Goal: Task Accomplishment & Management: Manage account settings

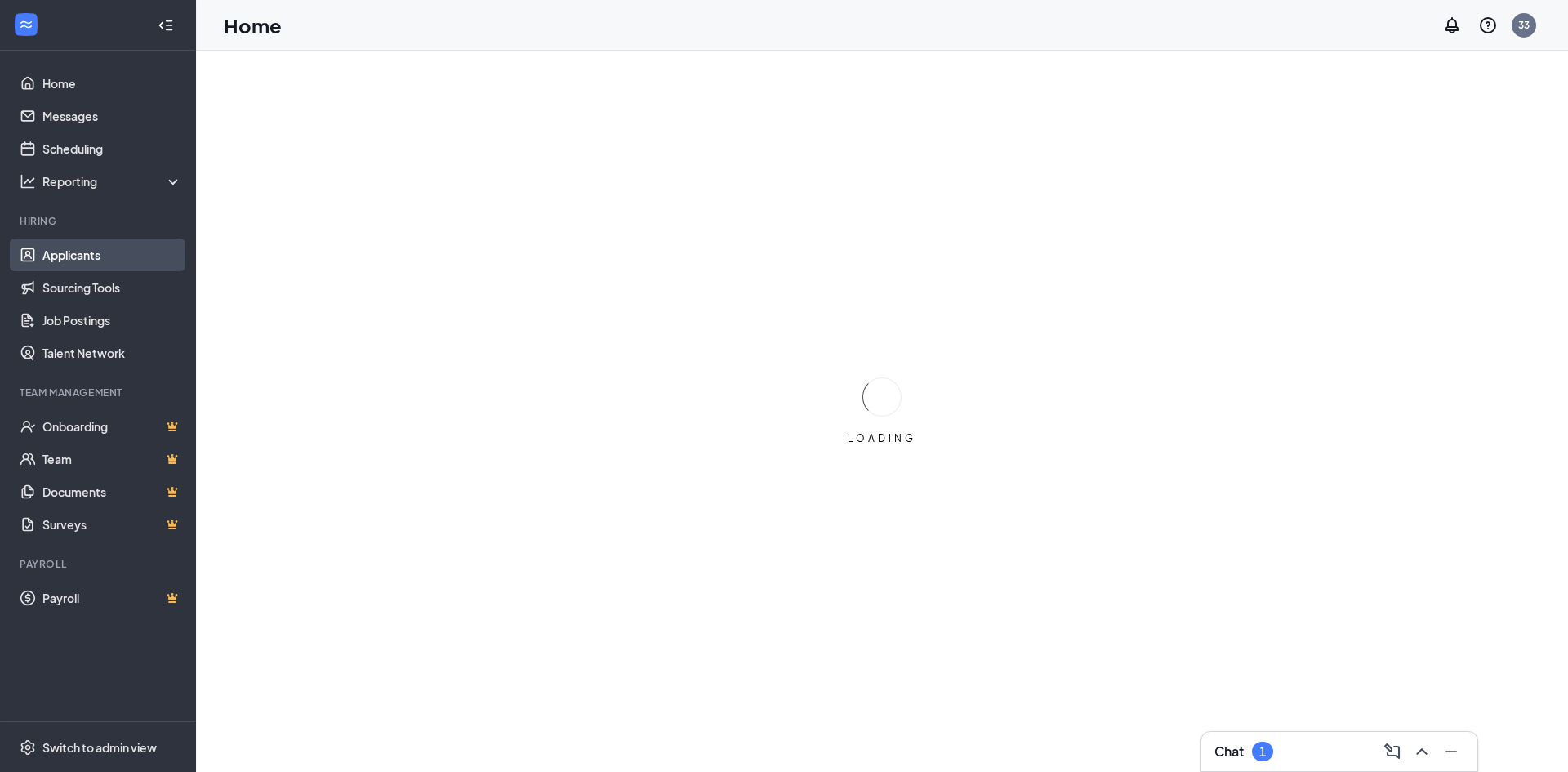
click at [71, 249] on link "Applicants" at bounding box center [113, 254] width 140 height 32
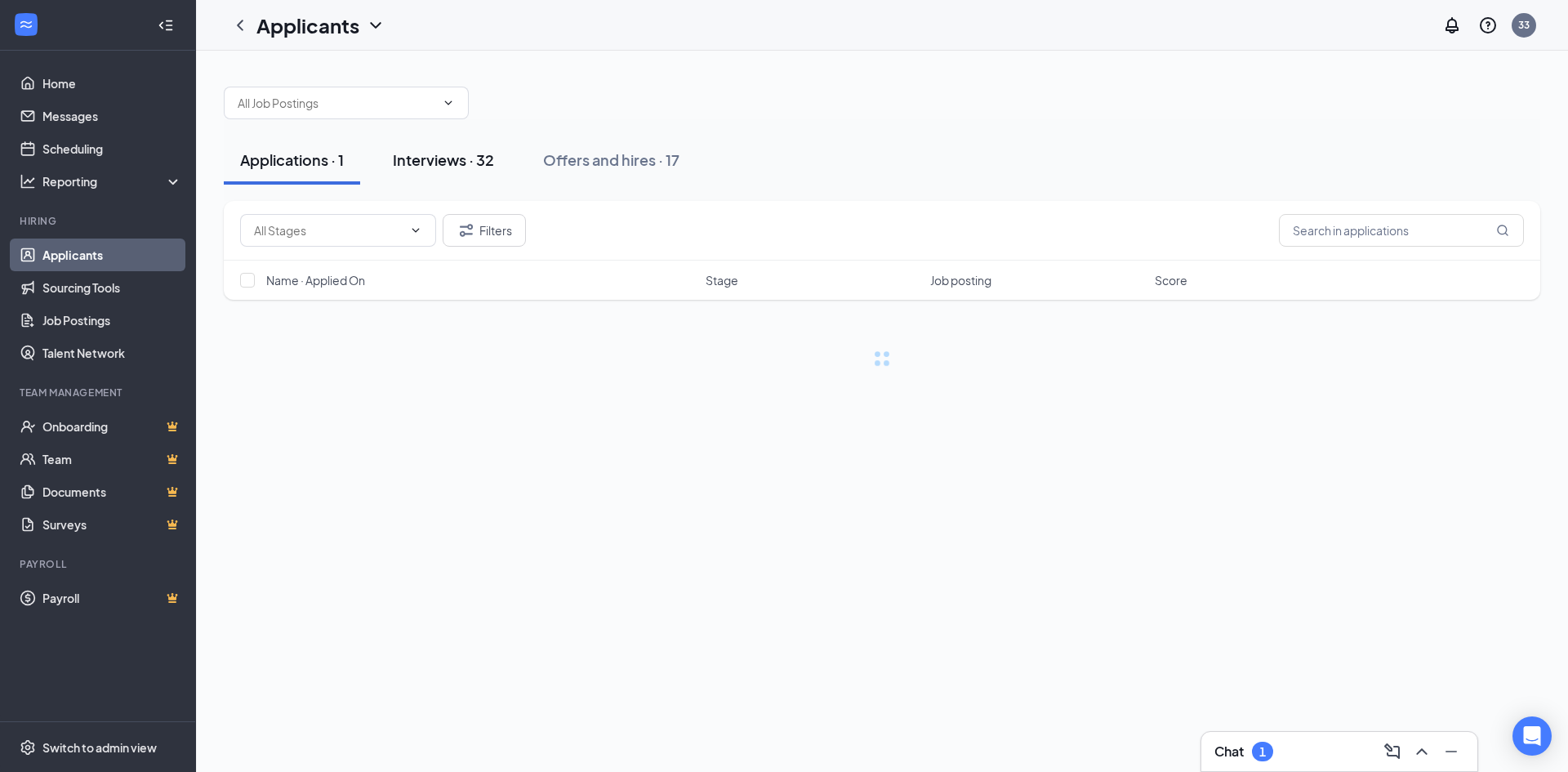
click at [441, 162] on div "Interviews · 32" at bounding box center [443, 160] width 102 height 20
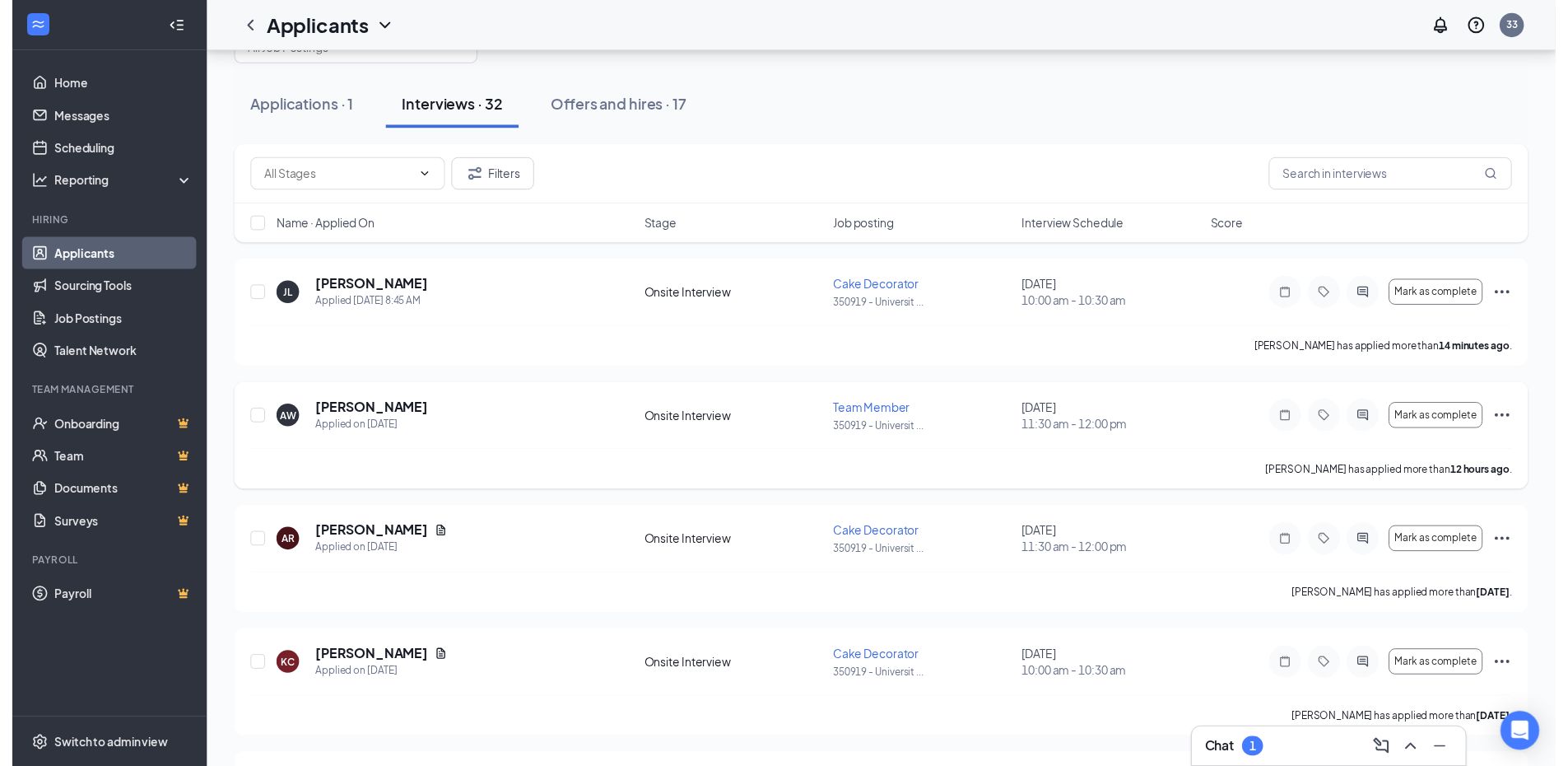
scroll to position [83, 0]
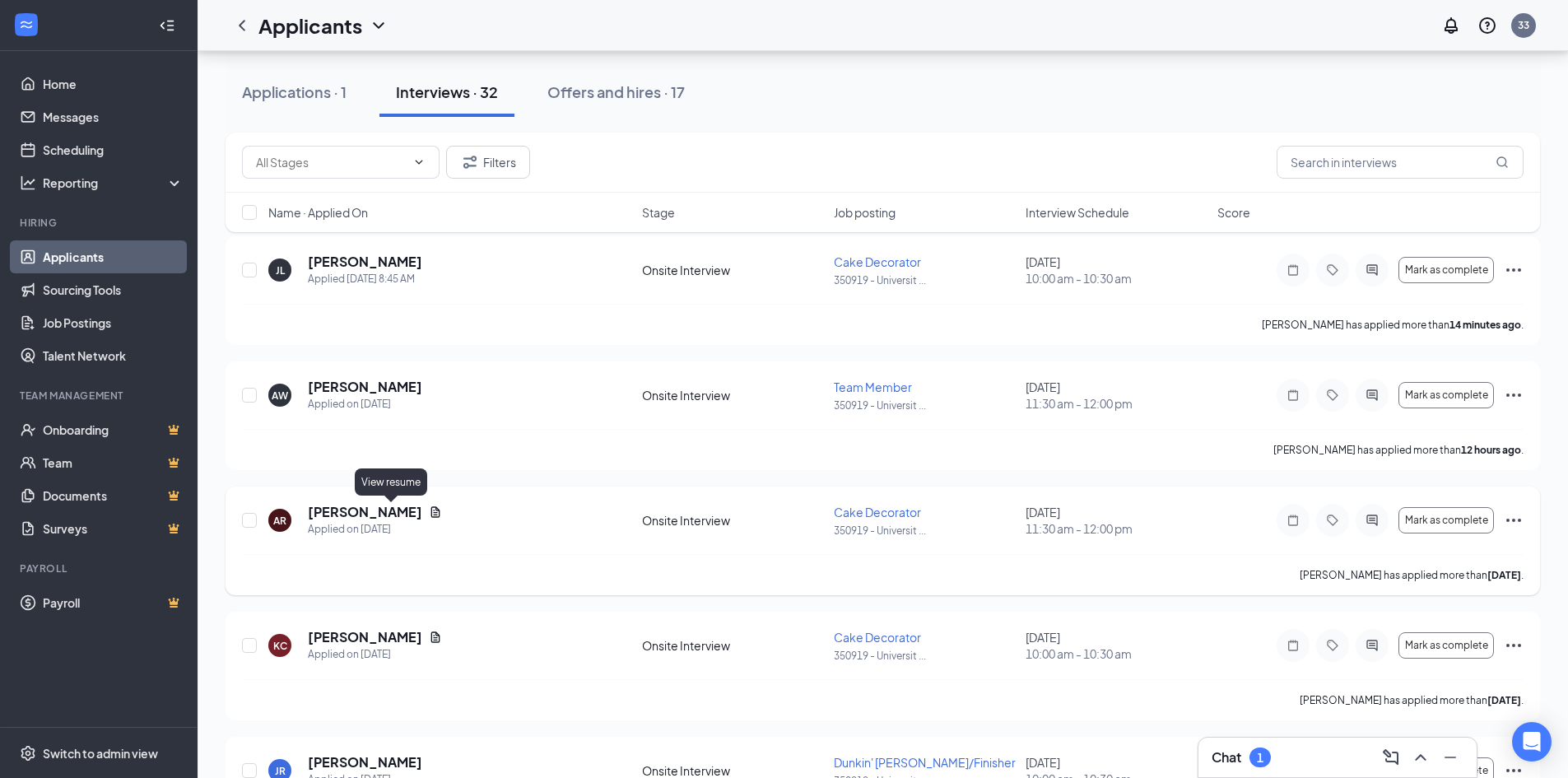
click at [429, 505] on icon "Document" at bounding box center [435, 511] width 13 height 13
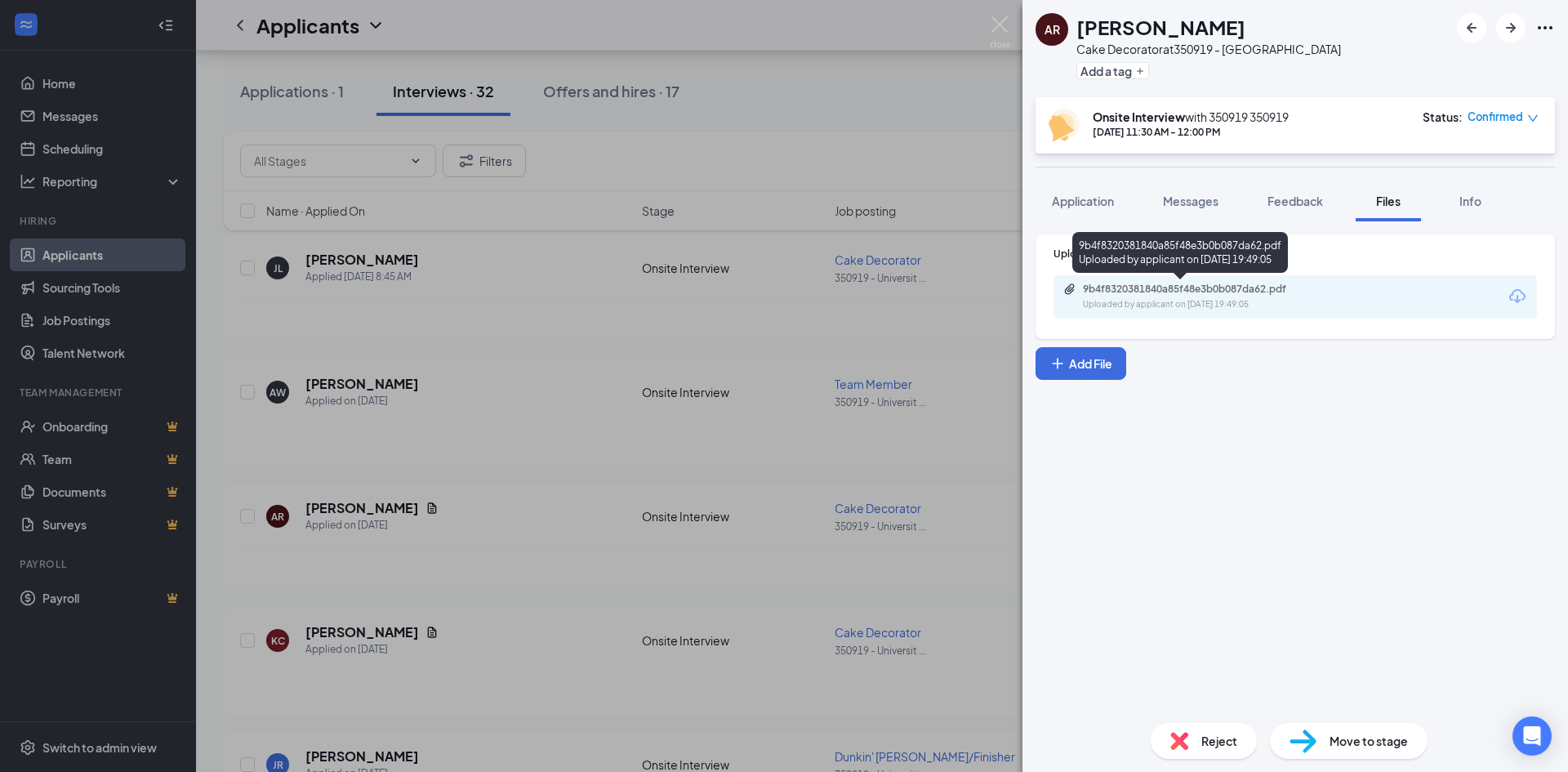
click at [1218, 295] on div "9b4f8320381840a85f48e3b0b087da62.pdf Uploaded by applicant on [DATE] 19:49:05" at bounding box center [1196, 296] width 265 height 28
click at [528, 371] on div "AR [PERSON_NAME] Cake Decorator at 350919 - [GEOGRAPHIC_DATA] Add a tag Onsite …" at bounding box center [784, 386] width 1568 height 772
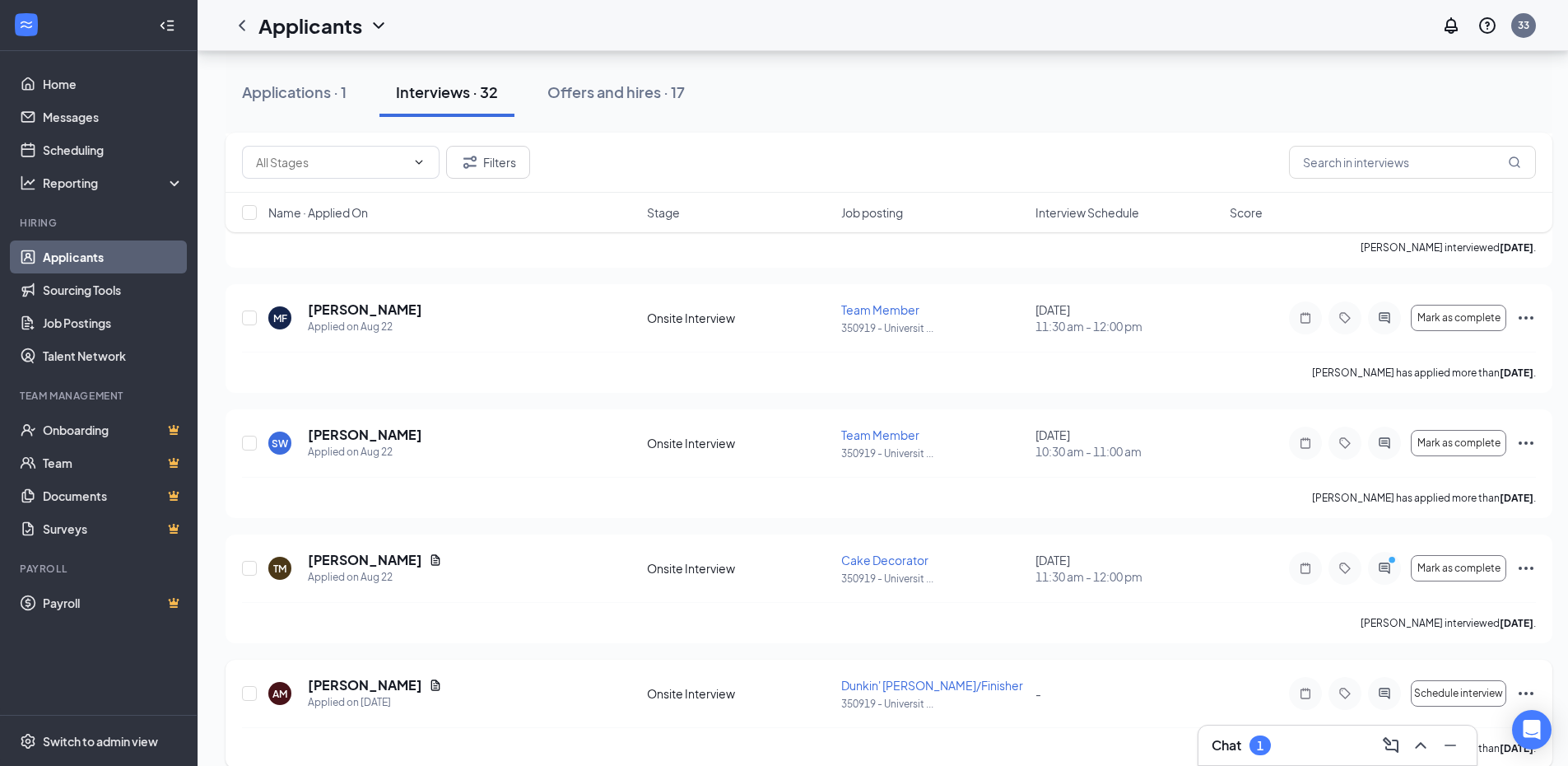
scroll to position [643, 0]
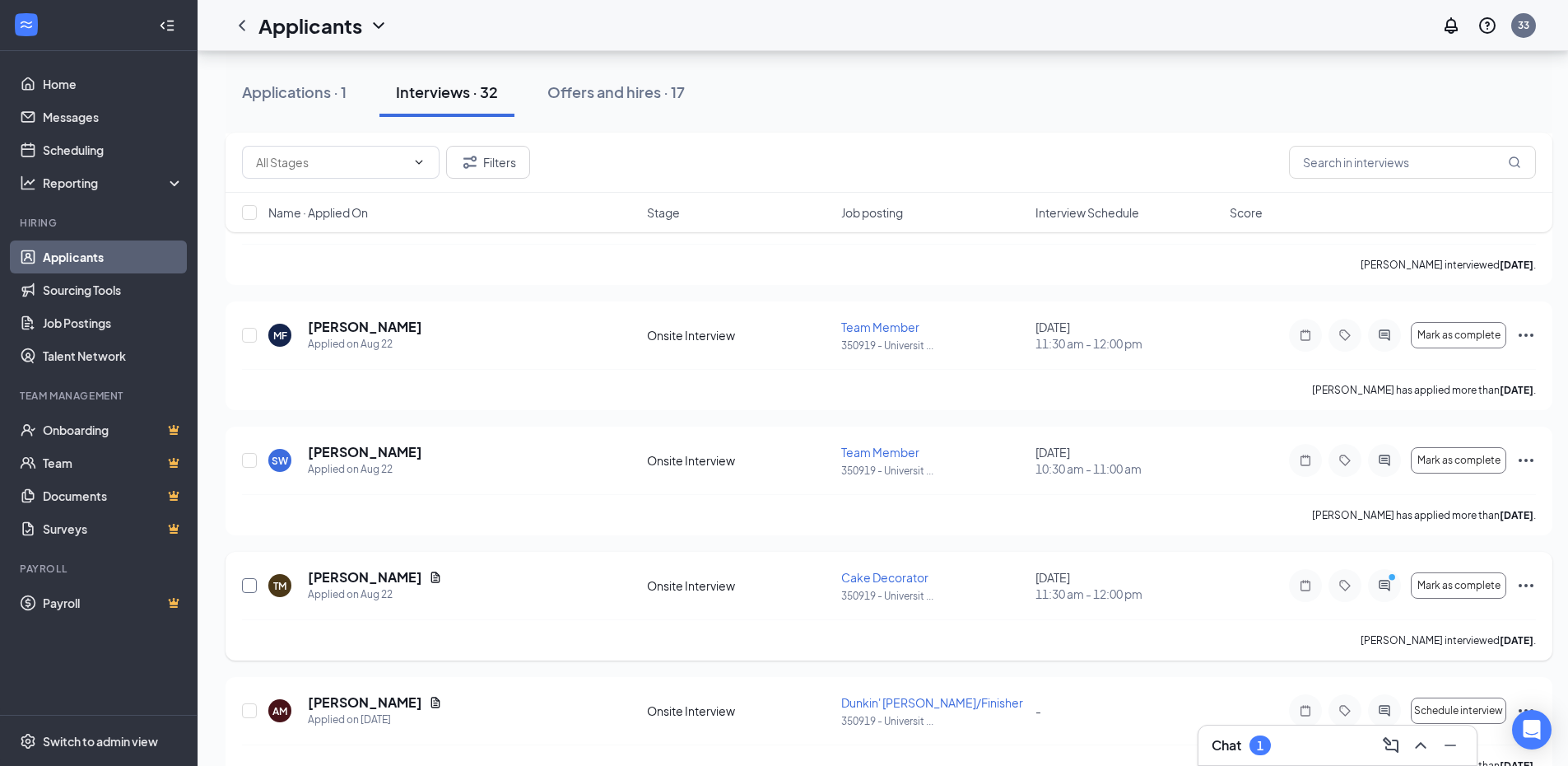
click at [248, 584] on input "checkbox" at bounding box center [249, 585] width 15 height 15
checkbox input "true"
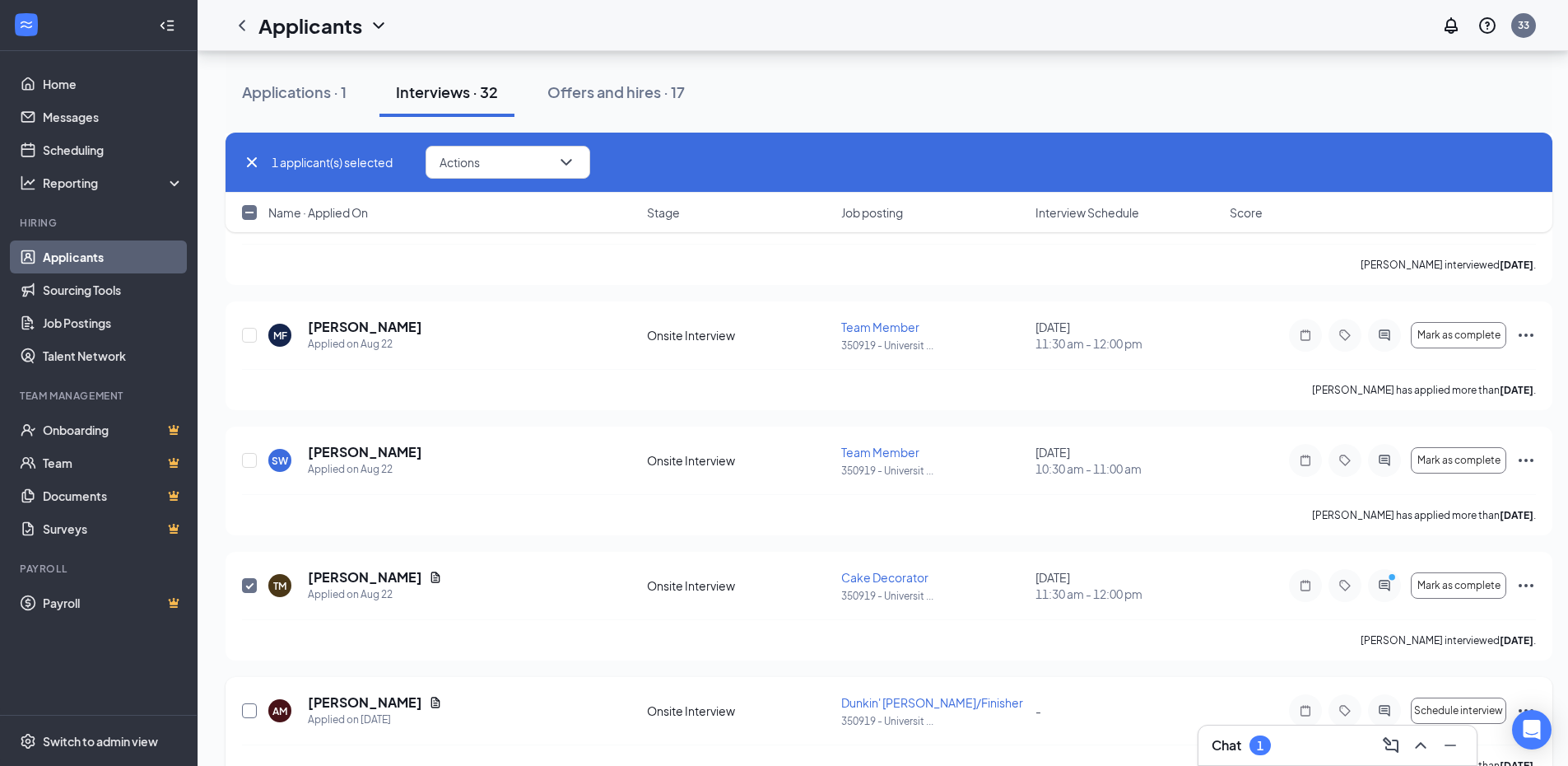
click at [252, 711] on input "checkbox" at bounding box center [249, 710] width 15 height 15
checkbox input "true"
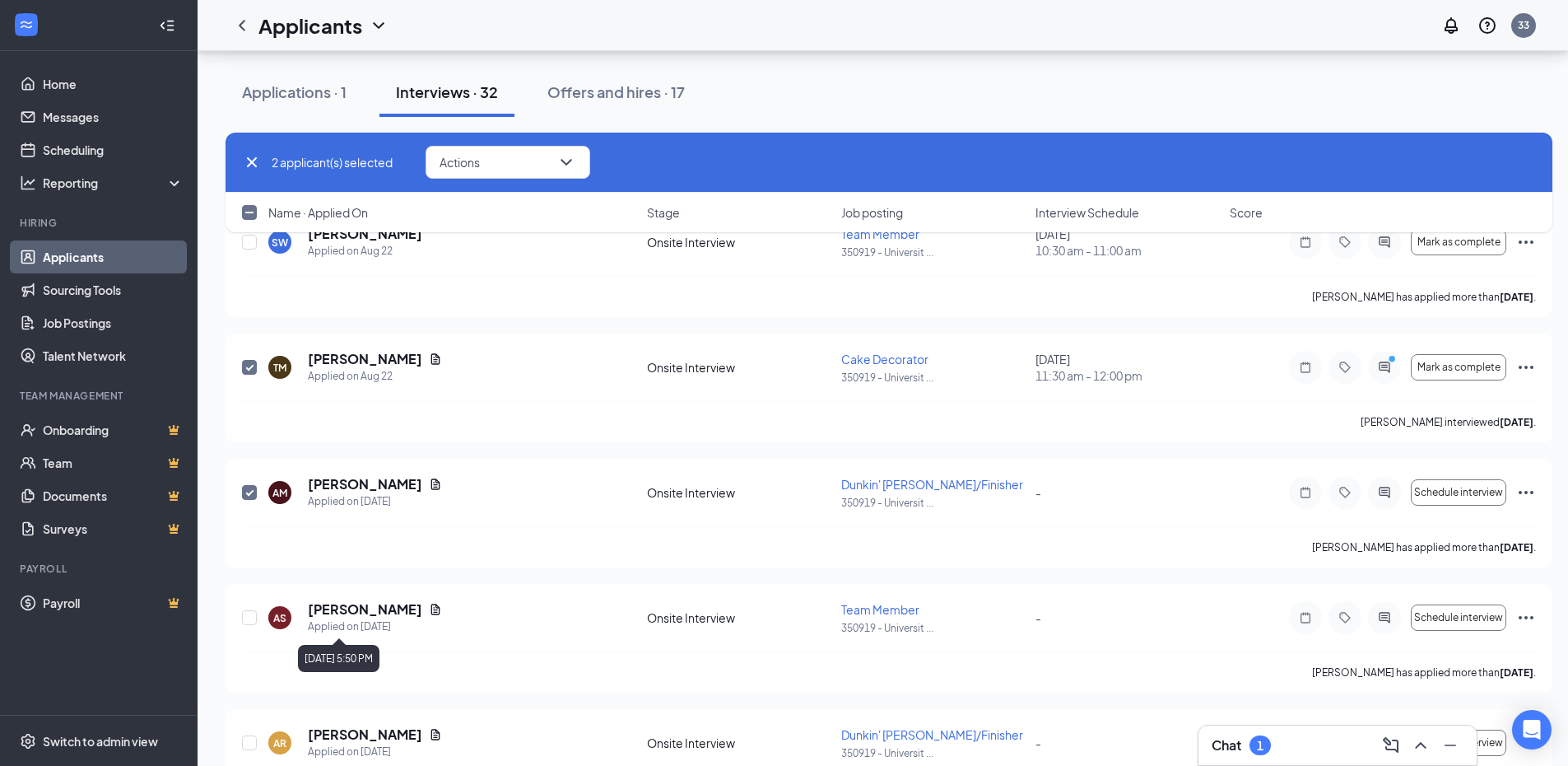
scroll to position [890, 0]
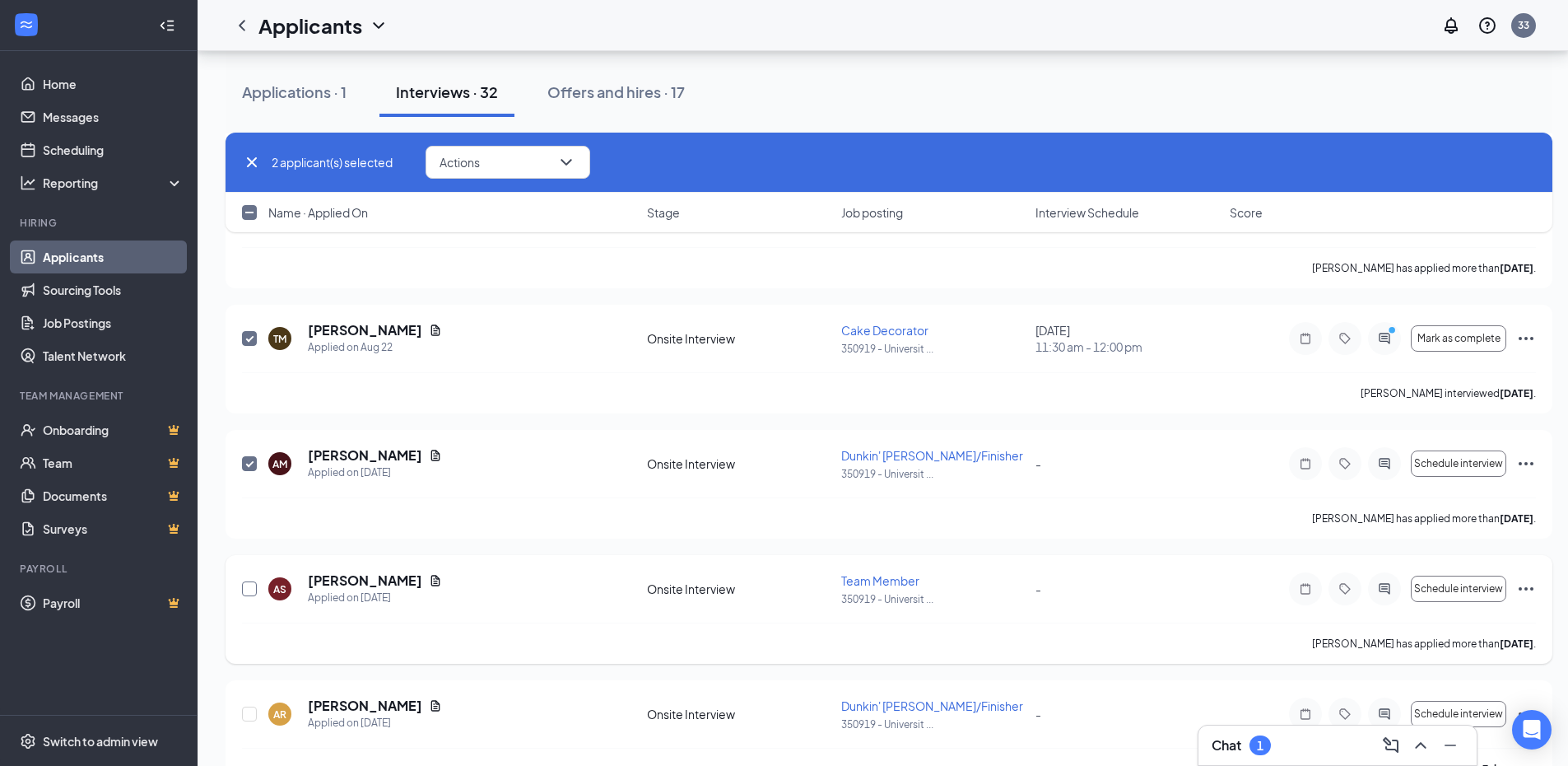
click at [256, 587] on input "checkbox" at bounding box center [249, 588] width 15 height 15
checkbox input "true"
click at [250, 713] on input "checkbox" at bounding box center [249, 713] width 15 height 15
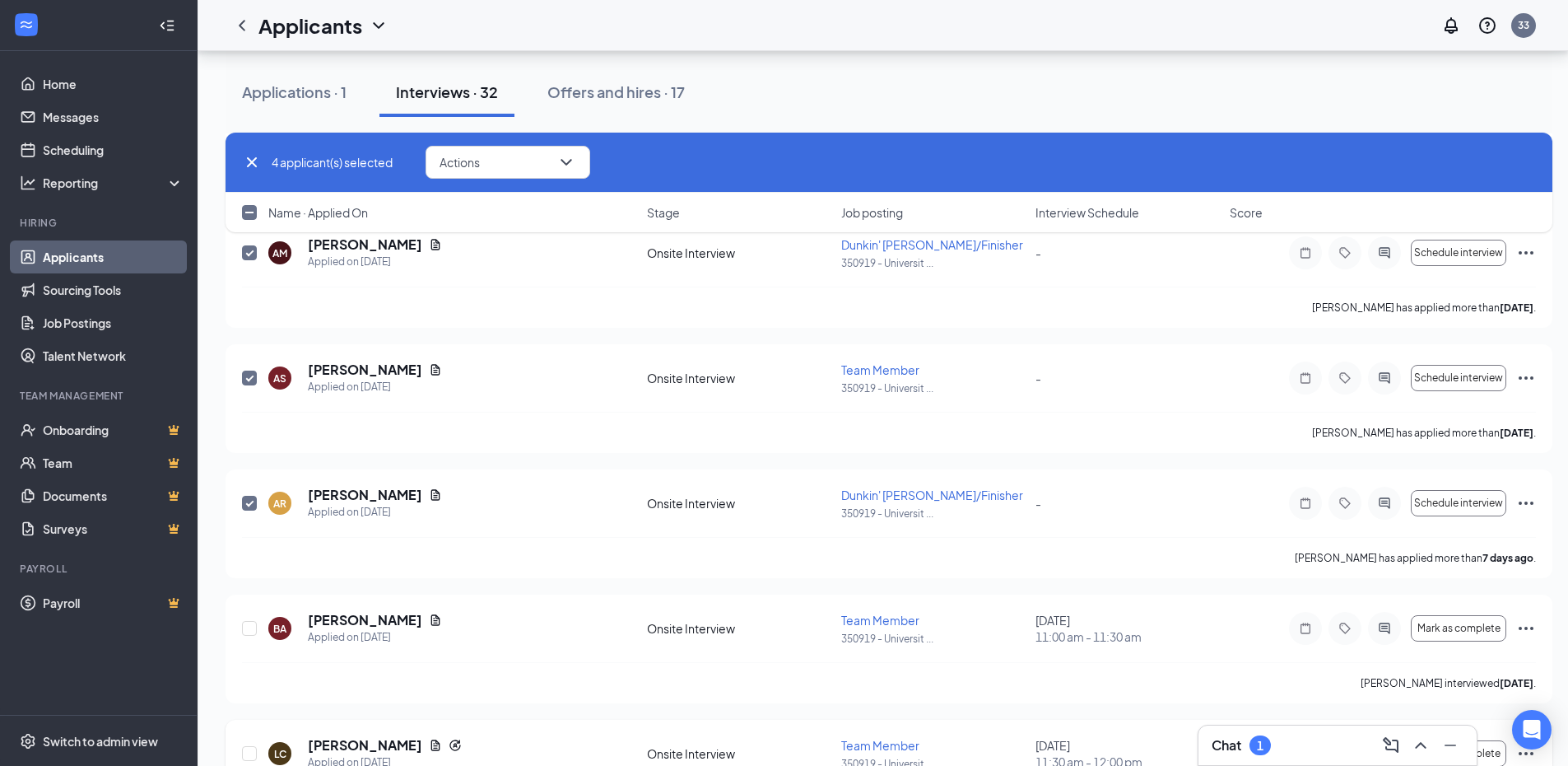
scroll to position [1054, 0]
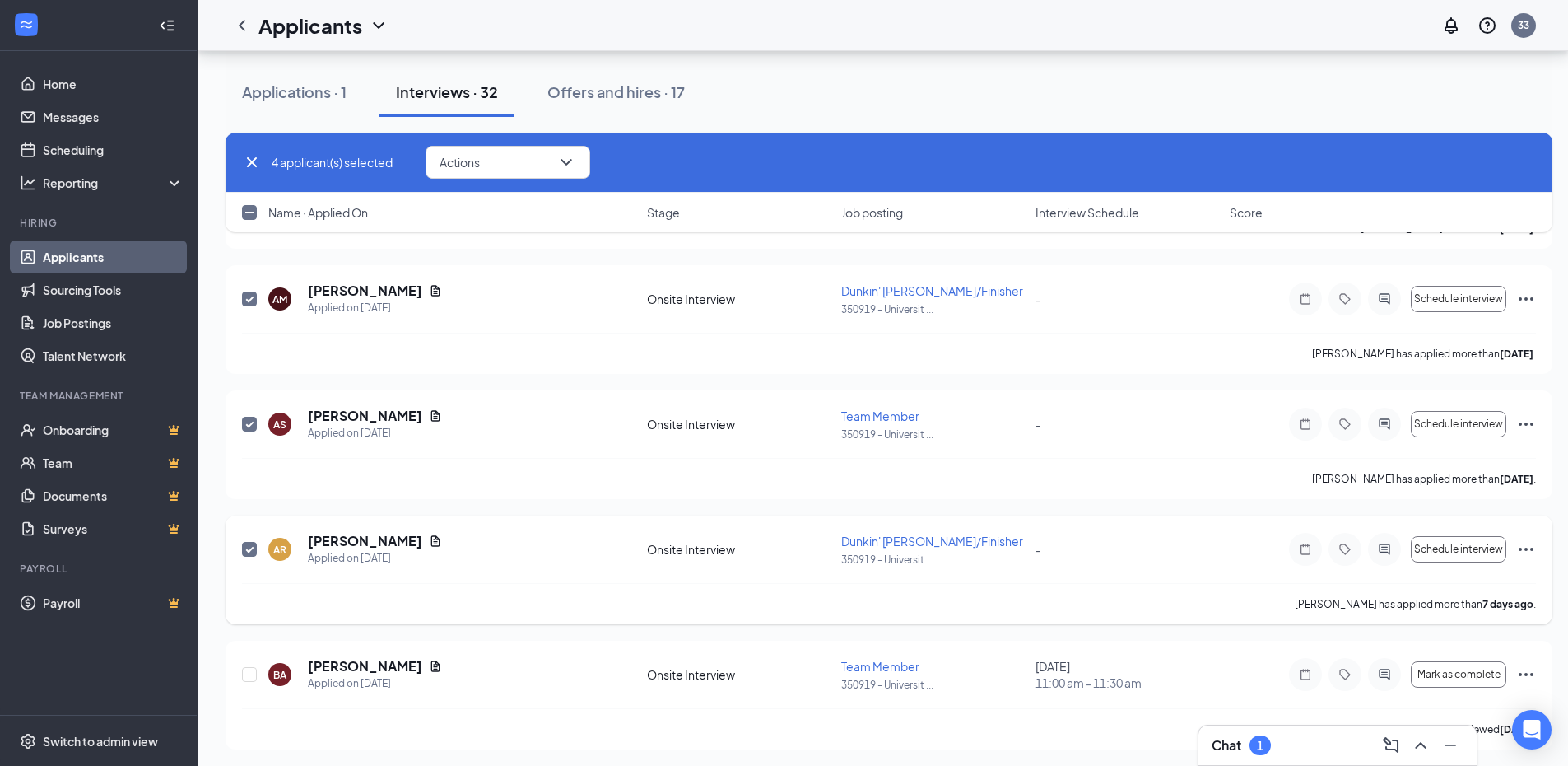
click at [250, 553] on input "checkbox" at bounding box center [249, 548] width 15 height 15
checkbox input "false"
drag, startPoint x: 247, startPoint y: 422, endPoint x: 247, endPoint y: 375, distance: 47.0
click at [248, 421] on input "checkbox" at bounding box center [249, 423] width 15 height 15
checkbox input "false"
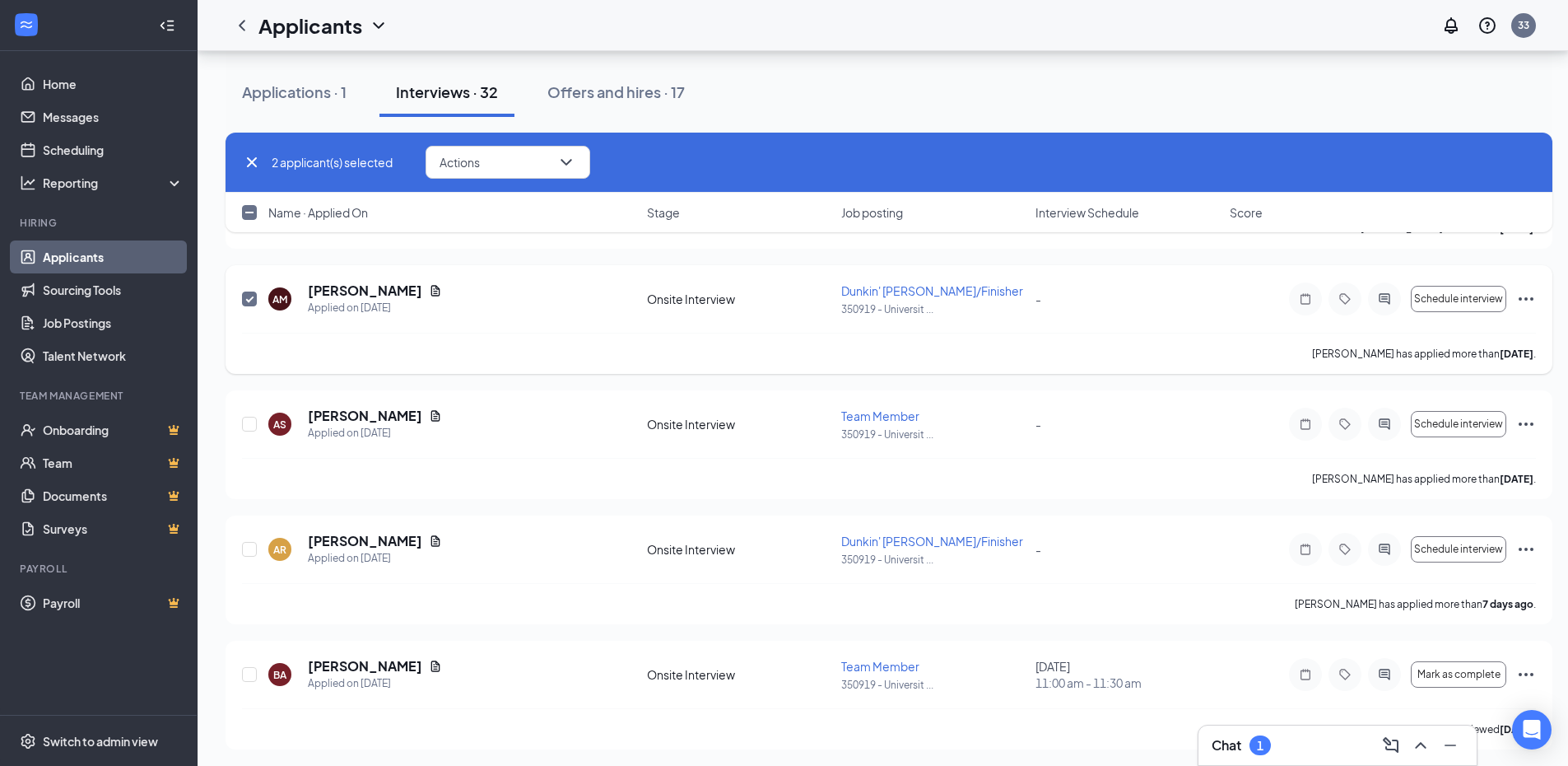
click at [255, 306] on input "checkbox" at bounding box center [249, 299] width 15 height 15
checkbox input "false"
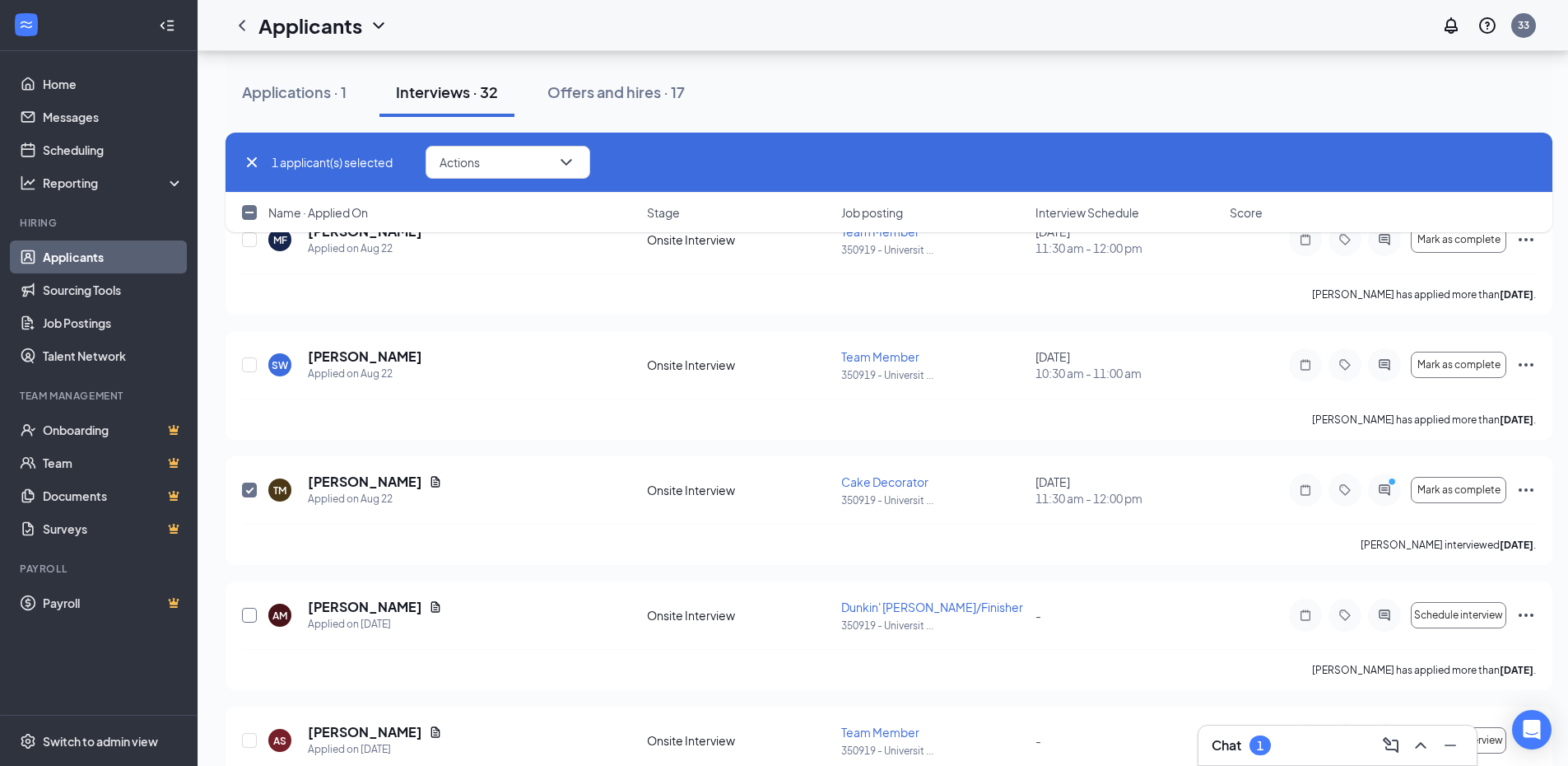
scroll to position [726, 0]
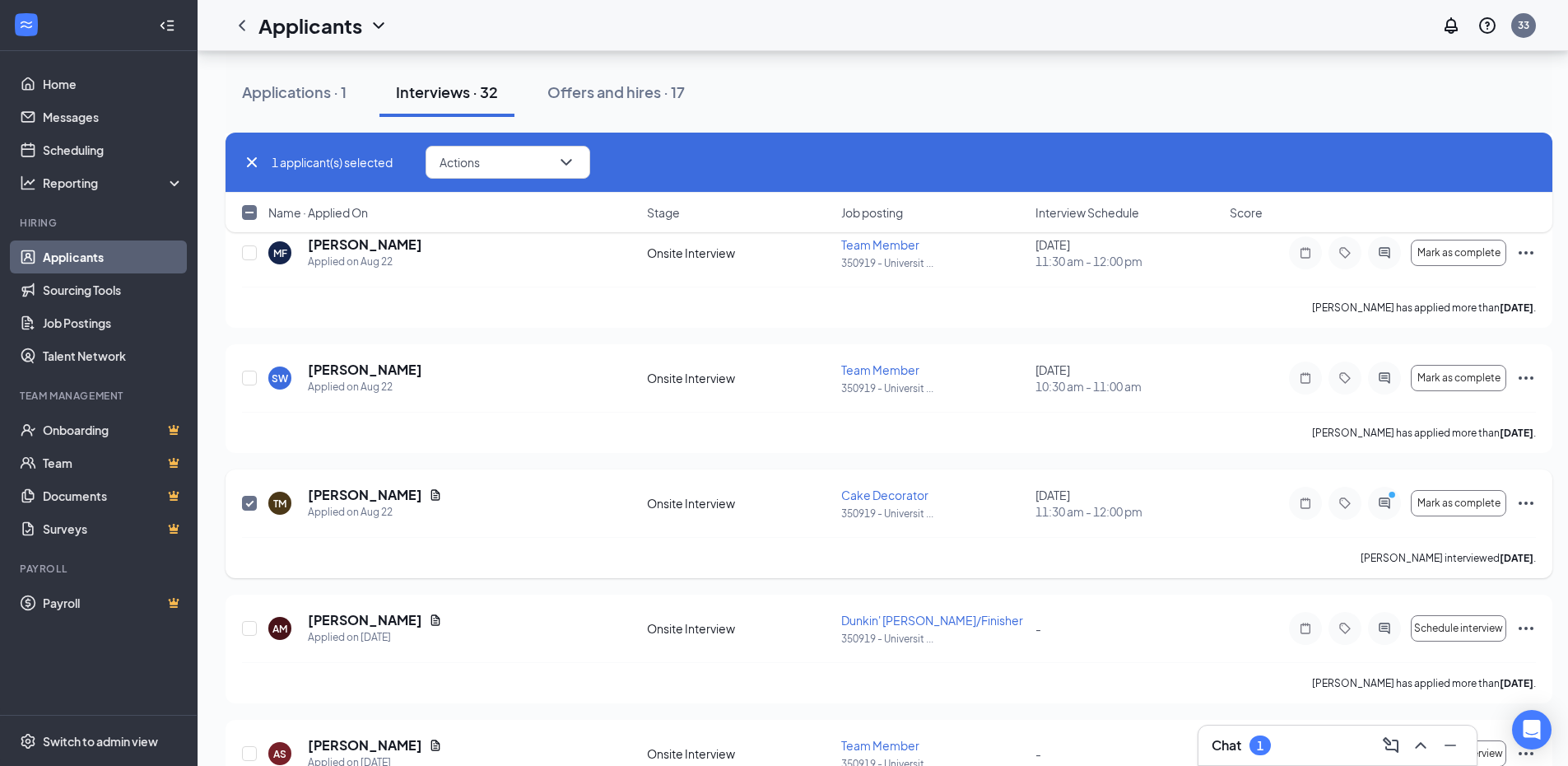
click at [248, 504] on input "checkbox" at bounding box center [249, 503] width 15 height 15
checkbox input "false"
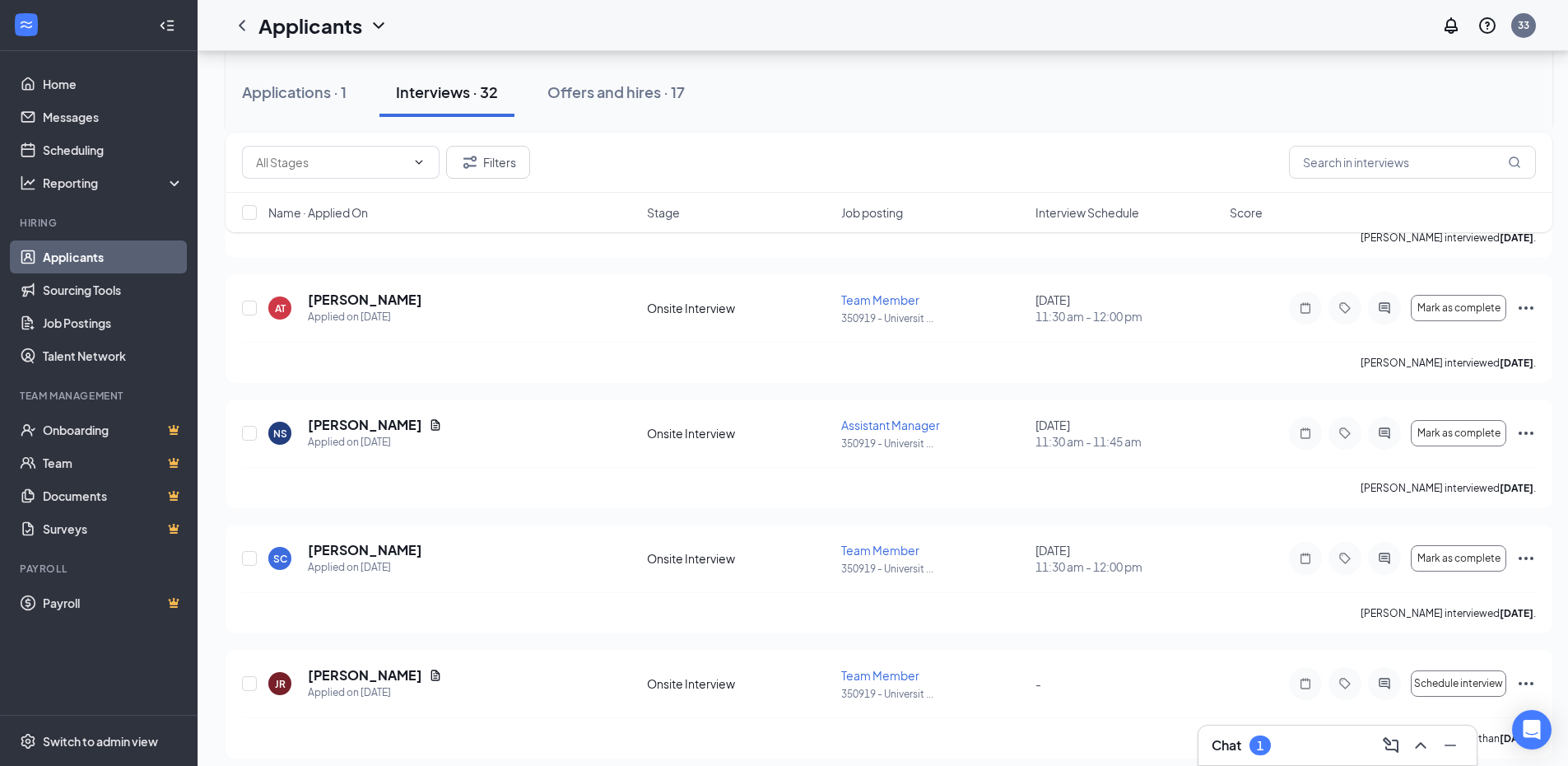
scroll to position [3561, 0]
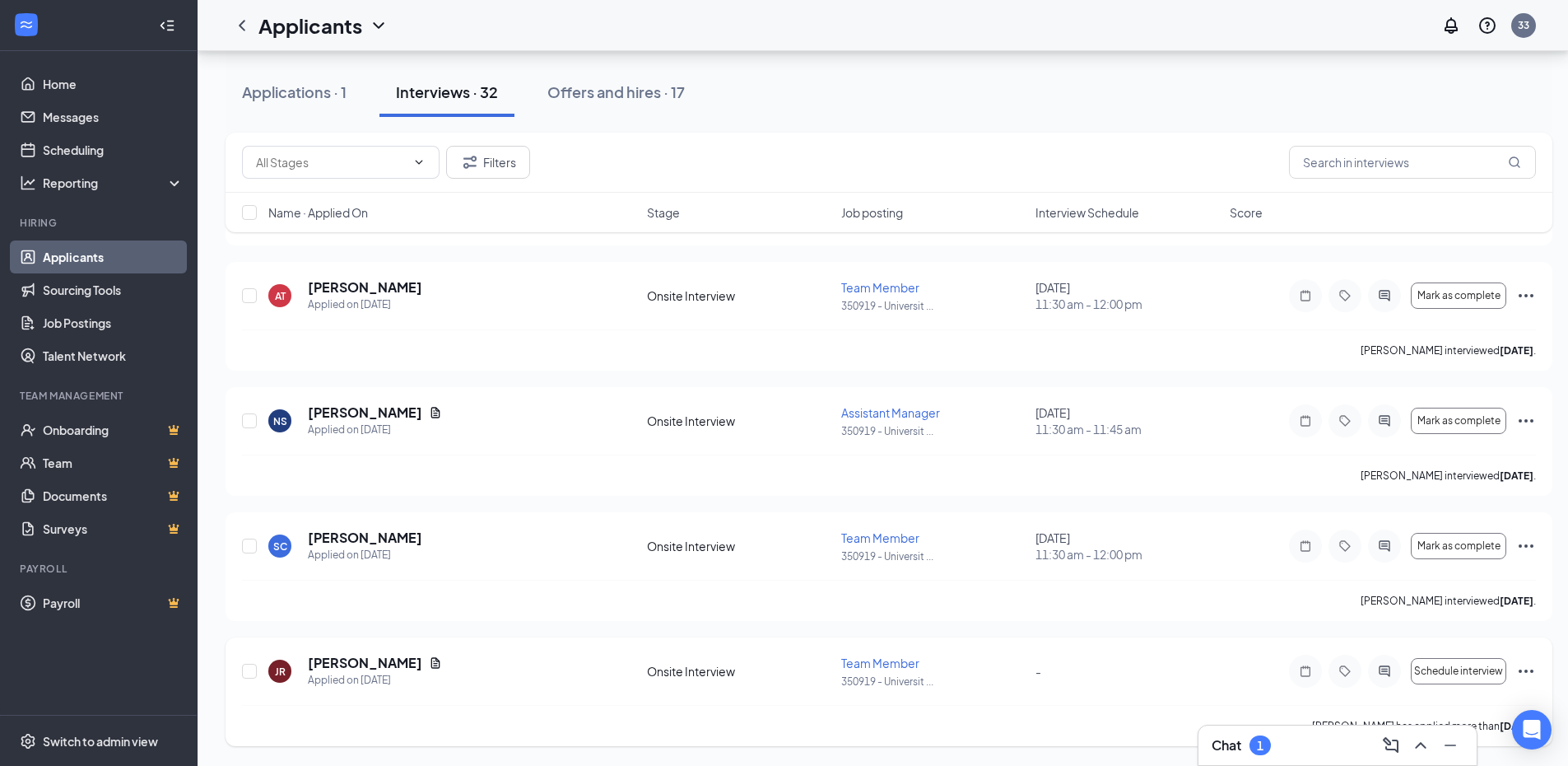
click at [240, 670] on div "JR [PERSON_NAME] Applied on [DATE] Onsite Interview Team Member 350919 - Univer…" at bounding box center [889, 691] width 1327 height 108
click at [249, 671] on input "checkbox" at bounding box center [249, 670] width 15 height 15
checkbox input "true"
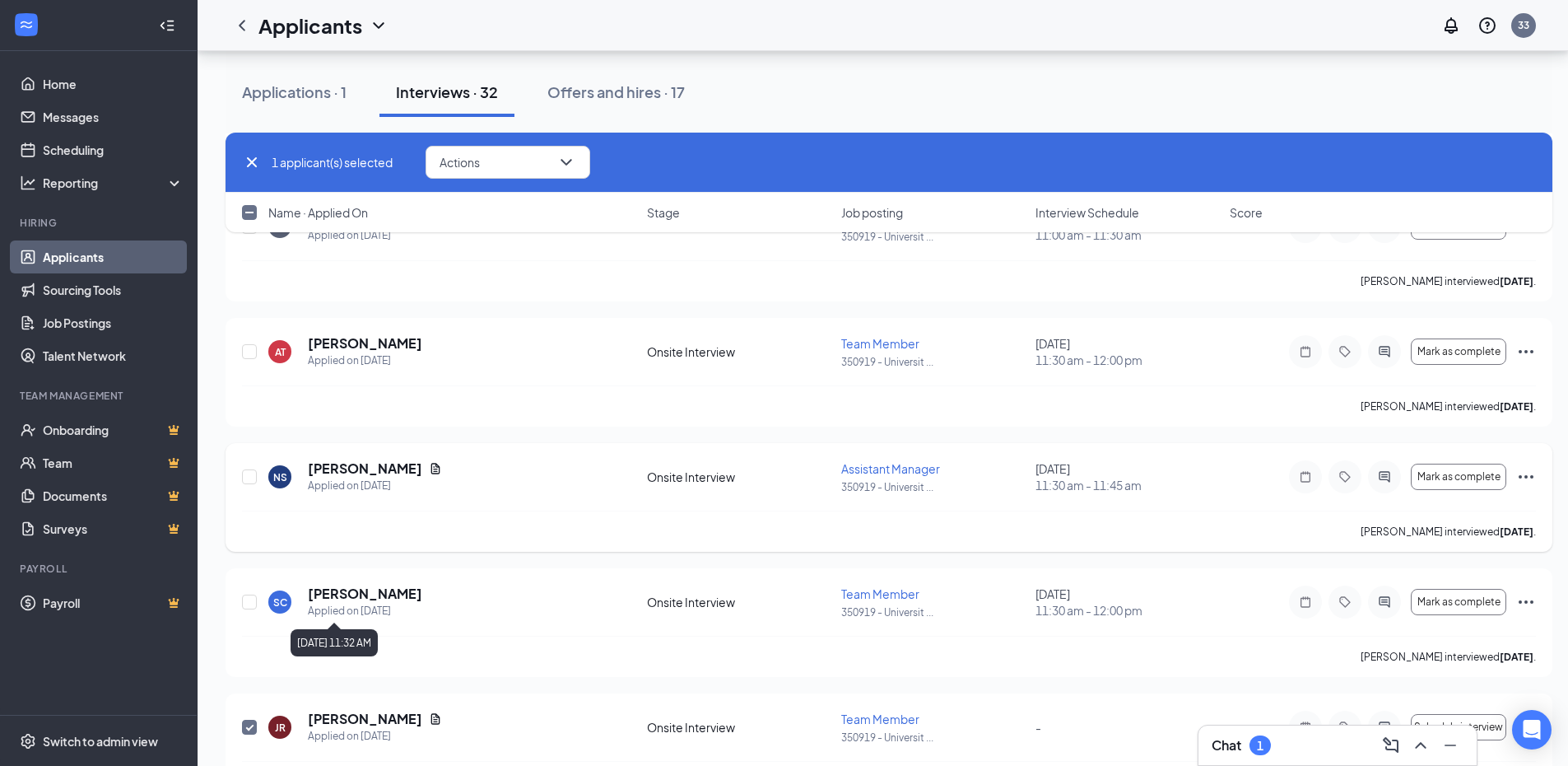
scroll to position [3479, 0]
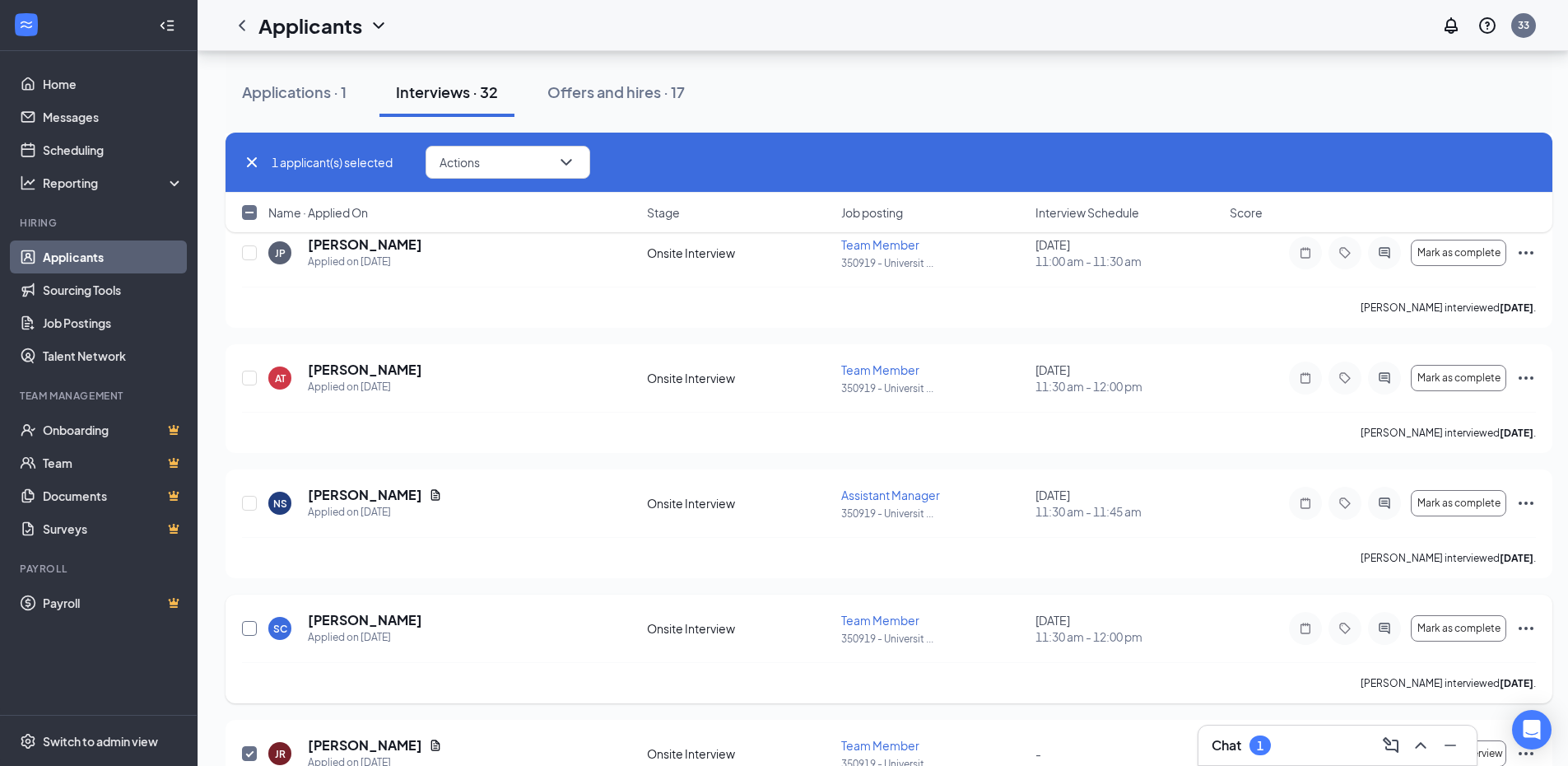
click at [250, 627] on input "checkbox" at bounding box center [249, 627] width 15 height 15
checkbox input "true"
click at [250, 503] on input "checkbox" at bounding box center [249, 503] width 15 height 15
checkbox input "true"
click at [248, 379] on input "checkbox" at bounding box center [249, 377] width 15 height 15
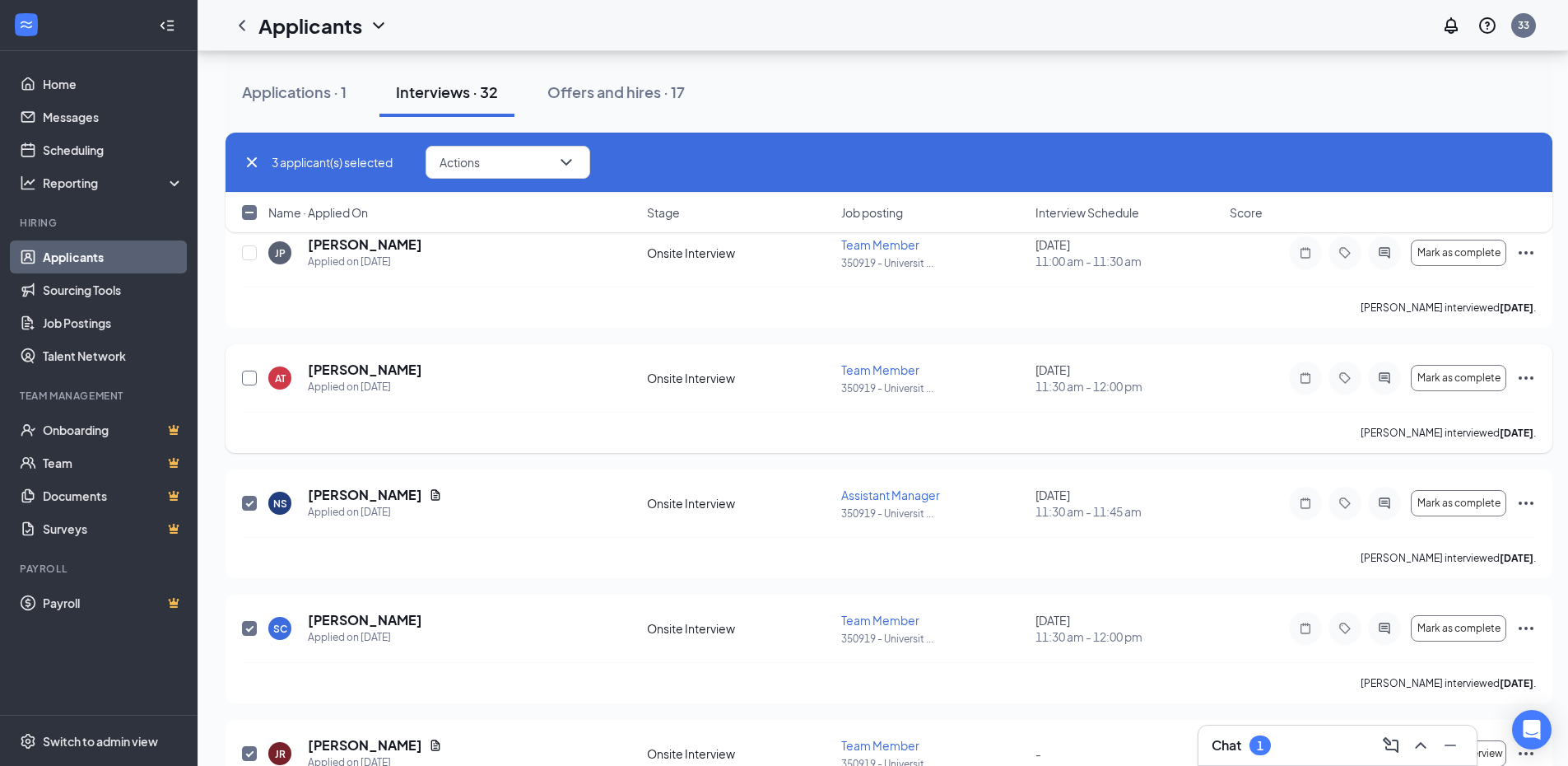
checkbox input "true"
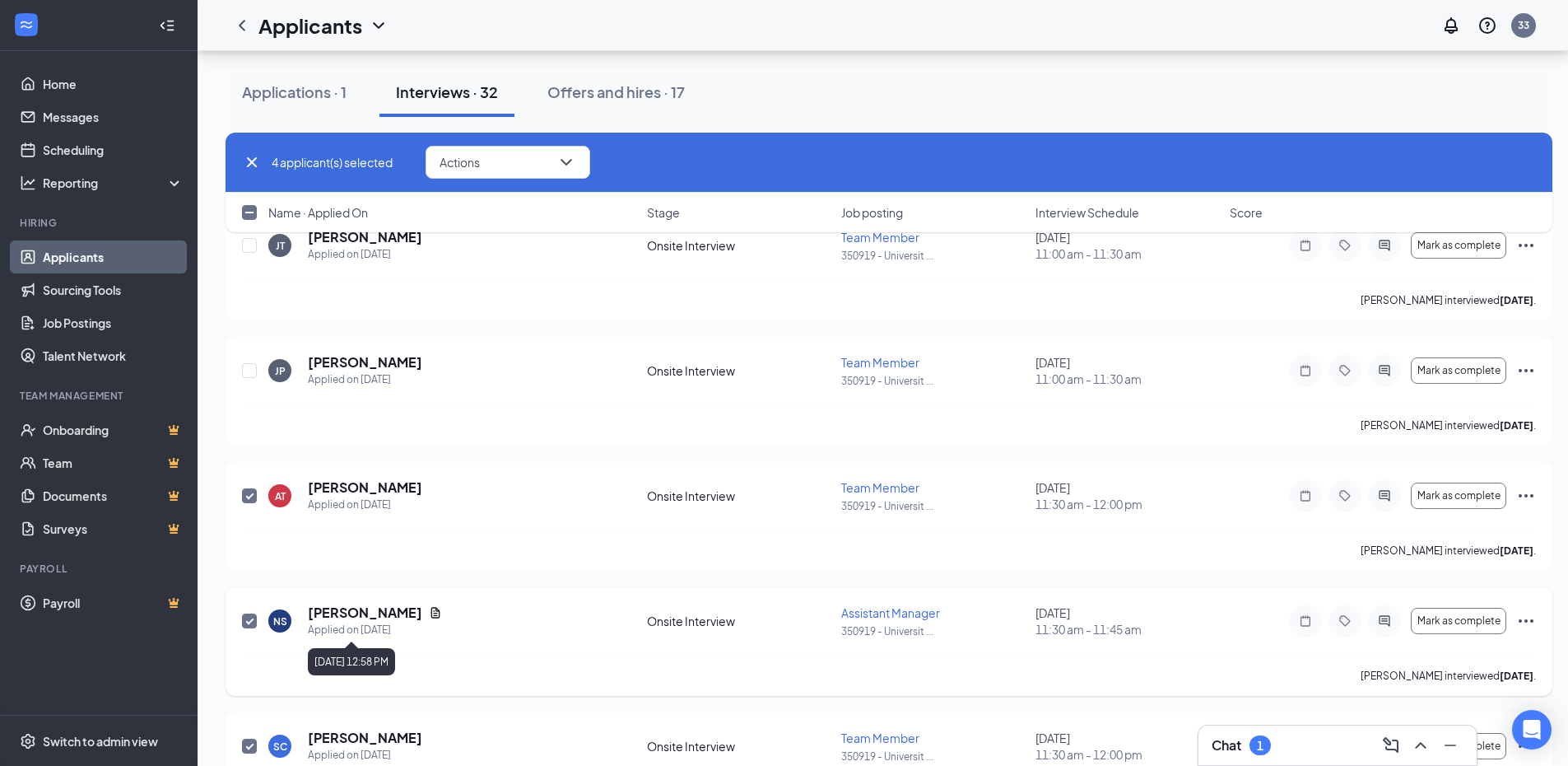
scroll to position [3232, 0]
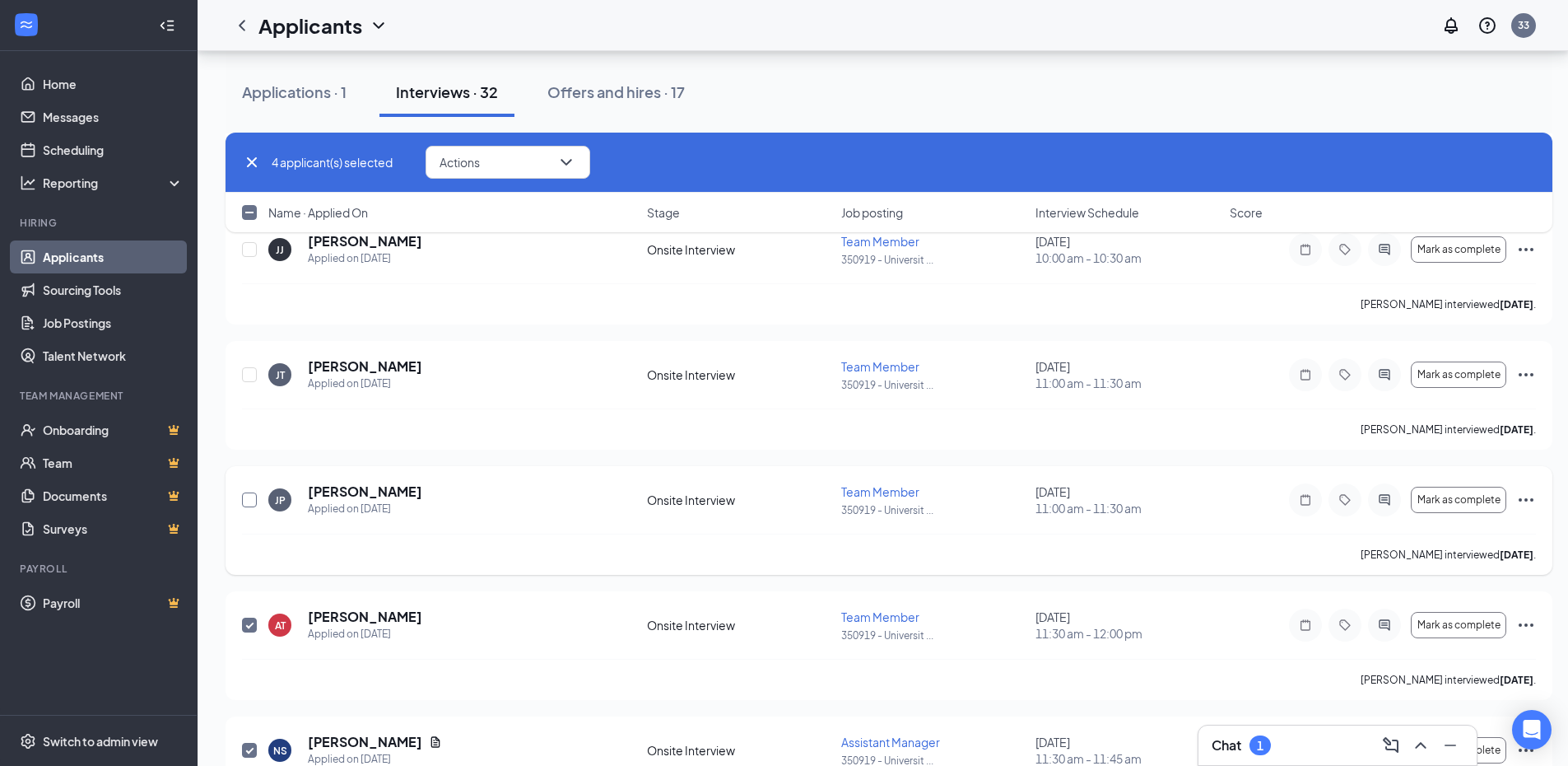
click at [250, 501] on input "checkbox" at bounding box center [249, 499] width 15 height 15
checkbox input "true"
click at [249, 374] on input "checkbox" at bounding box center [249, 374] width 15 height 15
checkbox input "true"
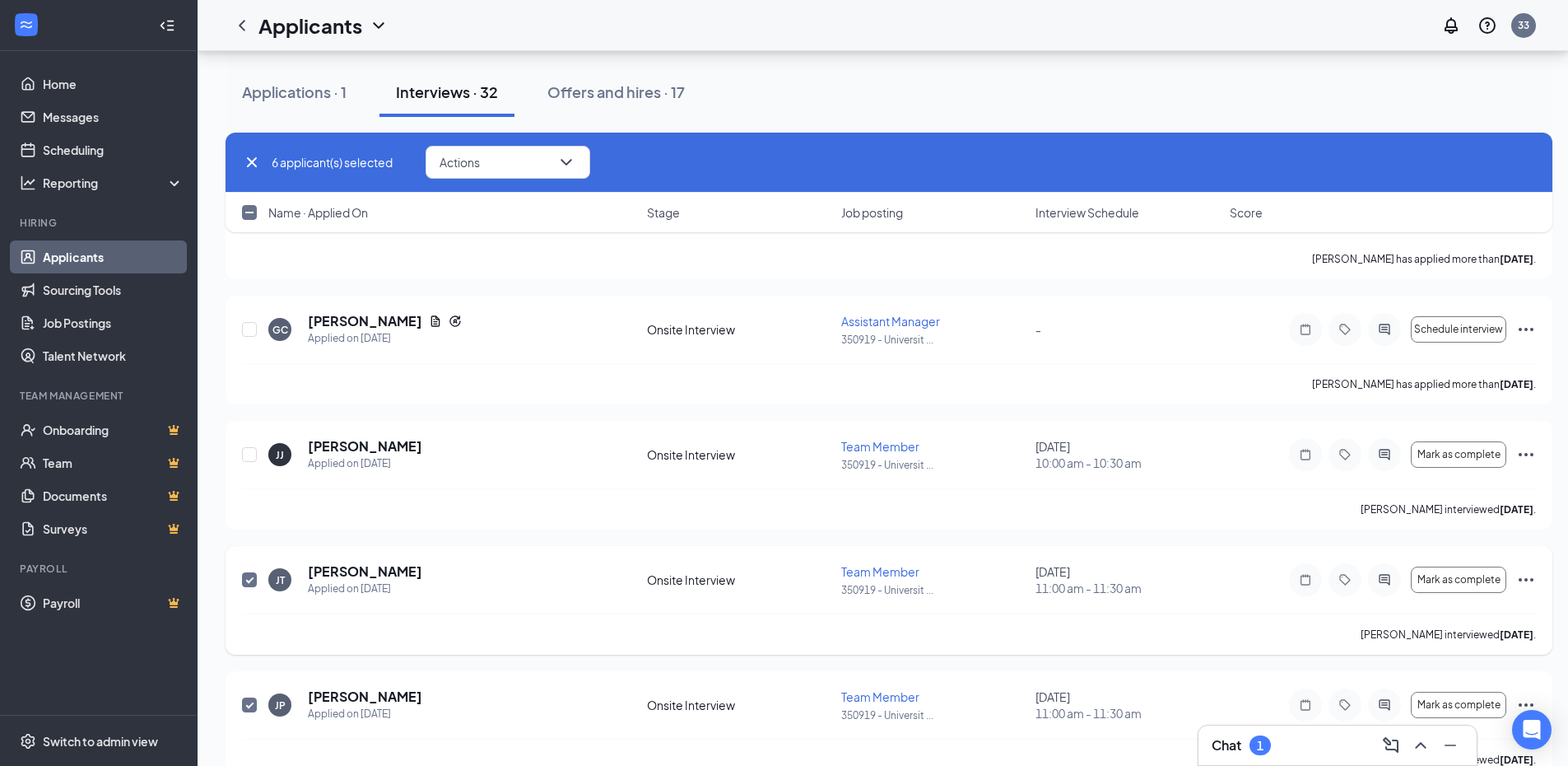
scroll to position [2985, 0]
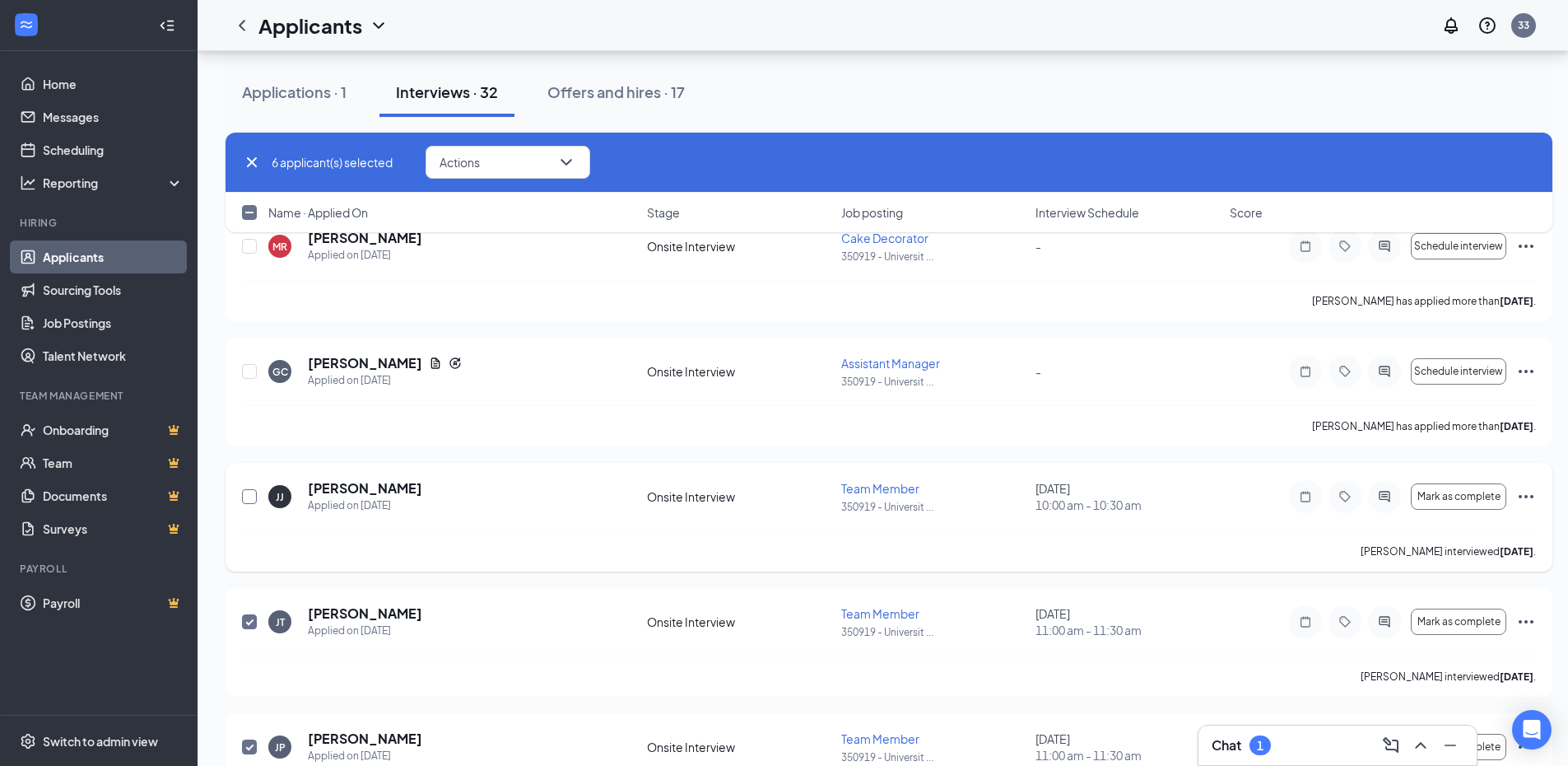
click at [255, 500] on input "checkbox" at bounding box center [249, 496] width 15 height 15
checkbox input "true"
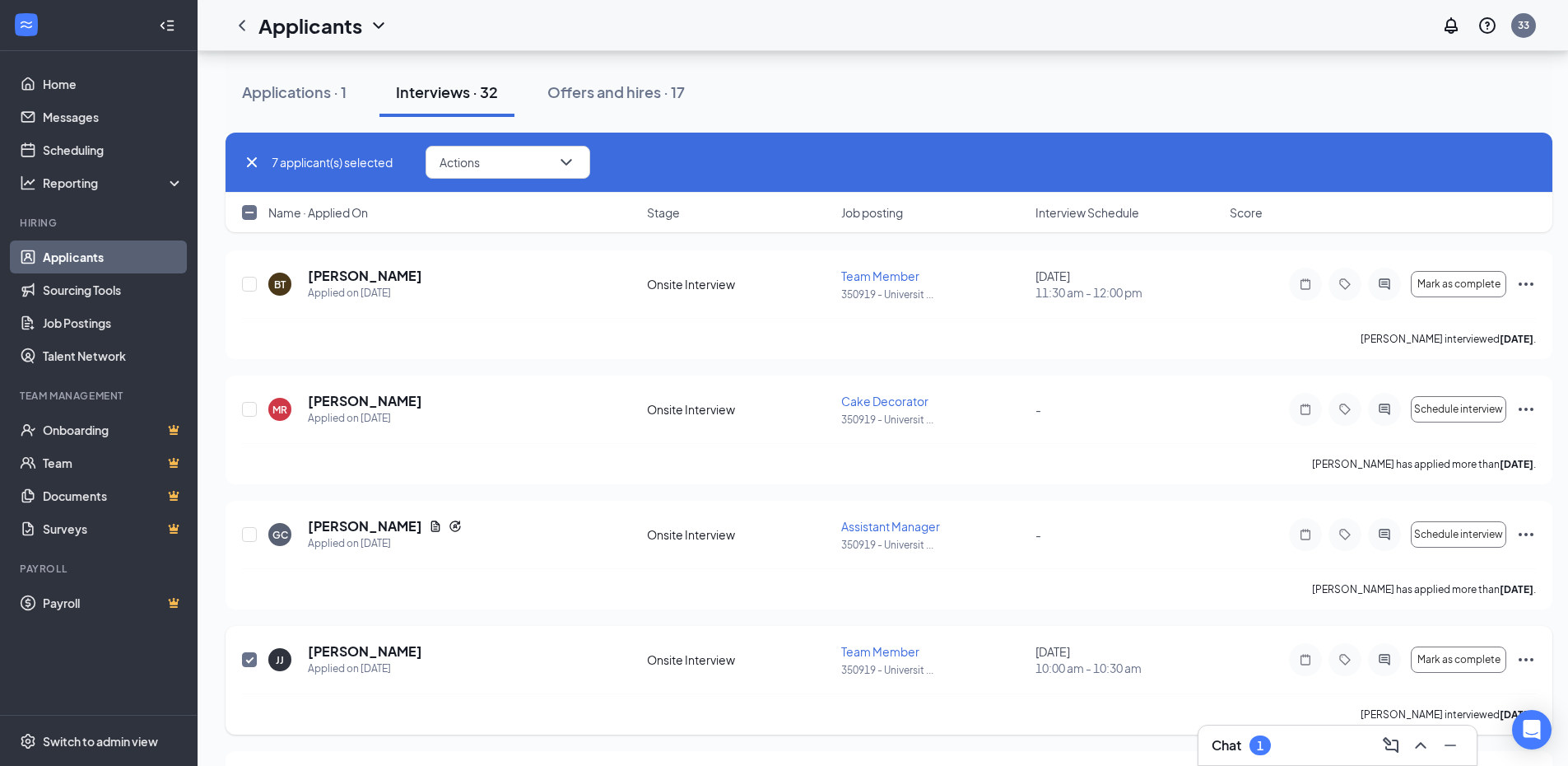
scroll to position [2820, 0]
click at [252, 534] on input "checkbox" at bounding box center [249, 535] width 15 height 15
checkbox input "true"
click at [256, 416] on input "checkbox" at bounding box center [249, 411] width 15 height 15
checkbox input "true"
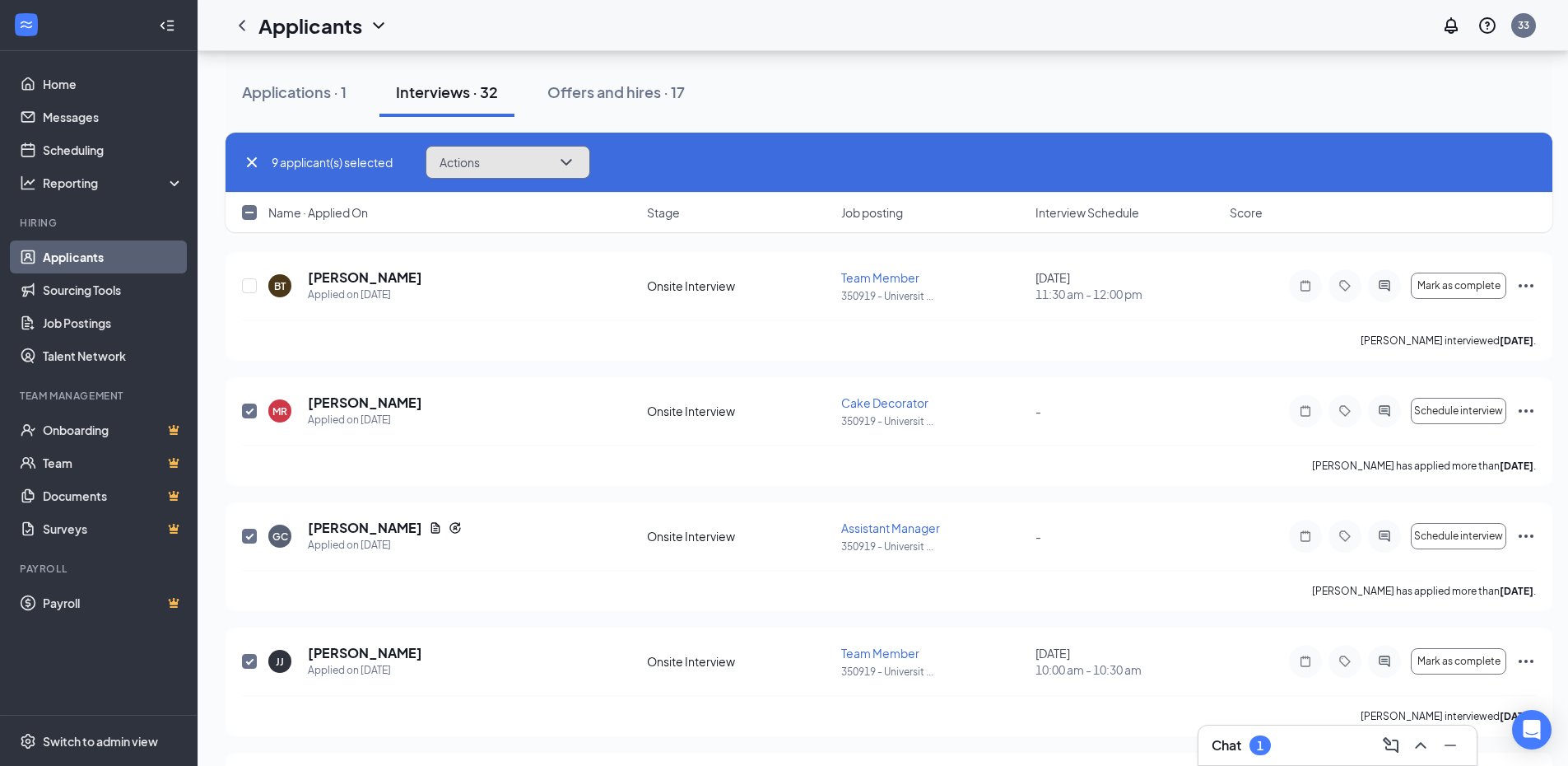
click at [577, 158] on icon "ChevronDown" at bounding box center [566, 162] width 20 height 20
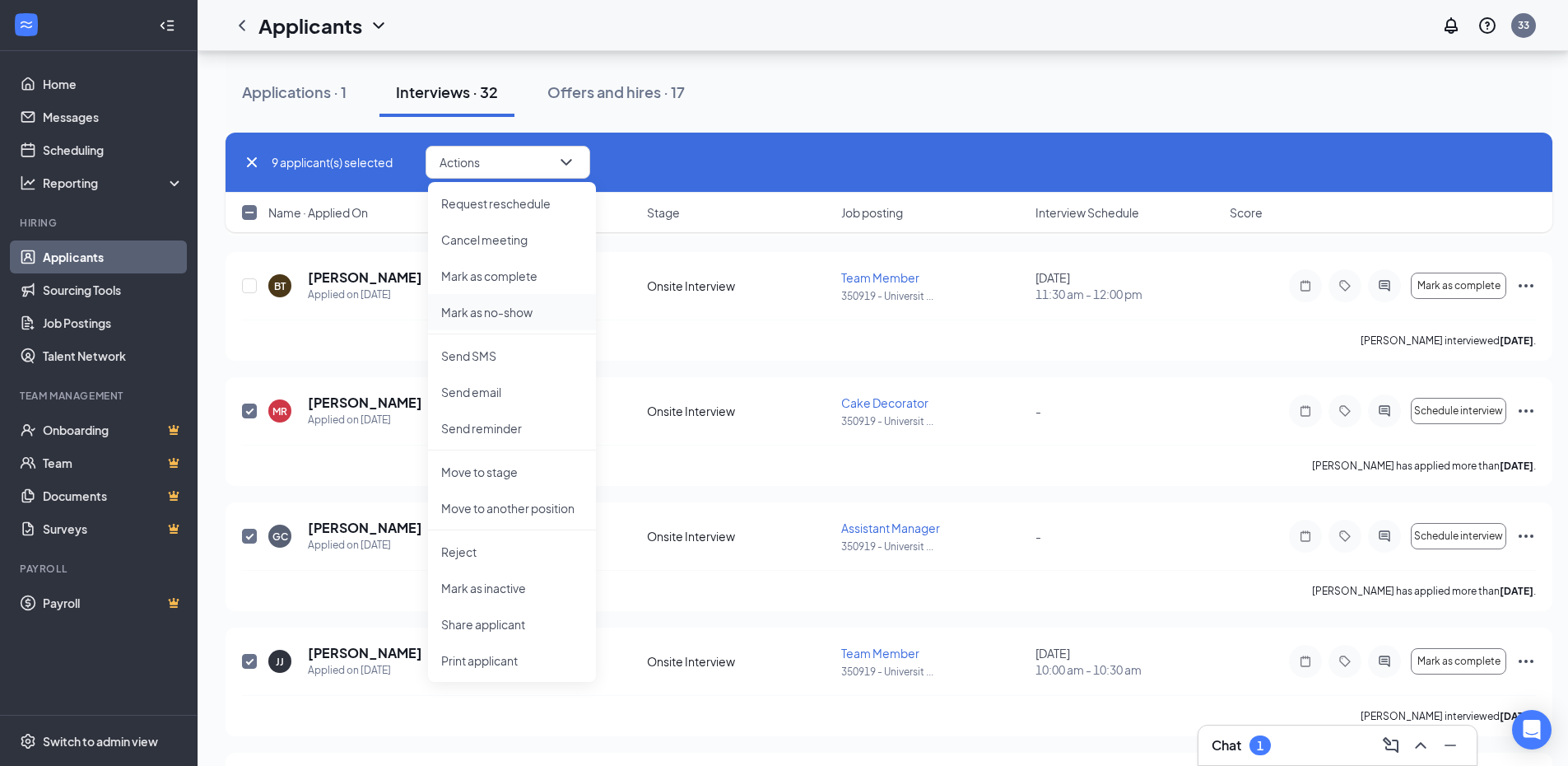
click at [497, 310] on p "Mark as no-show" at bounding box center [512, 312] width 142 height 16
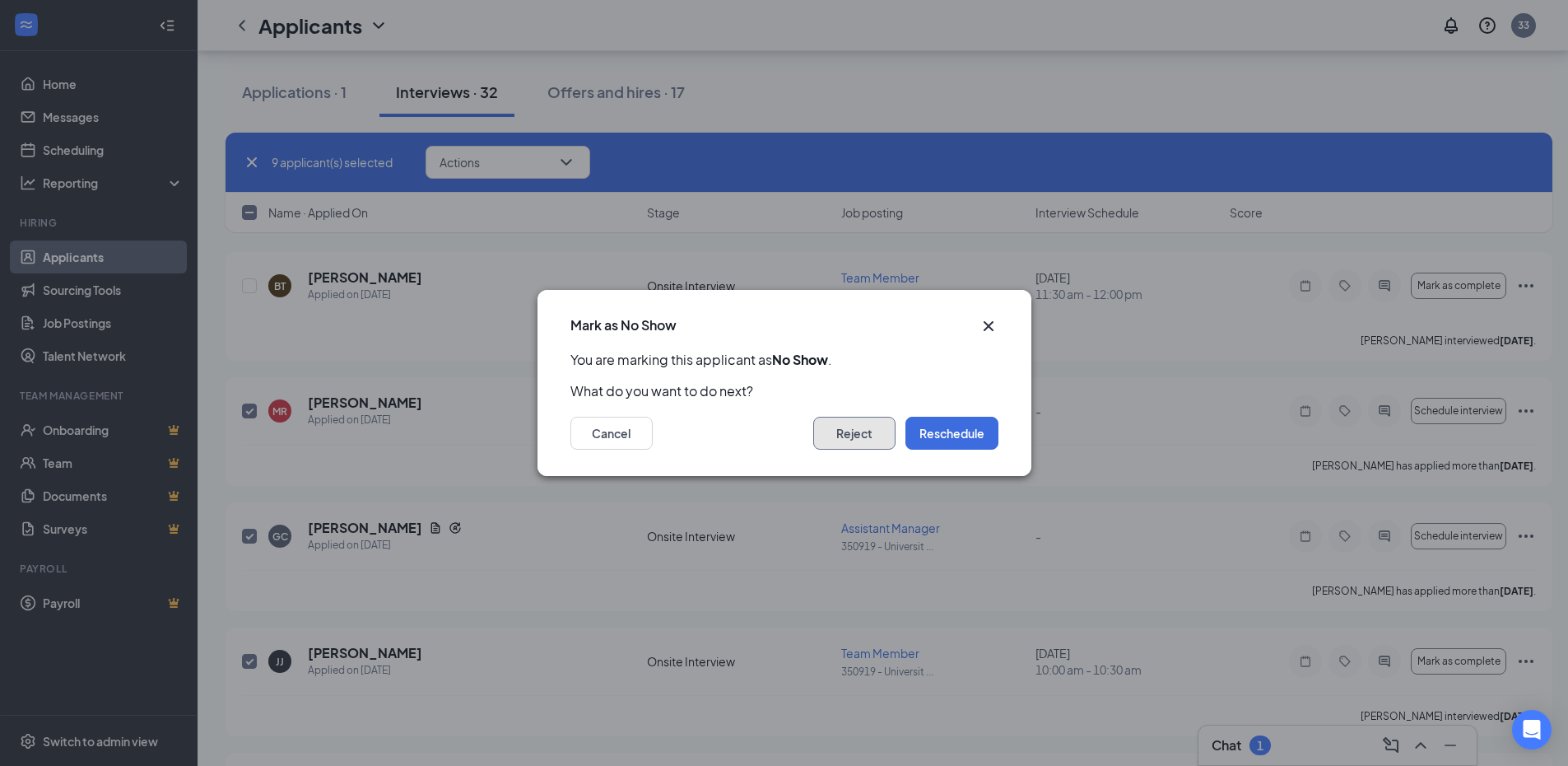
click at [844, 429] on button "Reject" at bounding box center [855, 433] width 83 height 33
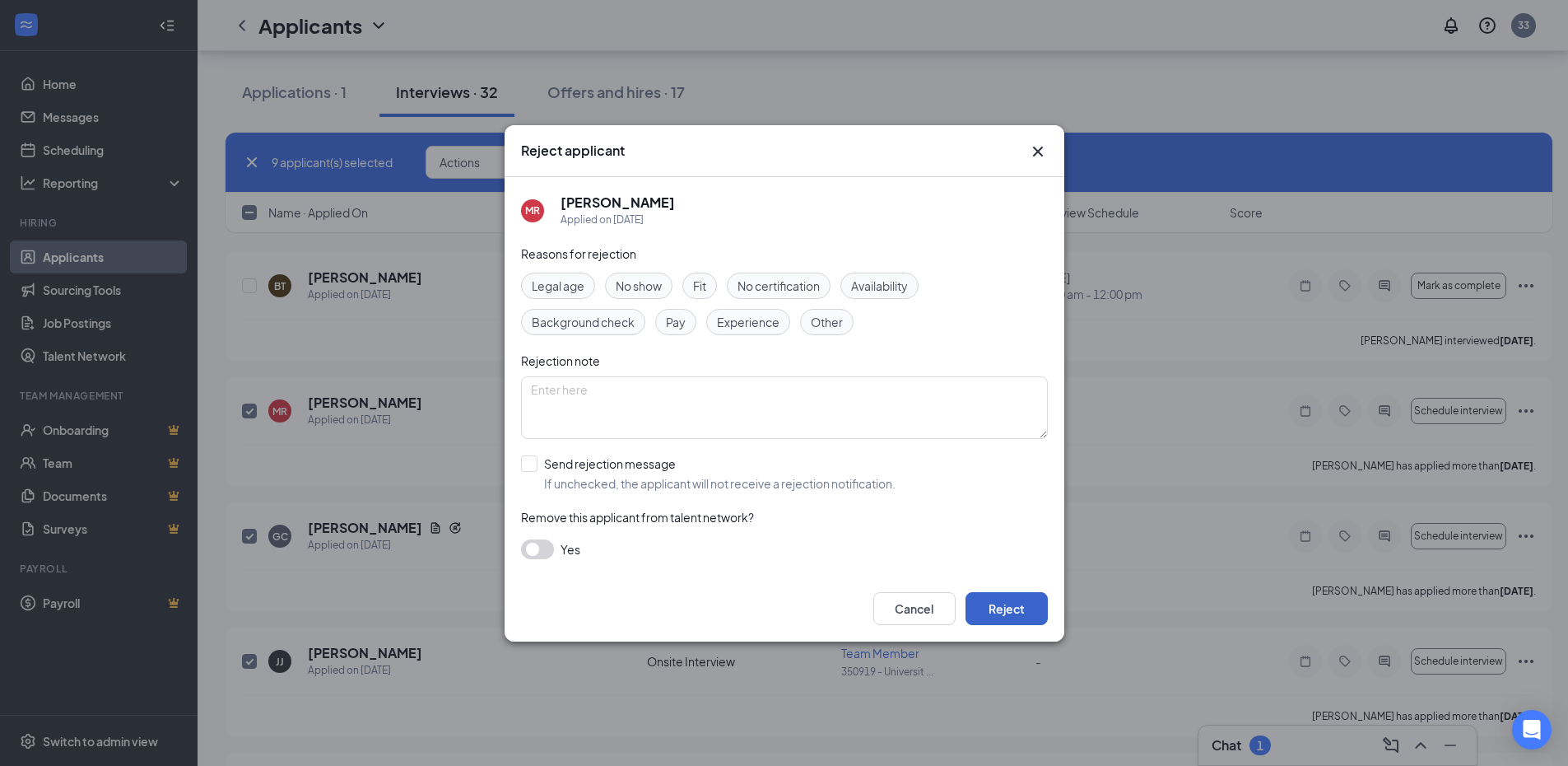
click at [1009, 610] on button "Reject" at bounding box center [1007, 608] width 83 height 33
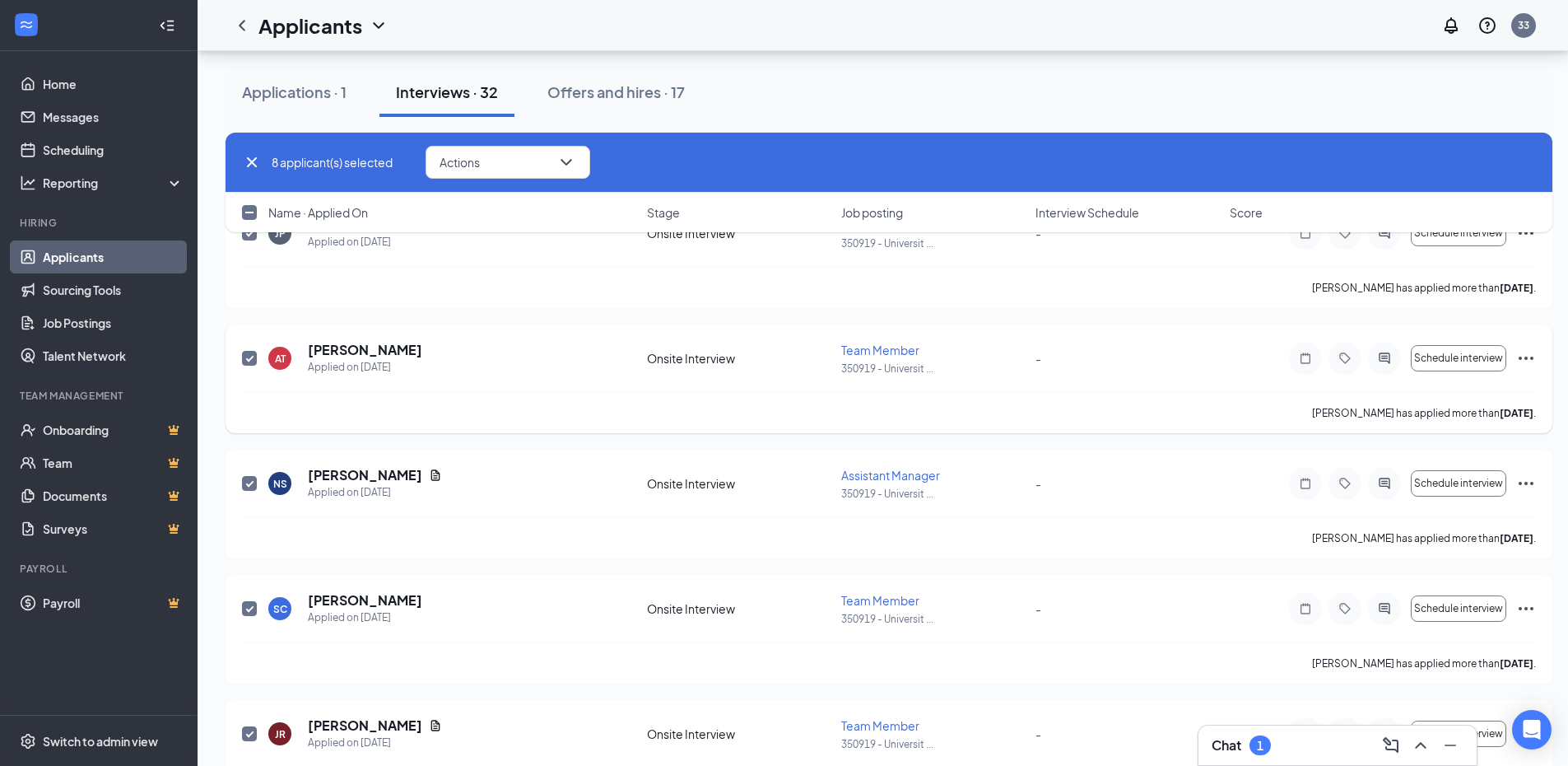
scroll to position [3436, 0]
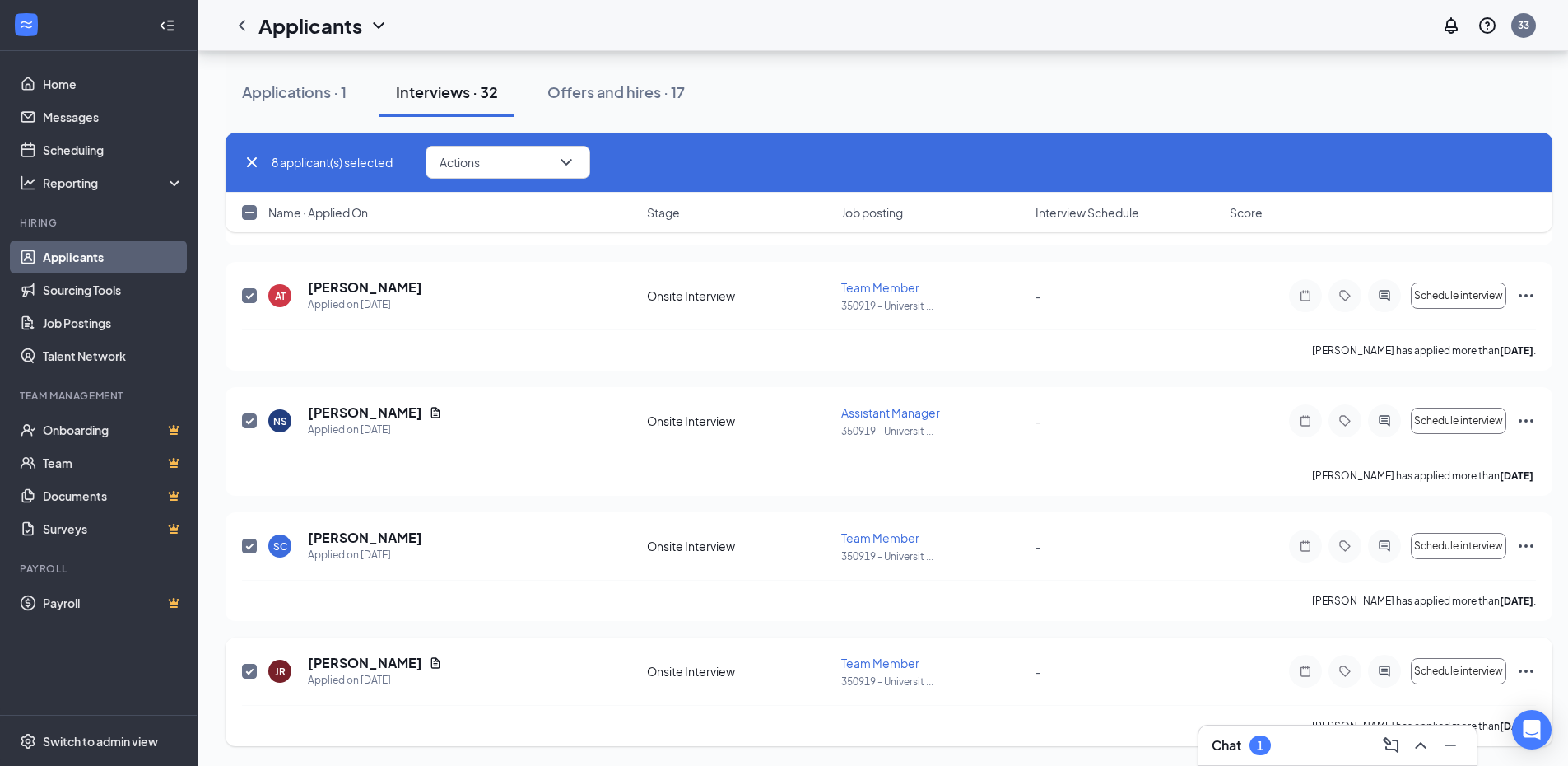
click at [542, 720] on div "[PERSON_NAME] has applied more than [DATE] ." at bounding box center [889, 726] width 1294 height 41
click at [575, 162] on icon "ChevronDown" at bounding box center [566, 162] width 20 height 20
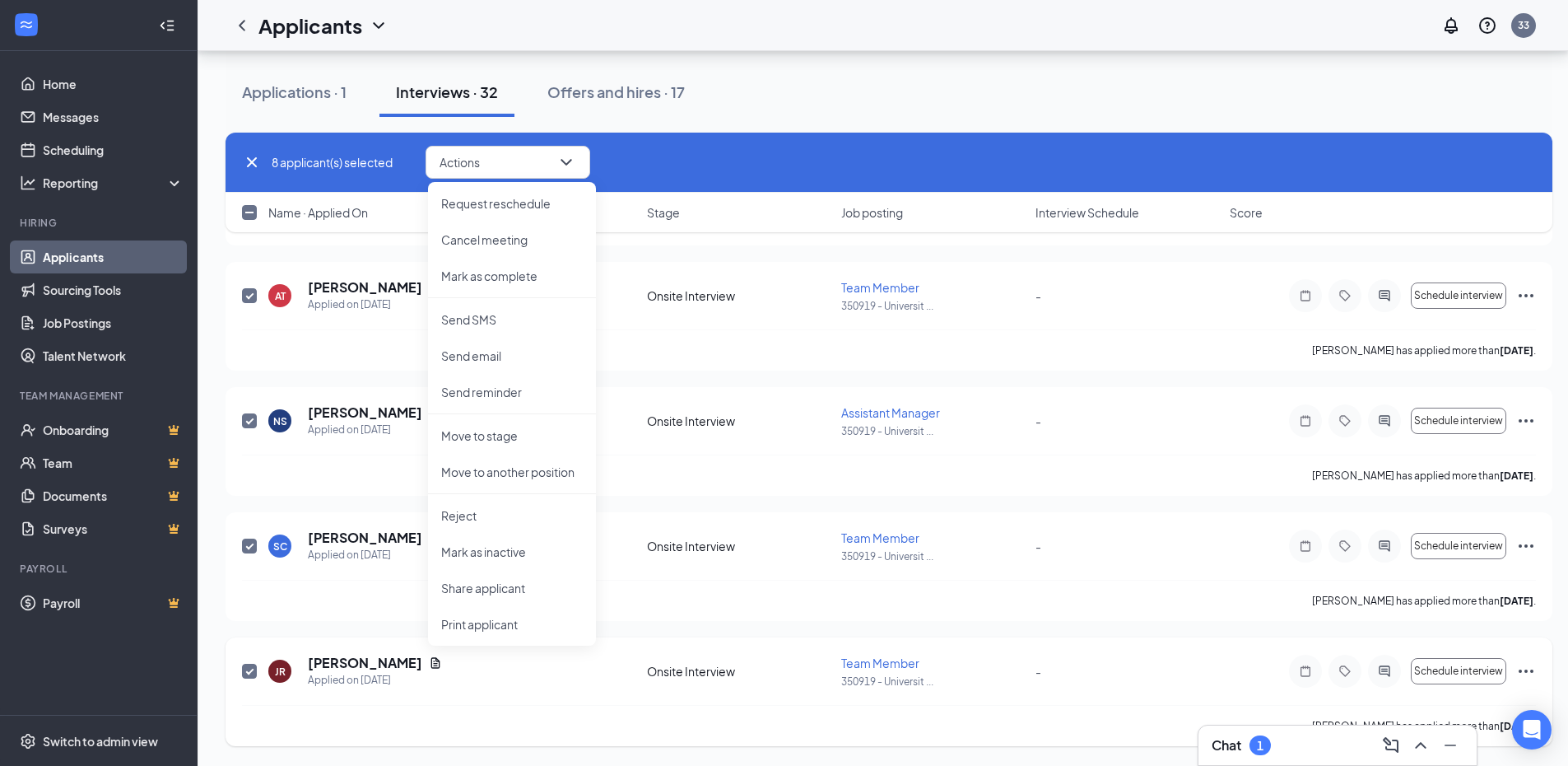
click at [494, 720] on div "[PERSON_NAME] has applied more than [DATE] ." at bounding box center [889, 726] width 1294 height 41
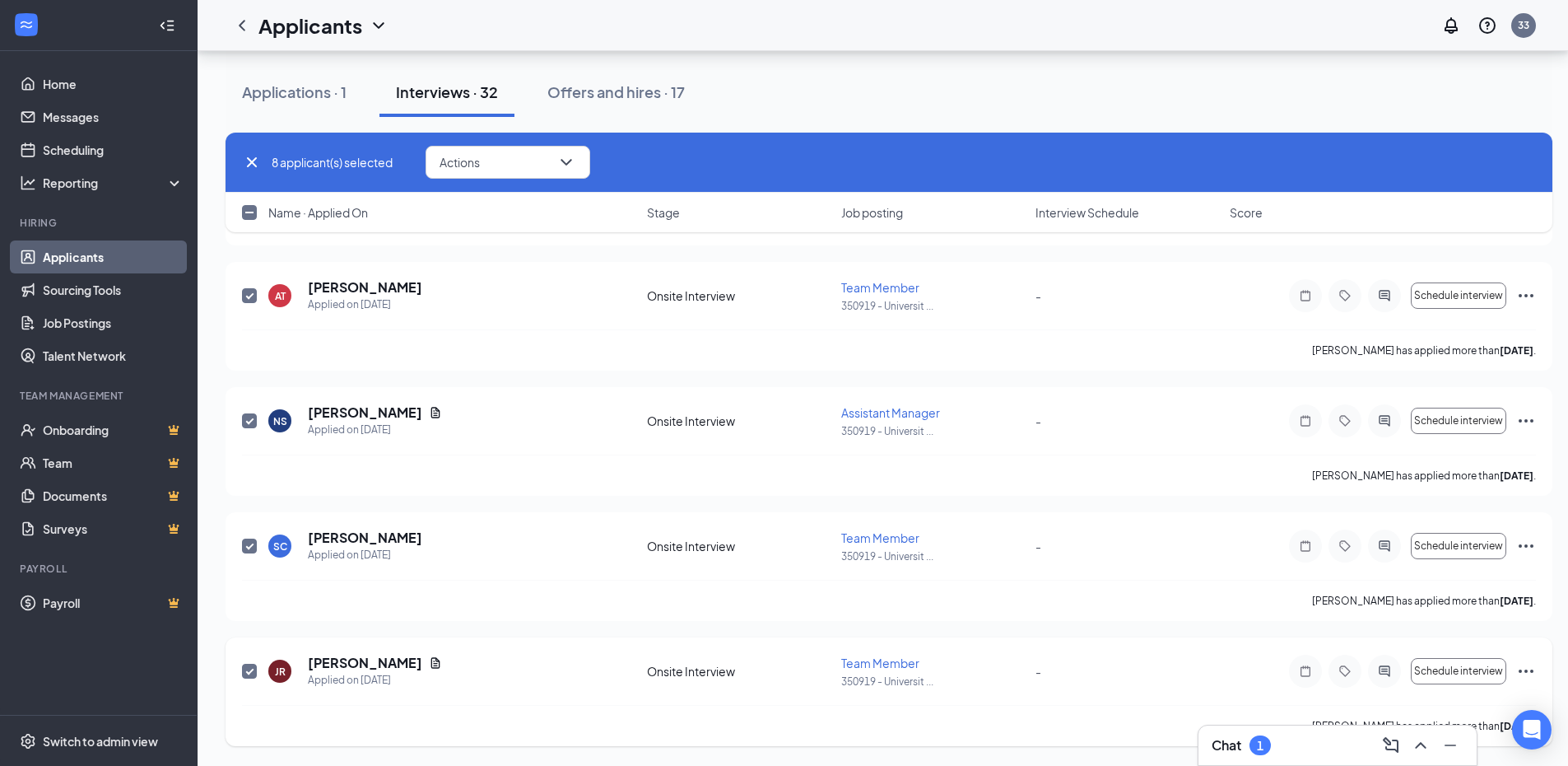
click at [242, 675] on span at bounding box center [249, 670] width 15 height 15
click at [242, 675] on input "checkbox" at bounding box center [249, 670] width 15 height 15
click at [251, 675] on input "checkbox" at bounding box center [249, 670] width 15 height 15
checkbox input "true"
click at [250, 552] on input "checkbox" at bounding box center [249, 546] width 15 height 15
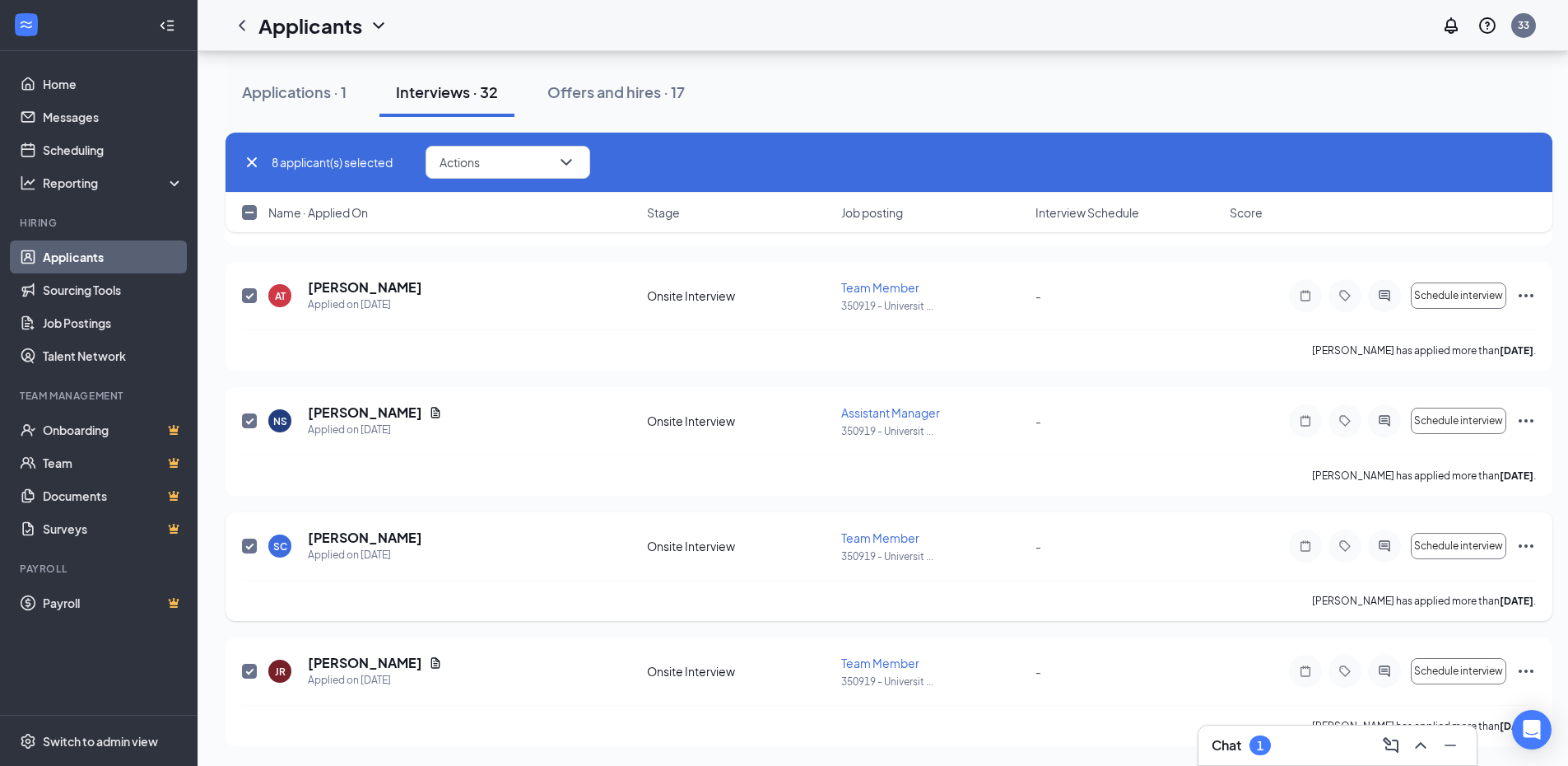
checkbox input "false"
click at [256, 680] on div at bounding box center [250, 671] width 16 height 34
drag, startPoint x: 256, startPoint y: 422, endPoint x: 256, endPoint y: 396, distance: 26.0
click at [256, 422] on span at bounding box center [249, 420] width 15 height 15
click at [256, 422] on input "checkbox" at bounding box center [249, 420] width 15 height 15
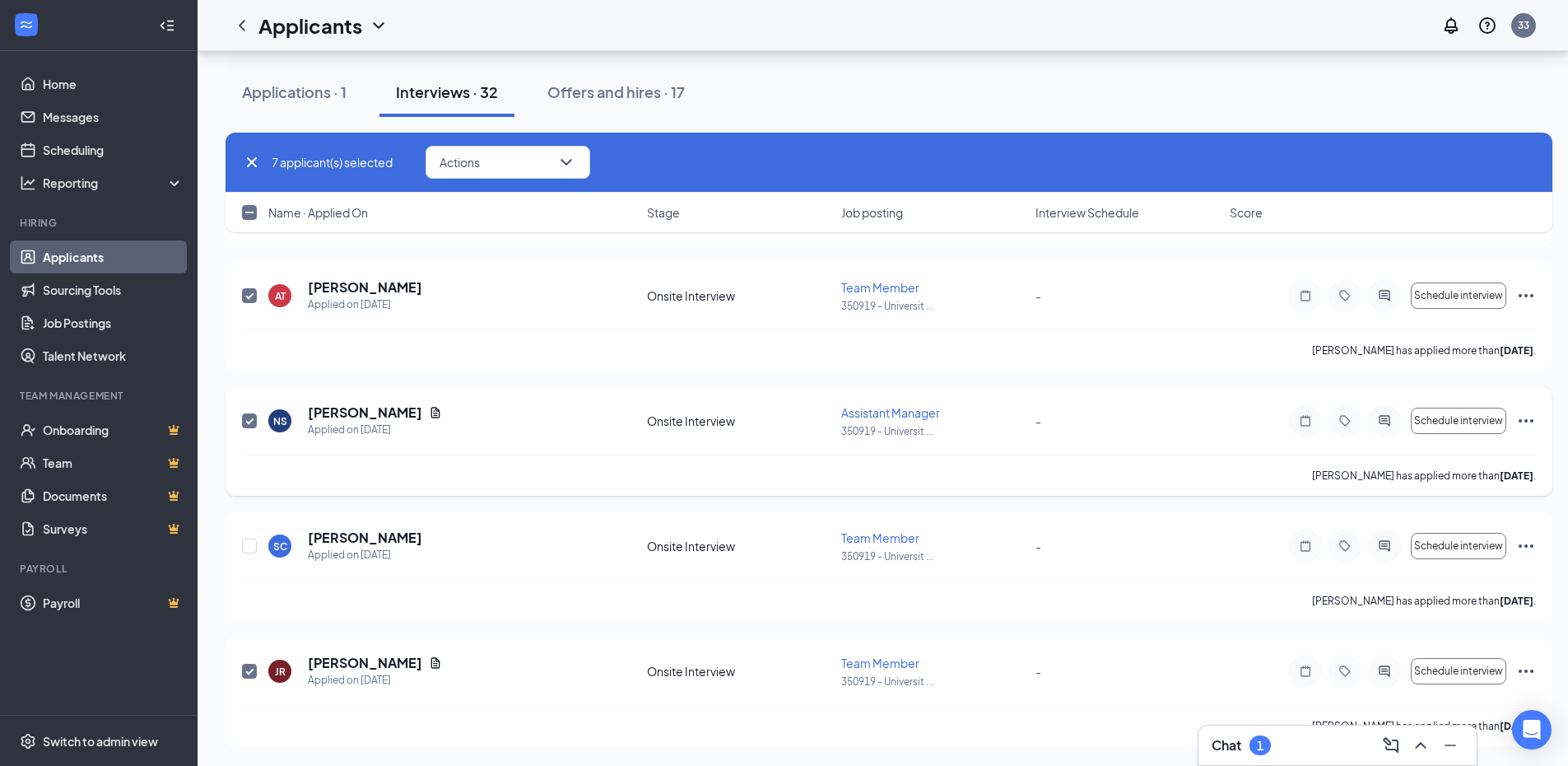
checkbox input "false"
click at [256, 287] on div at bounding box center [250, 295] width 16 height 34
click at [251, 295] on input "checkbox" at bounding box center [249, 295] width 15 height 15
checkbox input "false"
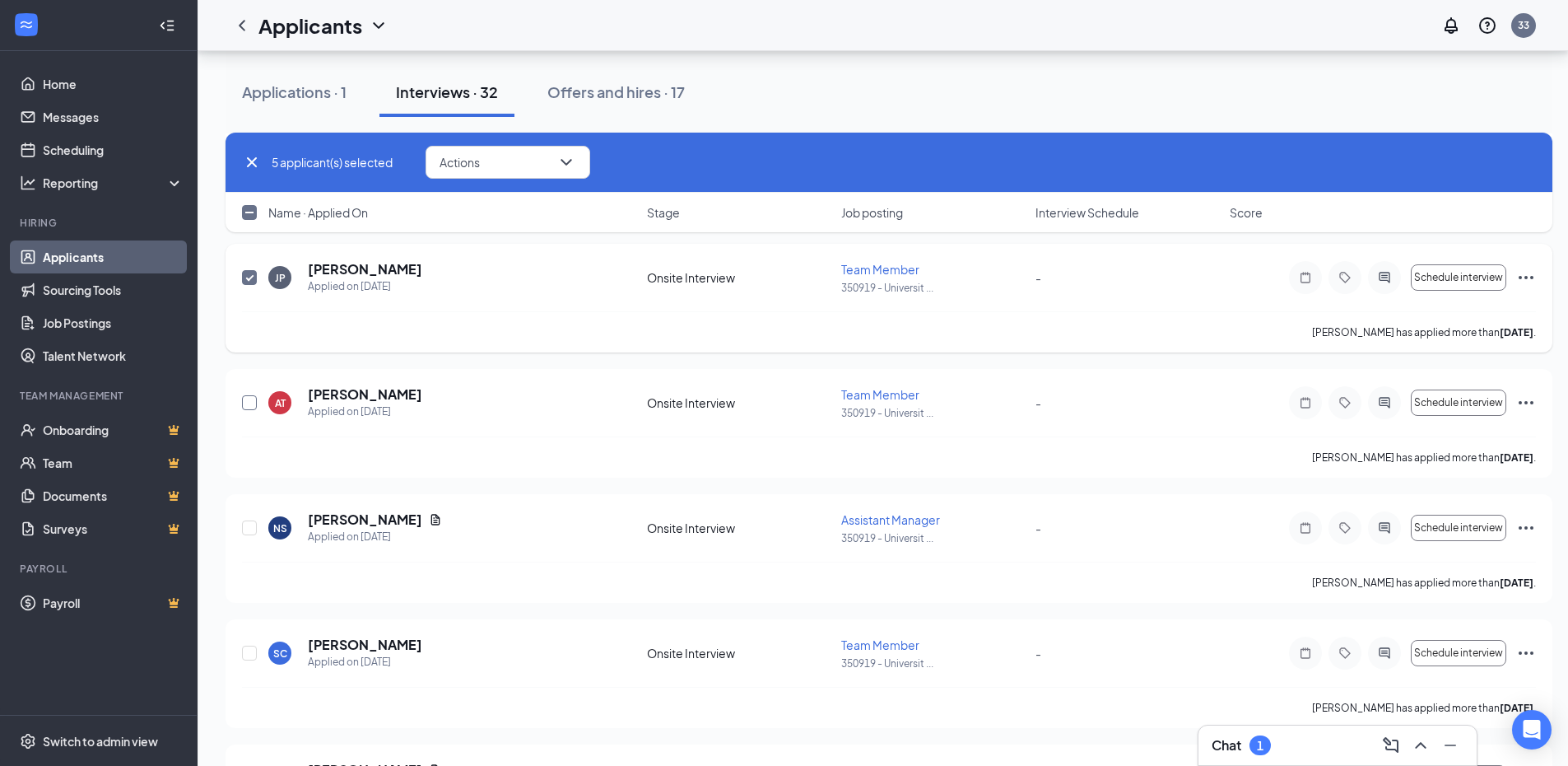
scroll to position [3106, 0]
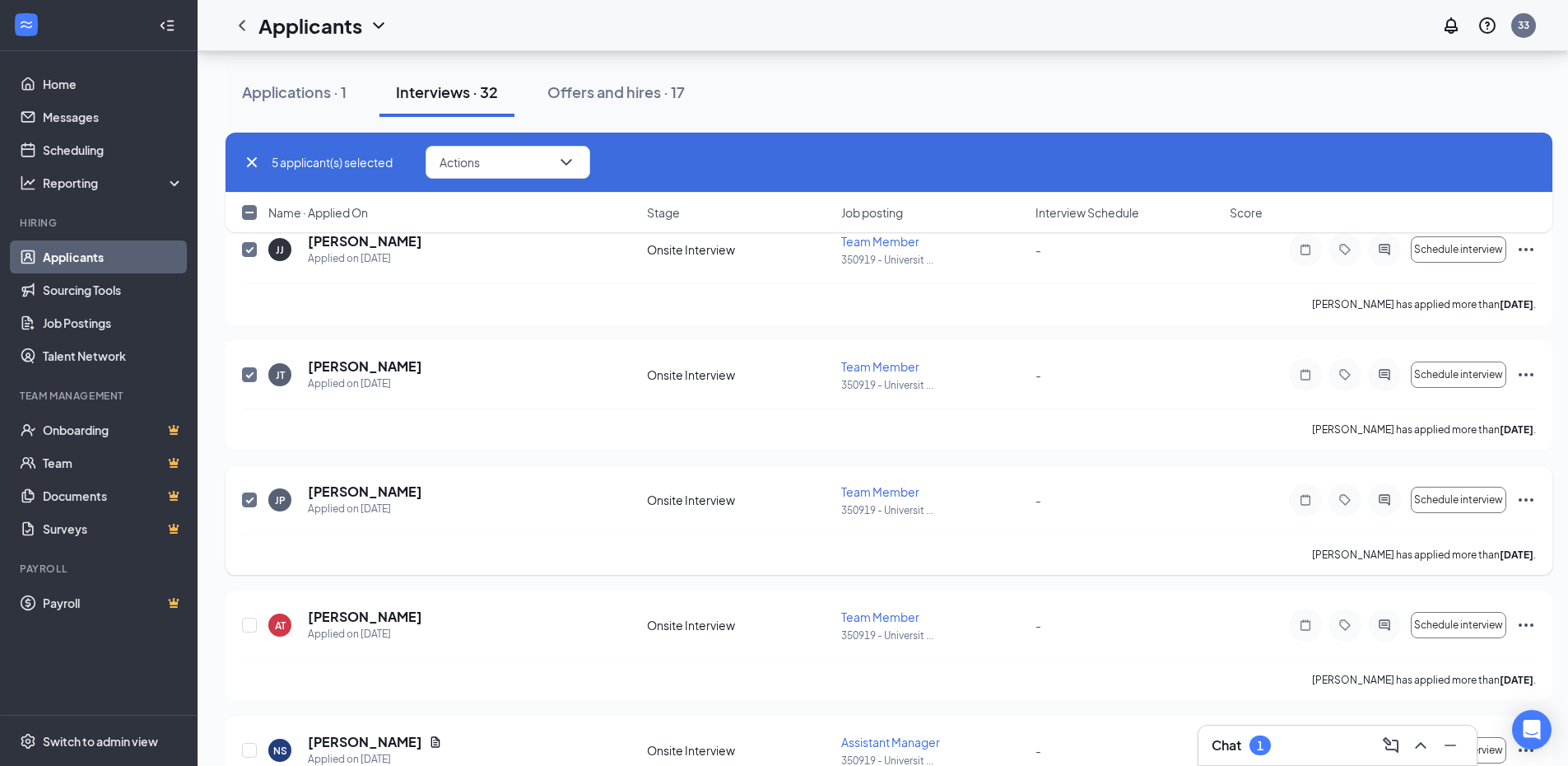
click at [253, 503] on input "checkbox" at bounding box center [249, 499] width 15 height 15
checkbox input "false"
click at [256, 377] on input "checkbox" at bounding box center [249, 374] width 15 height 15
checkbox input "false"
click at [250, 254] on input "checkbox" at bounding box center [249, 249] width 15 height 15
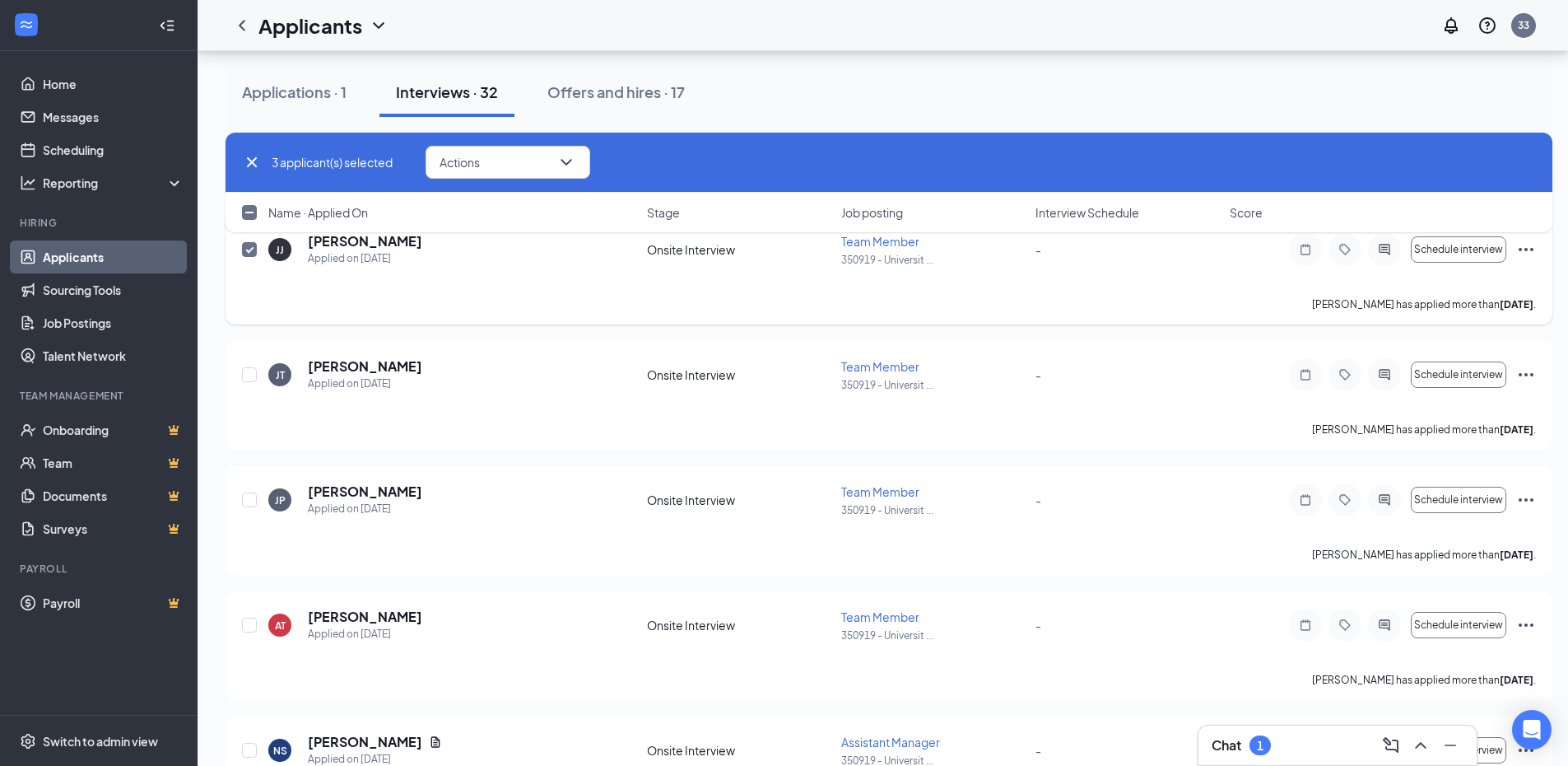
checkbox input "false"
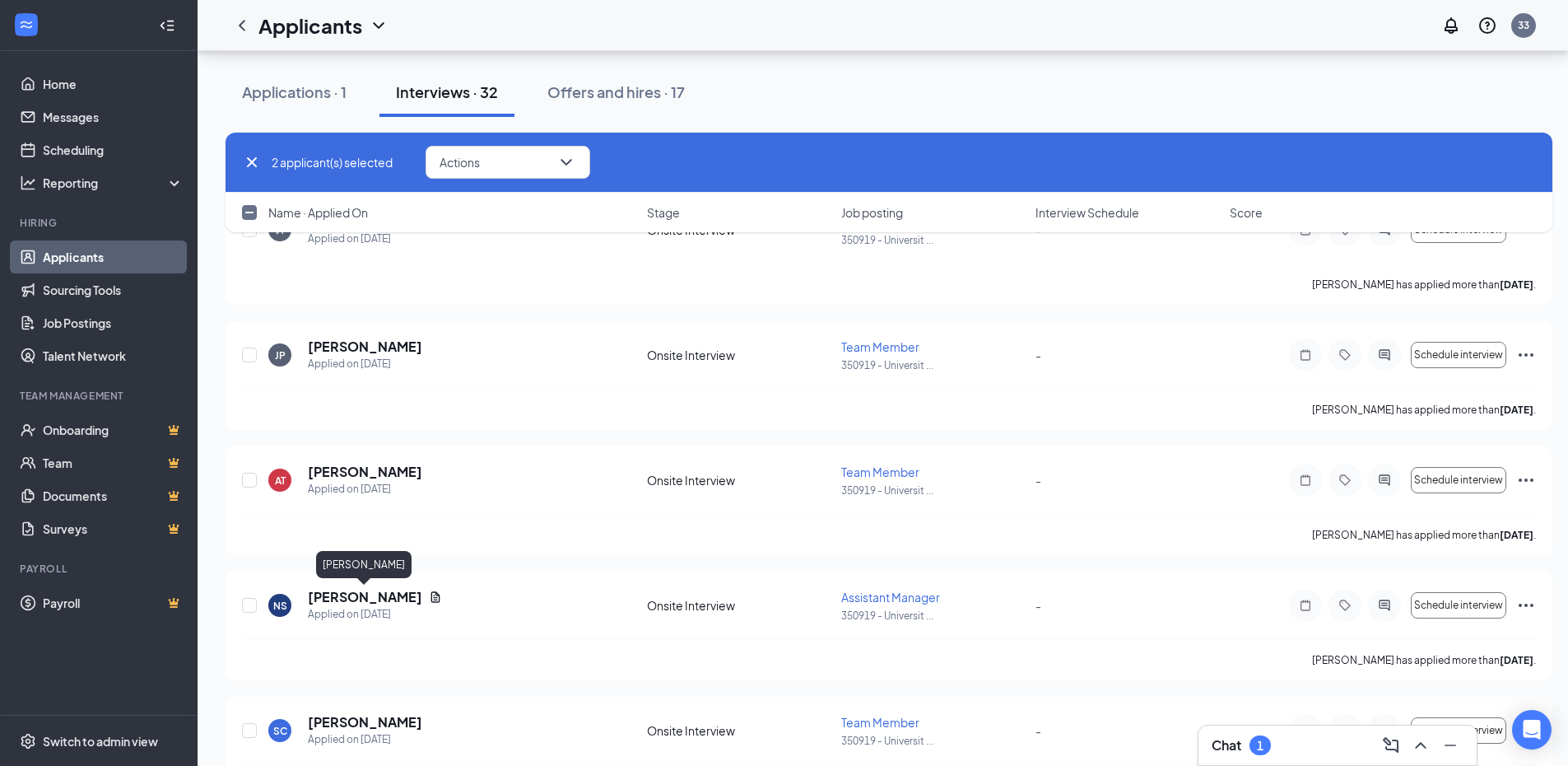
scroll to position [3436, 0]
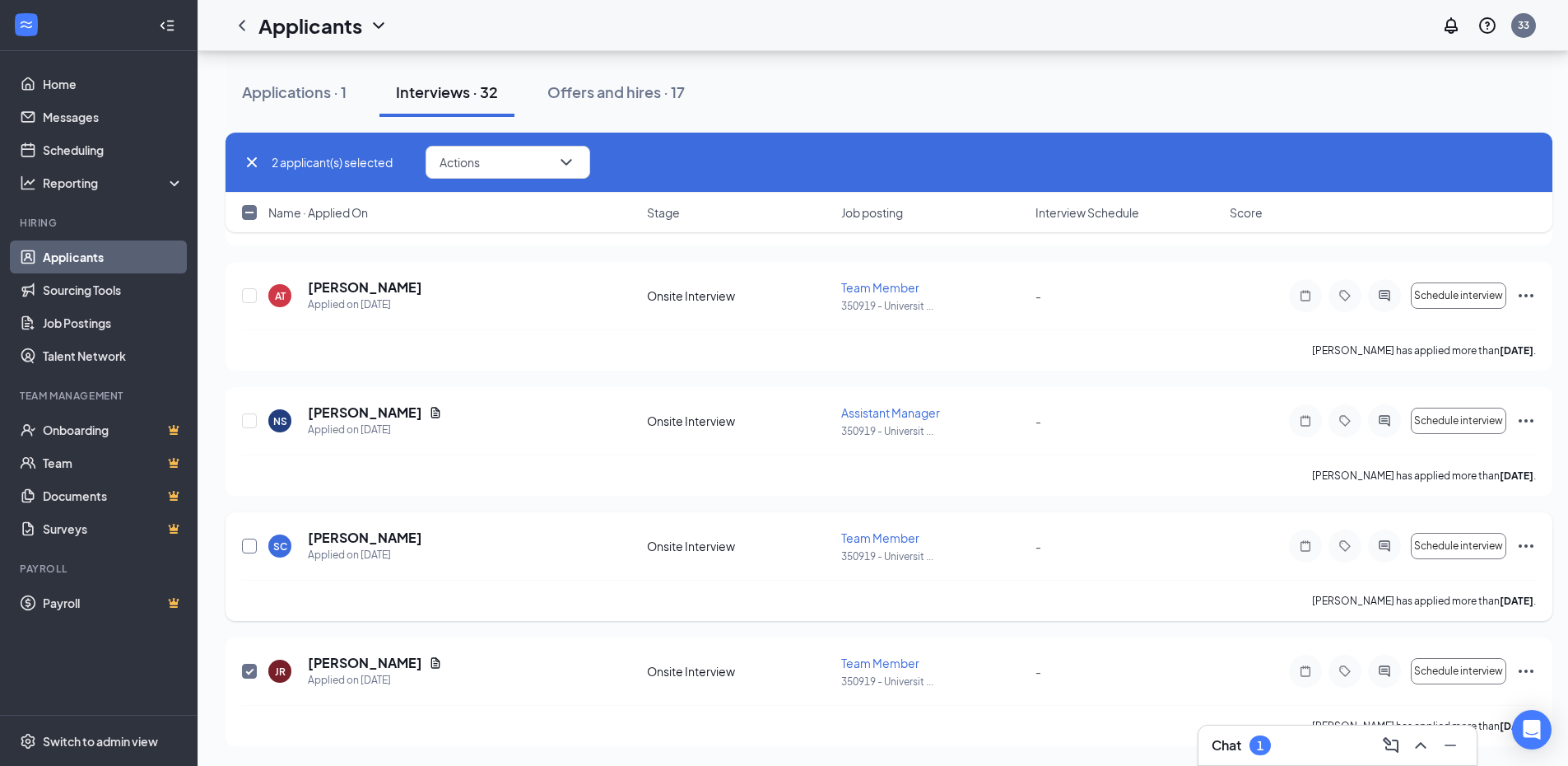
drag, startPoint x: 256, startPoint y: 553, endPoint x: 254, endPoint y: 540, distance: 13.2
click at [256, 553] on div at bounding box center [250, 546] width 16 height 34
click at [1516, 668] on icon "Ellipses" at bounding box center [1526, 670] width 20 height 20
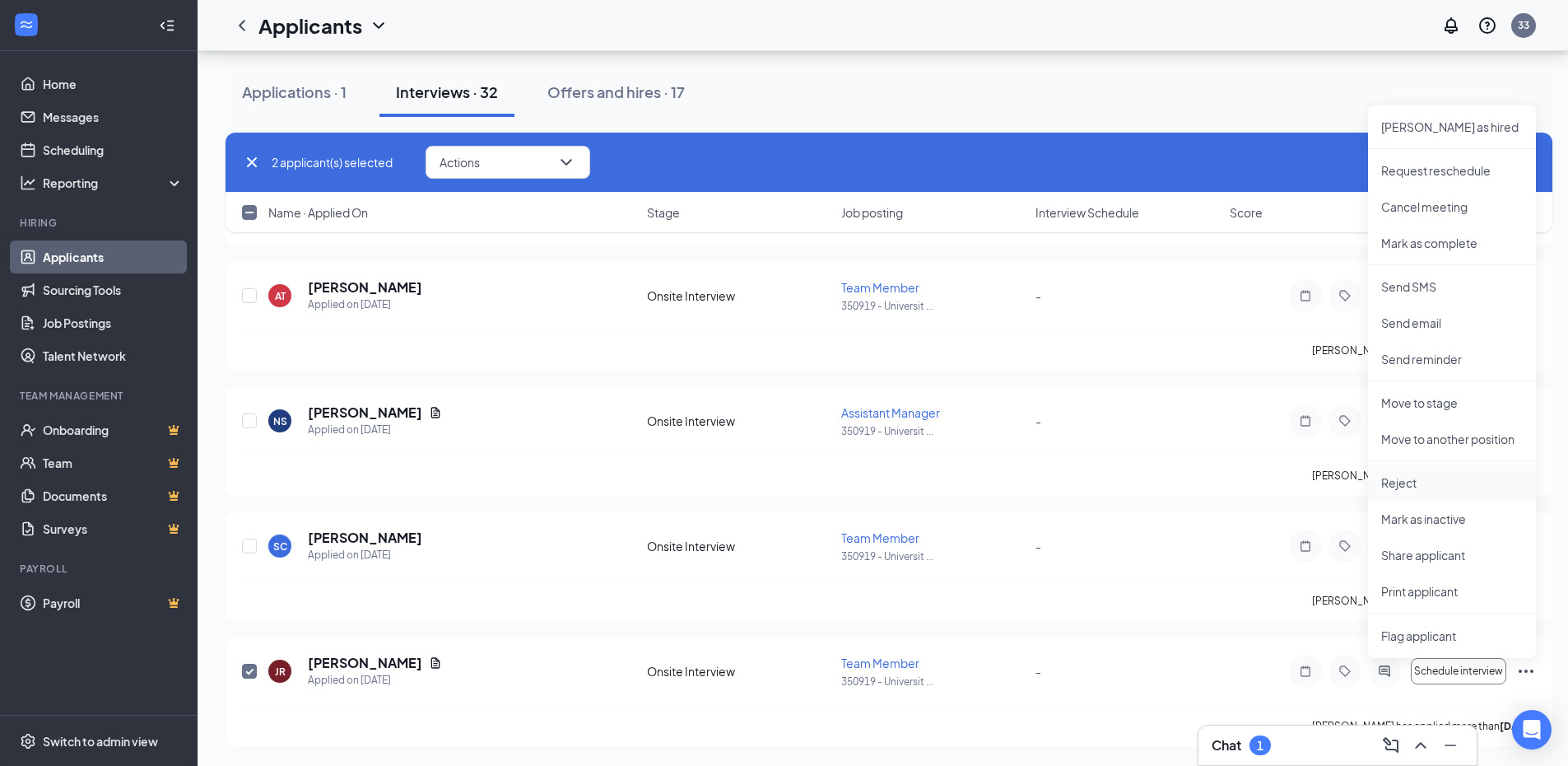
click at [1398, 478] on p "Reject" at bounding box center [1452, 482] width 142 height 16
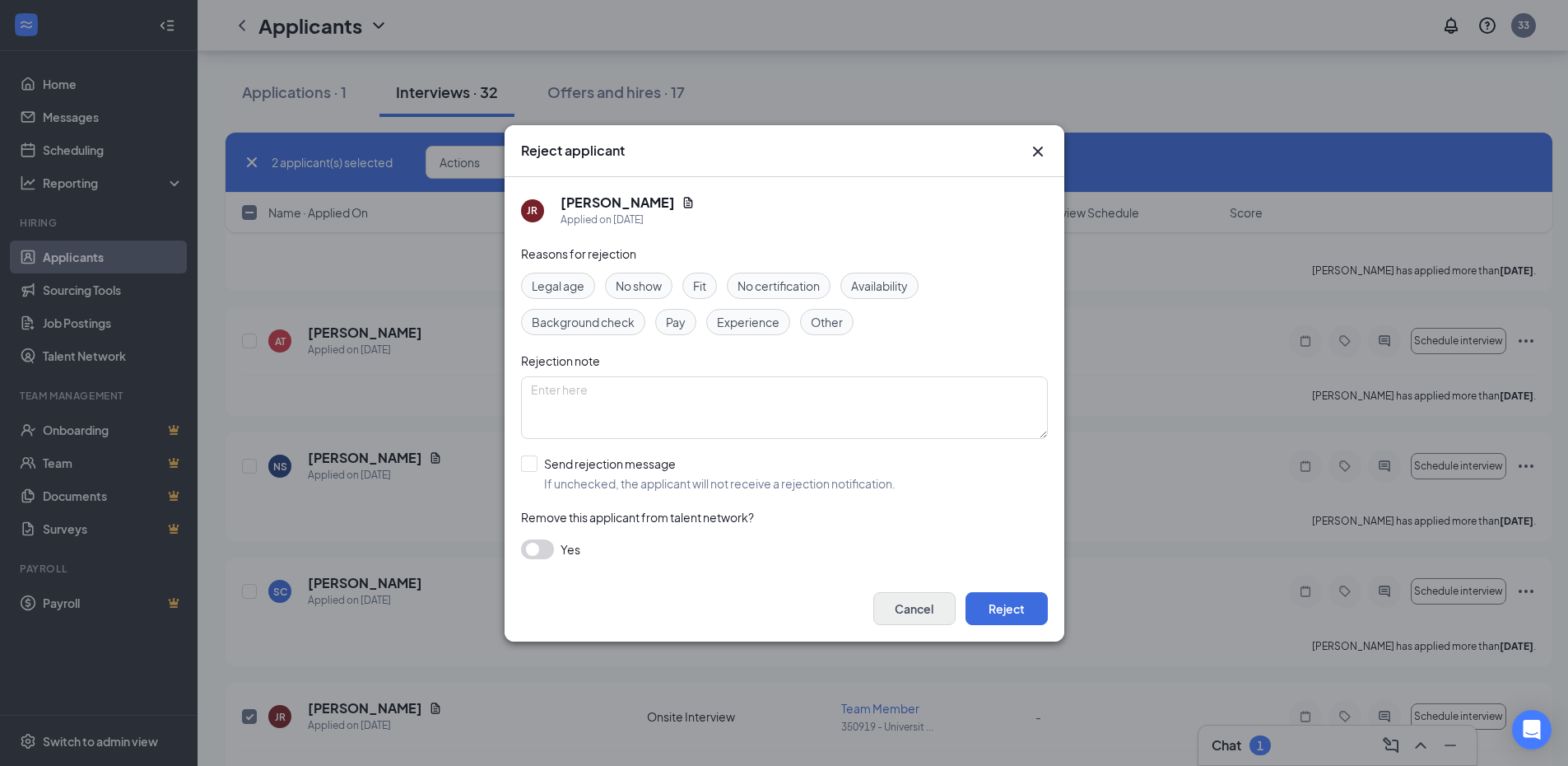
scroll to position [3353, 0]
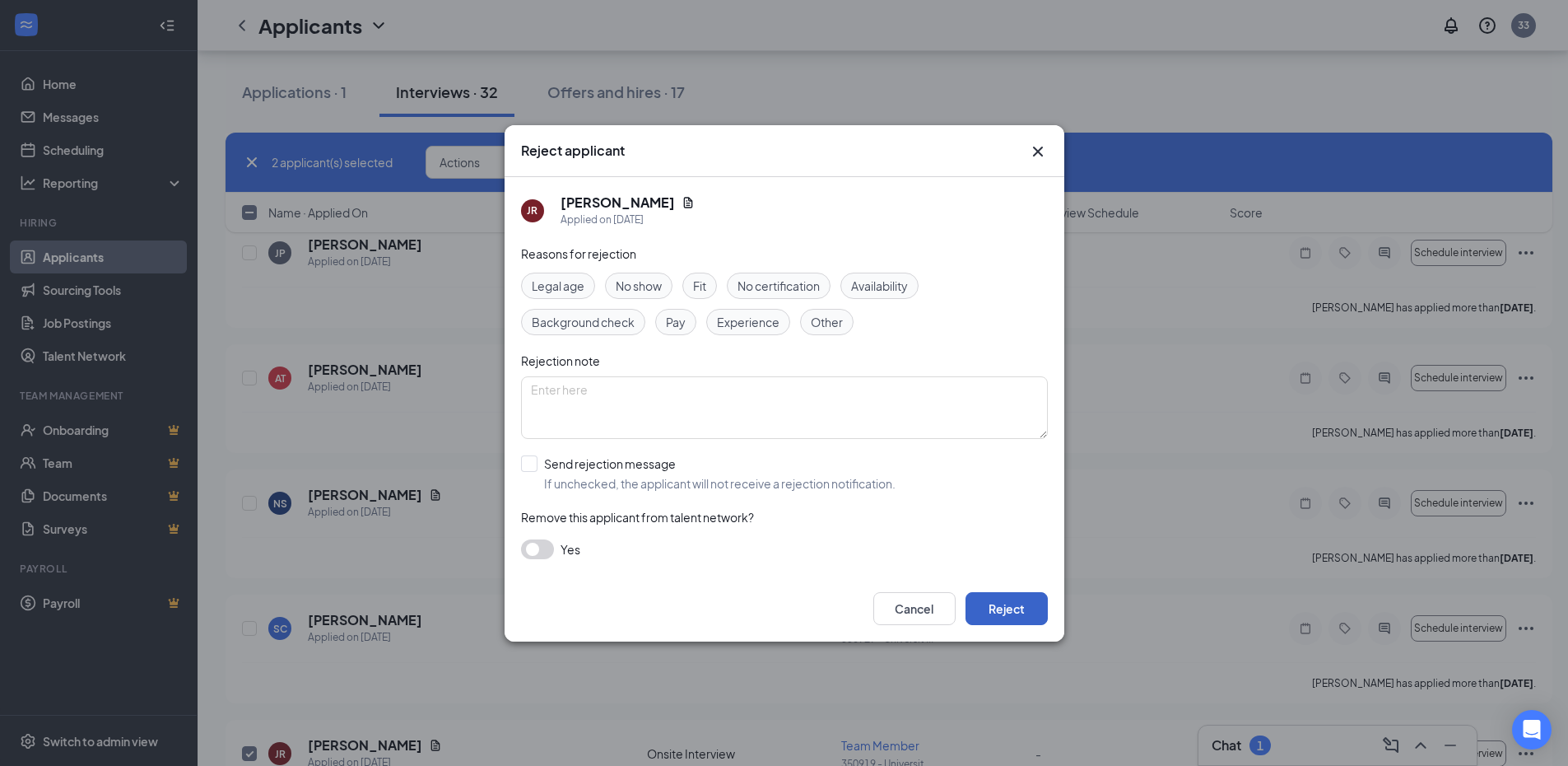
click at [1016, 604] on button "Reject" at bounding box center [1007, 608] width 83 height 33
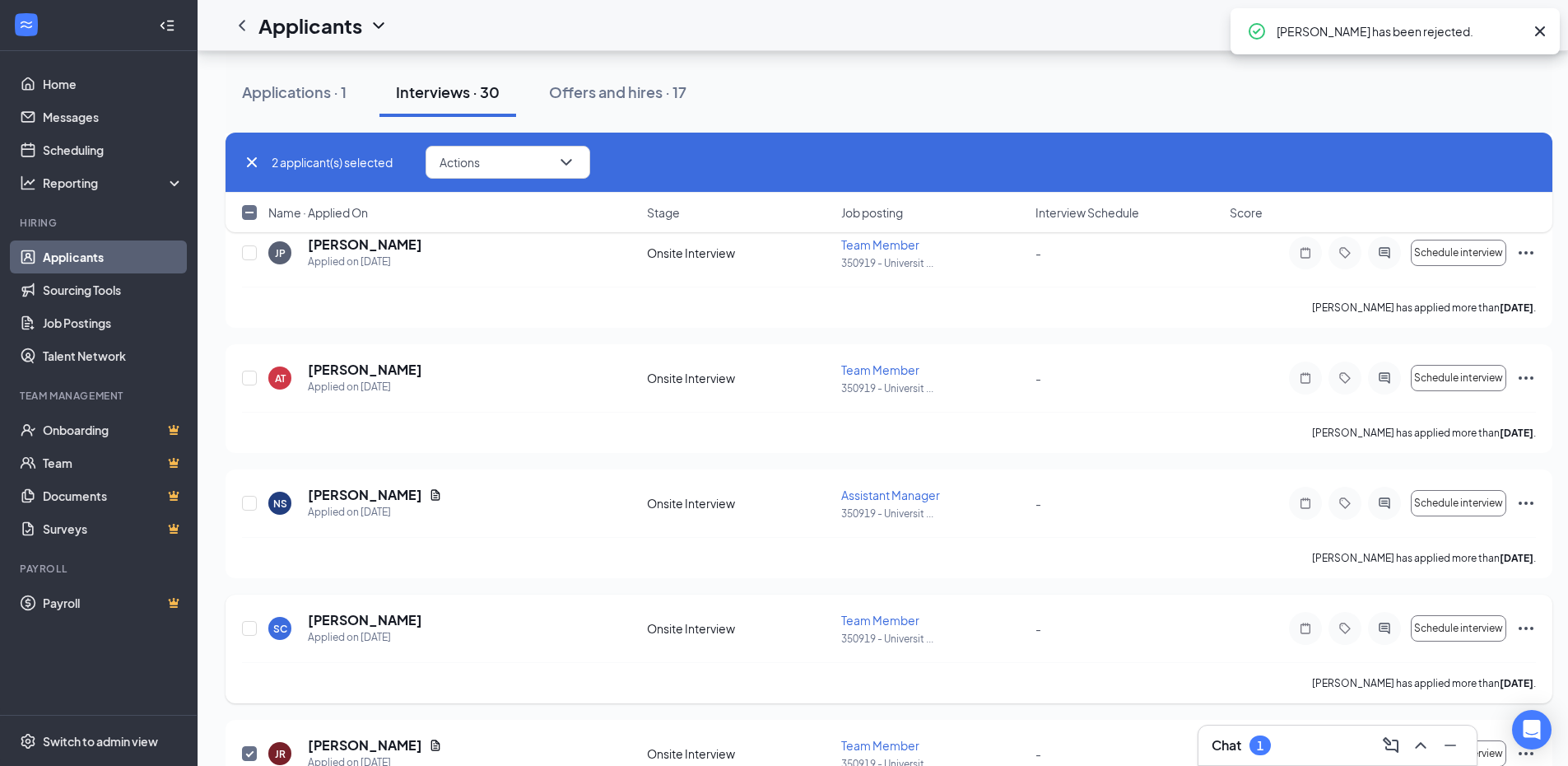
checkbox input "false"
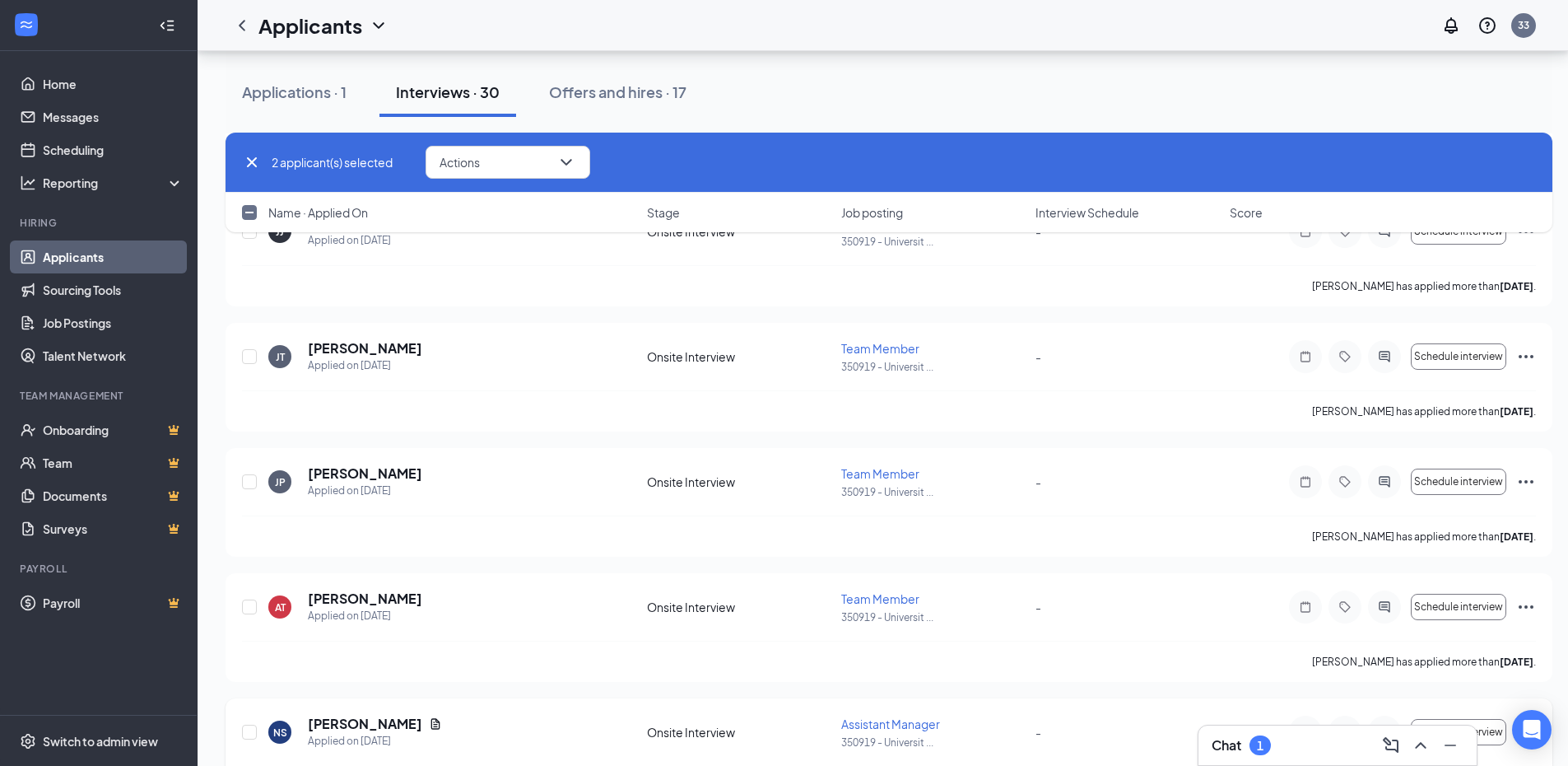
scroll to position [7065, 0]
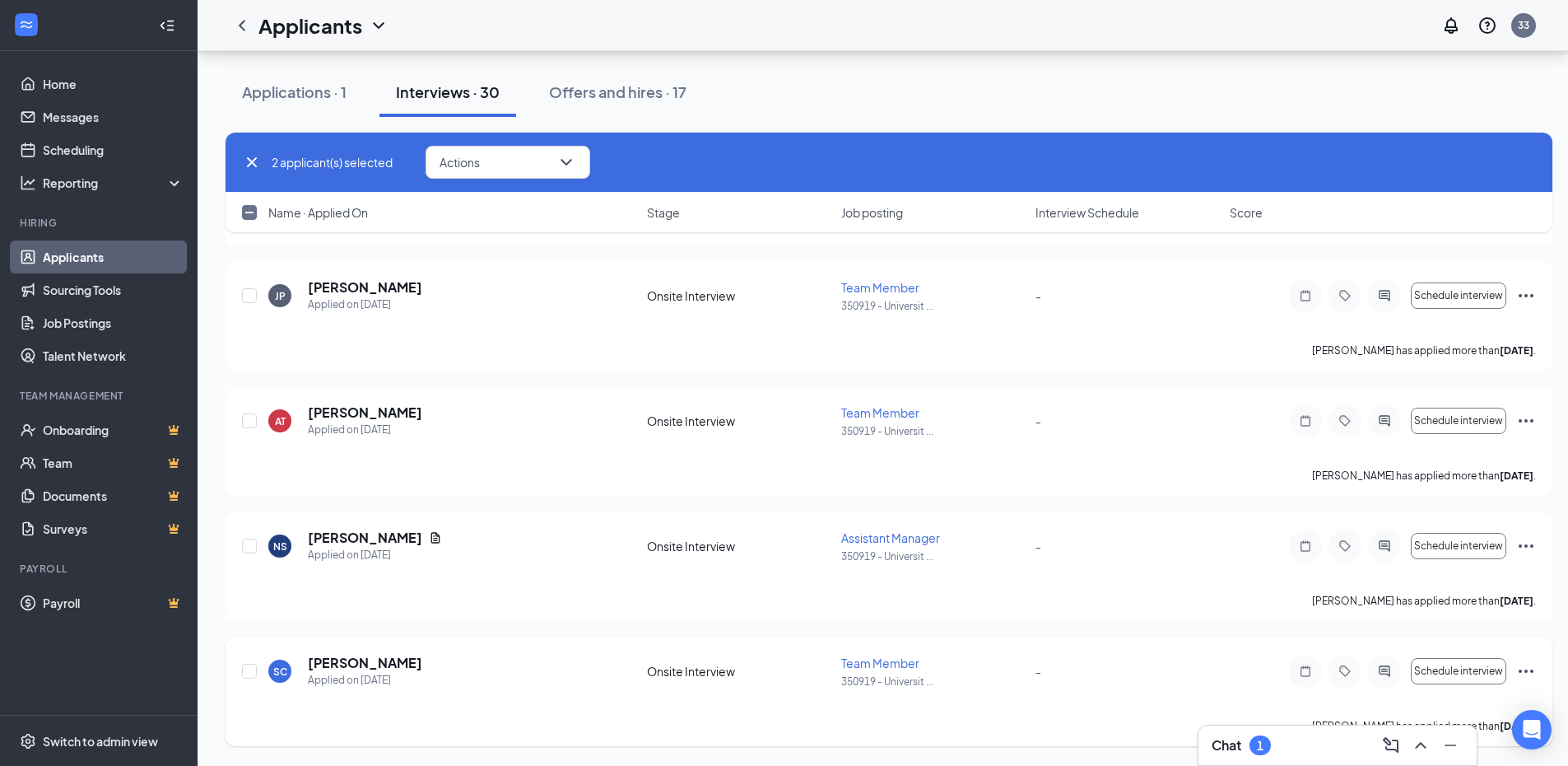
click at [1530, 670] on icon "Ellipses" at bounding box center [1526, 670] width 20 height 20
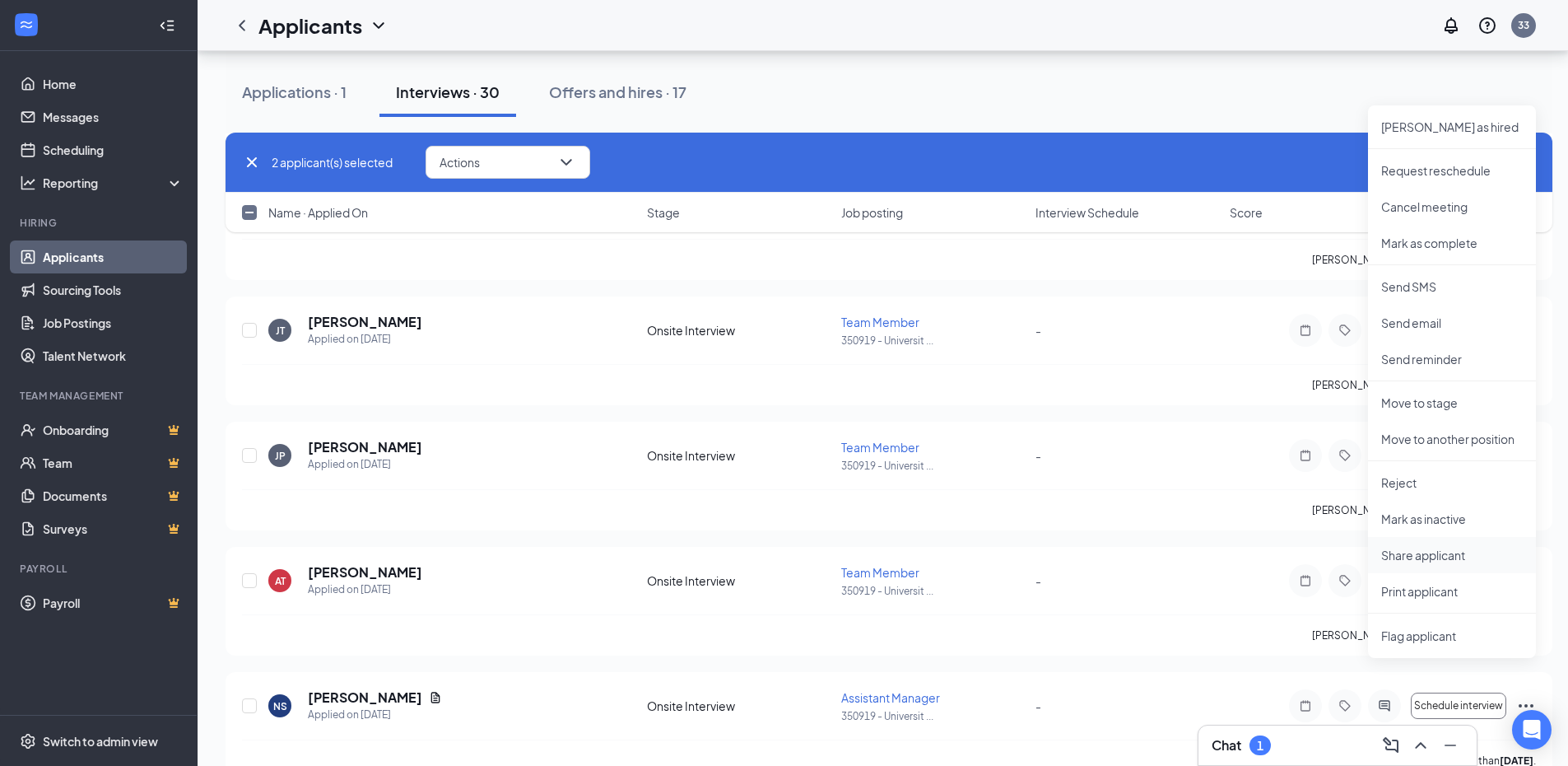
scroll to position [6901, 0]
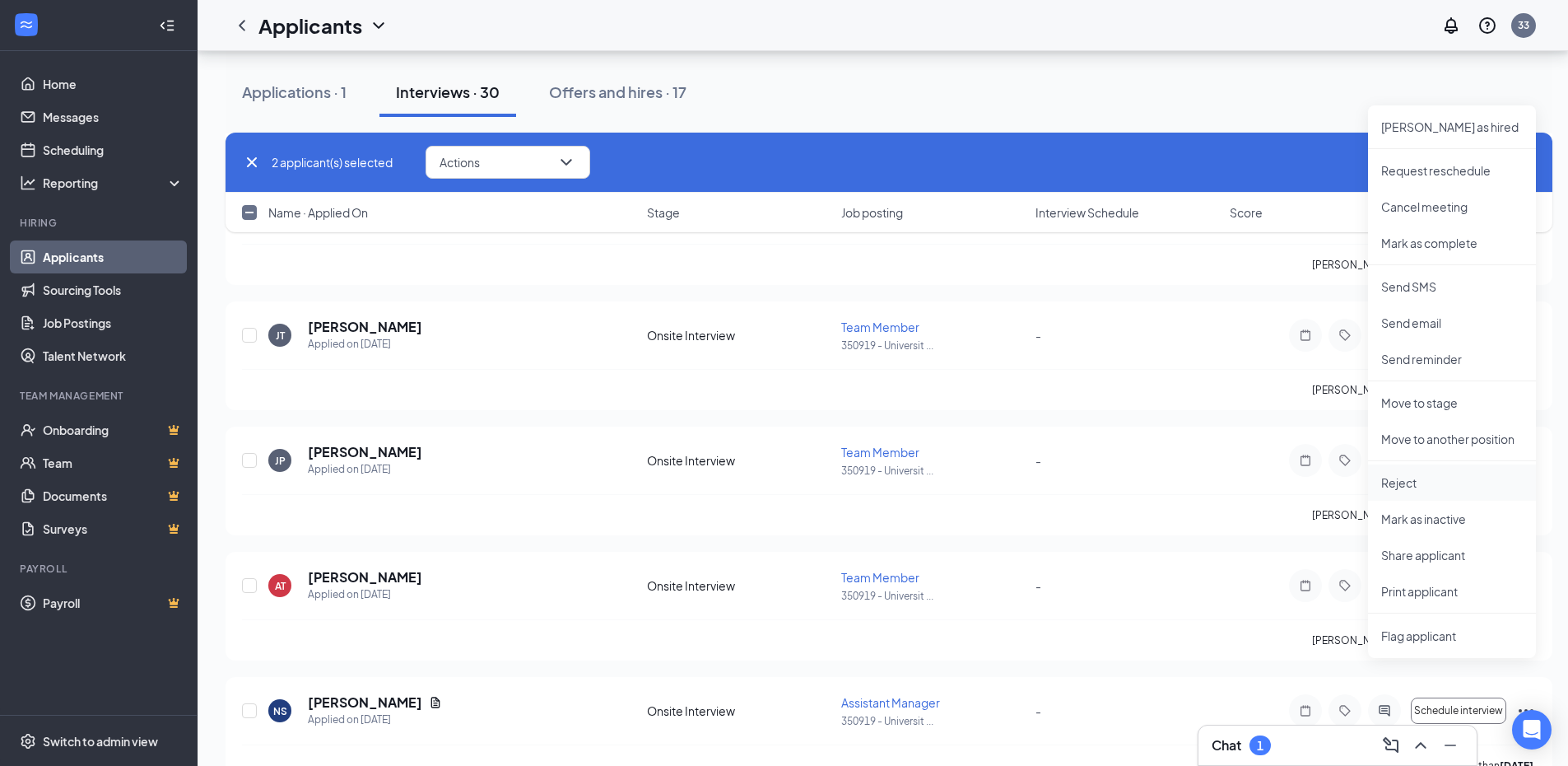
click at [1410, 485] on p "Reject" at bounding box center [1452, 482] width 142 height 16
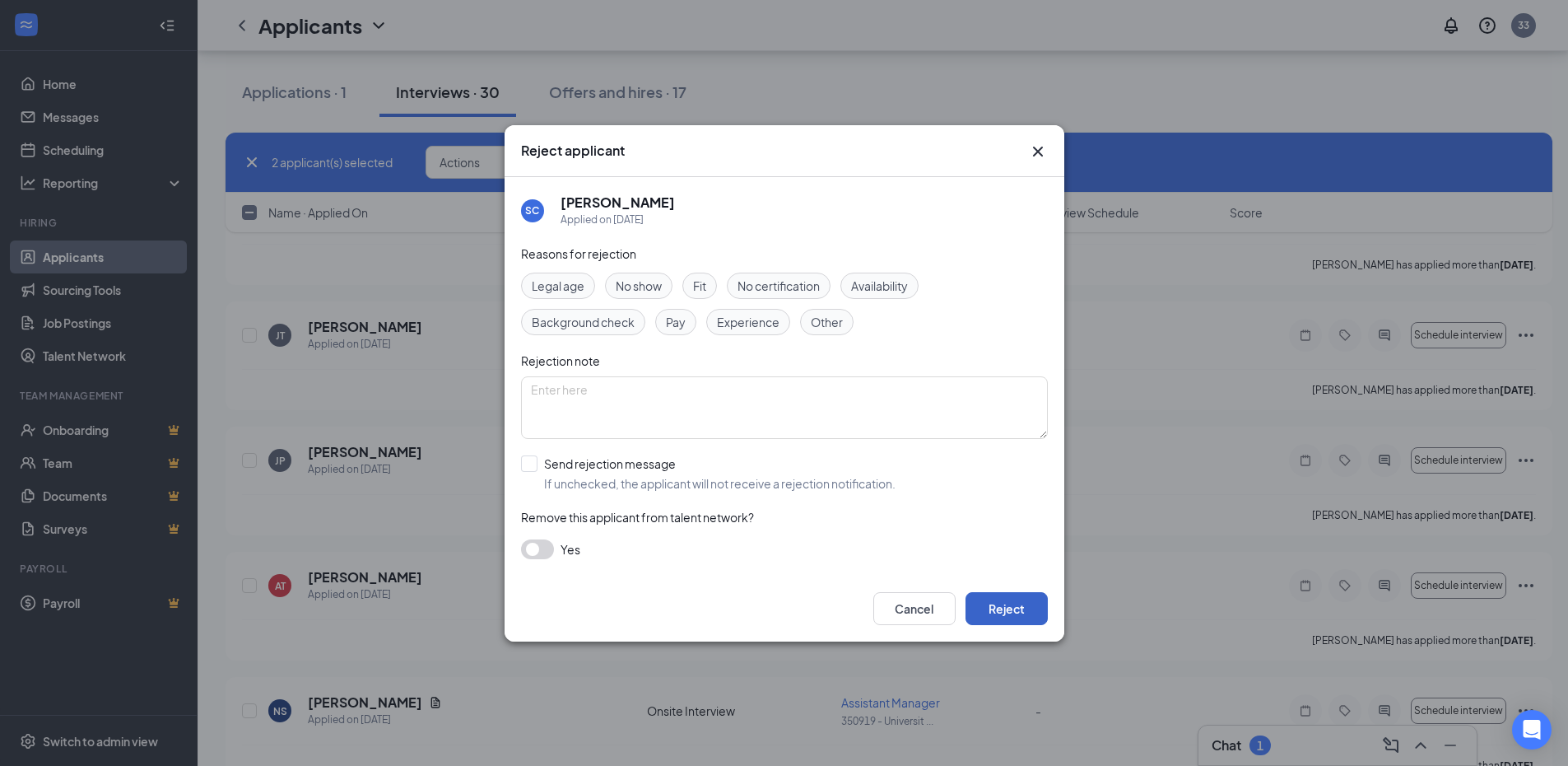
click at [1016, 614] on button "Reject" at bounding box center [1007, 608] width 83 height 33
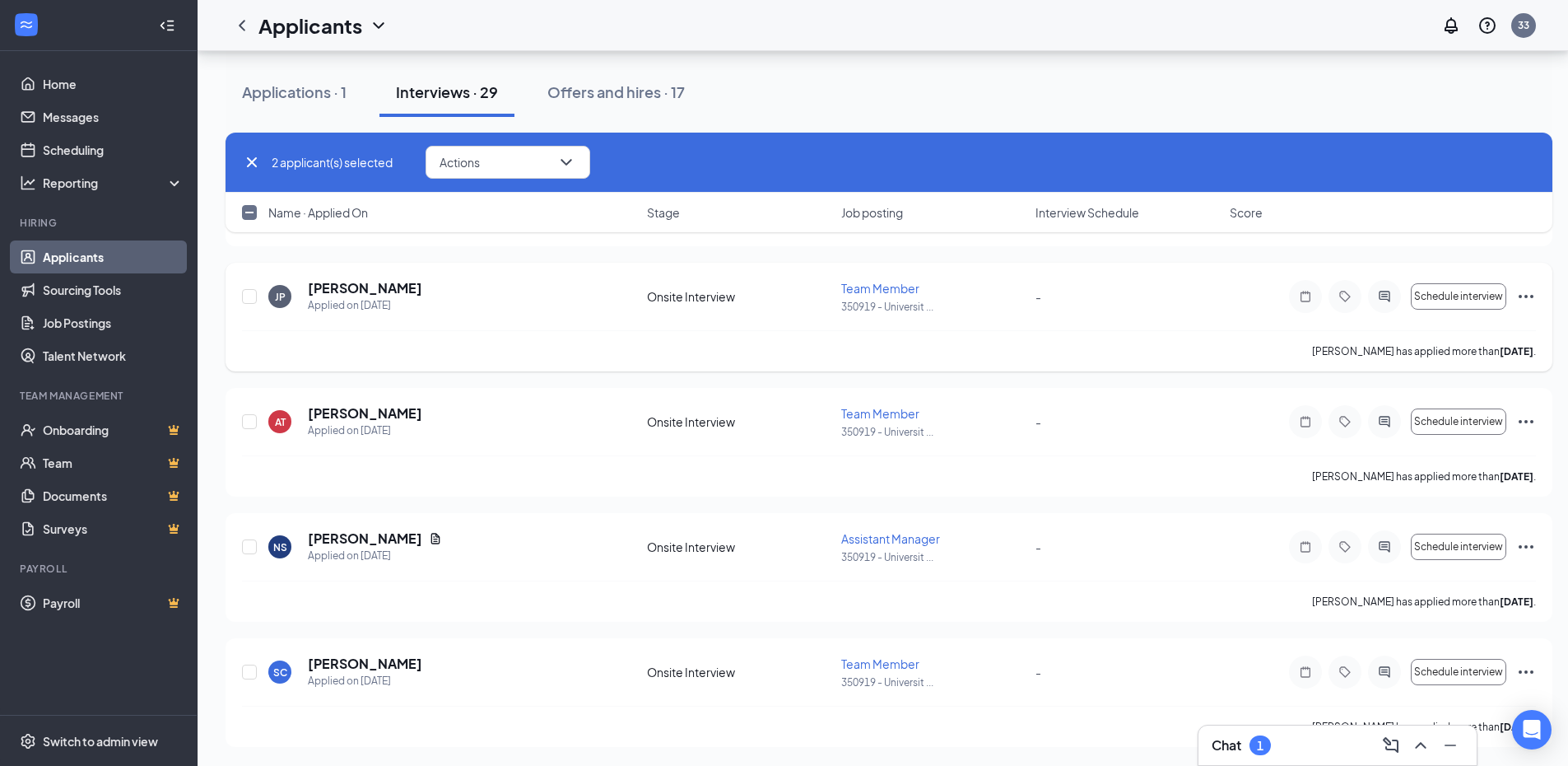
scroll to position [6815, 0]
checkbox input "true"
checkbox input "false"
click at [257, 673] on div at bounding box center [250, 671] width 16 height 34
click at [242, 675] on input "checkbox" at bounding box center [249, 670] width 15 height 15
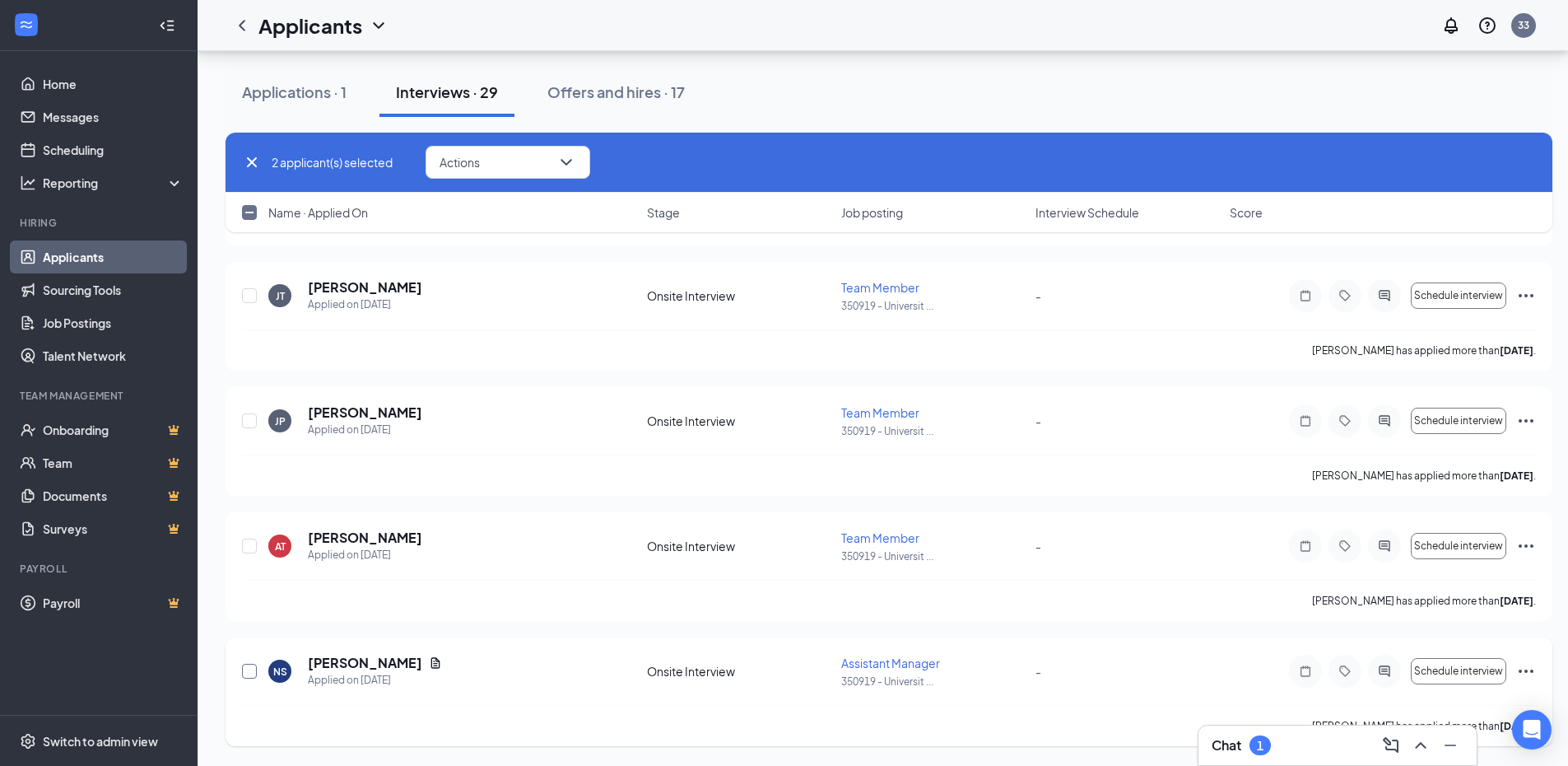
checkbox input "true"
click at [1529, 670] on icon "Ellipses" at bounding box center [1526, 670] width 20 height 20
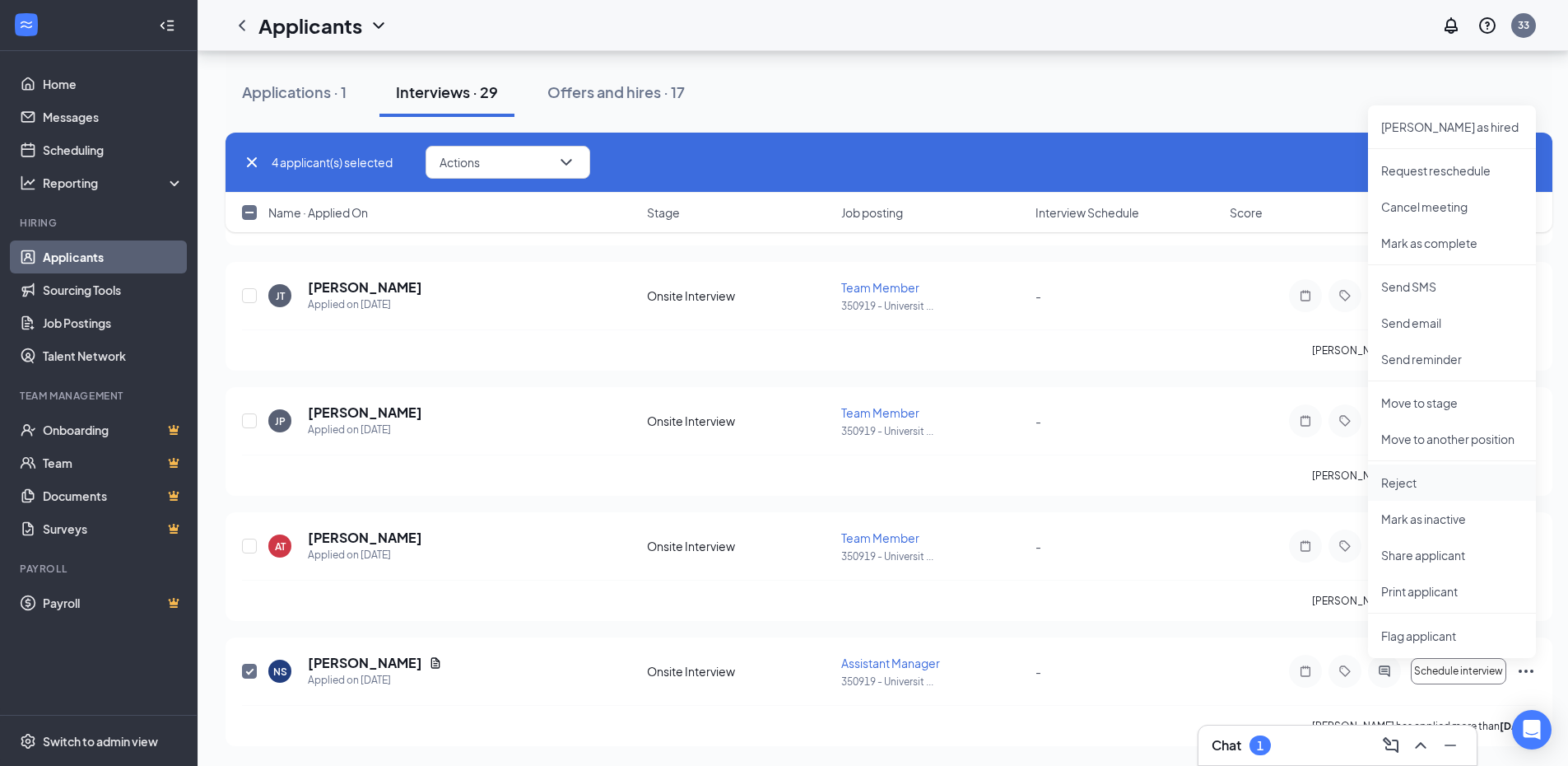
click at [1406, 486] on p "Reject" at bounding box center [1452, 482] width 142 height 16
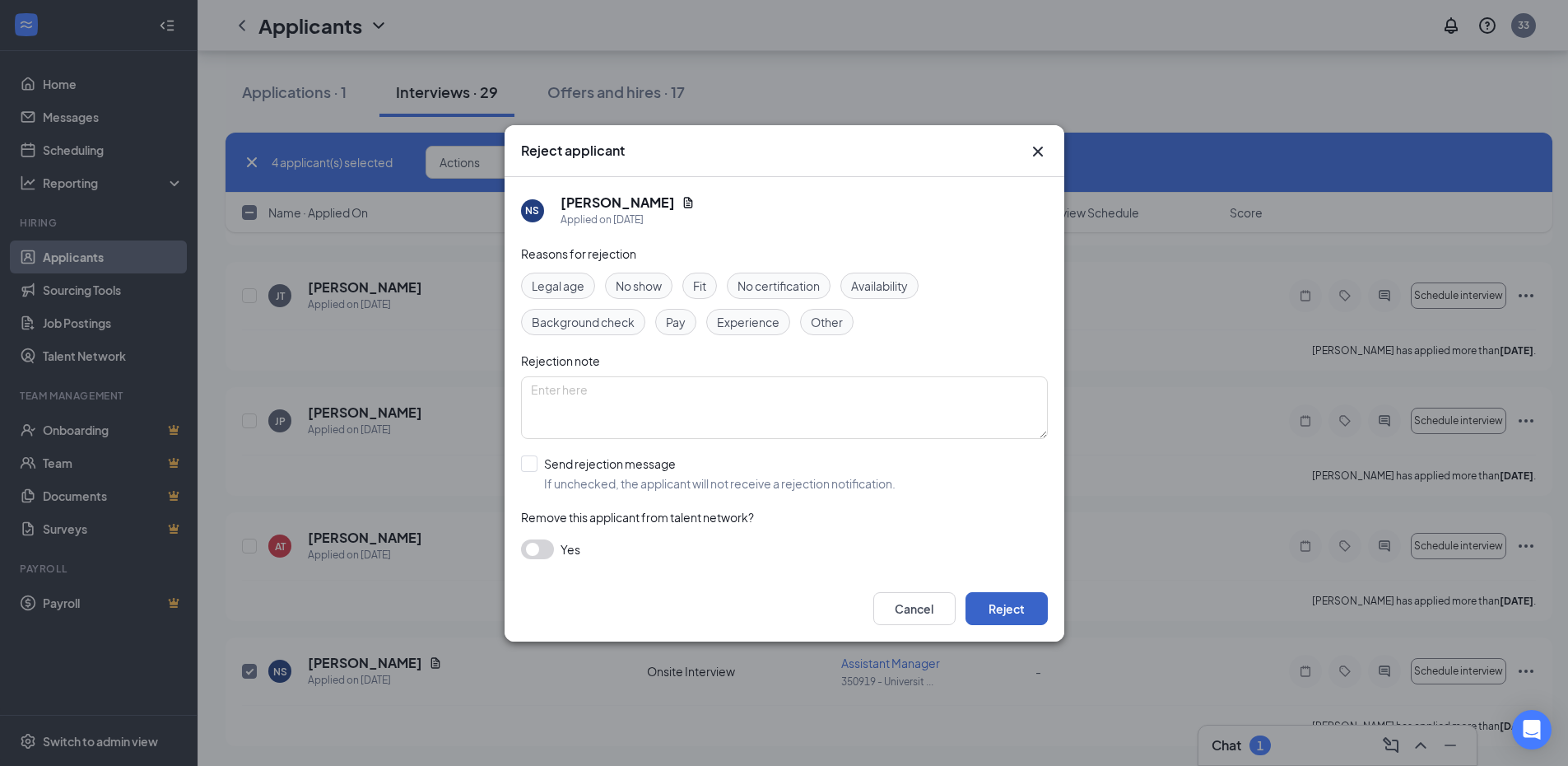
click at [993, 600] on button "Reject" at bounding box center [1007, 608] width 83 height 33
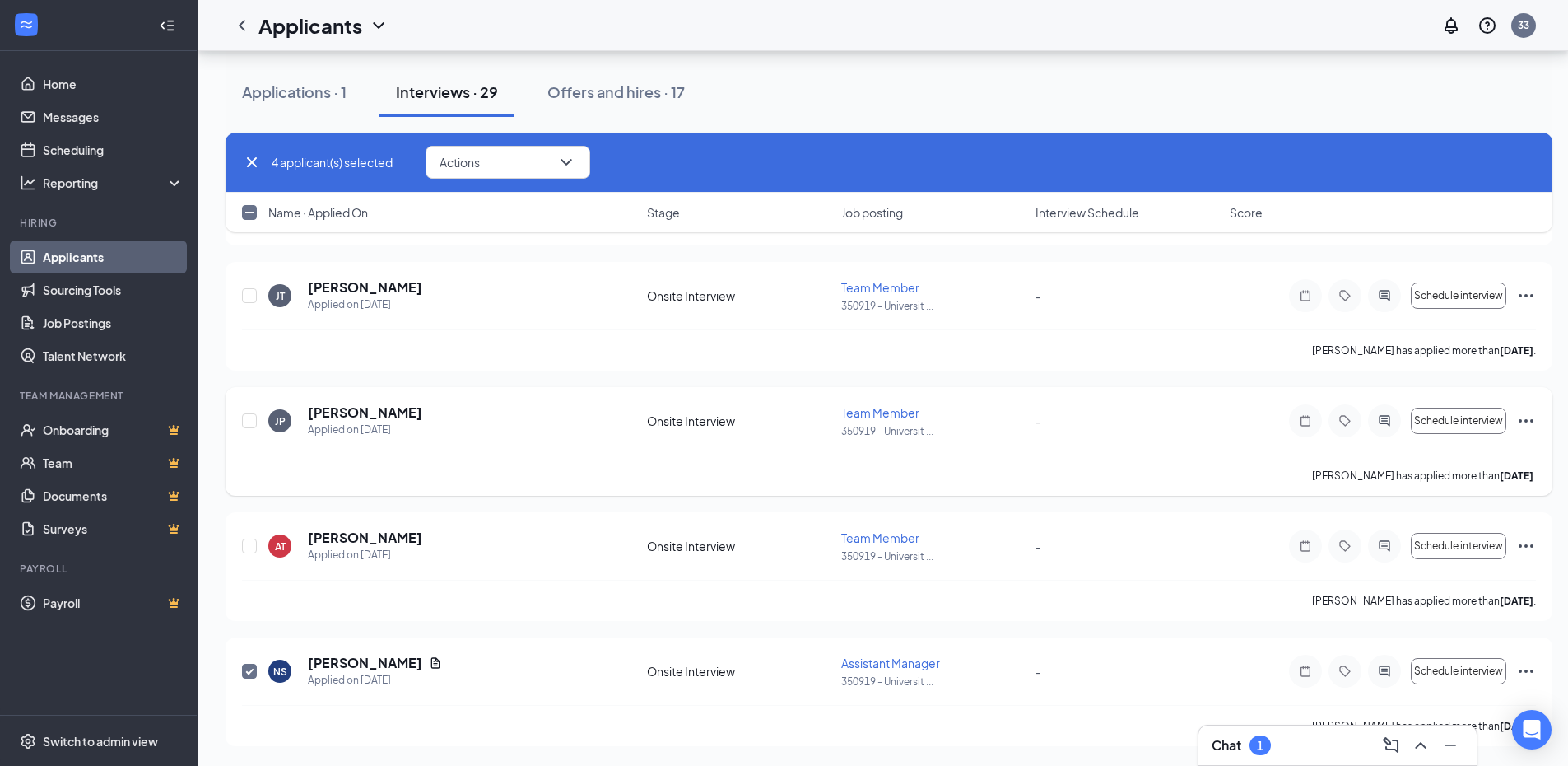
checkbox input "false"
checkbox input "true"
checkbox input "false"
click at [232, 541] on div "JP [PERSON_NAME] Applied on [DATE] Onsite Interview Team Member 350919 - Univer…" at bounding box center [889, 566] width 1327 height 108
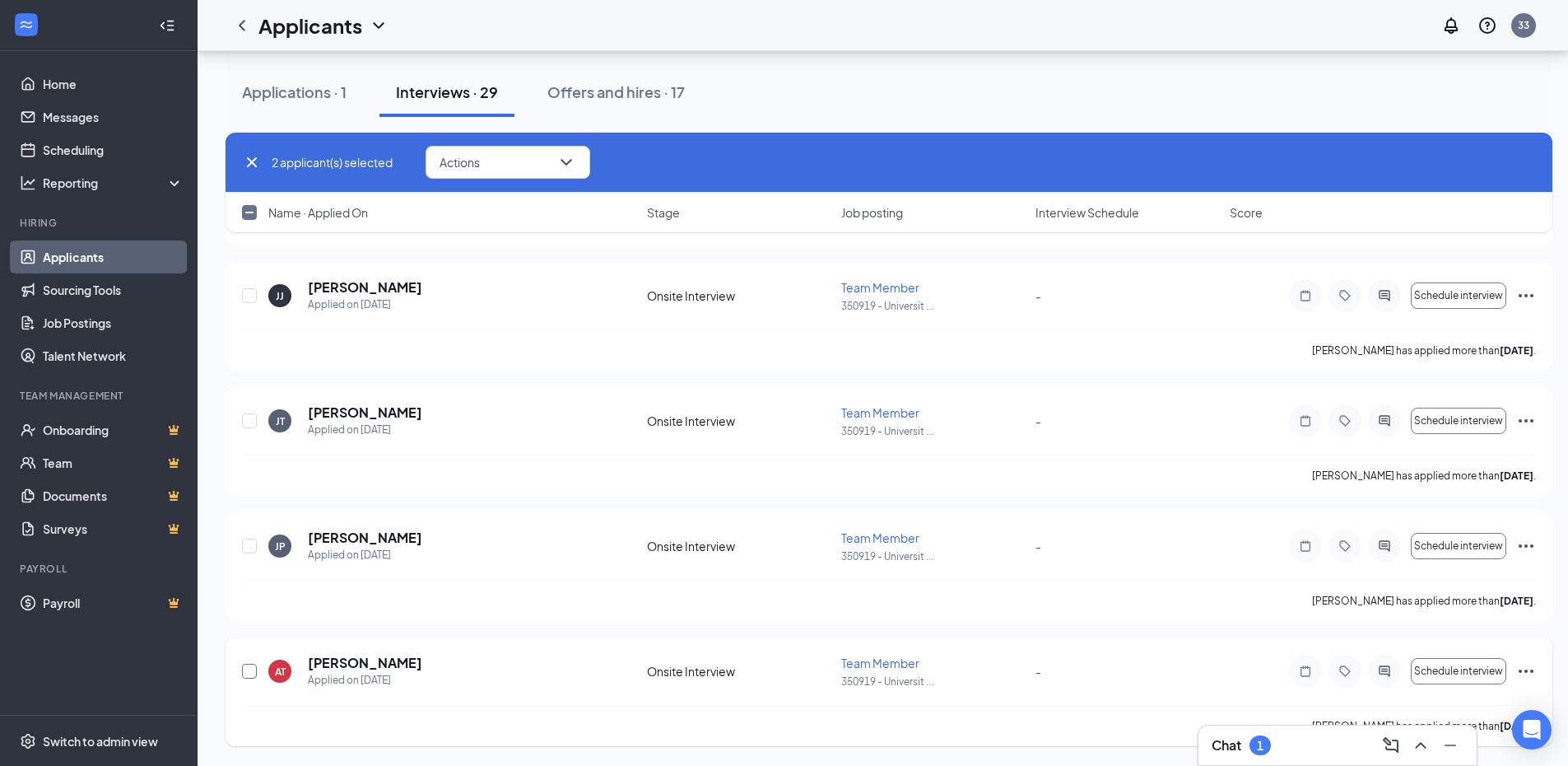
click at [252, 677] on input "checkbox" at bounding box center [249, 670] width 15 height 15
checkbox input "true"
click at [1528, 672] on icon "Ellipses" at bounding box center [1526, 671] width 15 height 3
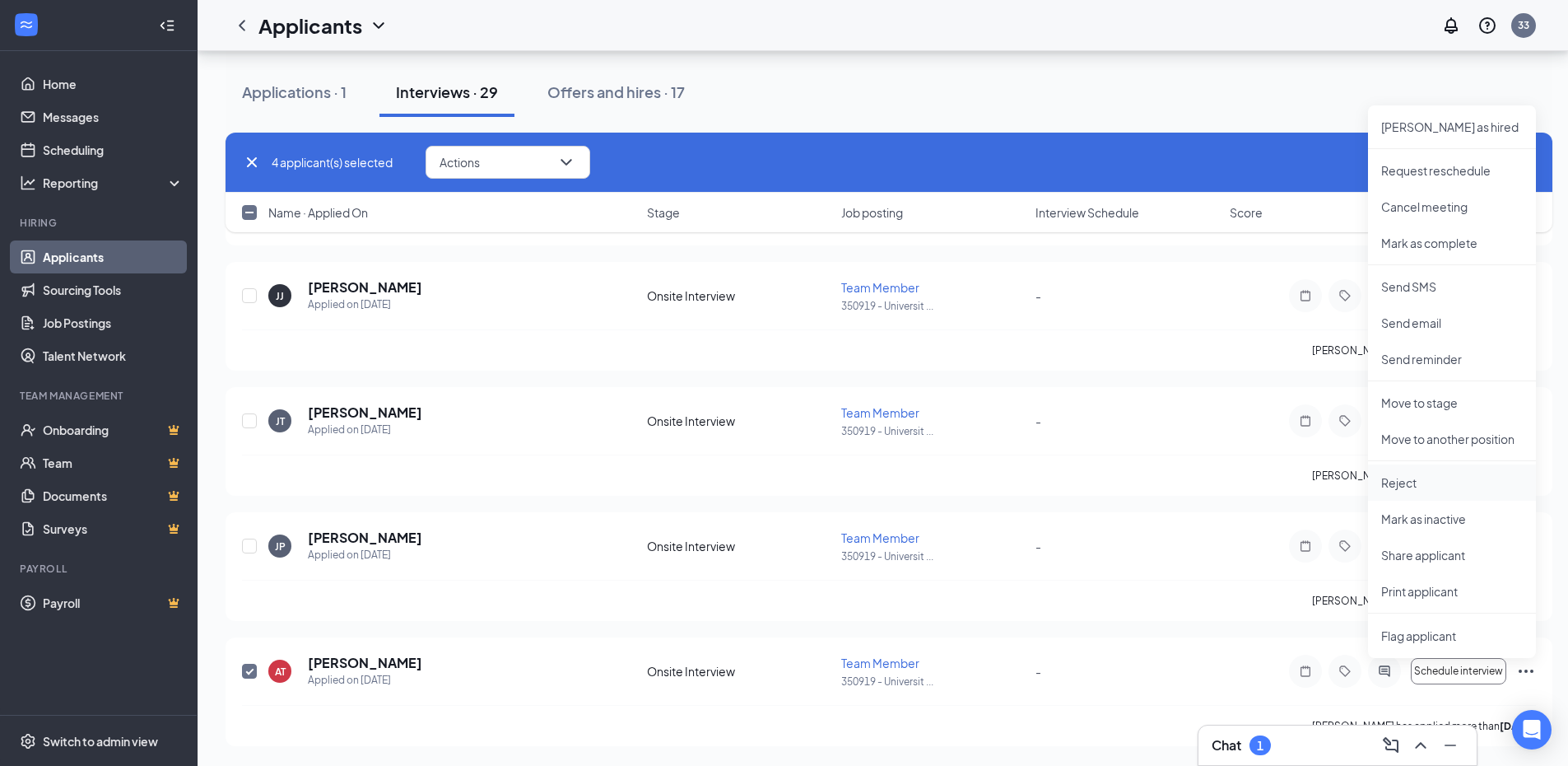
click at [1434, 473] on li "Reject" at bounding box center [1452, 483] width 168 height 36
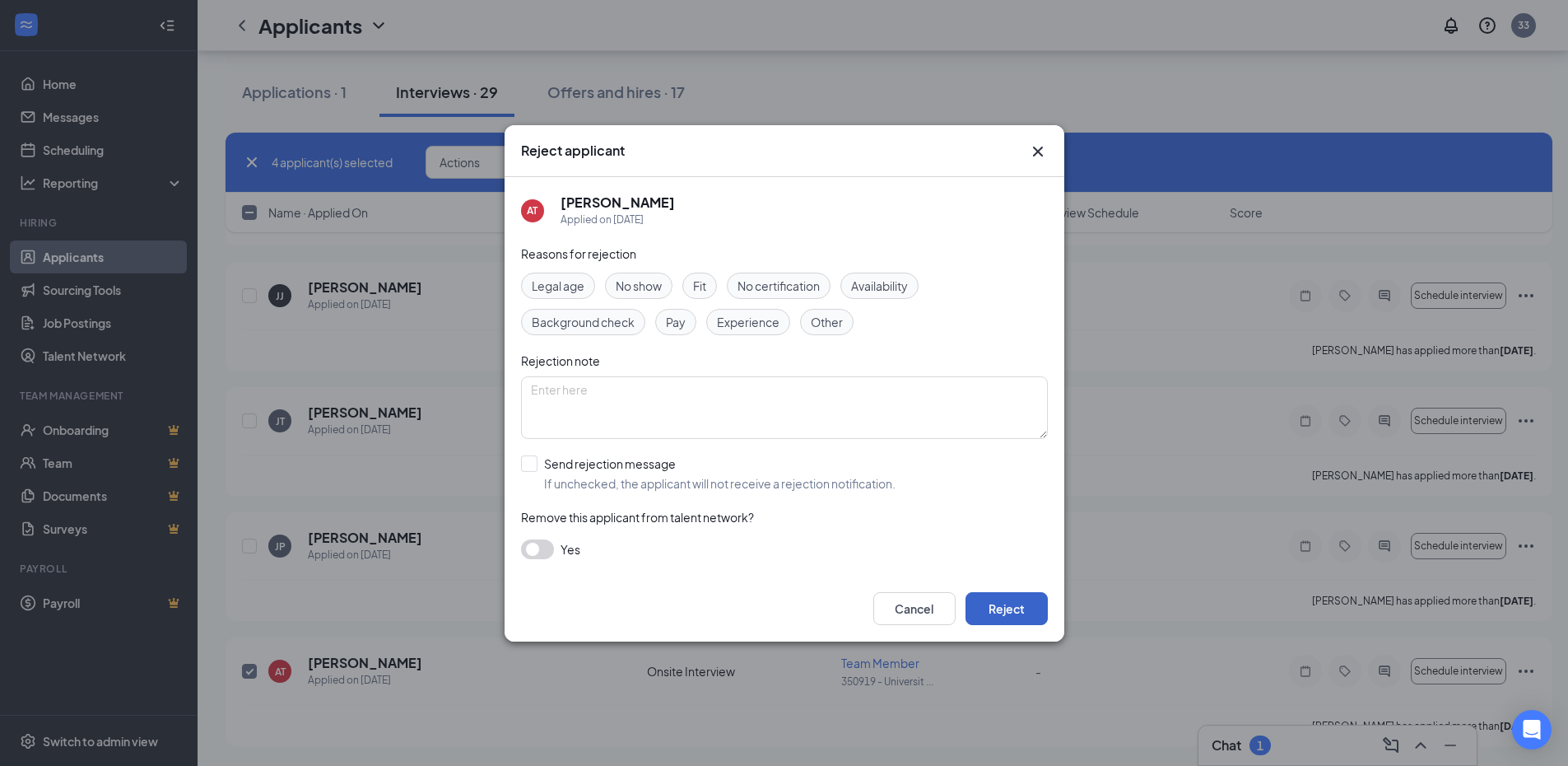
click at [1027, 602] on button "Reject" at bounding box center [1007, 608] width 83 height 33
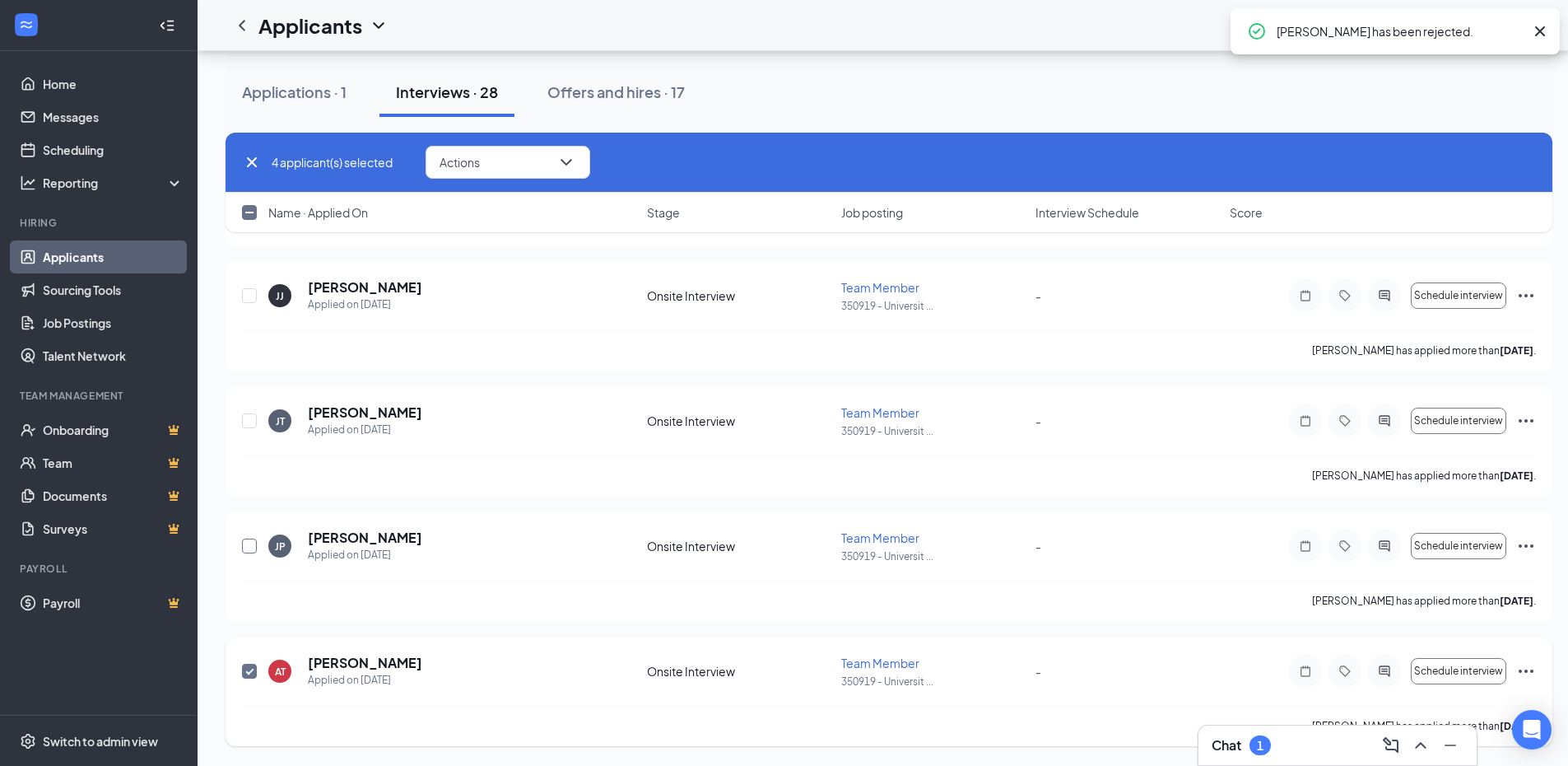
drag, startPoint x: 251, startPoint y: 546, endPoint x: 428, endPoint y: 737, distance: 260.4
click at [251, 547] on input "checkbox" at bounding box center [249, 546] width 15 height 15
checkbox input "true"
click at [1515, 312] on div "Schedule interview" at bounding box center [1412, 295] width 247 height 33
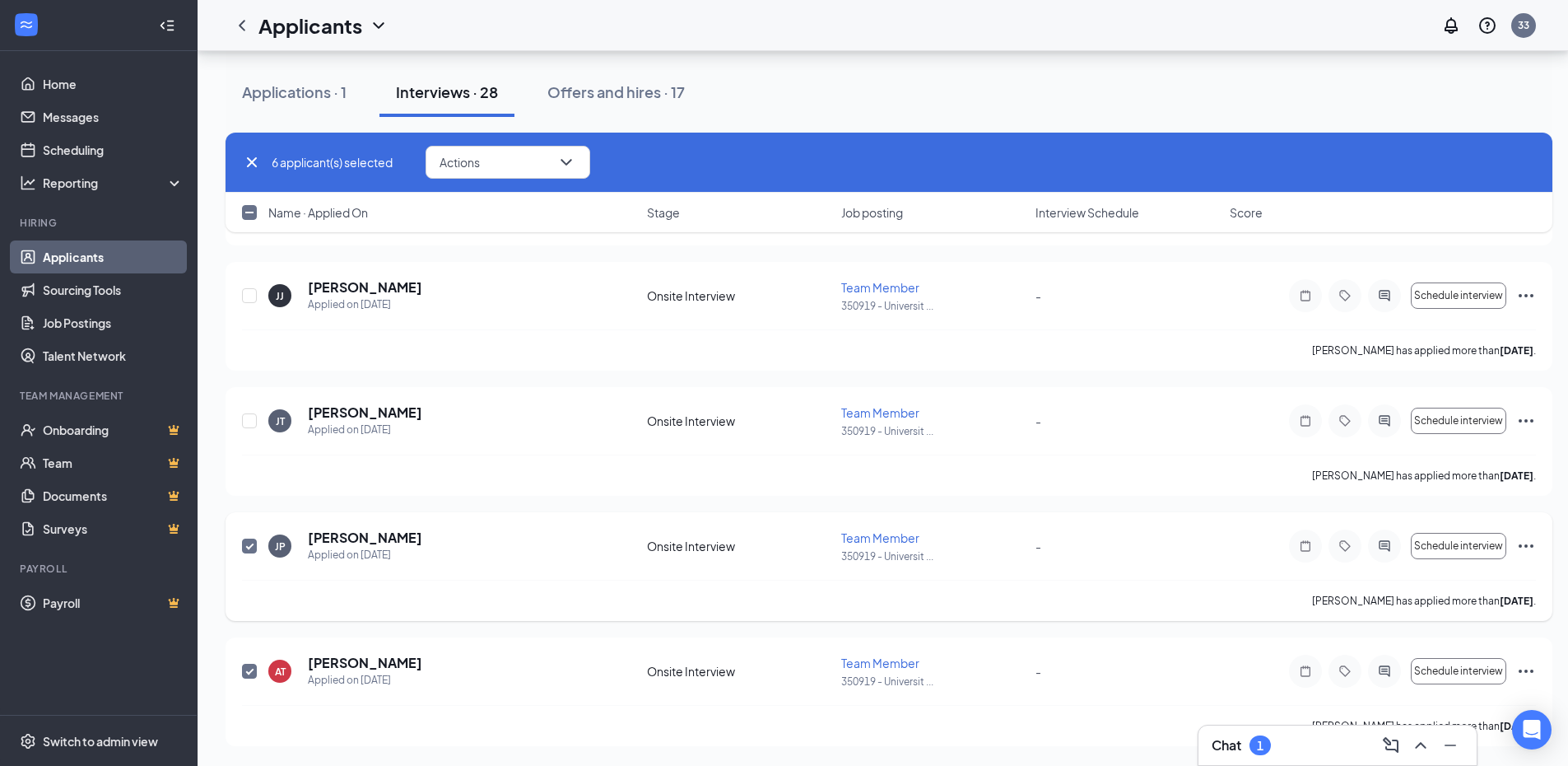
checkbox input "false"
checkbox input "true"
checkbox input "false"
checkbox input "true"
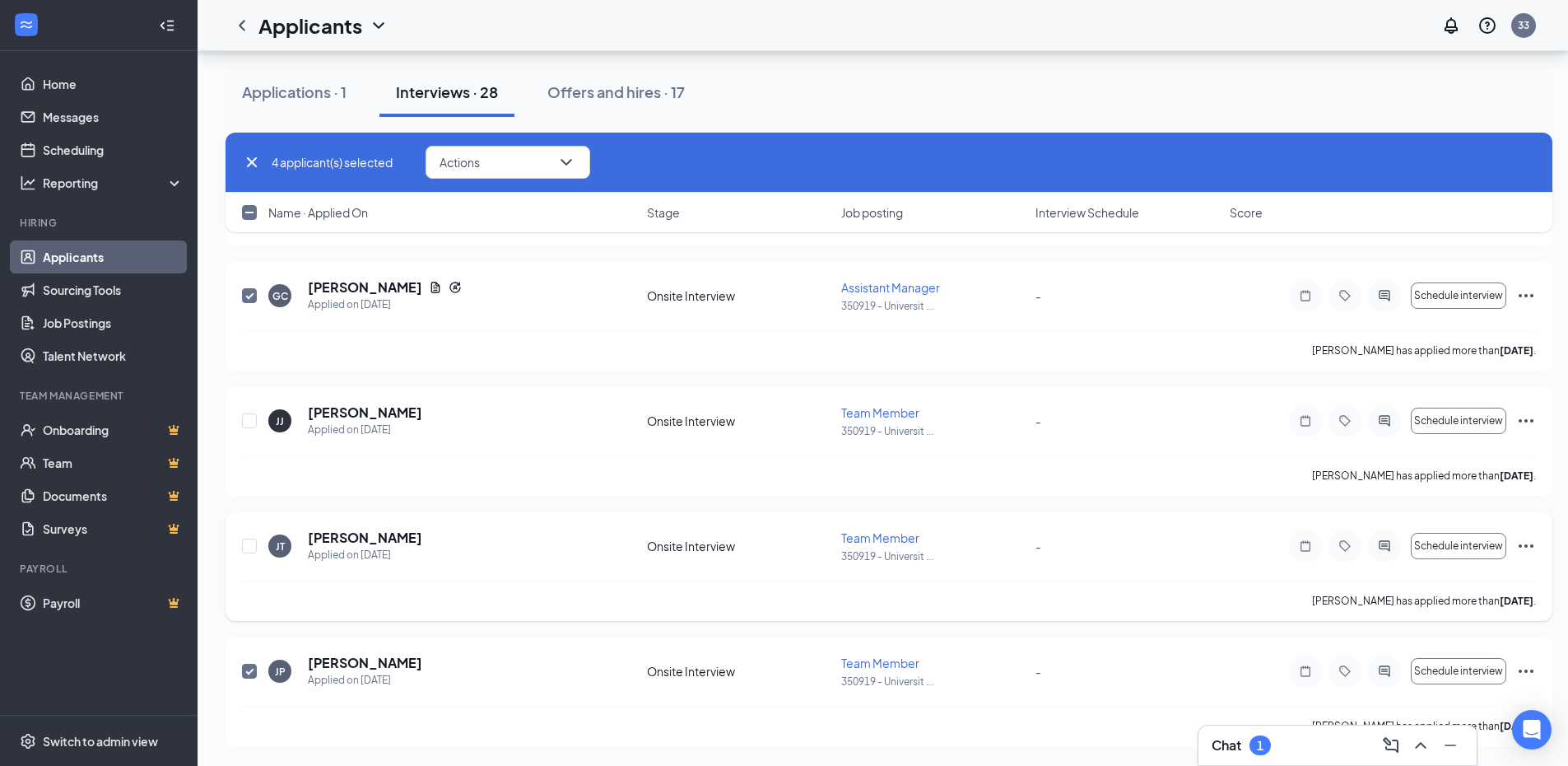
click at [1523, 541] on icon "Ellipses" at bounding box center [1526, 546] width 20 height 20
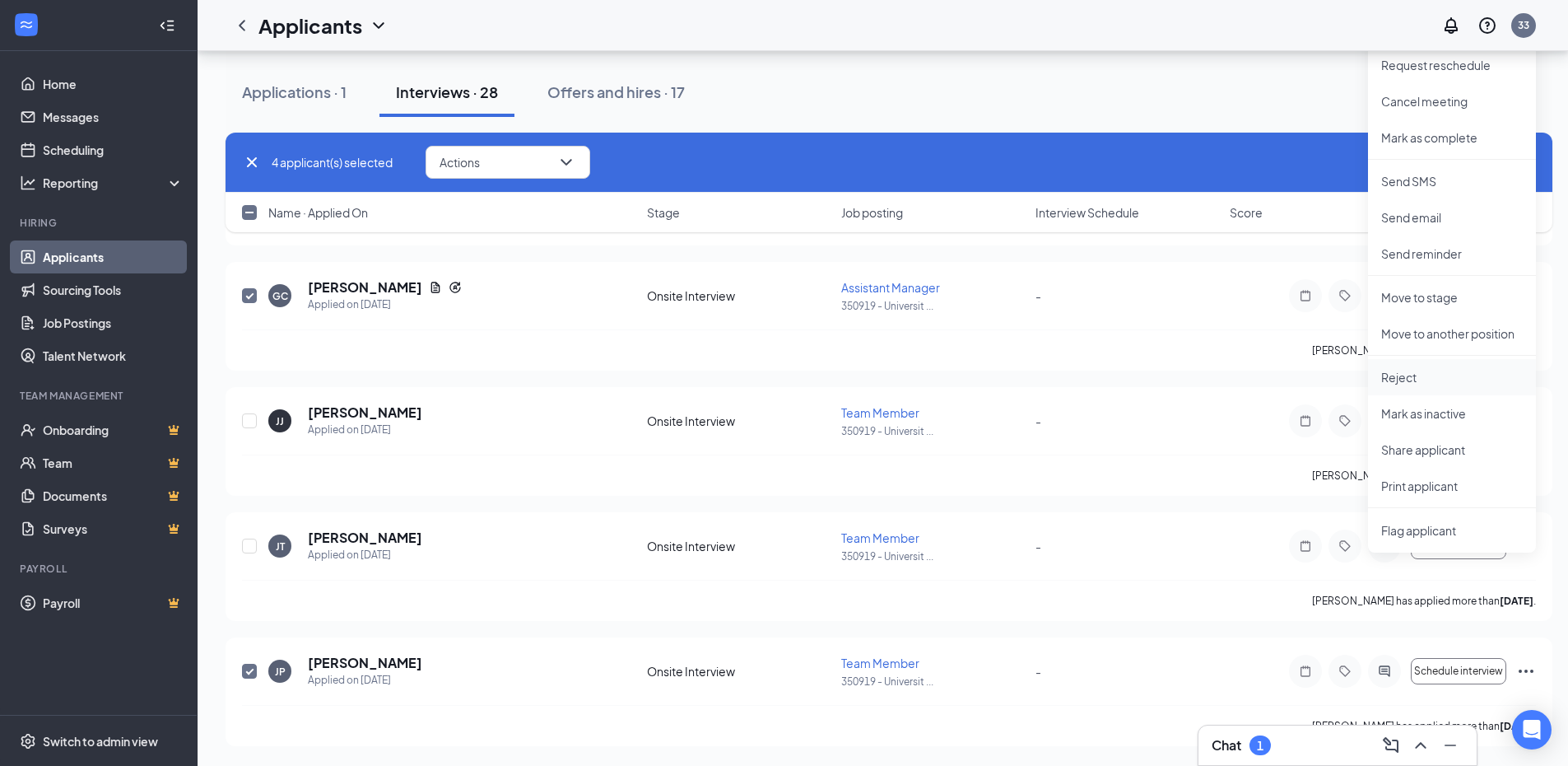
click at [1449, 384] on p "Reject" at bounding box center [1452, 377] width 142 height 16
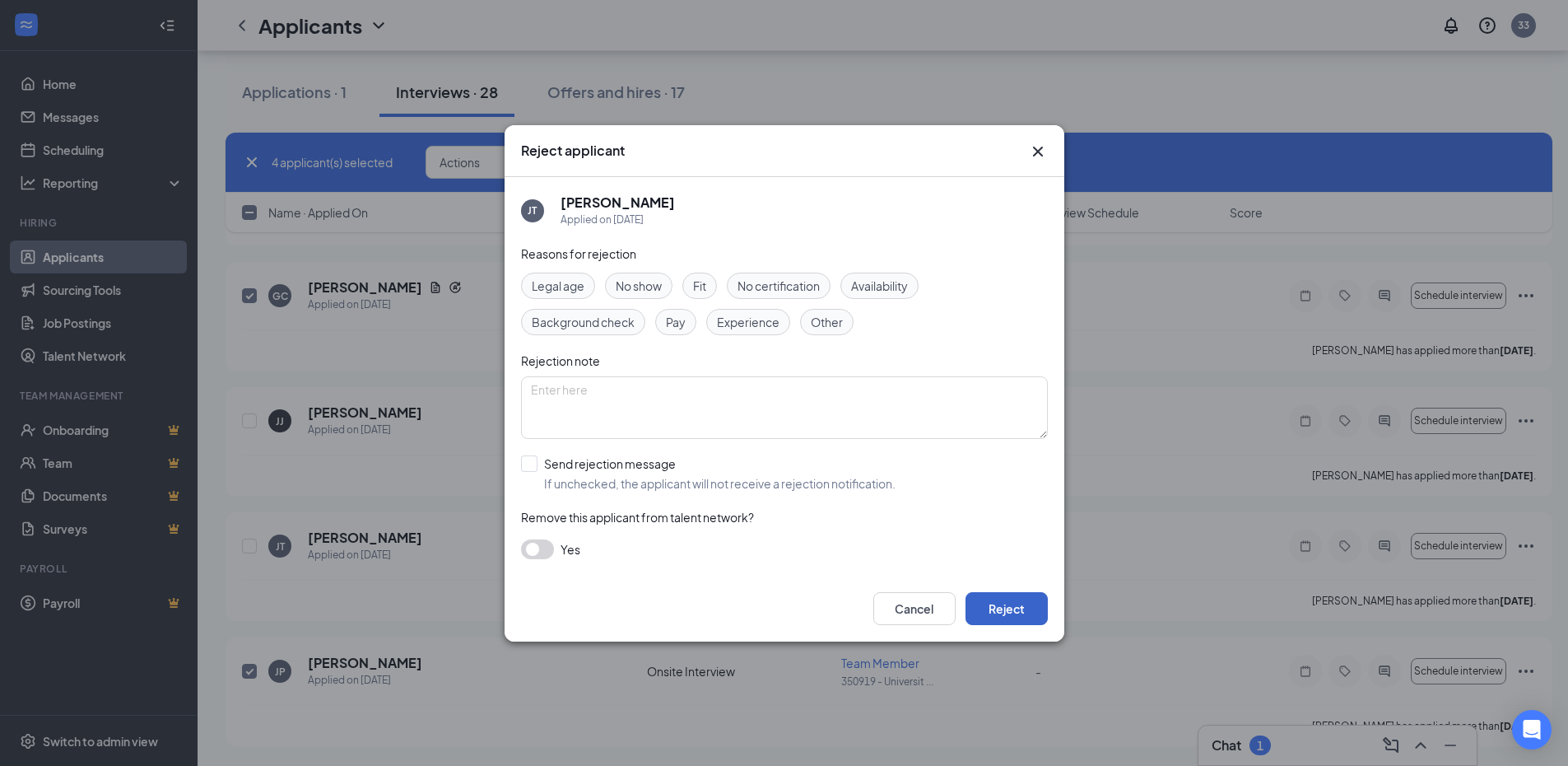
click at [1022, 606] on button "Reject" at bounding box center [1007, 608] width 83 height 33
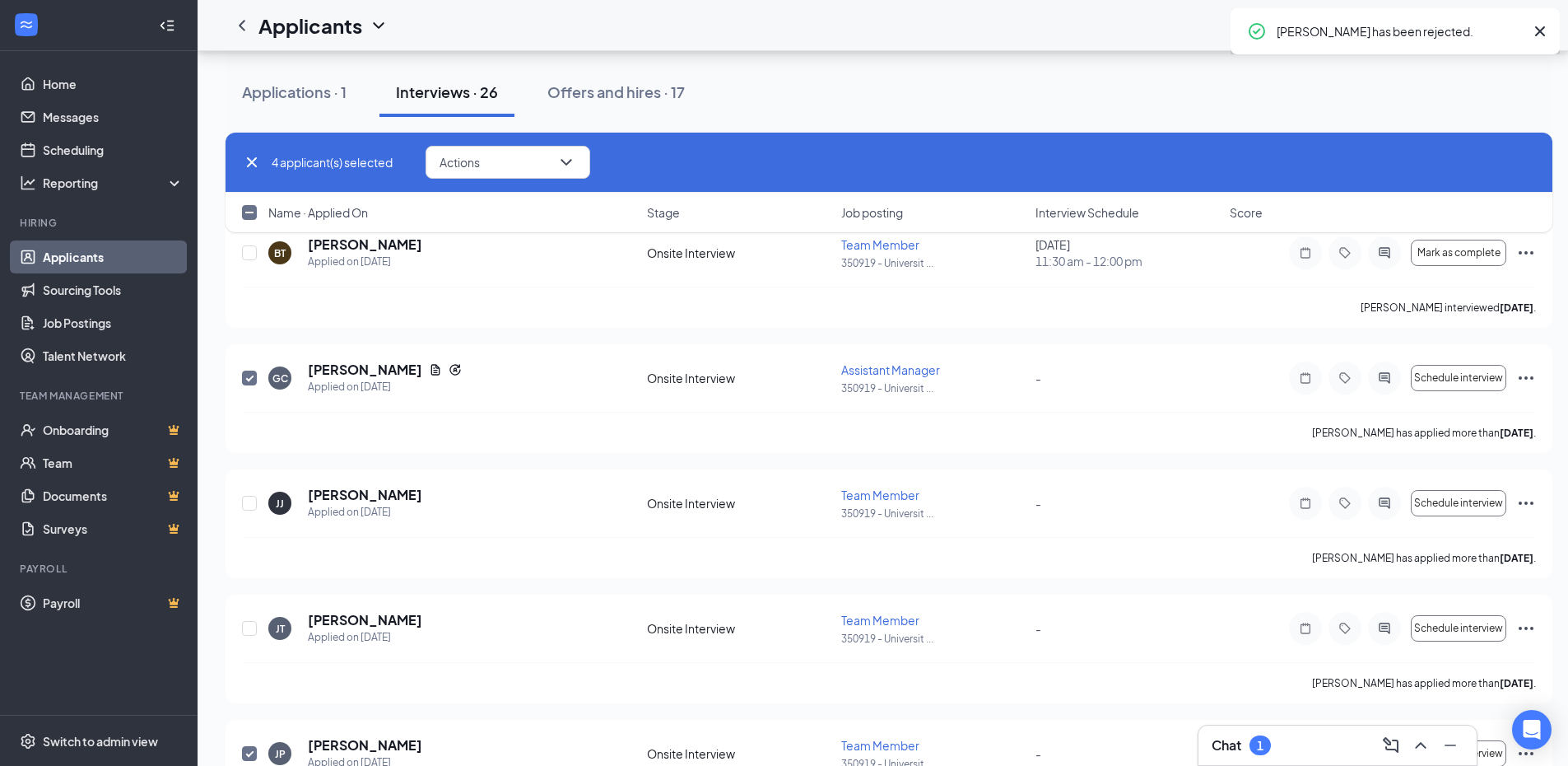
checkbox input "true"
checkbox input "false"
checkbox input "true"
checkbox input "false"
checkbox input "true"
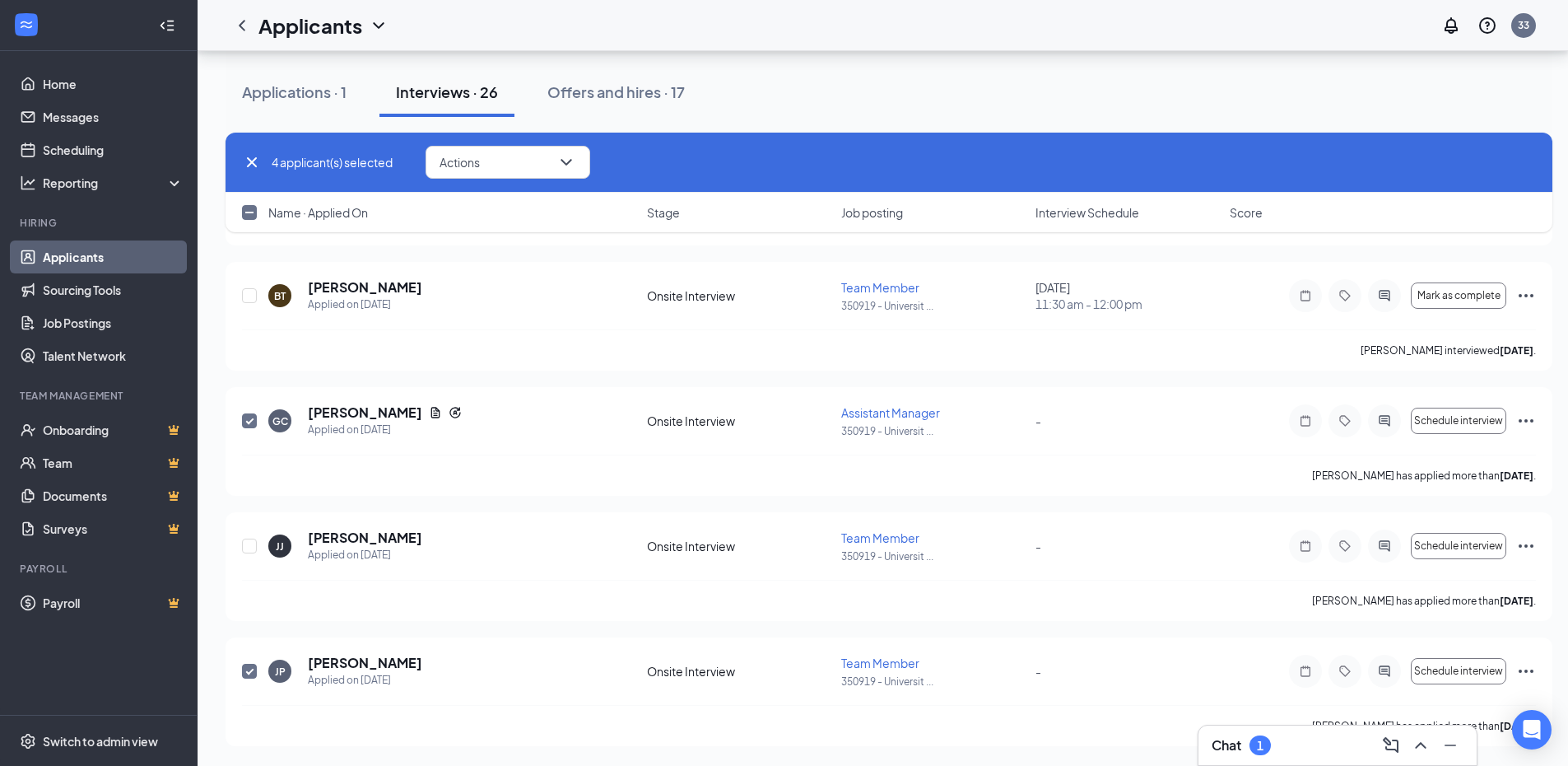
scroll to position [6064, 0]
click at [1529, 670] on icon "Ellipses" at bounding box center [1526, 670] width 20 height 20
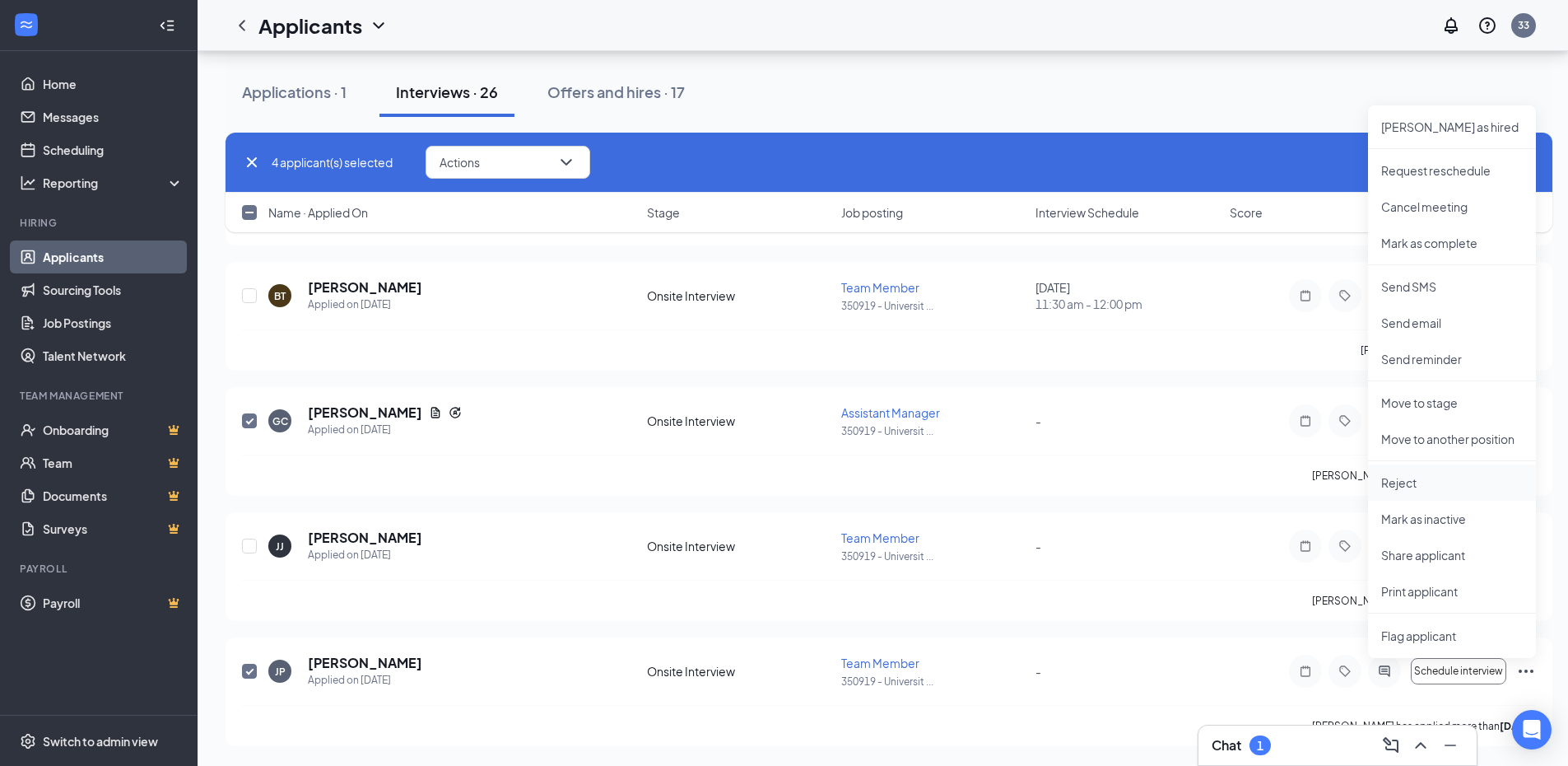
click at [1447, 479] on p "Reject" at bounding box center [1452, 482] width 142 height 16
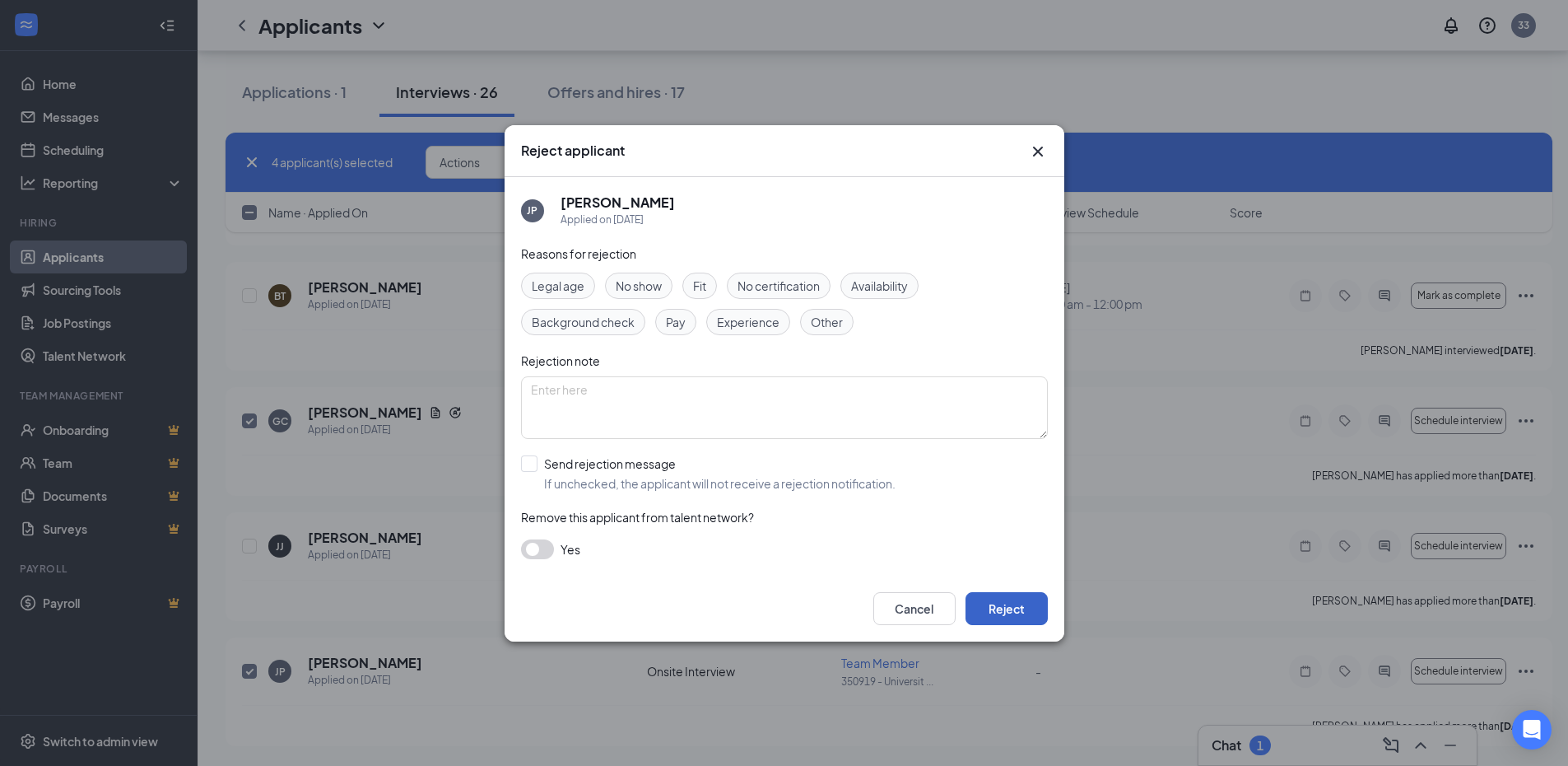
click at [1003, 604] on button "Reject" at bounding box center [1007, 608] width 83 height 33
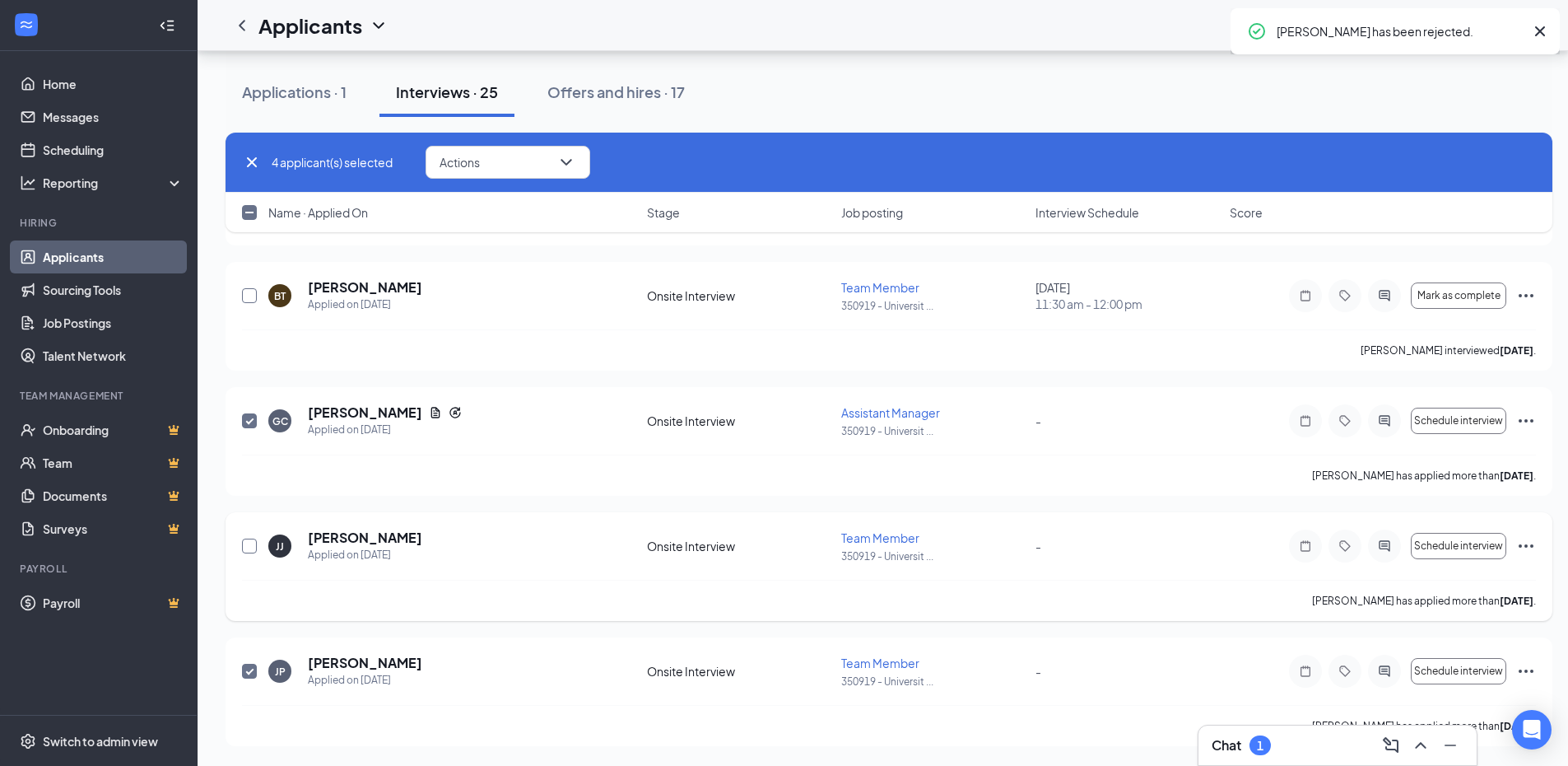
drag, startPoint x: 252, startPoint y: 547, endPoint x: 1580, endPoint y: 639, distance: 1331.2
click at [252, 303] on input "checkbox" at bounding box center [249, 295] width 15 height 15
checkbox input "false"
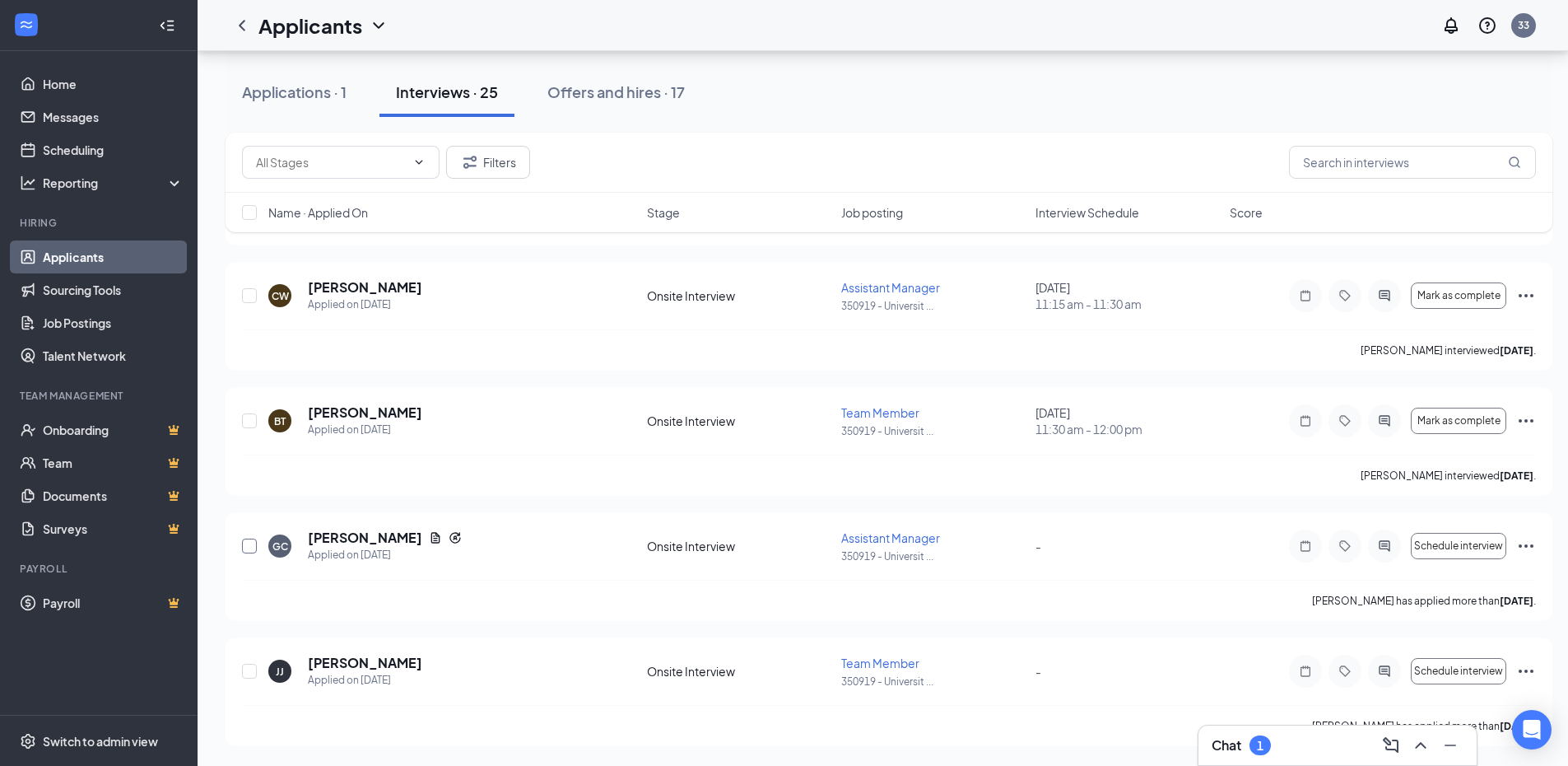
scroll to position [5814, 0]
click at [256, 677] on input "checkbox" at bounding box center [249, 670] width 15 height 15
checkbox input "true"
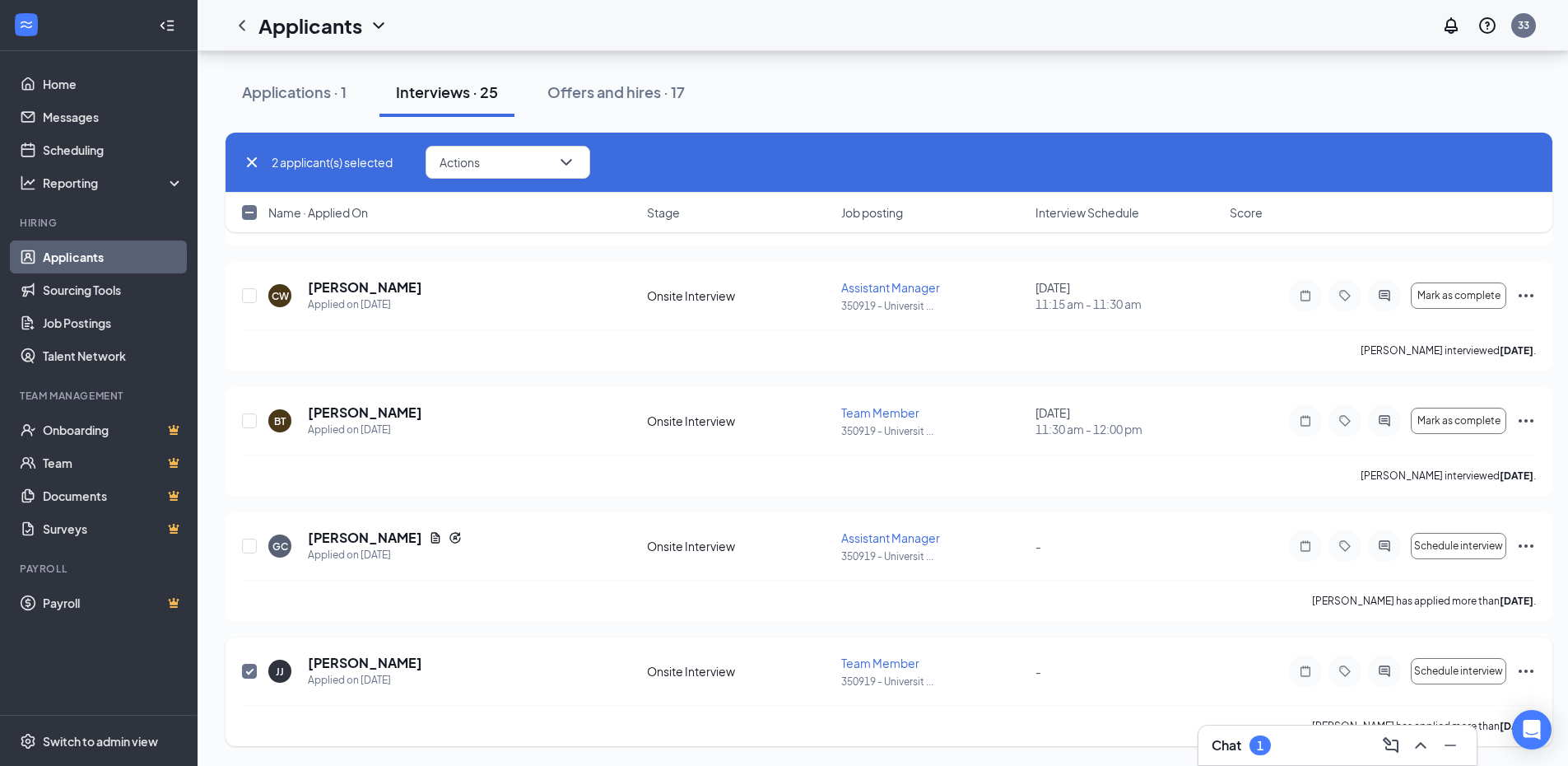
click at [1534, 668] on icon "Ellipses" at bounding box center [1526, 670] width 20 height 20
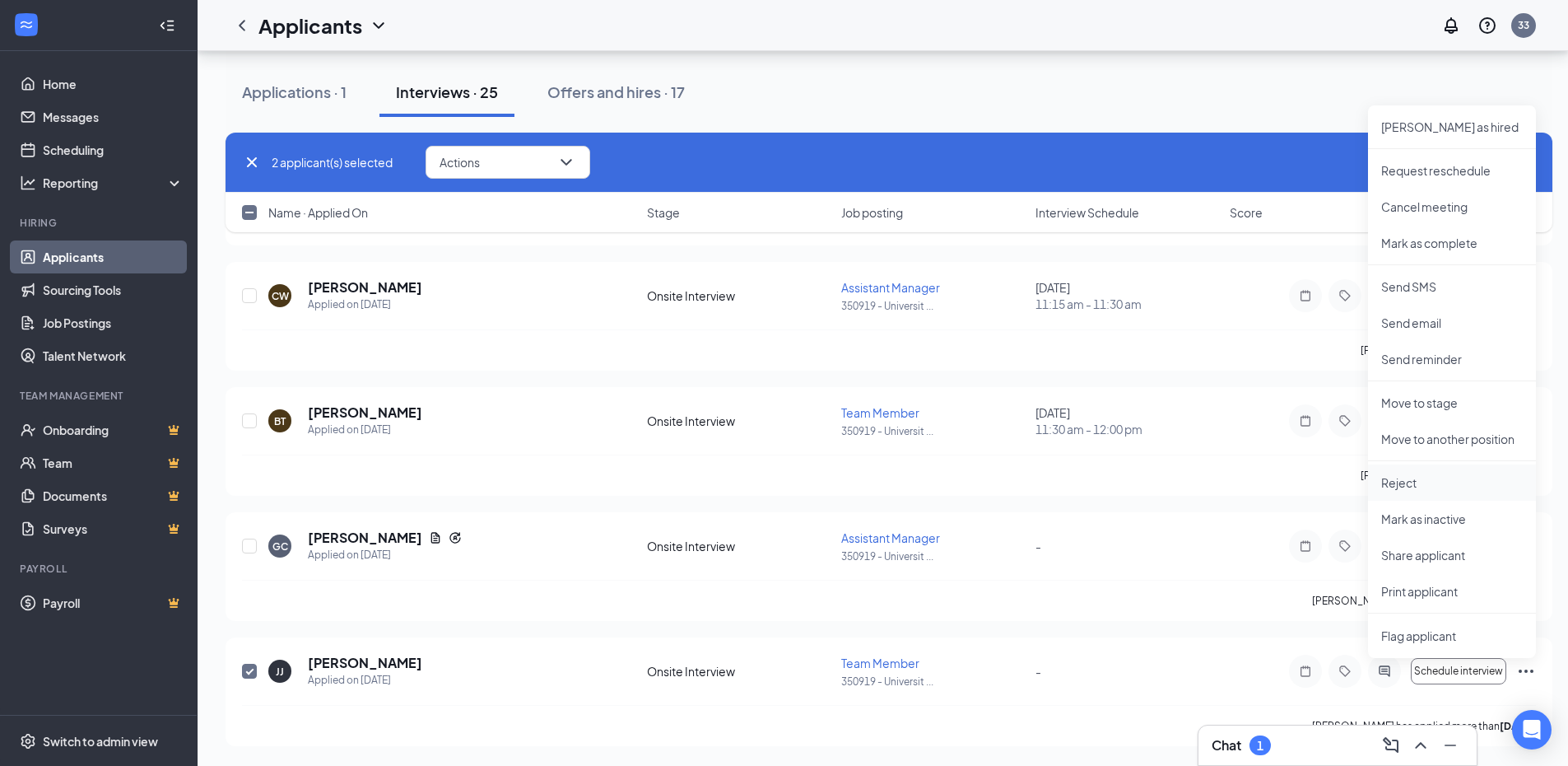
click at [1409, 478] on p "Reject" at bounding box center [1452, 482] width 142 height 16
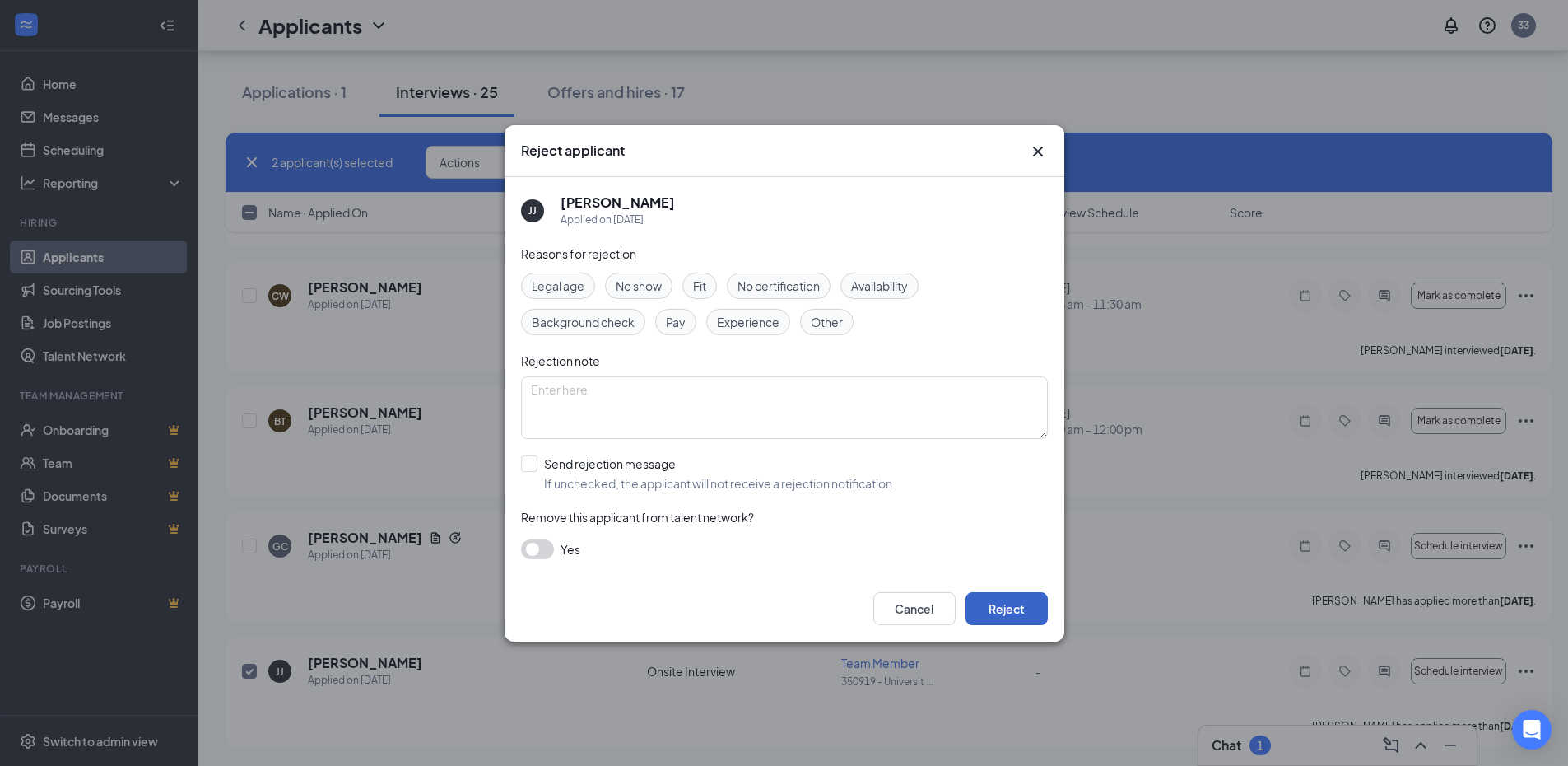
click at [1025, 606] on button "Reject" at bounding box center [1007, 608] width 83 height 33
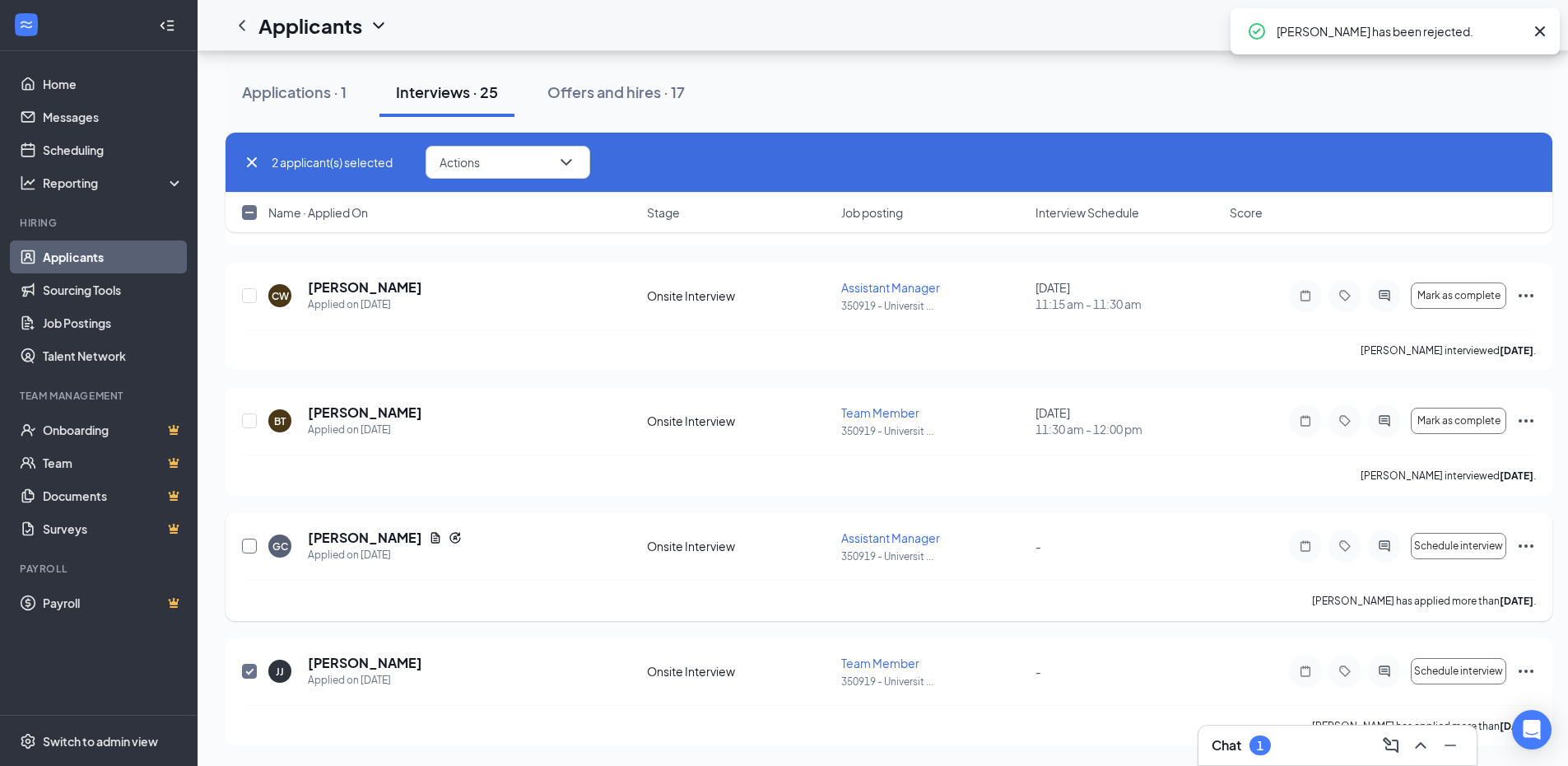
click at [255, 547] on input "checkbox" at bounding box center [249, 546] width 15 height 15
checkbox input "true"
checkbox input "false"
checkbox input "true"
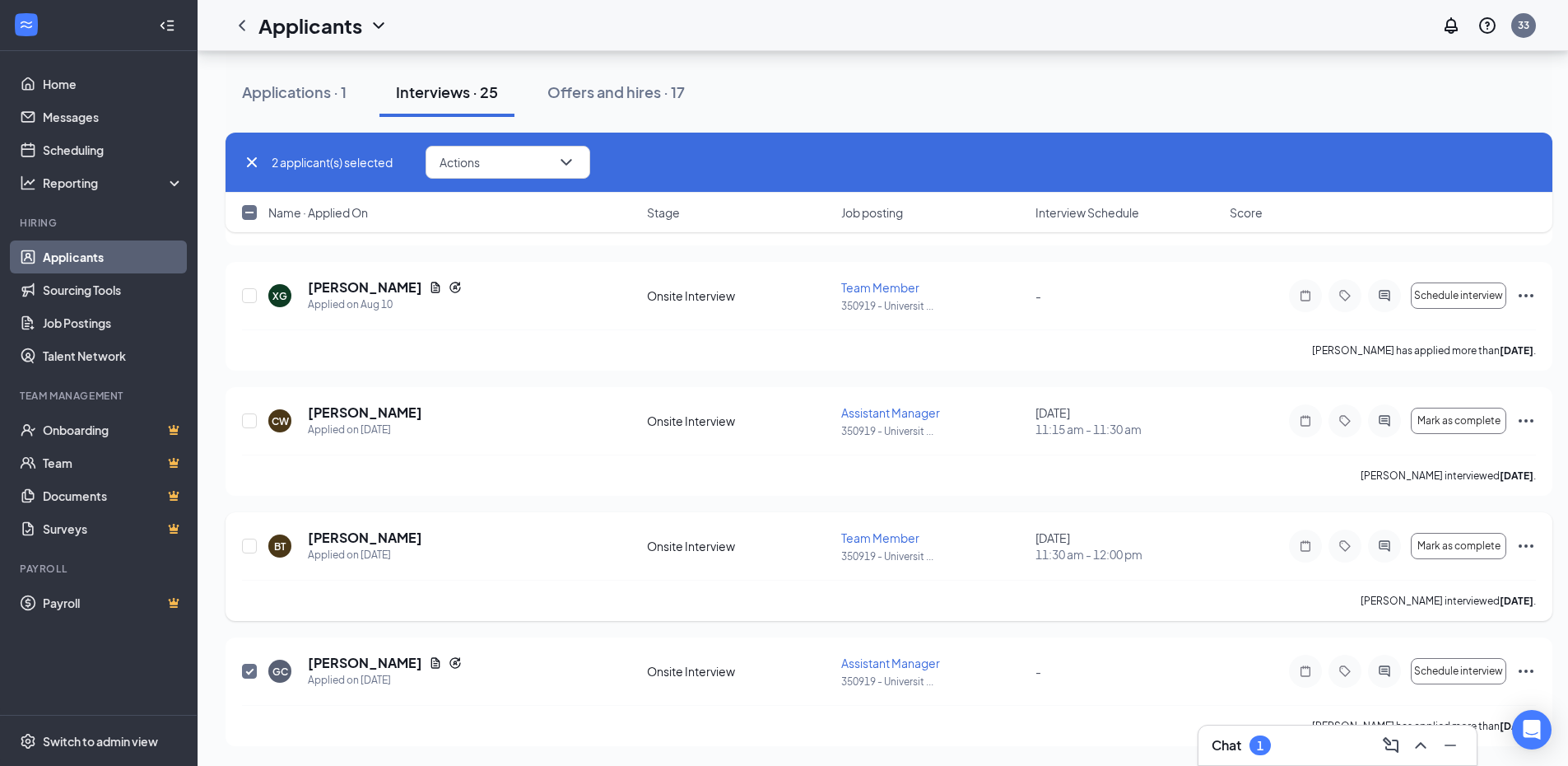
scroll to position [5563, 0]
click at [1523, 548] on icon "Ellipses" at bounding box center [1526, 546] width 20 height 20
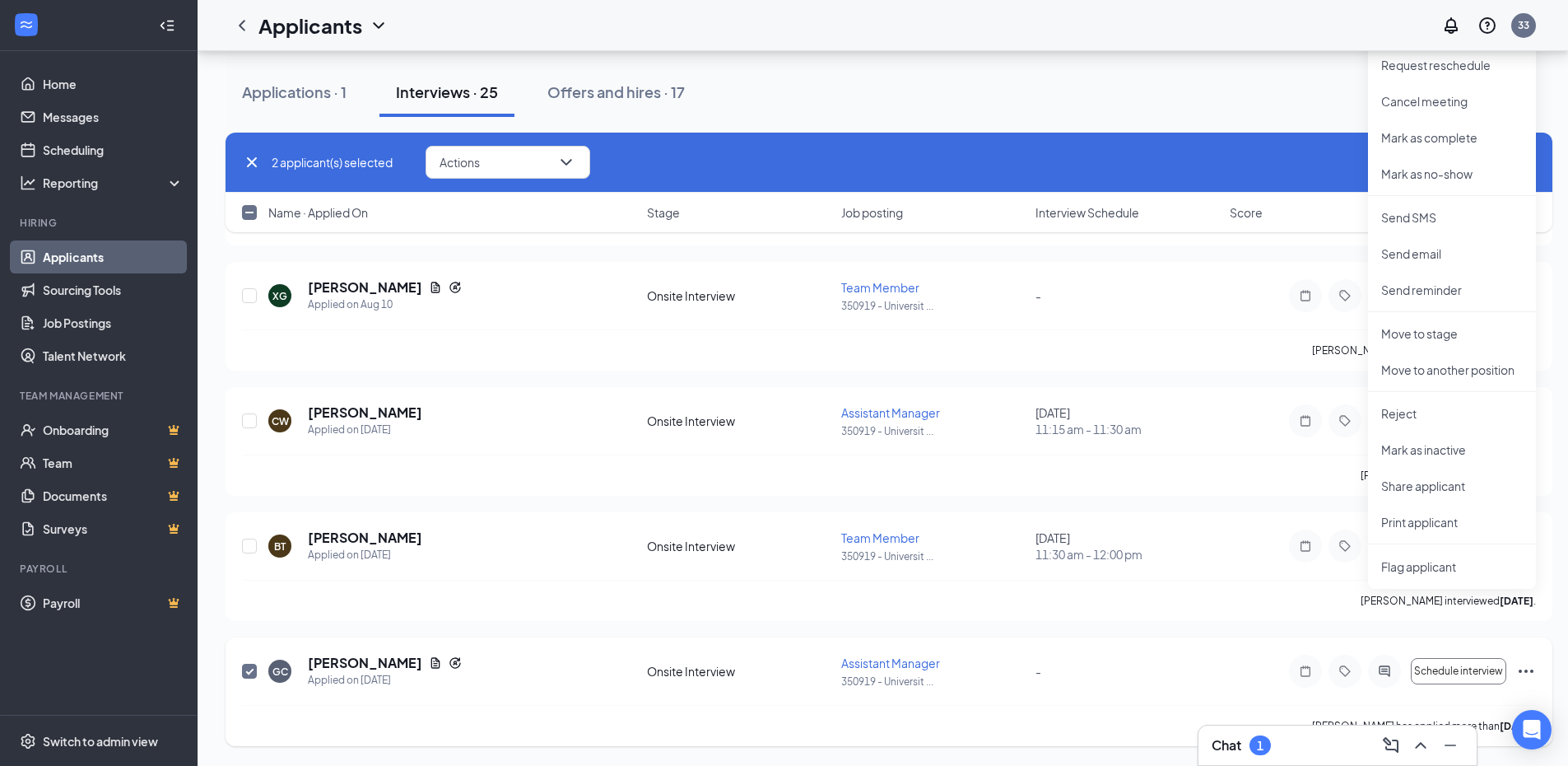
click at [1532, 676] on icon "Ellipses" at bounding box center [1526, 670] width 20 height 20
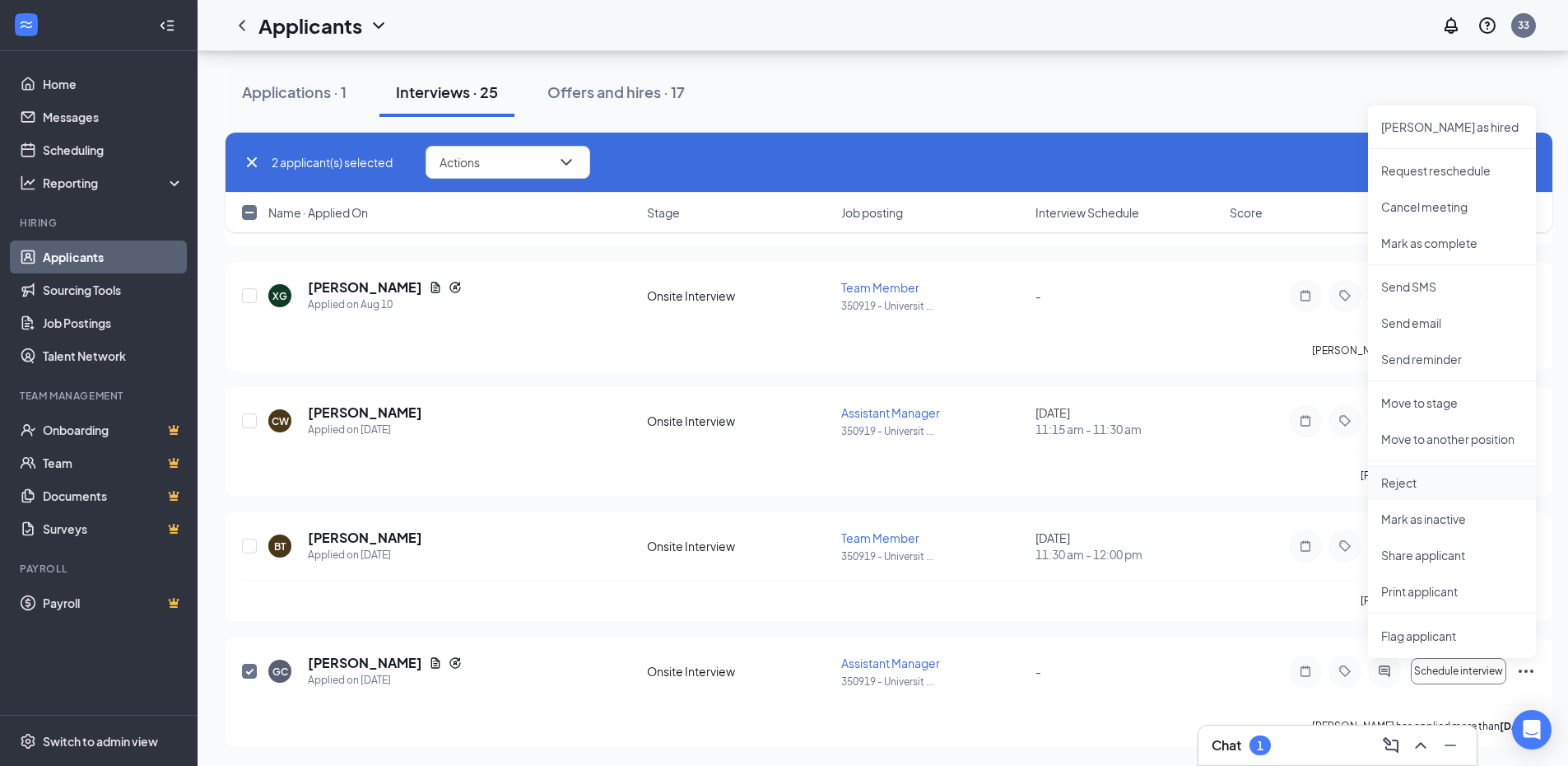
click at [1430, 485] on p "Reject" at bounding box center [1452, 482] width 142 height 16
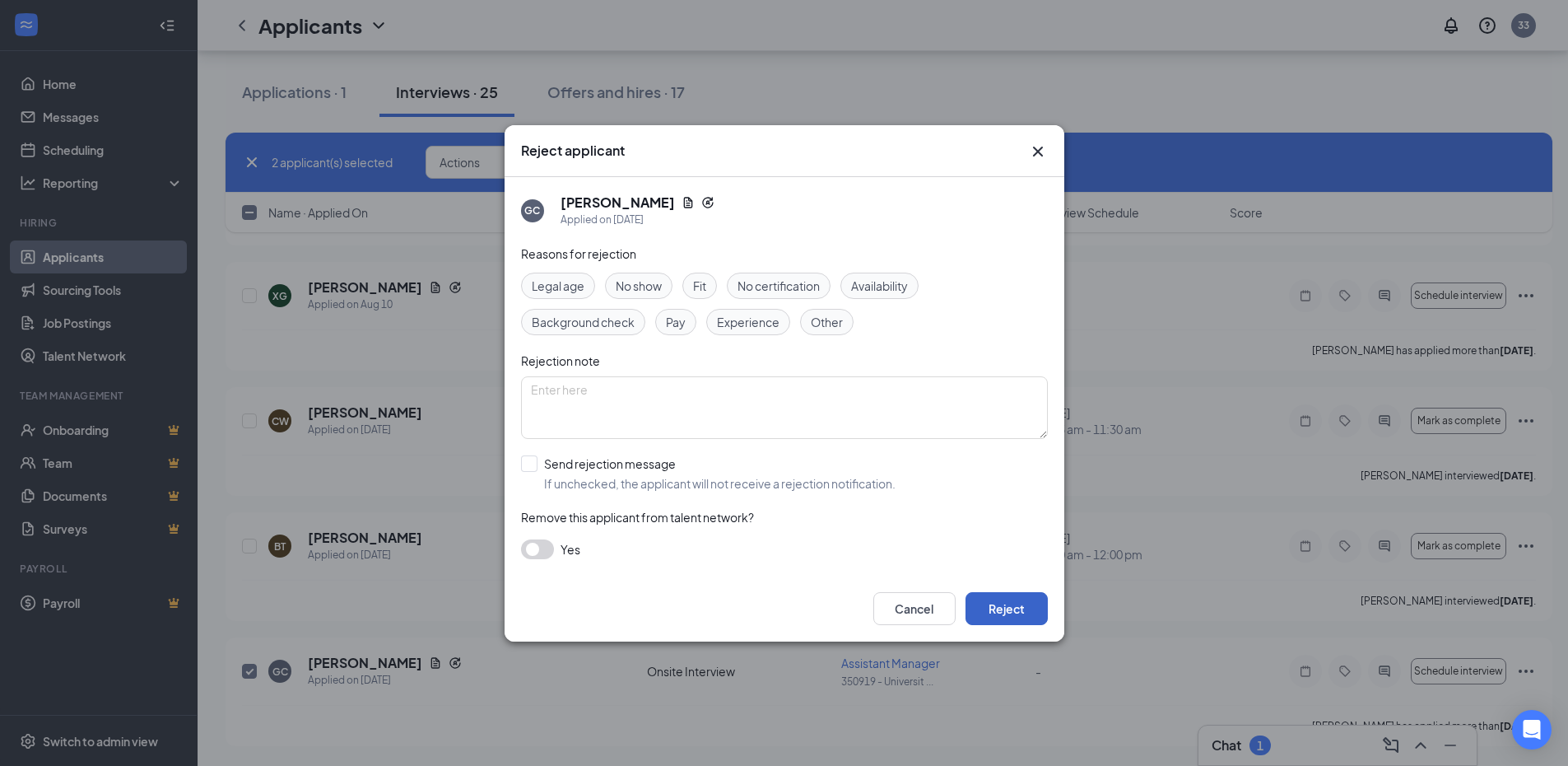
click at [1003, 608] on button "Reject" at bounding box center [1007, 608] width 83 height 33
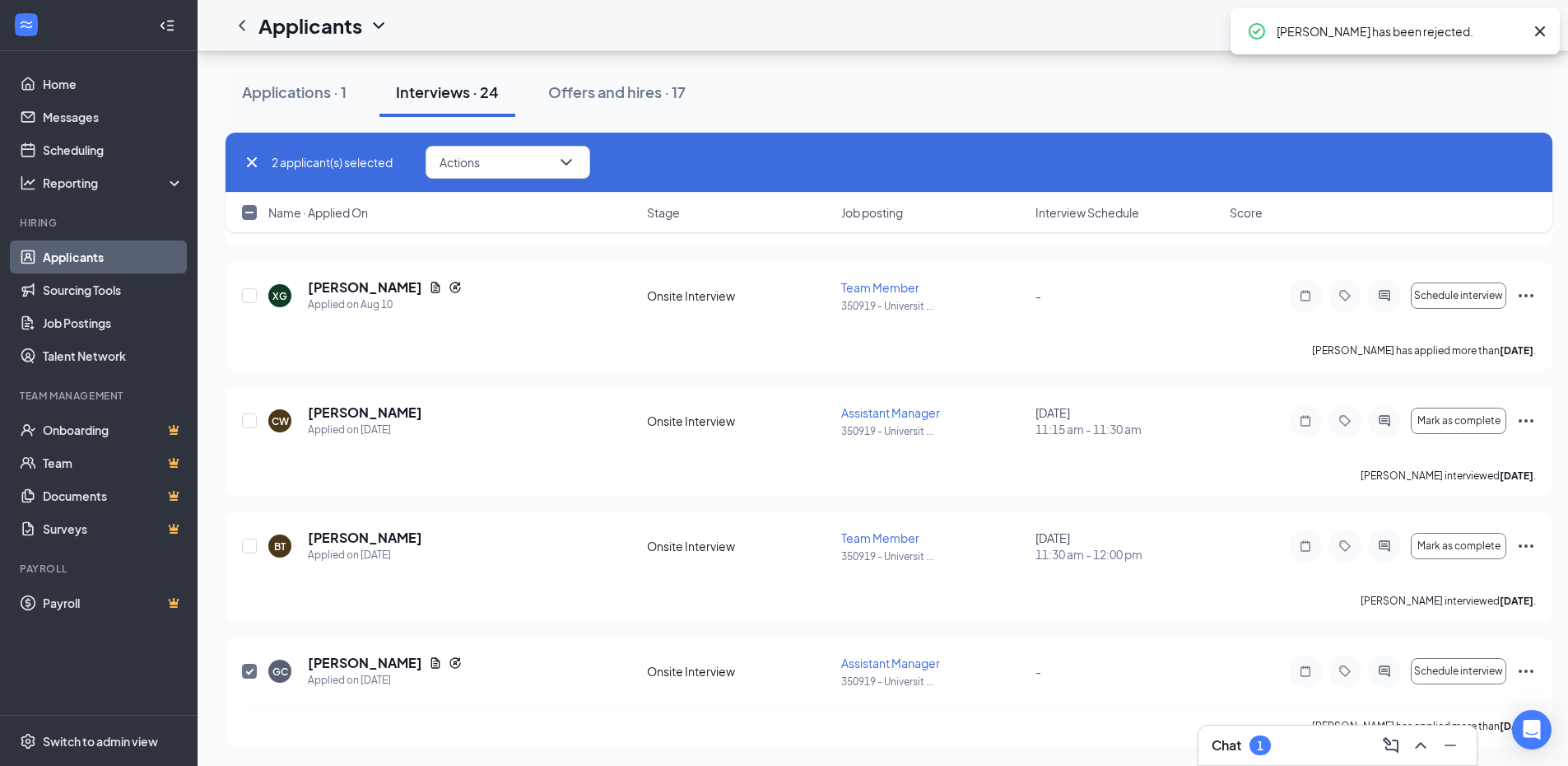
checkbox input "false"
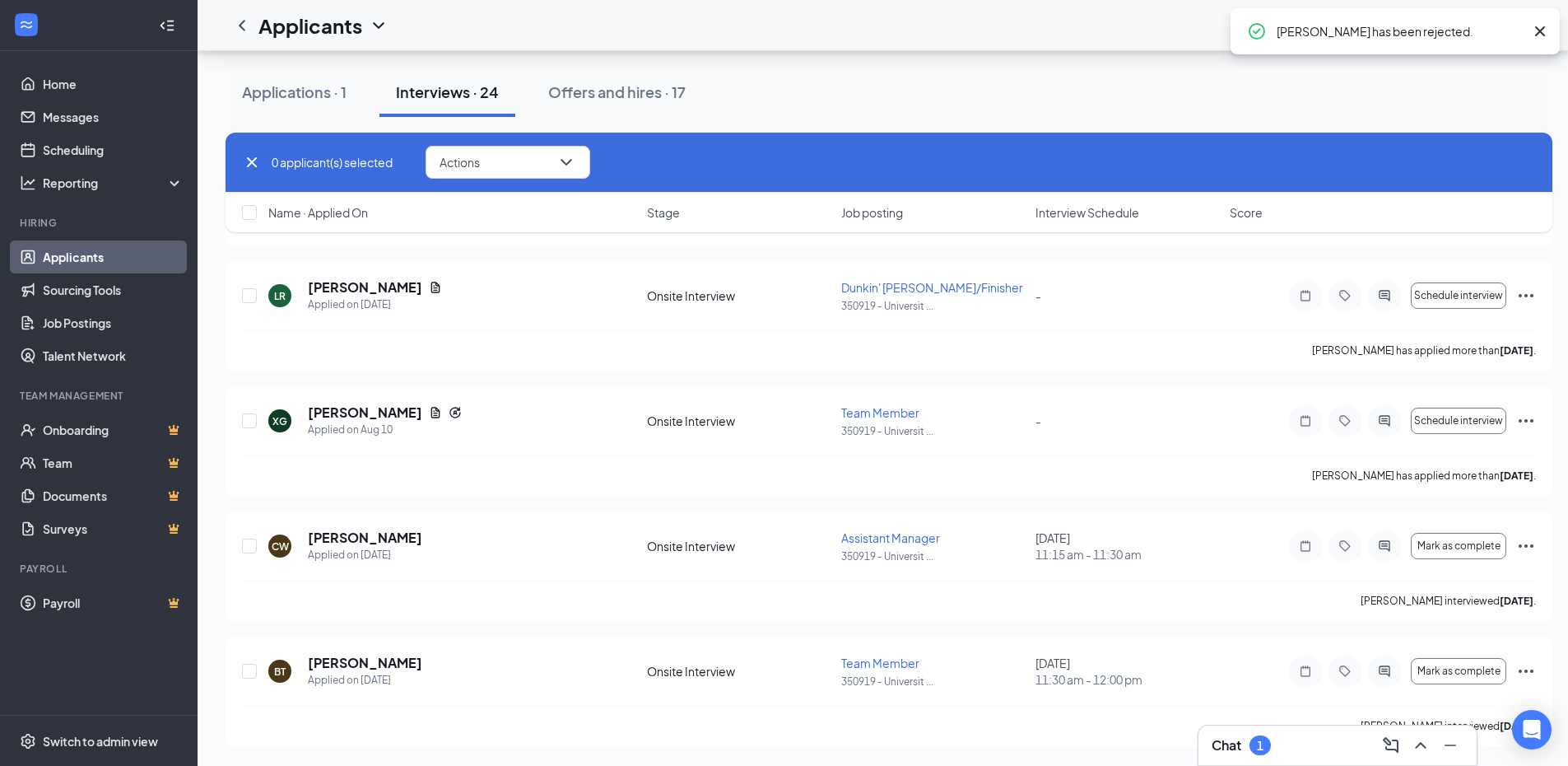
scroll to position [5313, 0]
click at [249, 676] on input "checkbox" at bounding box center [249, 670] width 15 height 15
checkbox input "true"
drag, startPoint x: 250, startPoint y: 542, endPoint x: 256, endPoint y: 513, distance: 29.6
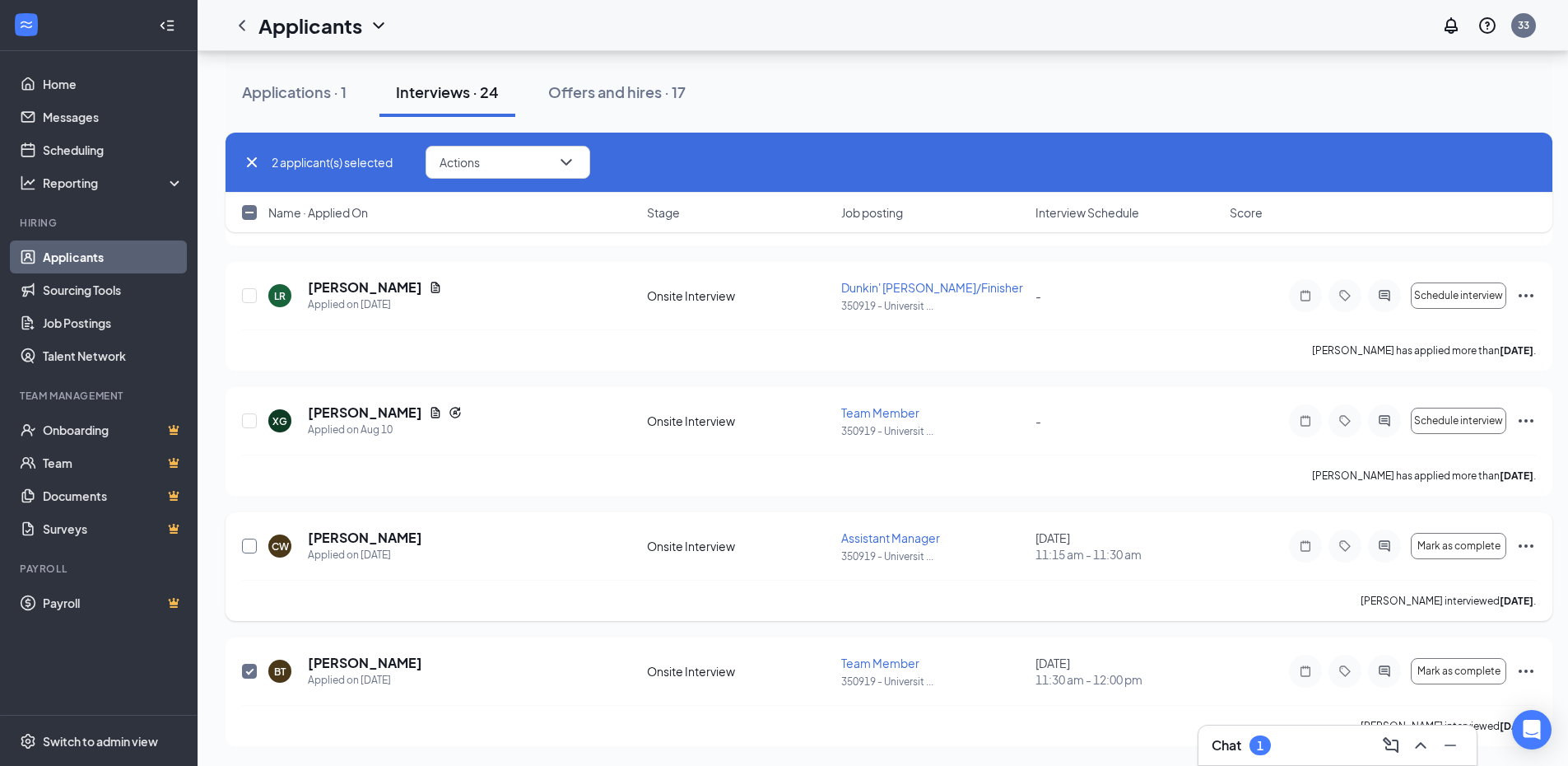
click at [250, 540] on input "checkbox" at bounding box center [249, 546] width 15 height 15
checkbox input "true"
click at [246, 416] on input "checkbox" at bounding box center [249, 420] width 15 height 15
checkbox input "true"
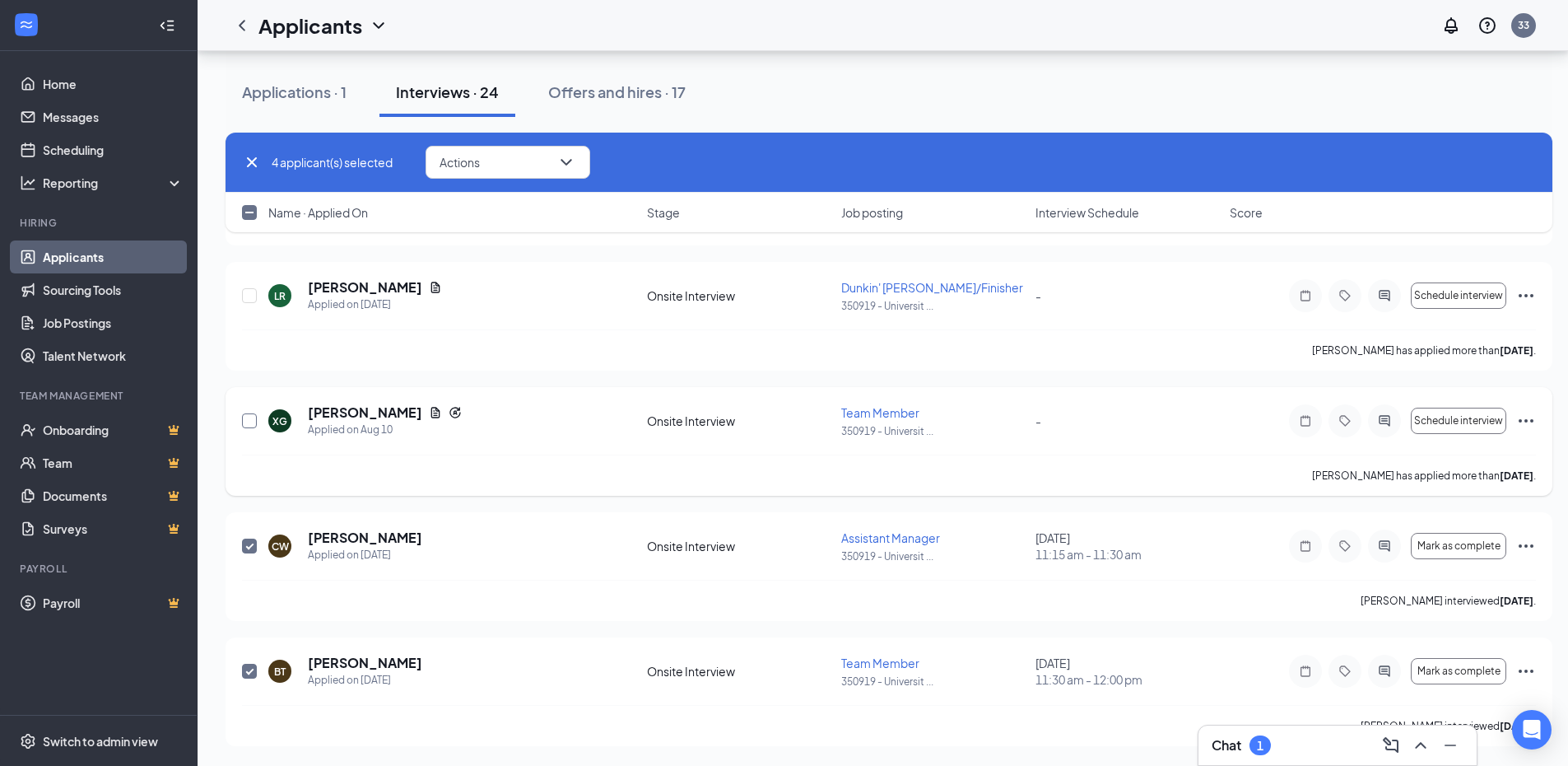
checkbox input "true"
click at [1530, 420] on icon "Ellipses" at bounding box center [1526, 420] width 20 height 20
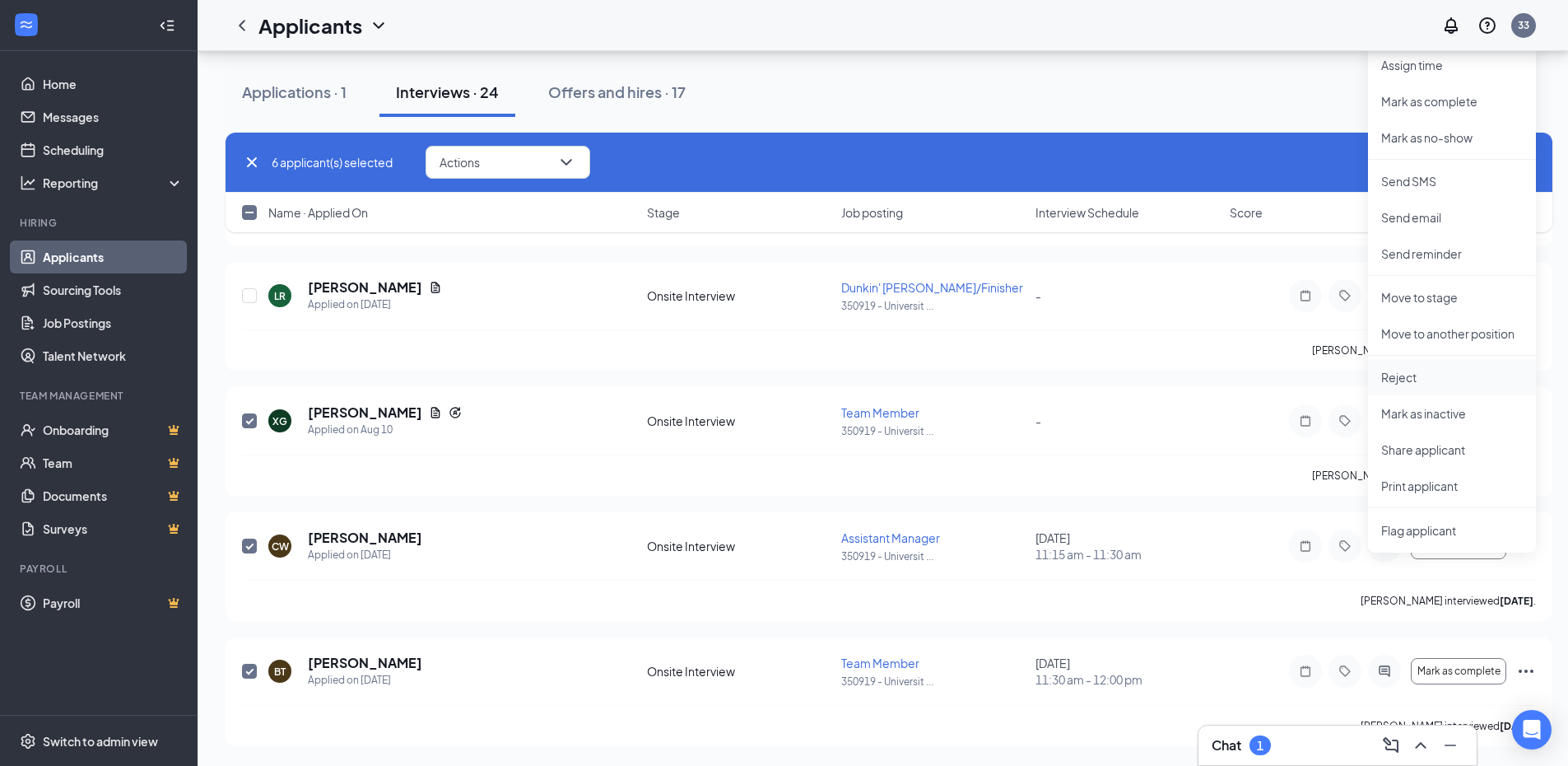
click at [1439, 373] on p "Reject" at bounding box center [1452, 377] width 142 height 16
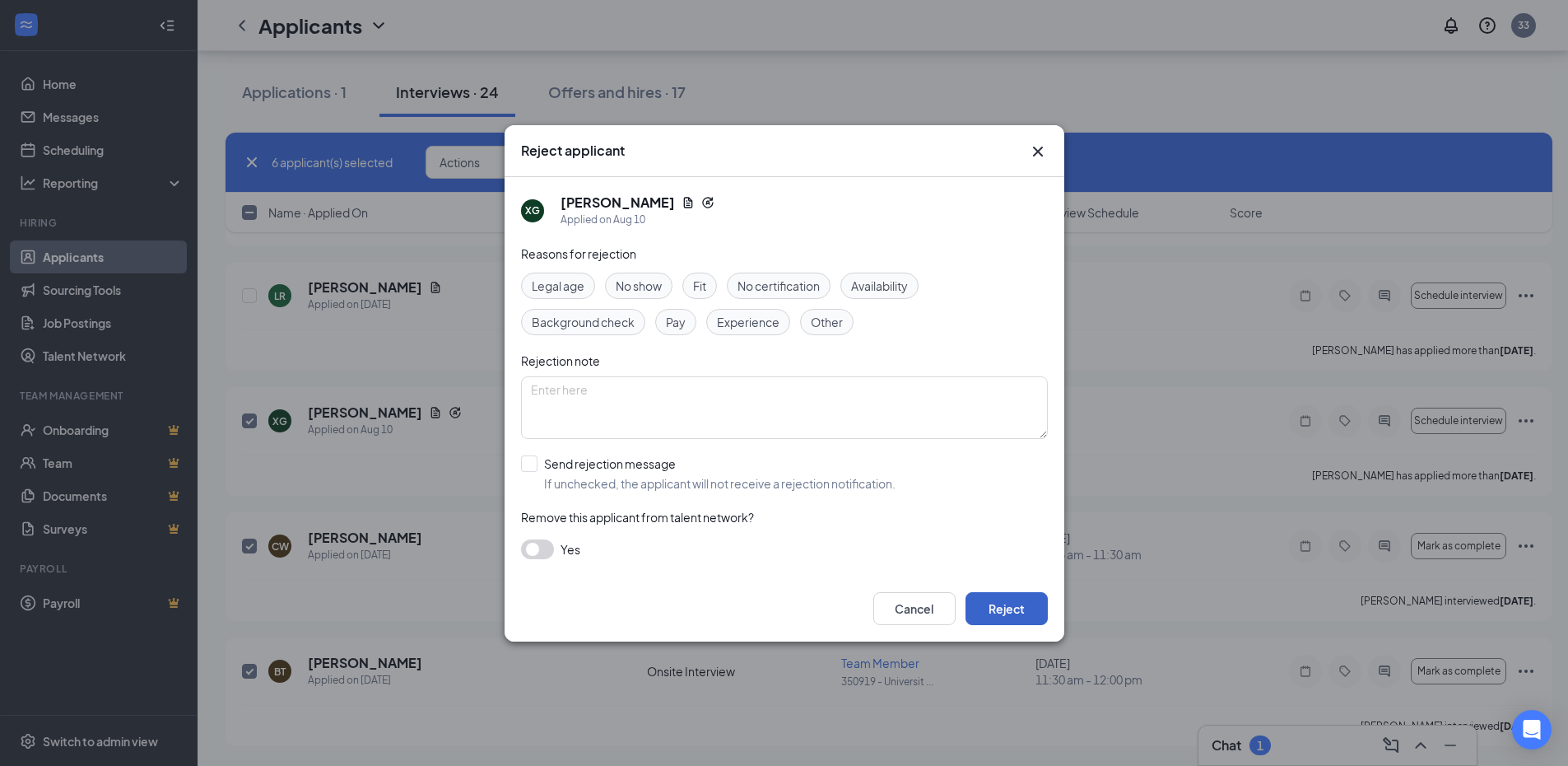
click at [1011, 606] on button "Reject" at bounding box center [1007, 608] width 83 height 33
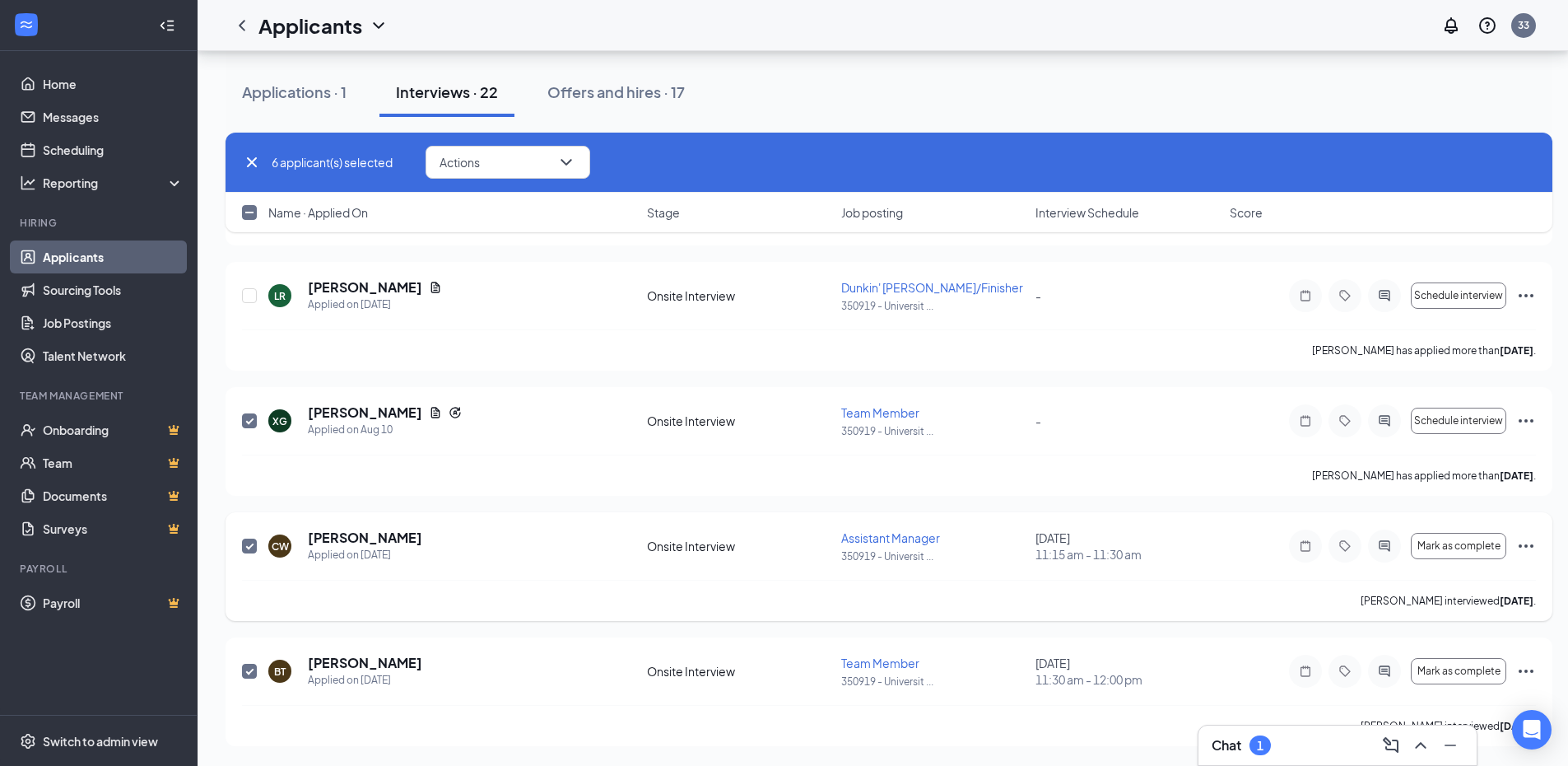
checkbox input "false"
checkbox input "true"
click at [250, 413] on input "checkbox" at bounding box center [249, 420] width 15 height 15
checkbox input "true"
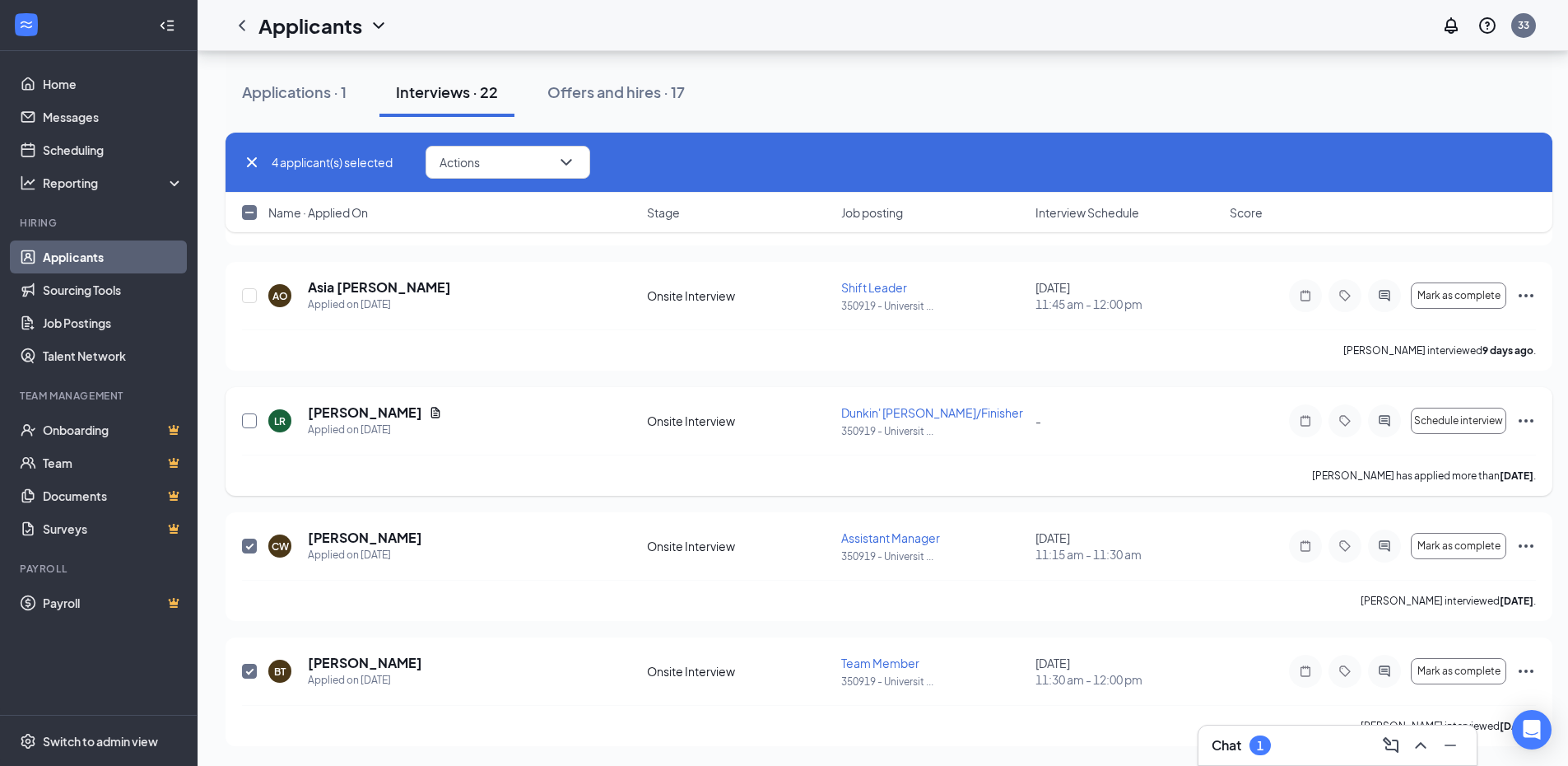
checkbox input "true"
click at [1525, 419] on icon "Ellipses" at bounding box center [1526, 420] width 20 height 20
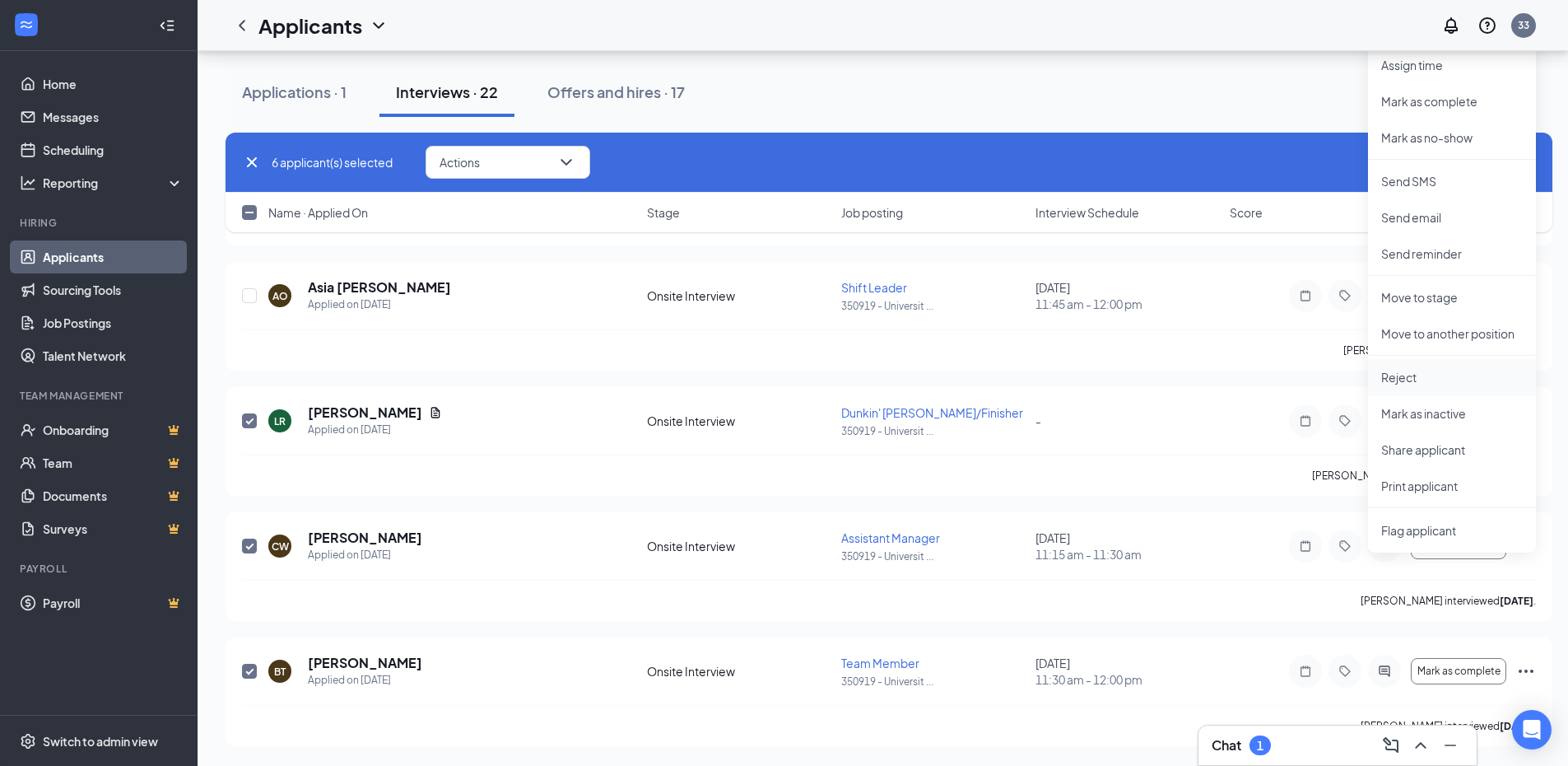
click at [1411, 375] on p "Reject" at bounding box center [1452, 377] width 142 height 16
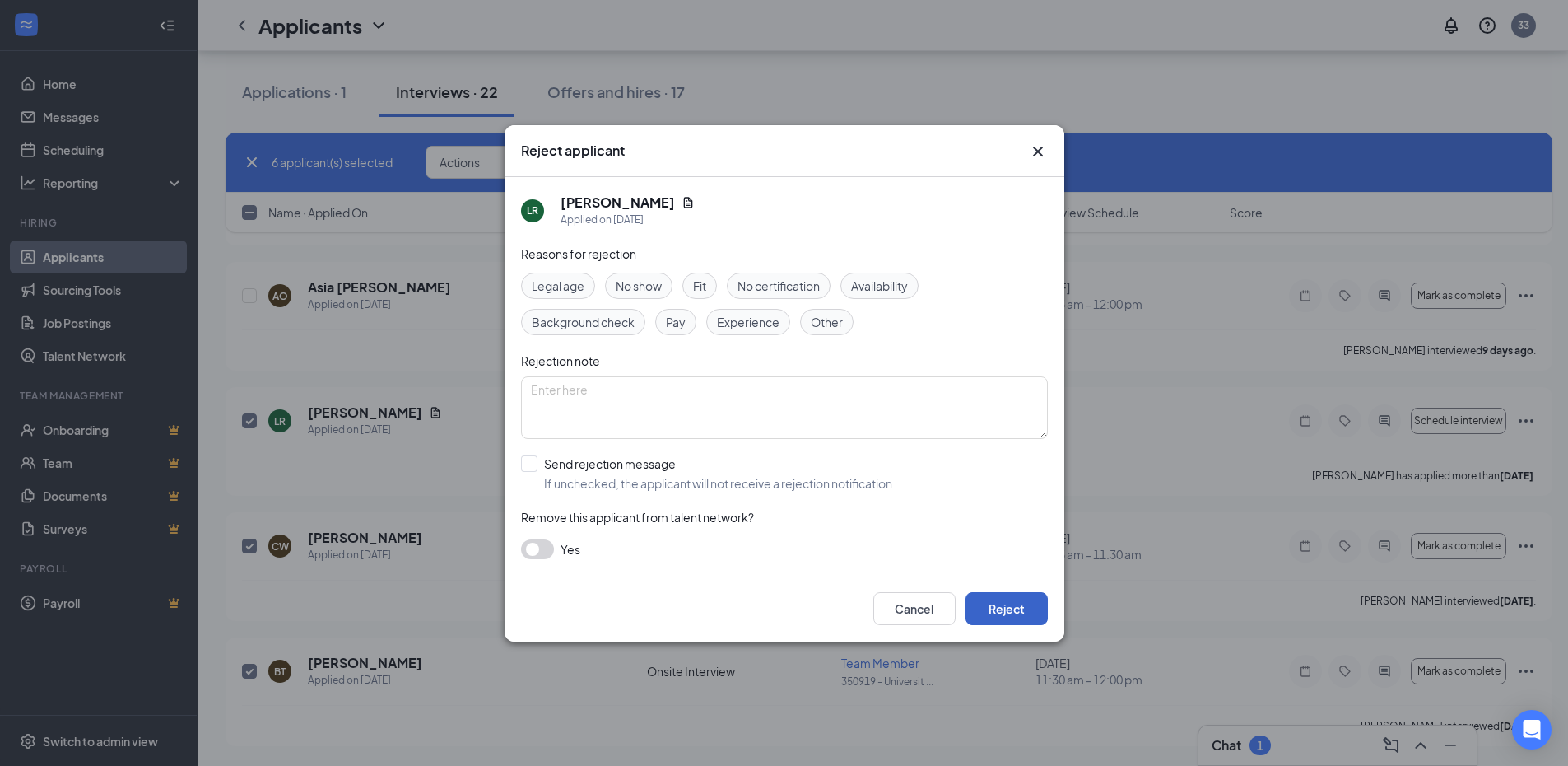
click at [1008, 606] on button "Reject" at bounding box center [1007, 608] width 83 height 33
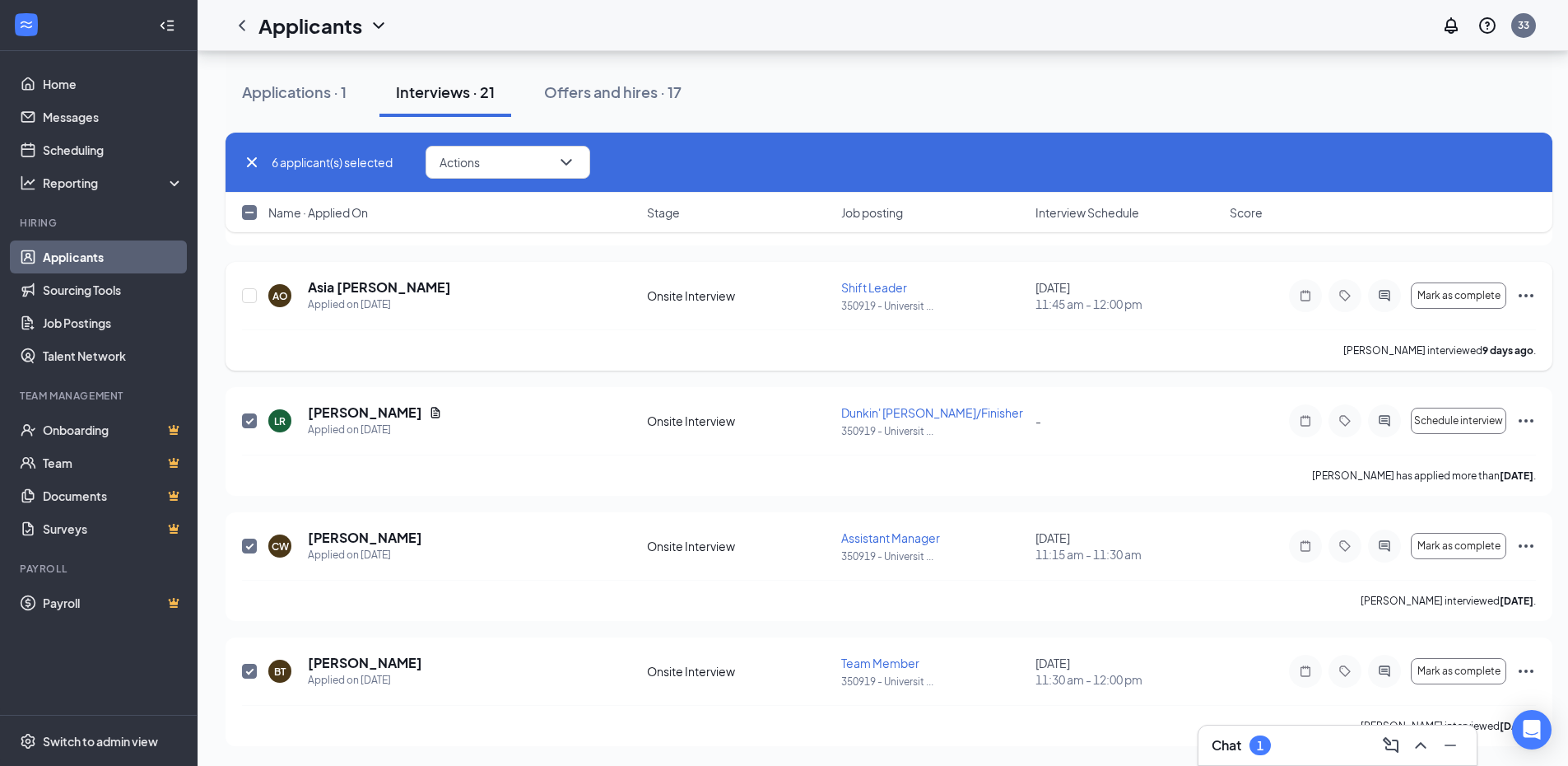
checkbox input "false"
checkbox input "true"
click at [254, 411] on div at bounding box center [250, 421] width 16 height 34
click at [248, 427] on input "checkbox" at bounding box center [249, 420] width 15 height 15
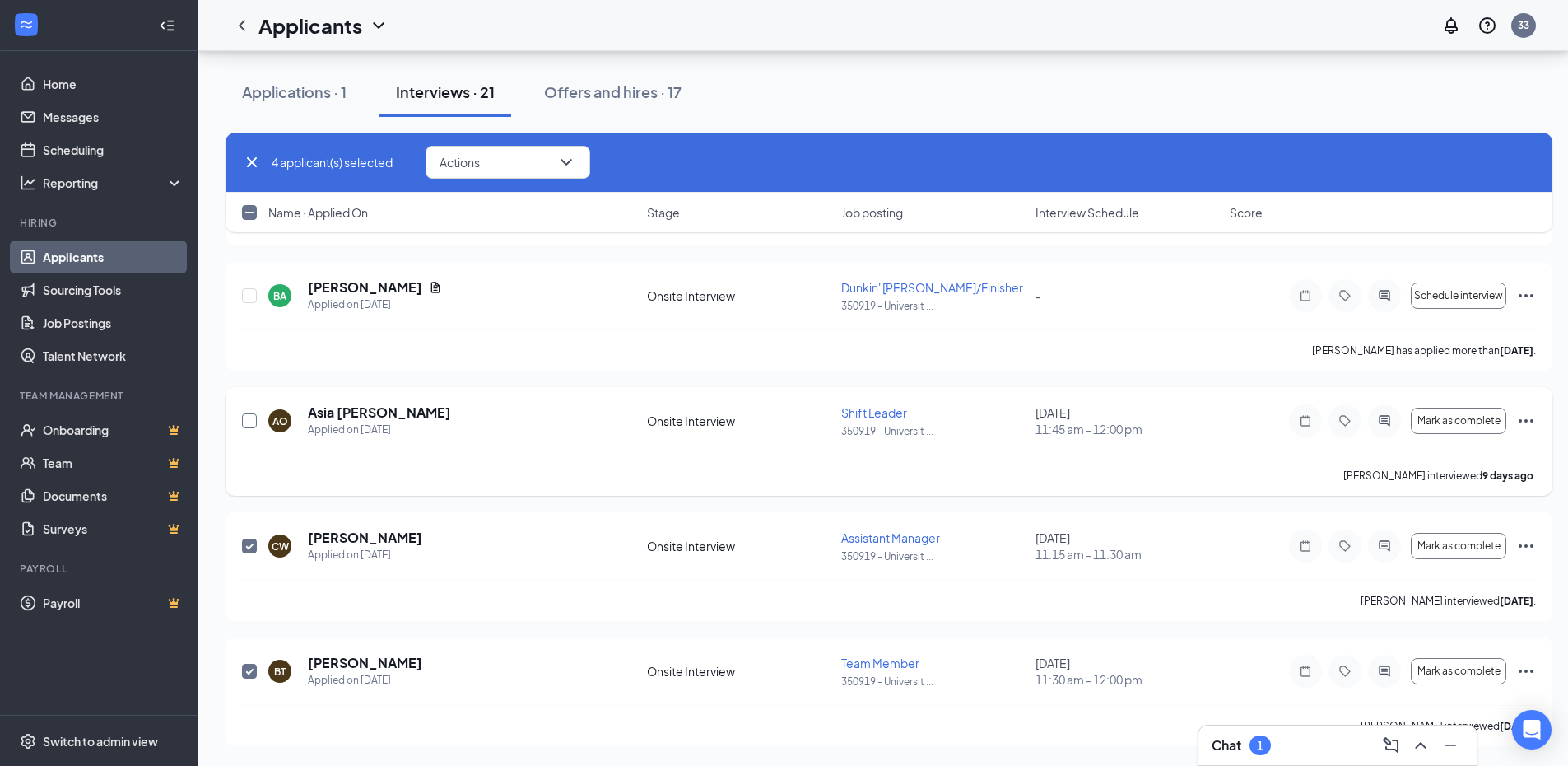
checkbox input "true"
click at [1539, 545] on div "[PERSON_NAME] Applied on [DATE] Onsite Interview Assistant Manager 350919 - Uni…" at bounding box center [889, 566] width 1327 height 108
click at [1532, 546] on icon "Ellipses" at bounding box center [1526, 546] width 15 height 3
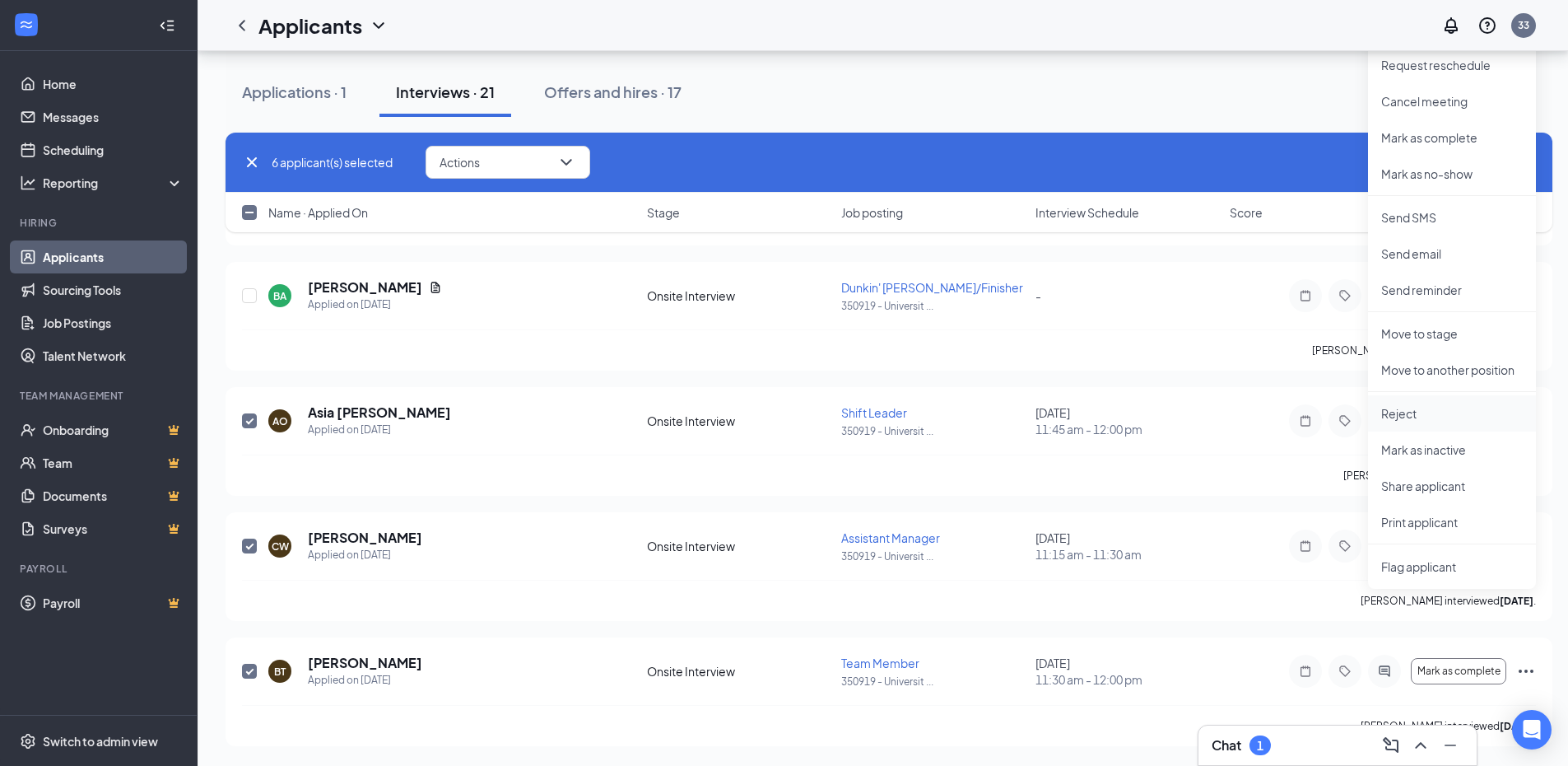
click at [1396, 415] on p "Reject" at bounding box center [1452, 413] width 142 height 16
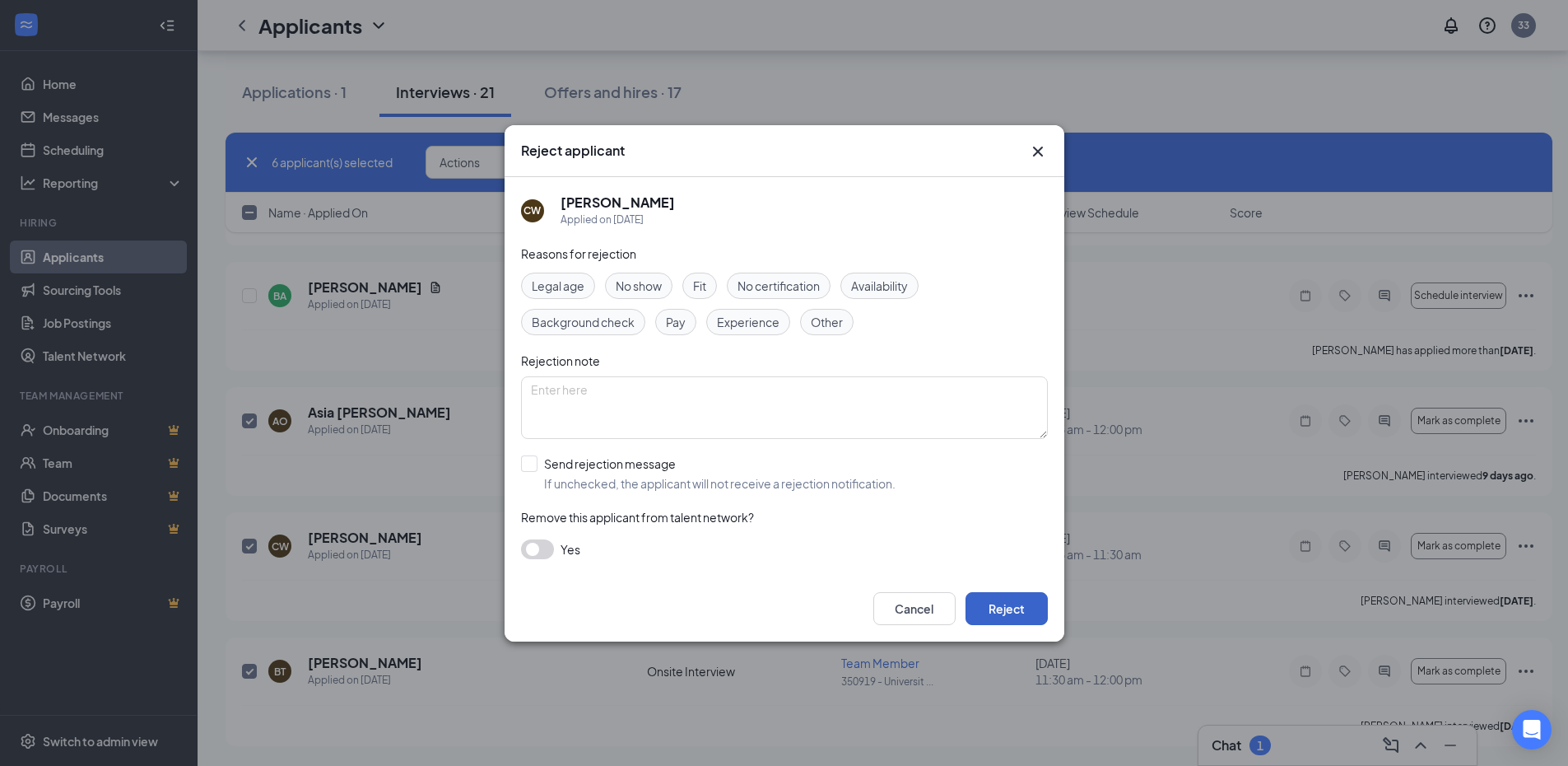
click at [1009, 612] on button "Reject" at bounding box center [1007, 608] width 83 height 33
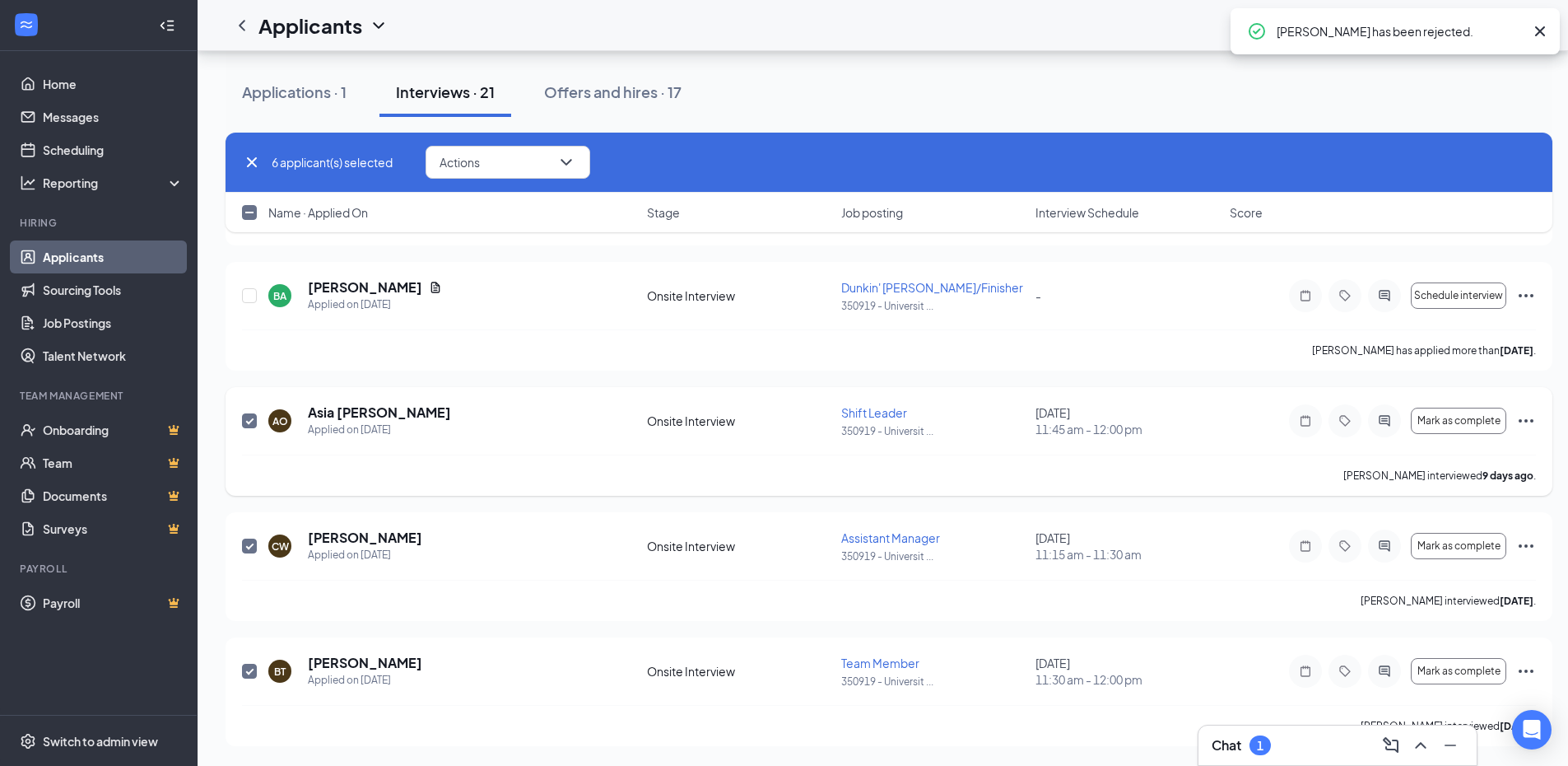
click at [1519, 417] on icon "Ellipses" at bounding box center [1526, 420] width 20 height 20
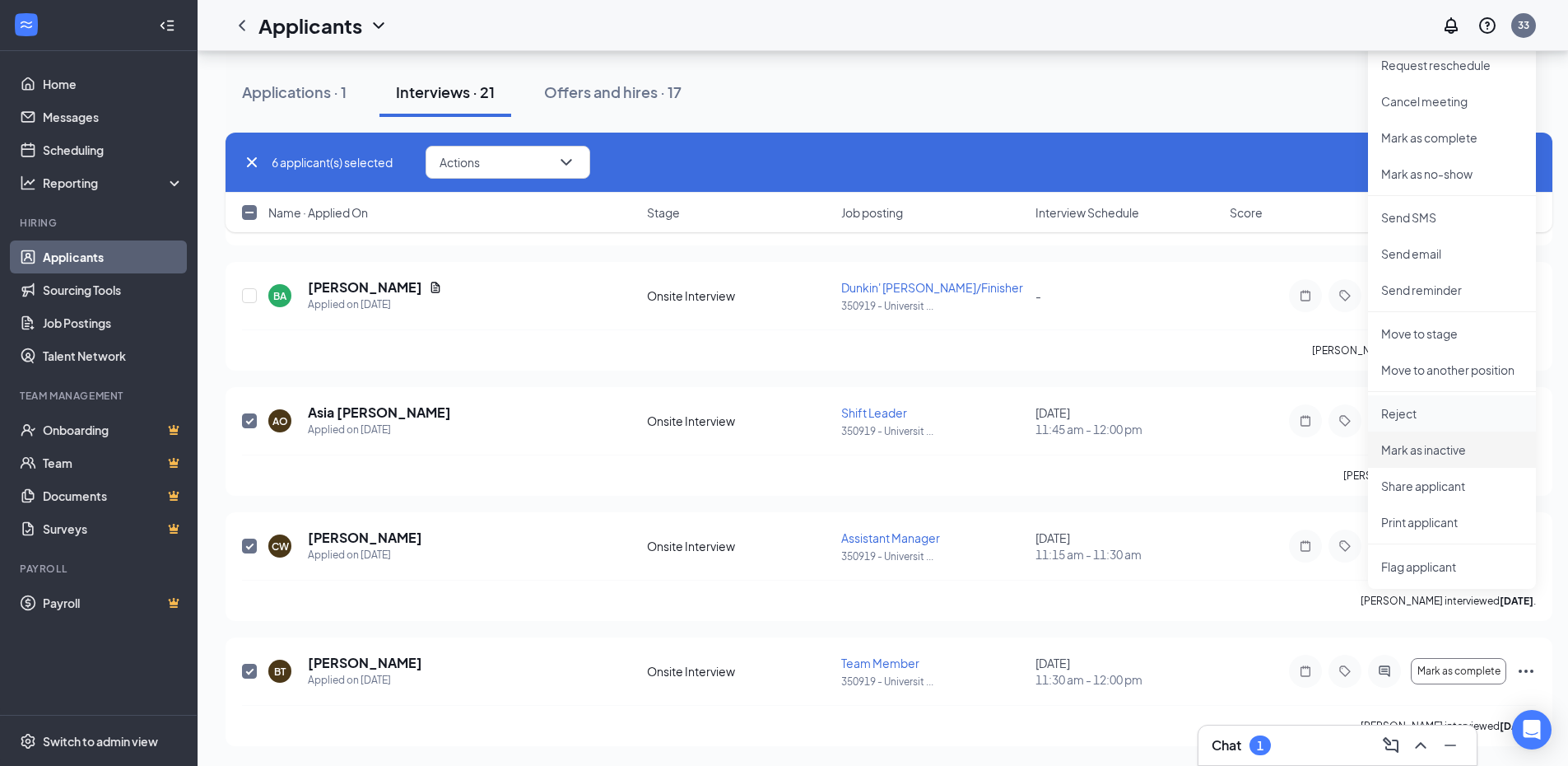
click at [1471, 419] on p "Reject" at bounding box center [1452, 413] width 142 height 16
checkbox input "false"
checkbox input "true"
checkbox input "false"
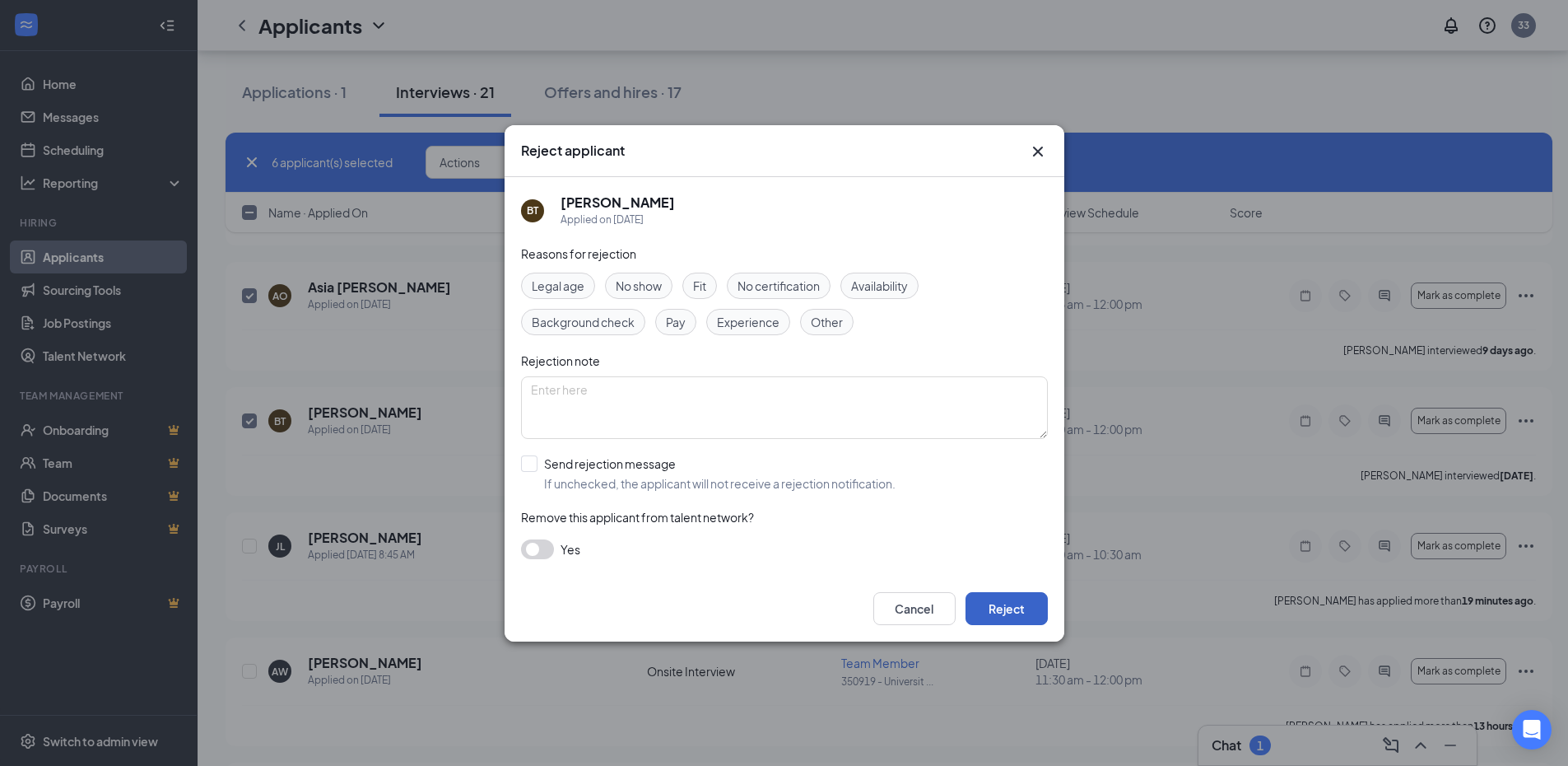
click at [1037, 614] on button "Reject" at bounding box center [1007, 608] width 83 height 33
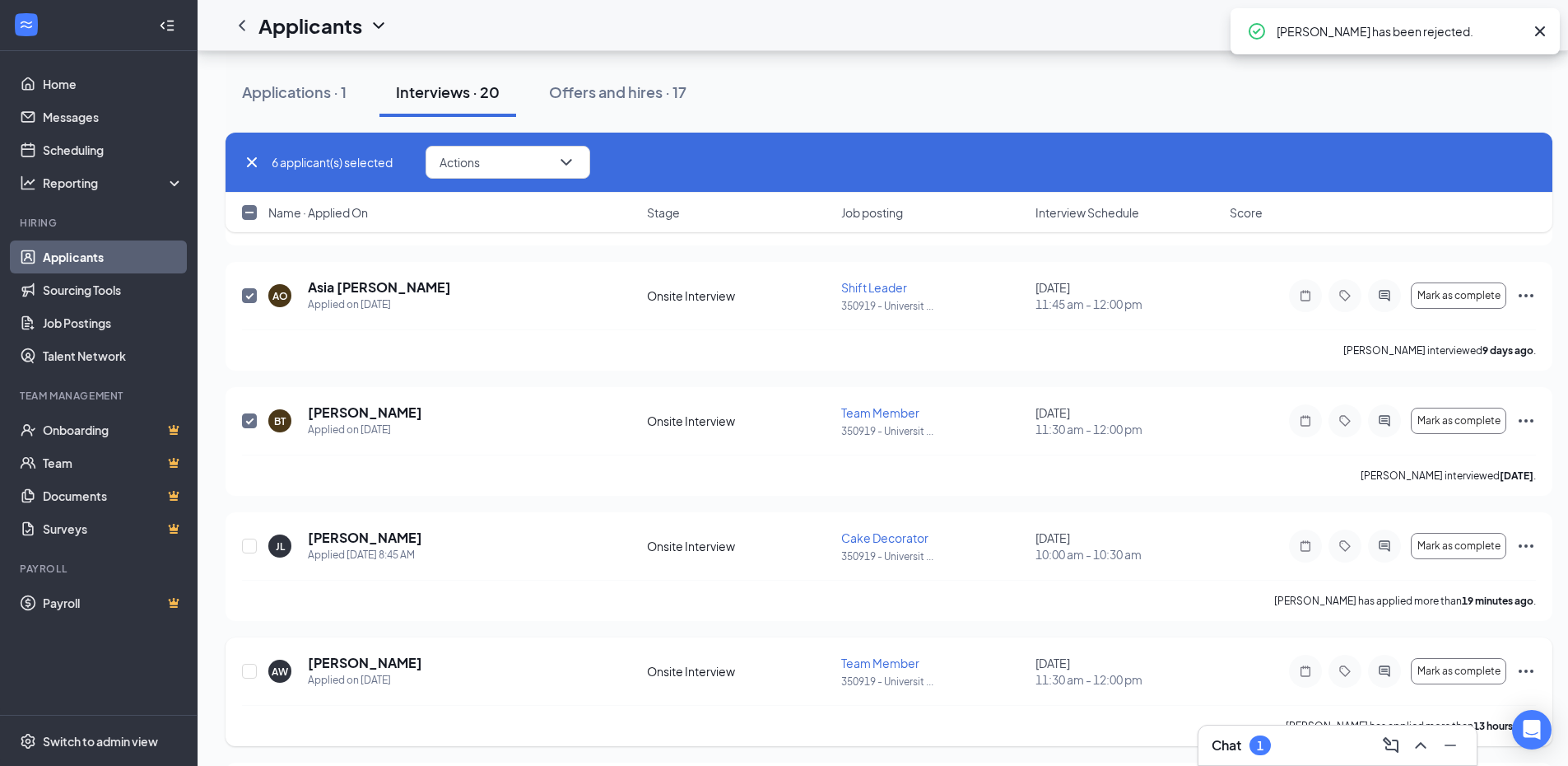
click at [1519, 664] on icon "Ellipses" at bounding box center [1526, 670] width 20 height 20
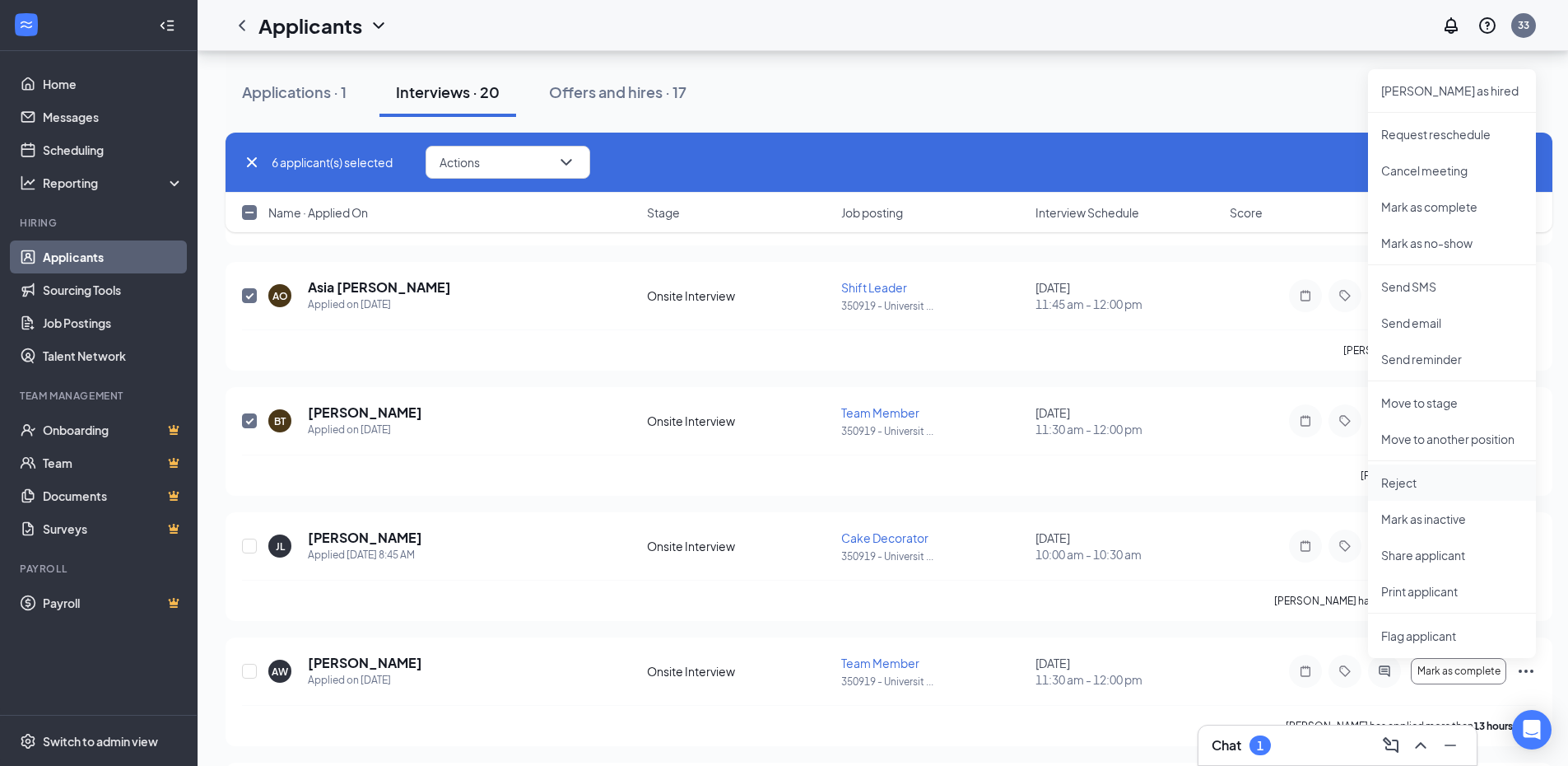
click at [1443, 482] on p "Reject" at bounding box center [1452, 482] width 142 height 16
checkbox input "false"
checkbox input "true"
checkbox input "false"
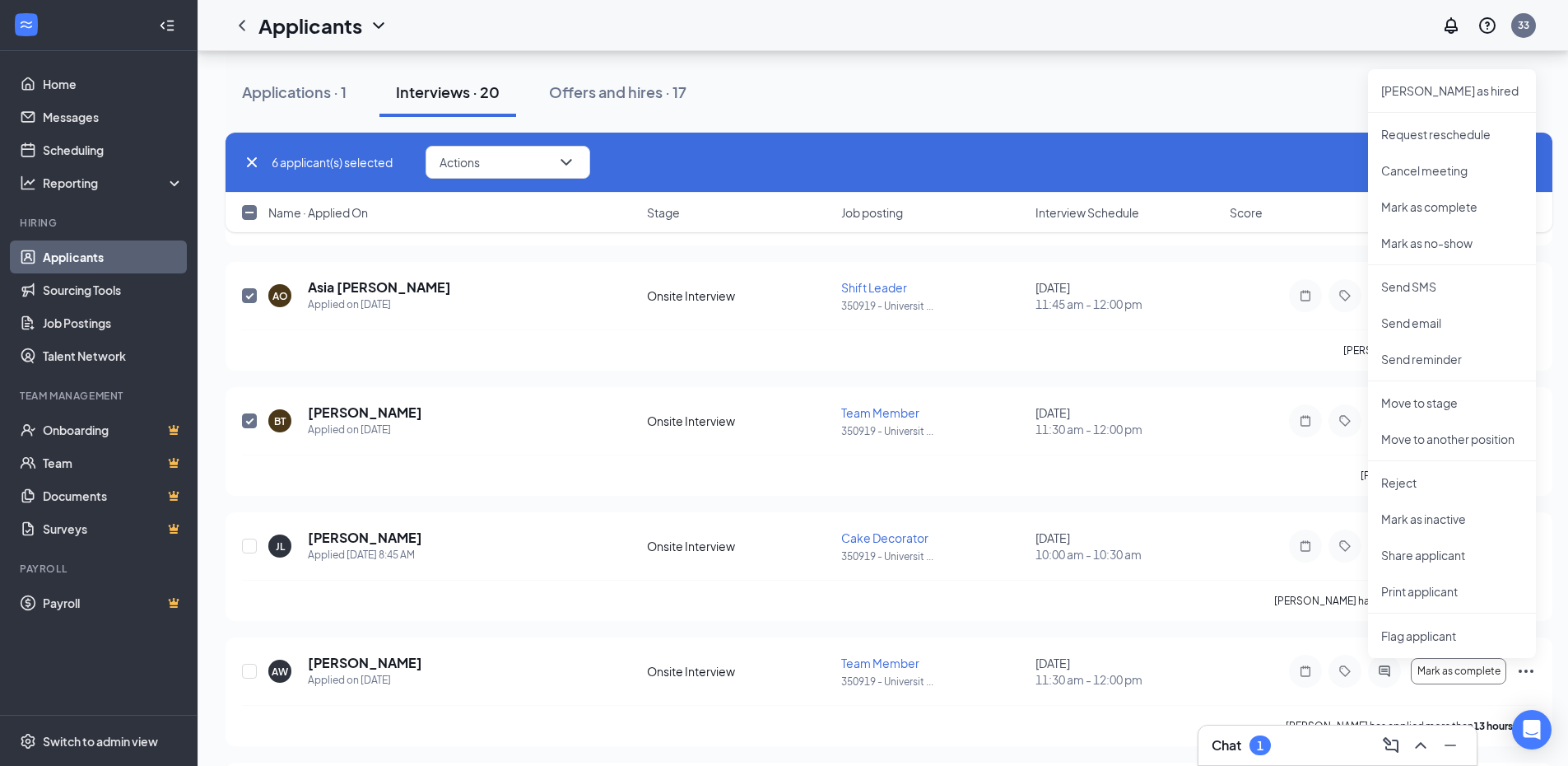
checkbox input "true"
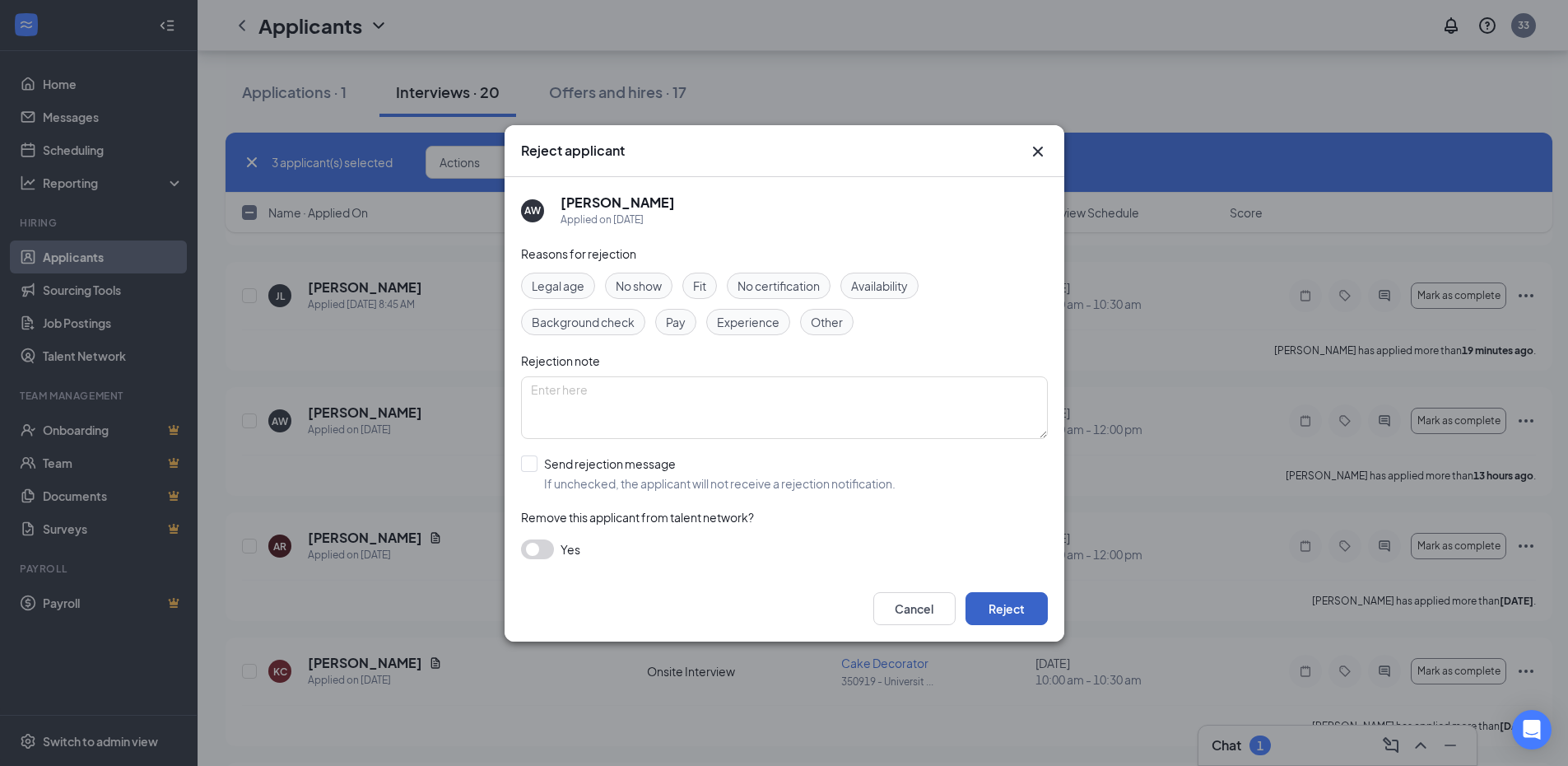
click at [1034, 609] on button "Reject" at bounding box center [1007, 608] width 83 height 33
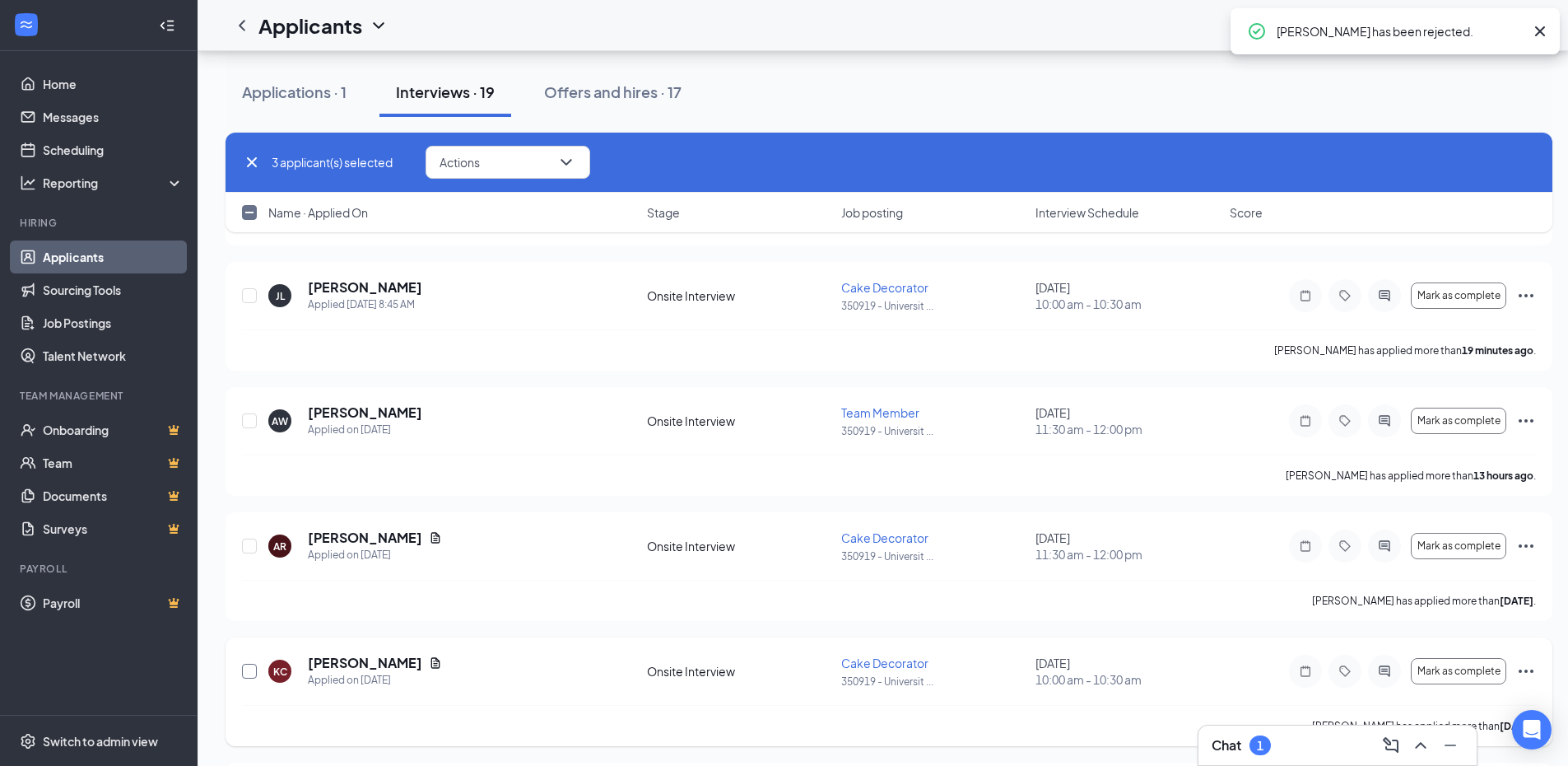
click at [243, 667] on input "checkbox" at bounding box center [249, 670] width 15 height 15
checkbox input "true"
click at [246, 547] on input "checkbox" at bounding box center [249, 546] width 15 height 15
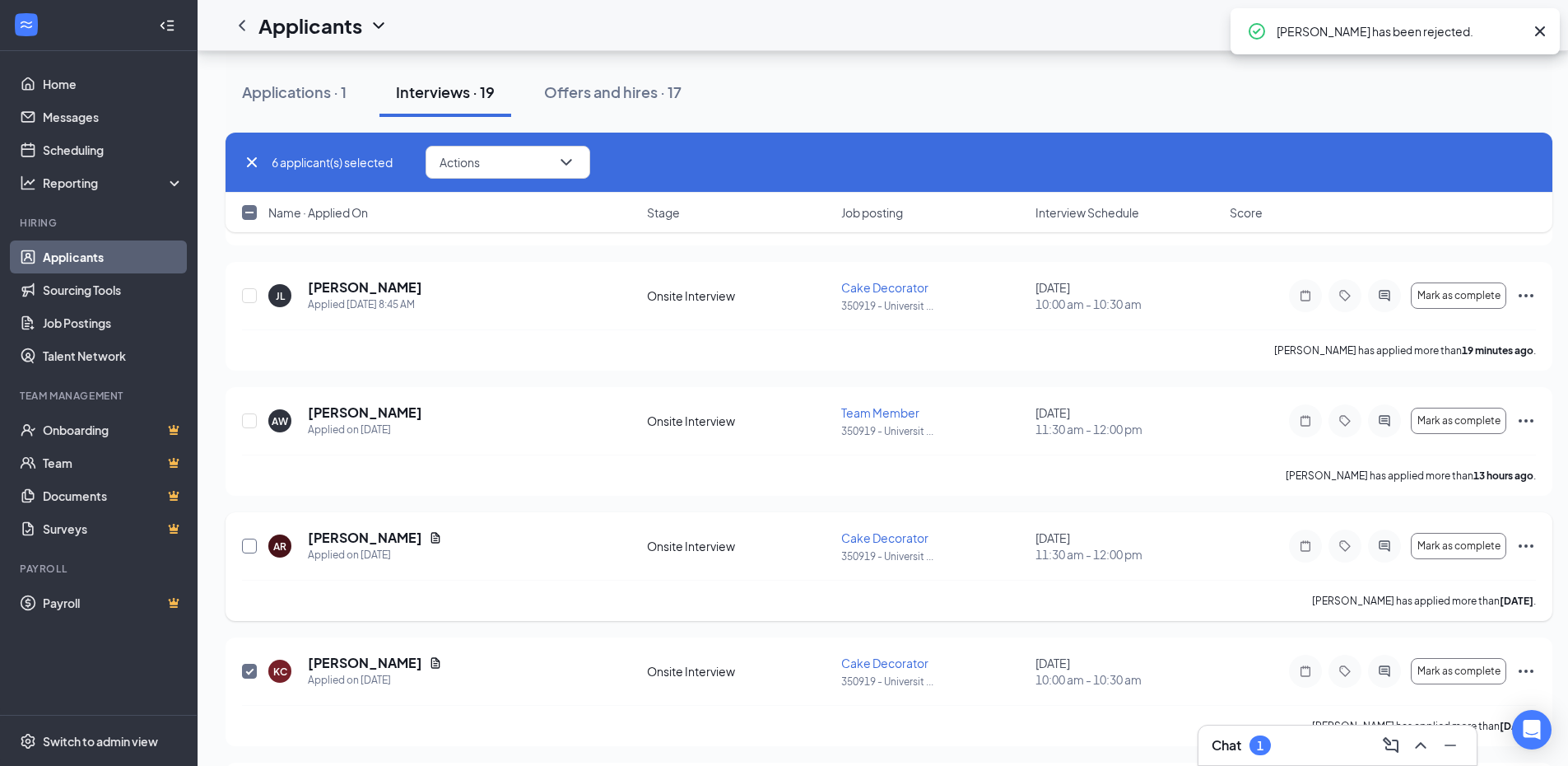
checkbox input "true"
checkbox input "false"
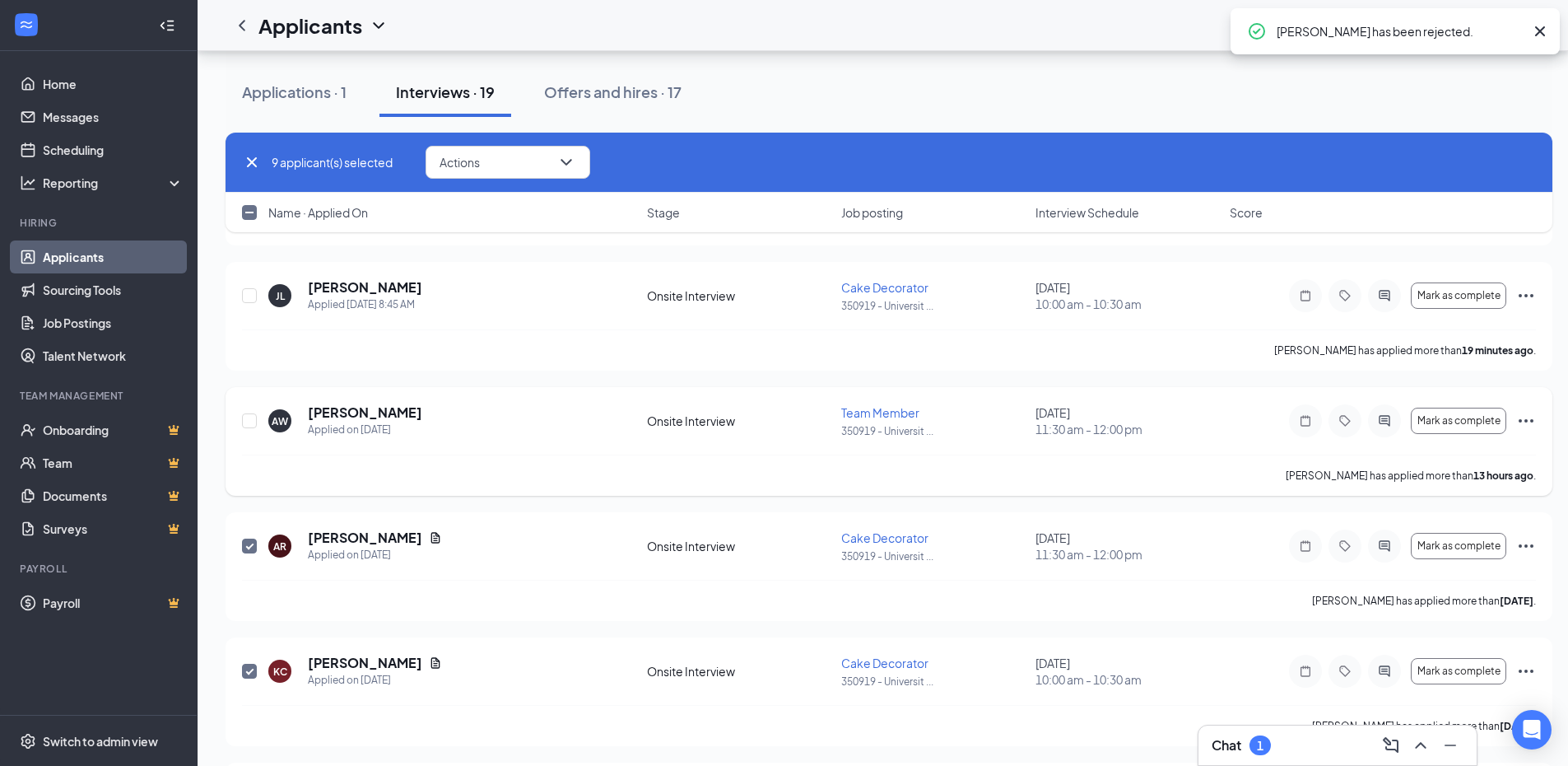
checkbox input "true"
checkbox input "false"
checkbox input "true"
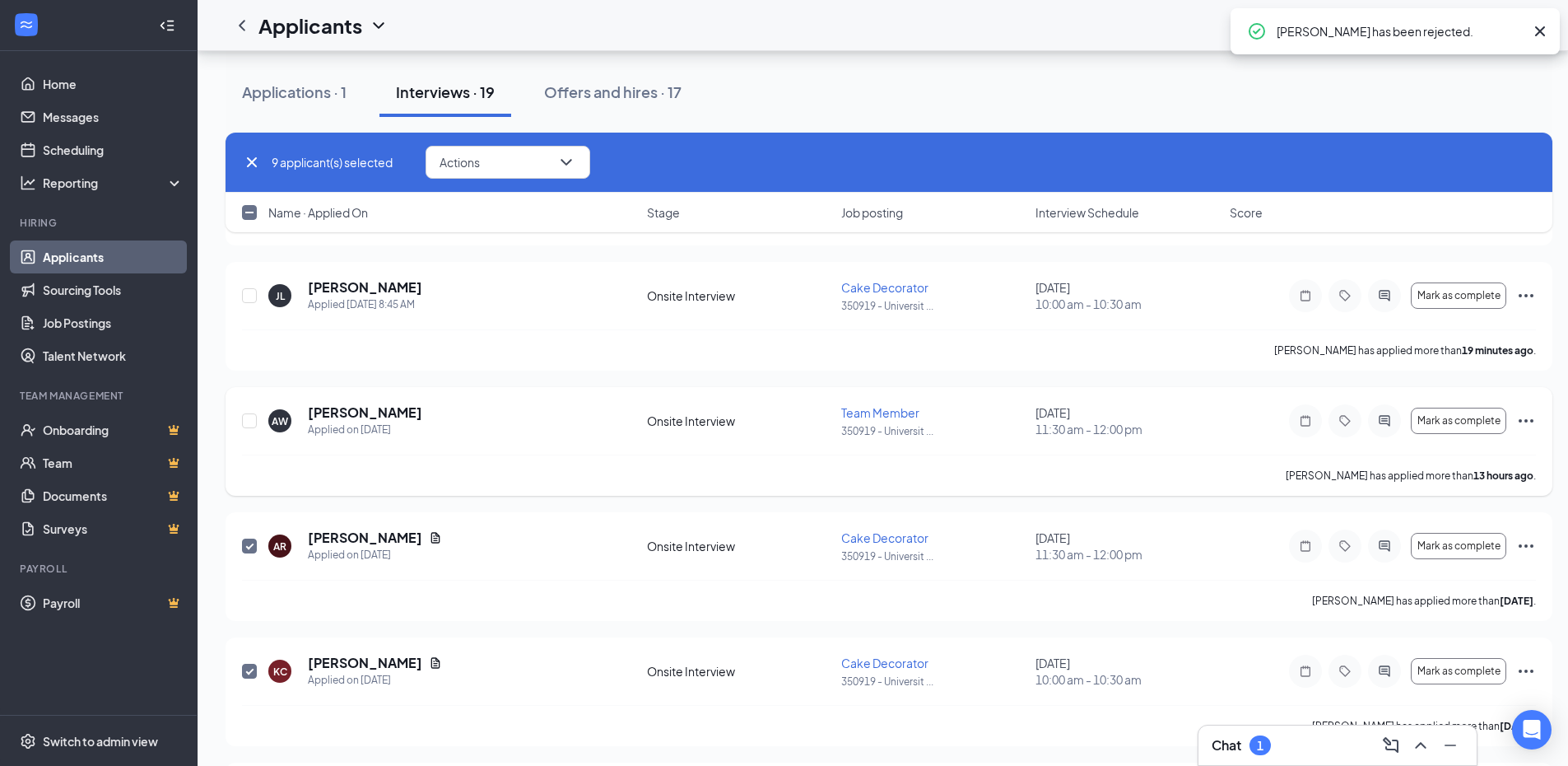
checkbox input "true"
checkbox input "false"
checkbox input "true"
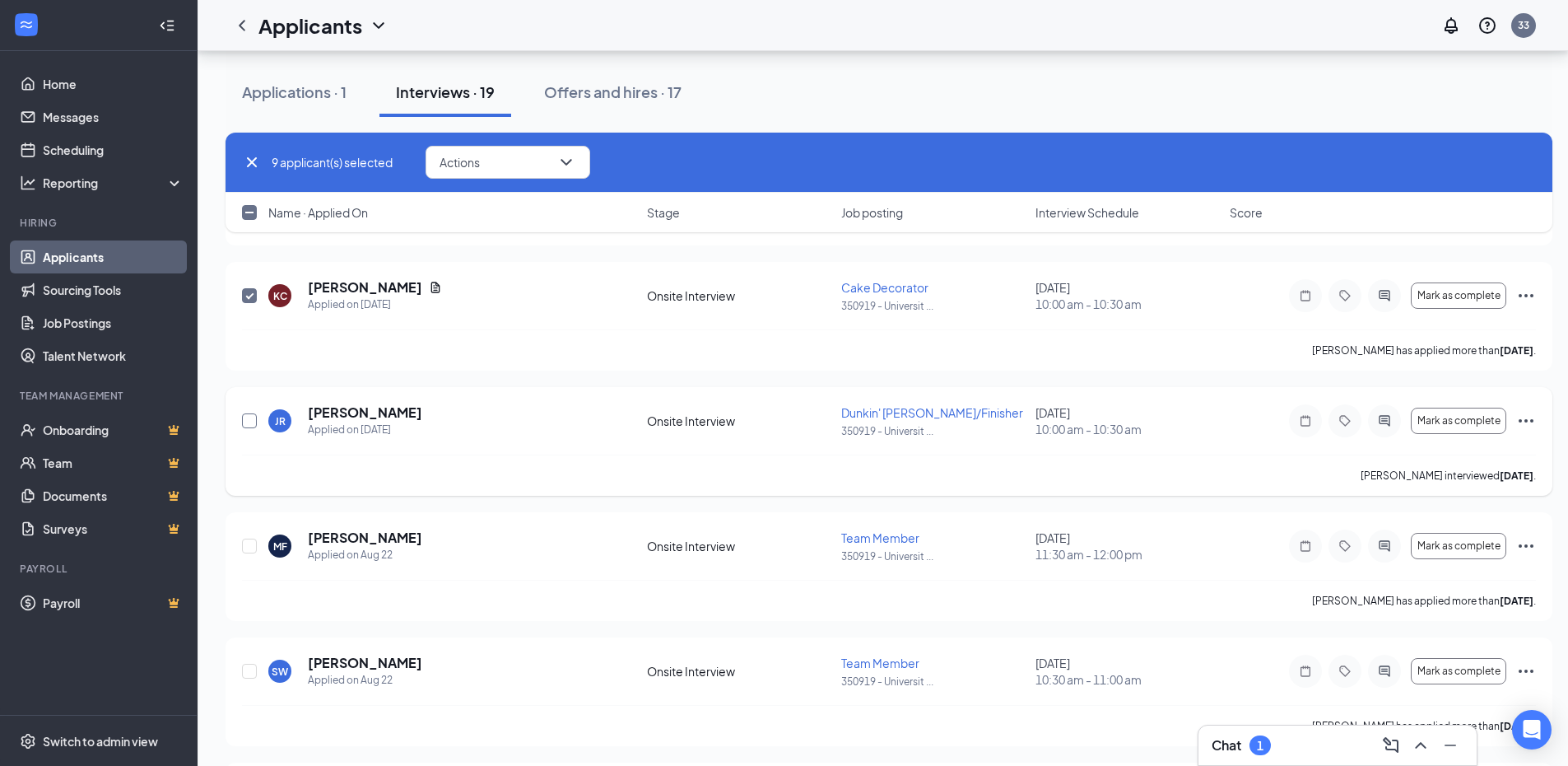
click at [248, 424] on input "checkbox" at bounding box center [249, 420] width 15 height 15
checkbox input "true"
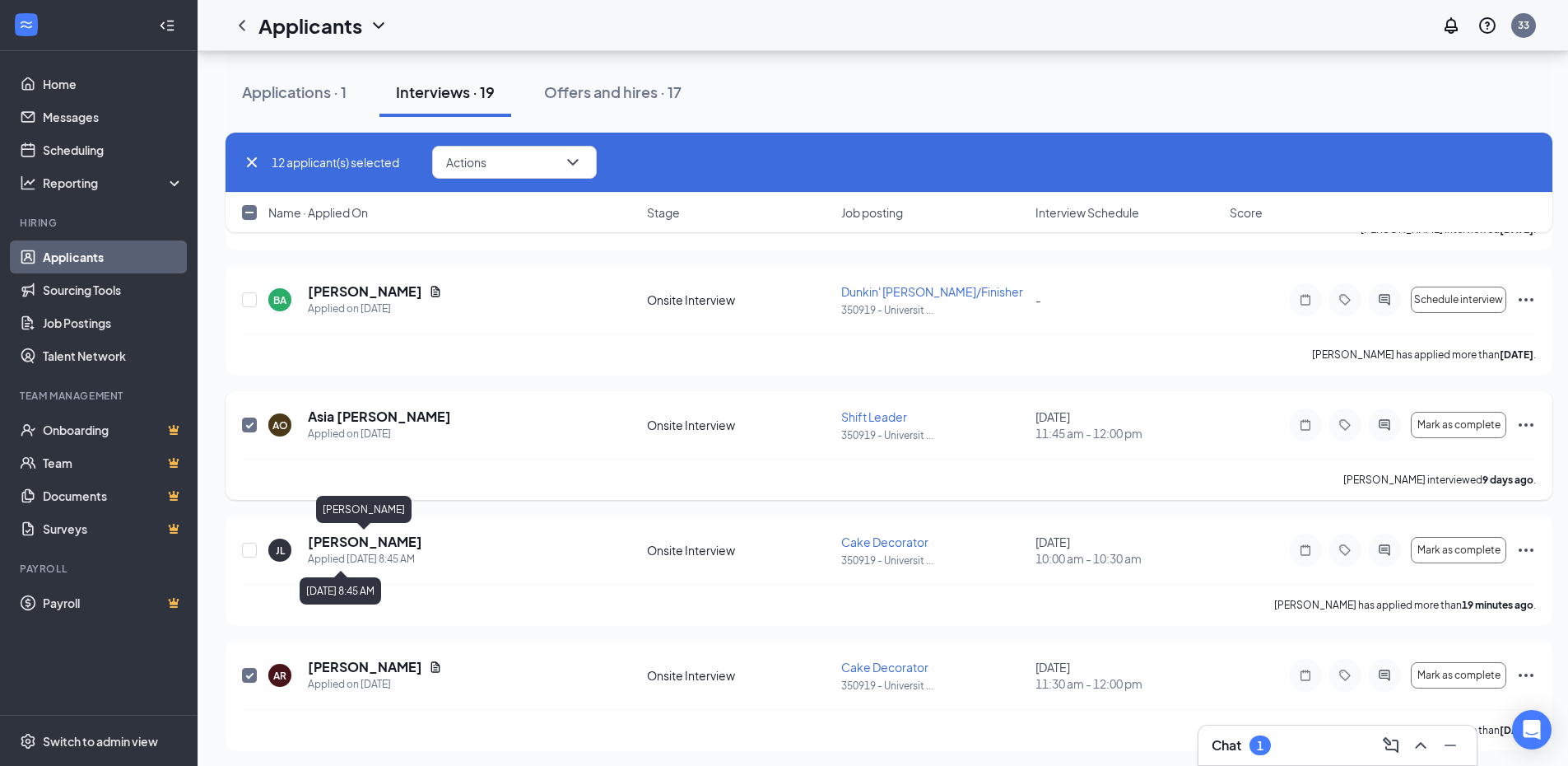
scroll to position [4238, 0]
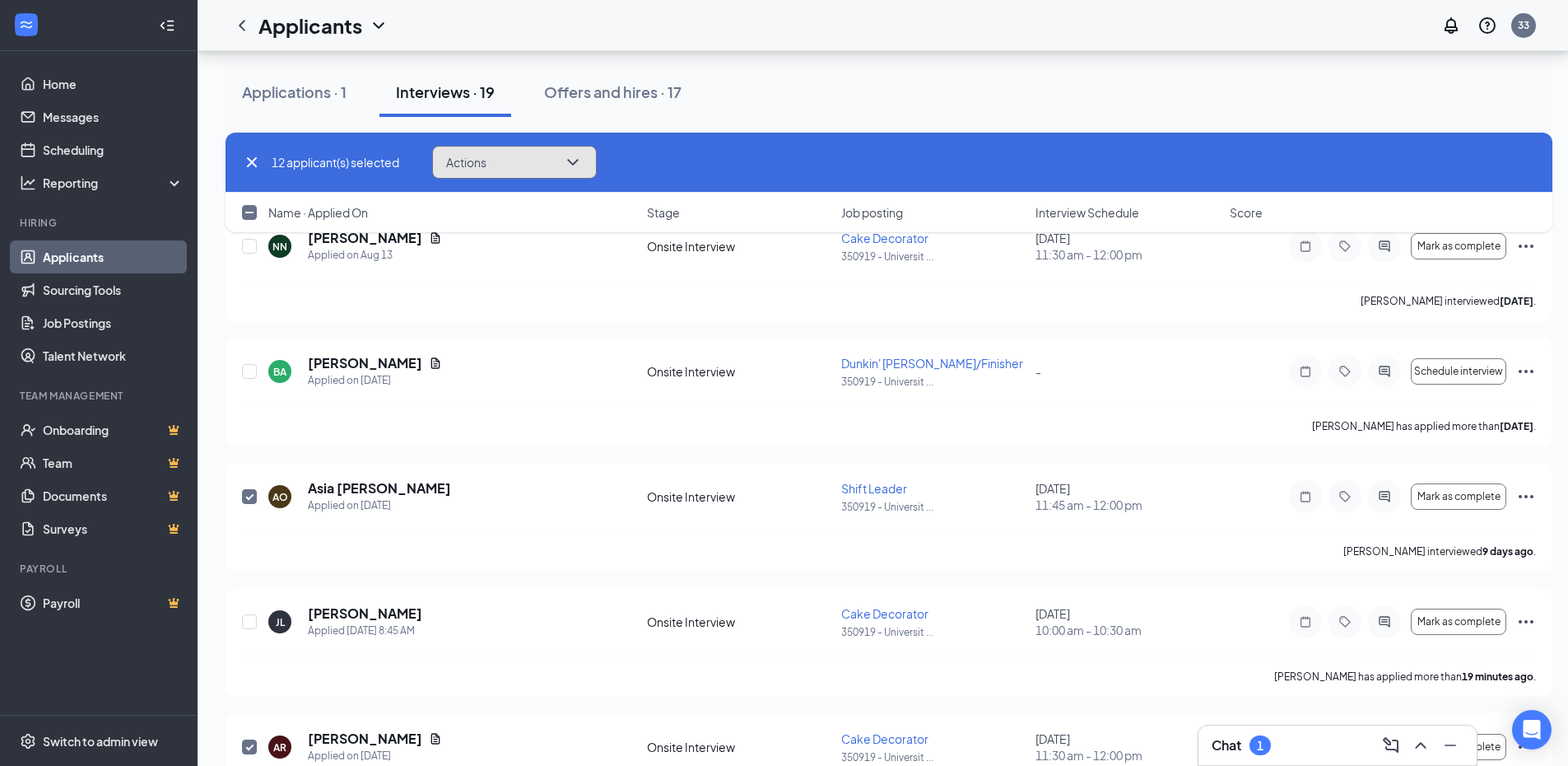
click at [579, 159] on icon "ChevronDown" at bounding box center [572, 162] width 20 height 20
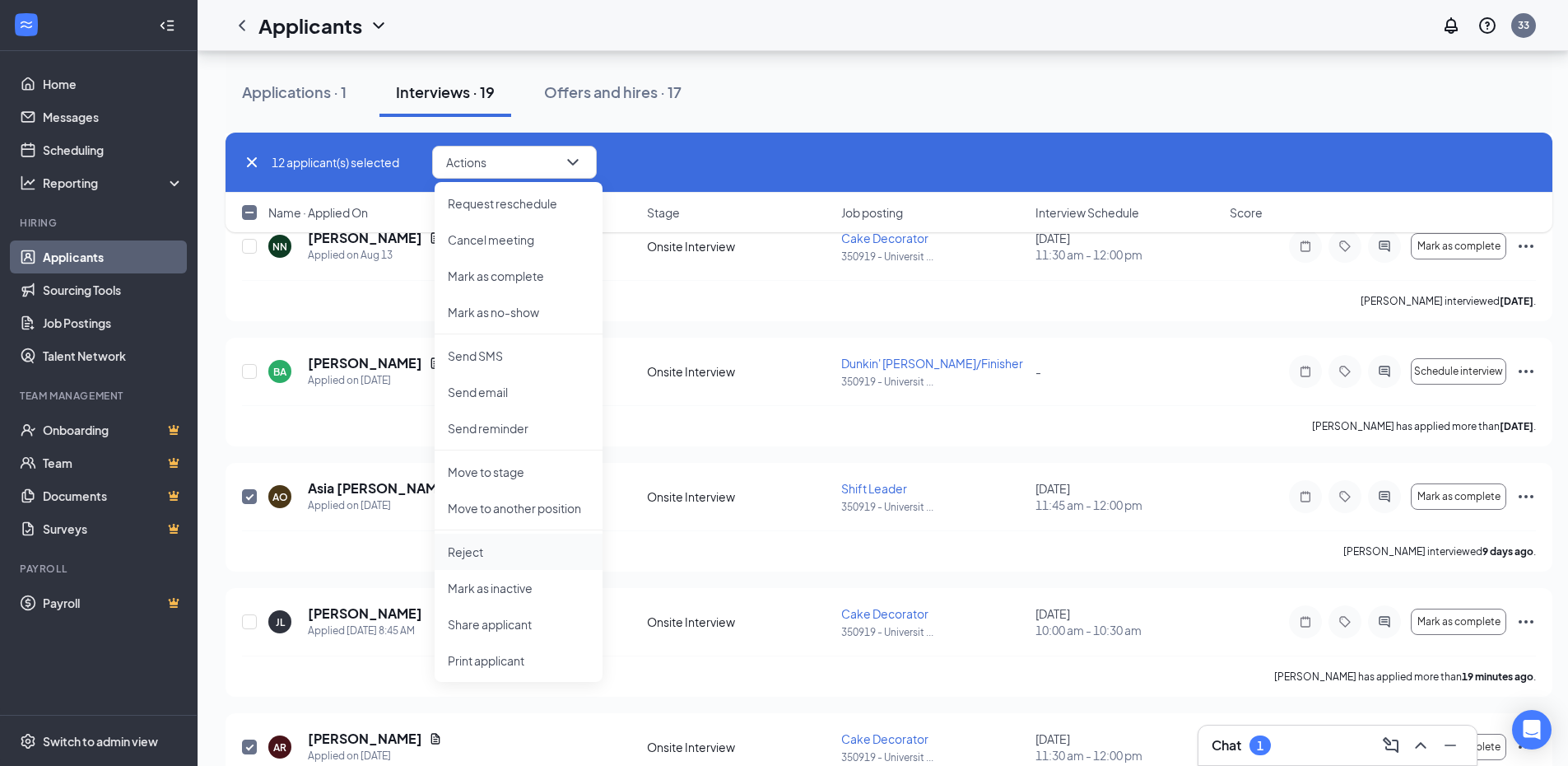
click at [513, 547] on p "Reject" at bounding box center [518, 551] width 142 height 16
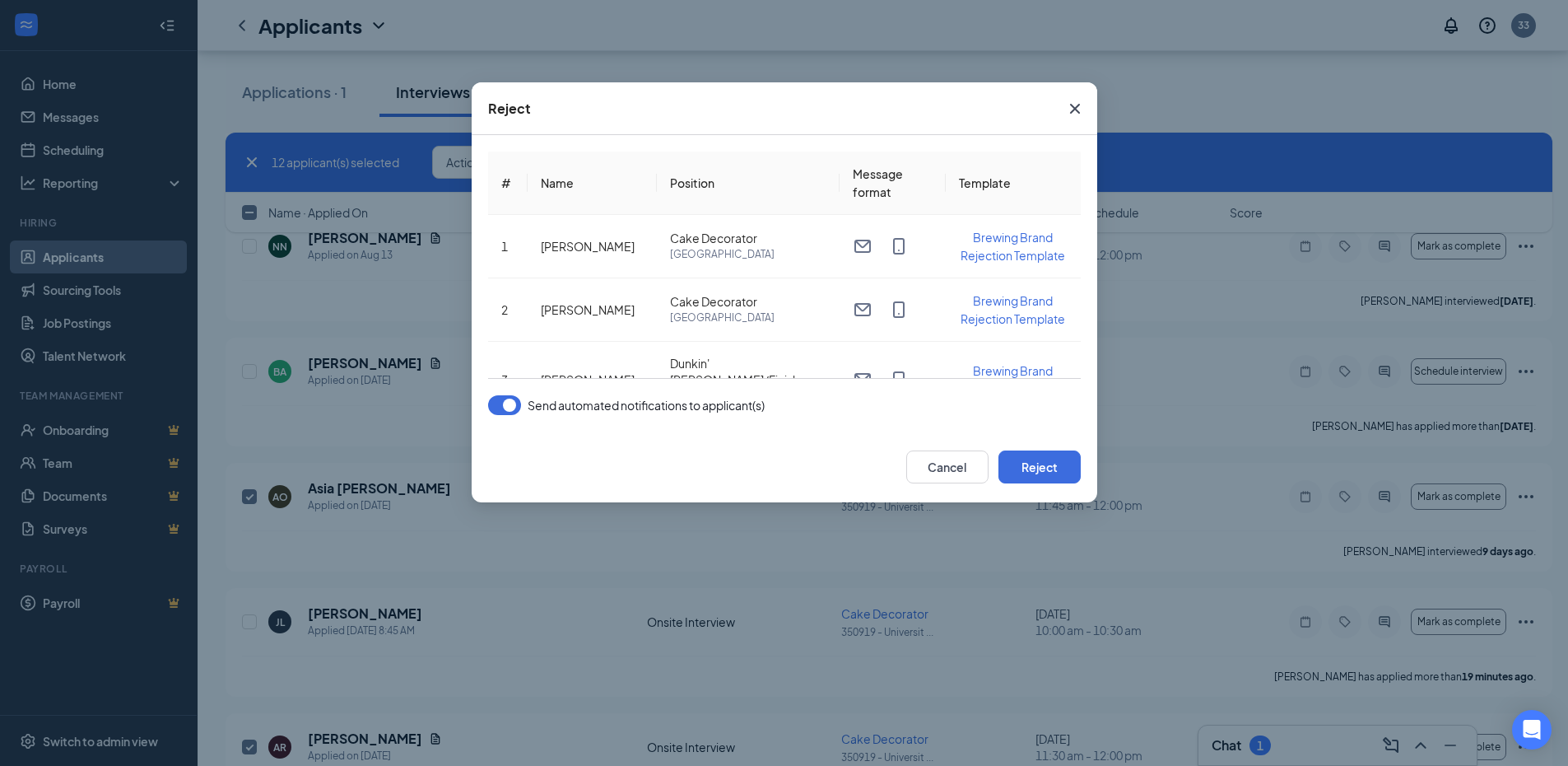
drag, startPoint x: 1083, startPoint y: 102, endPoint x: 1078, endPoint y: 110, distance: 9.4
click at [1078, 110] on icon "Cross" at bounding box center [1075, 108] width 20 height 20
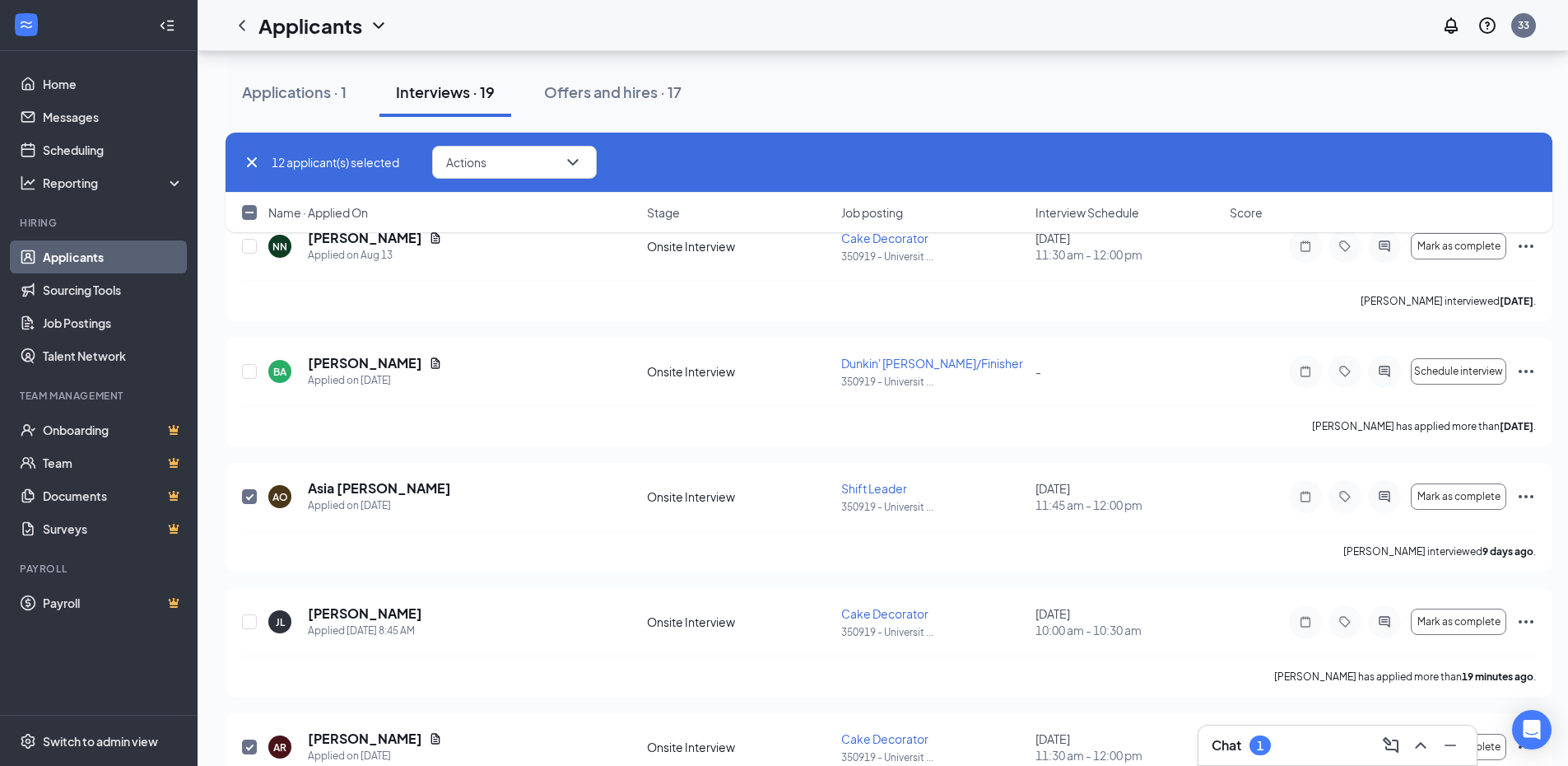
click at [1077, 103] on div "Applications · 1 Interviews · 19 Offers and hires · 17" at bounding box center [889, 91] width 1327 height 49
click at [431, 737] on icon "Document" at bounding box center [435, 738] width 9 height 10
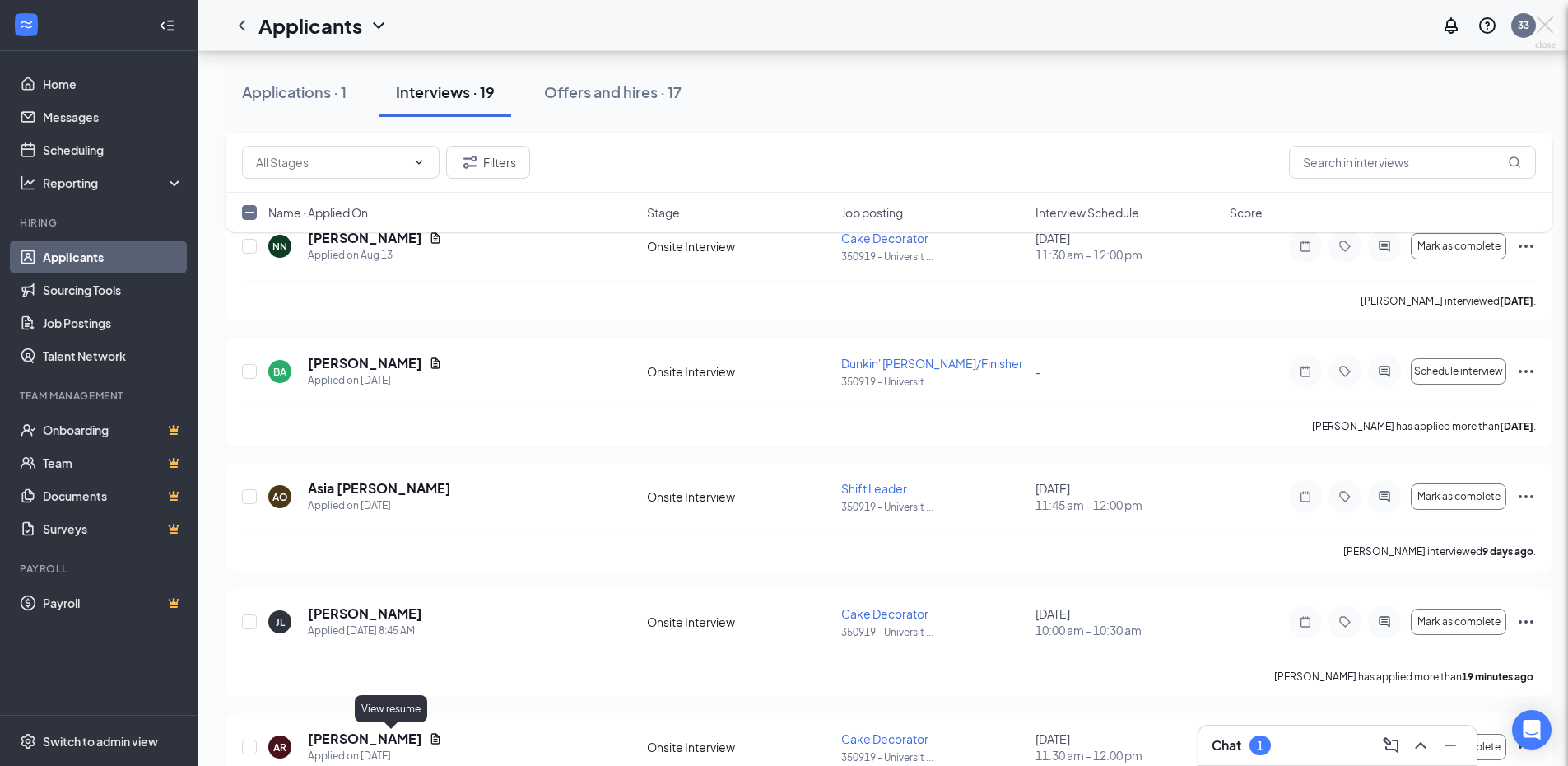
checkbox input "false"
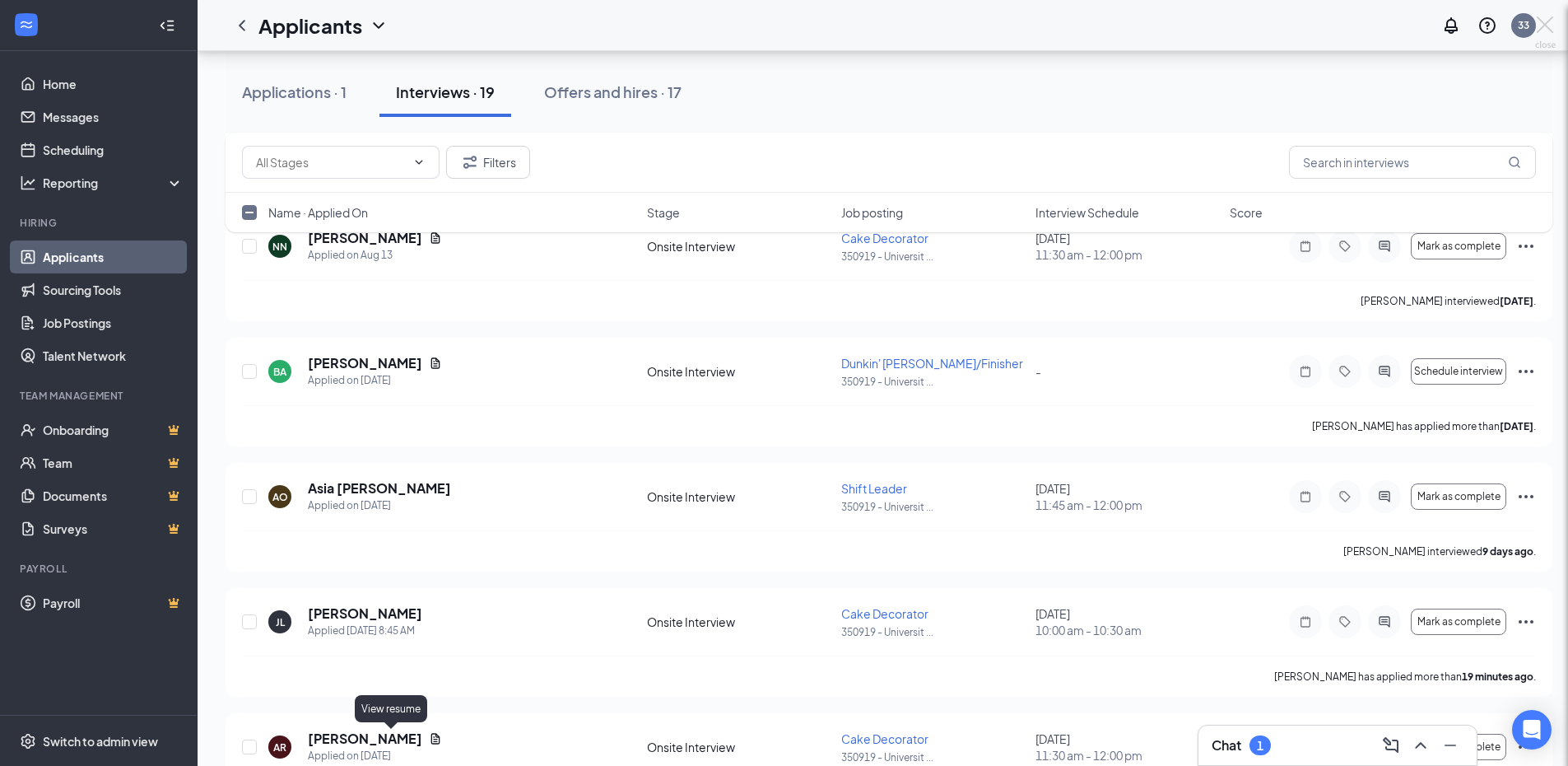
checkbox input "false"
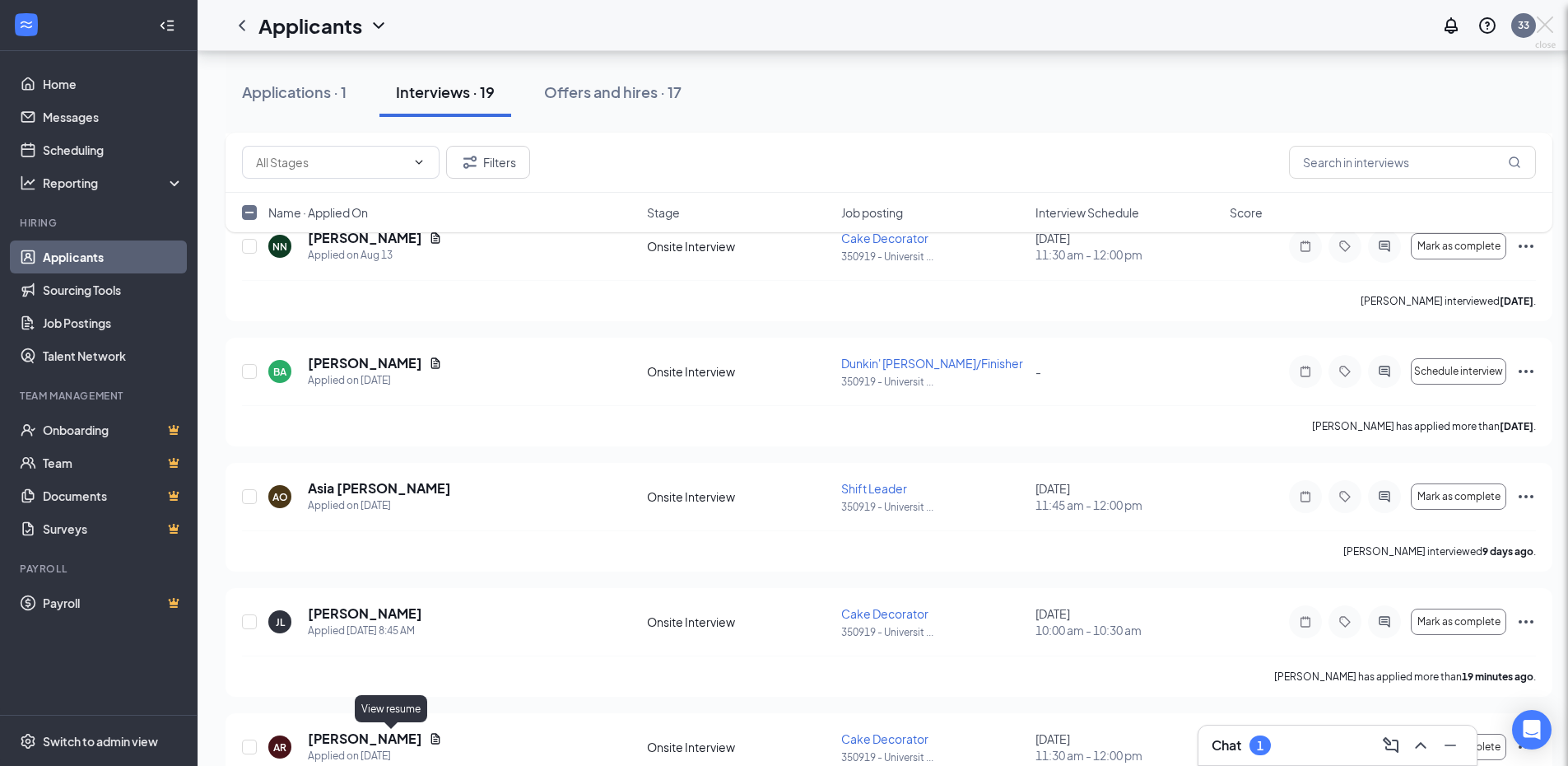
checkbox input "false"
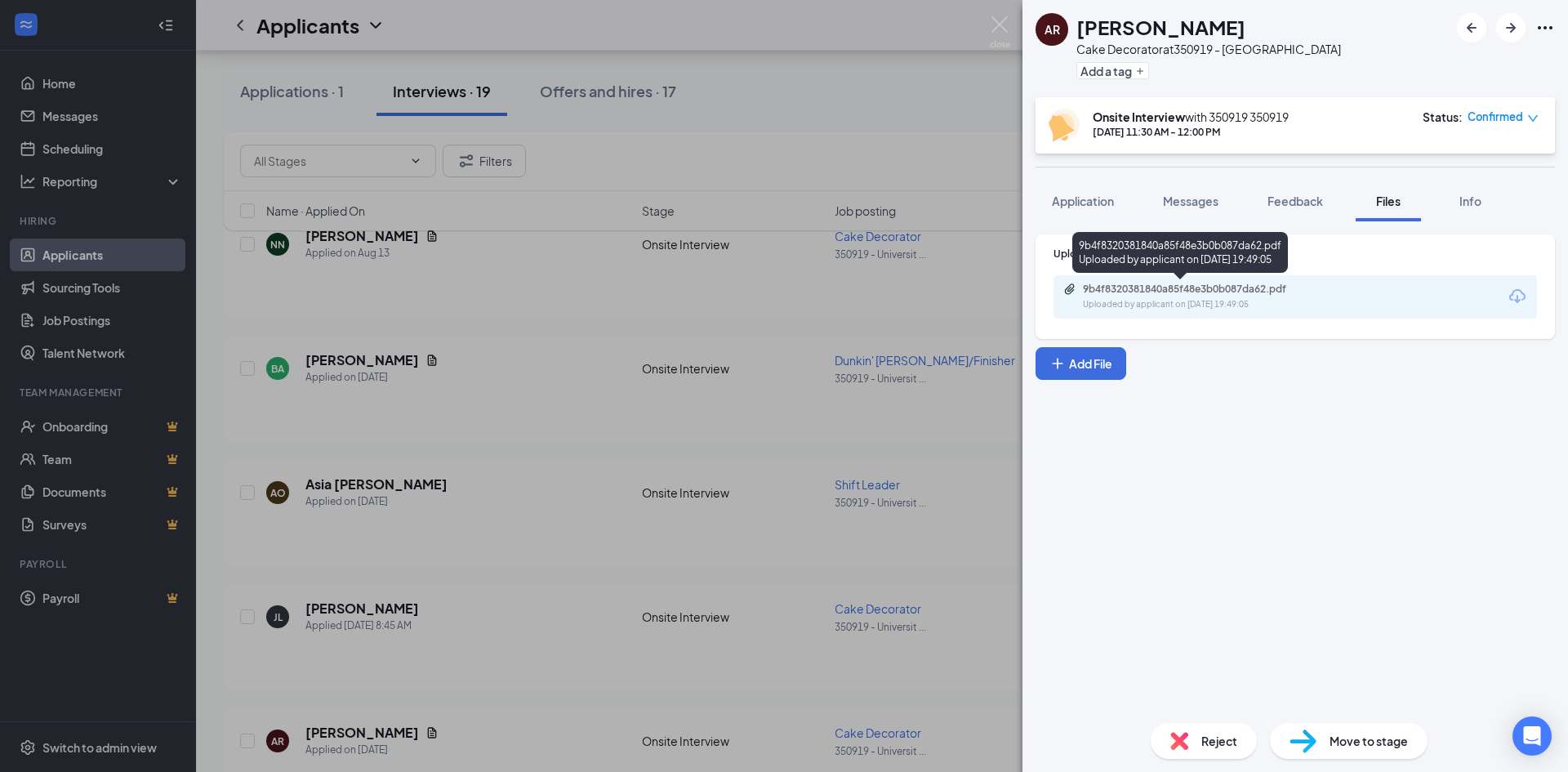
click at [1175, 301] on div "Uploaded by applicant on [DATE] 19:49:05" at bounding box center [1205, 304] width 245 height 13
click at [529, 454] on div "AR [PERSON_NAME] Cake Decorator at 350919 - [GEOGRAPHIC_DATA] Add a tag Onsite …" at bounding box center [784, 386] width 1568 height 772
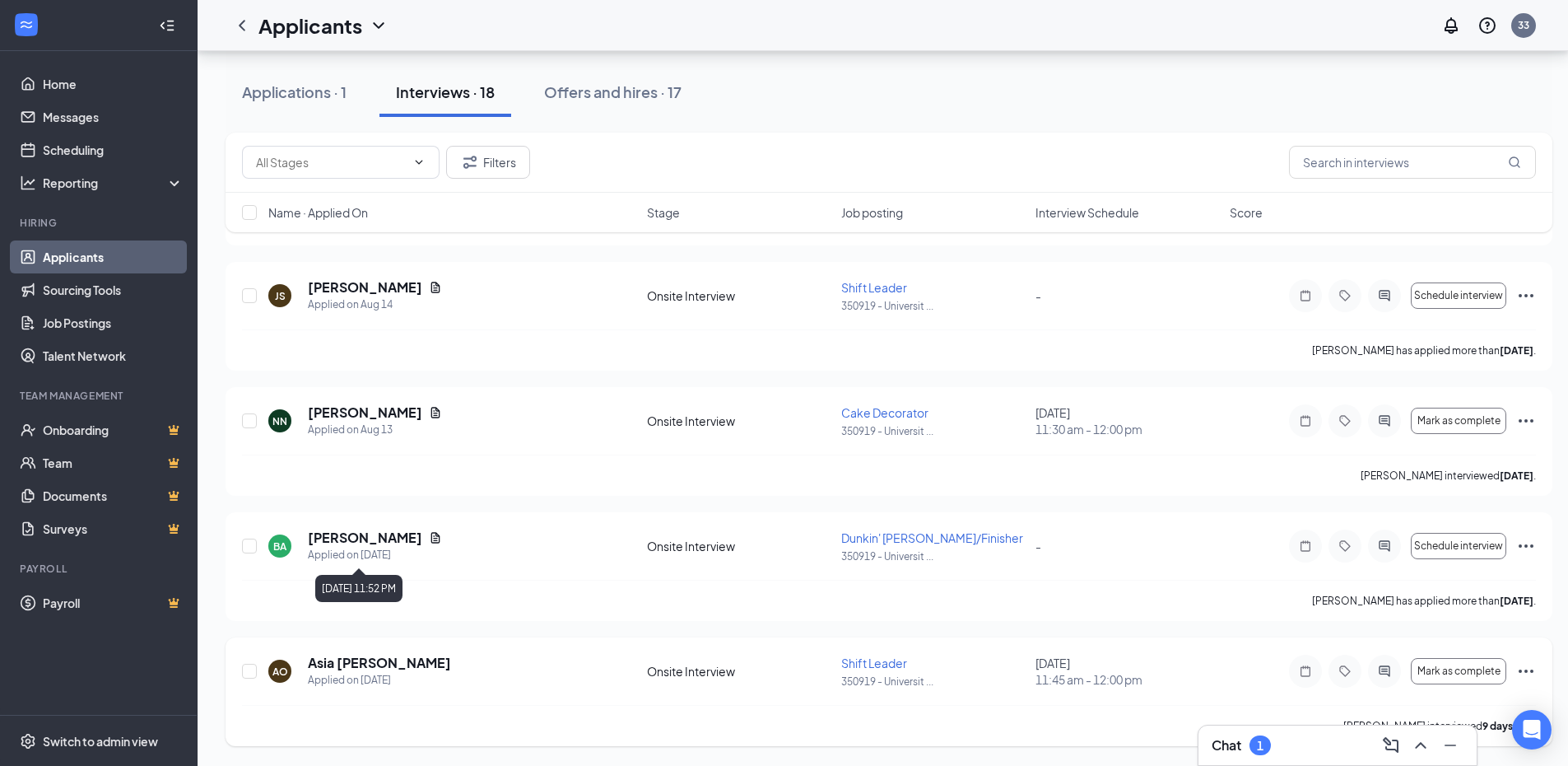
scroll to position [6315, 0]
click at [252, 674] on input "checkbox" at bounding box center [249, 670] width 15 height 15
checkbox input "true"
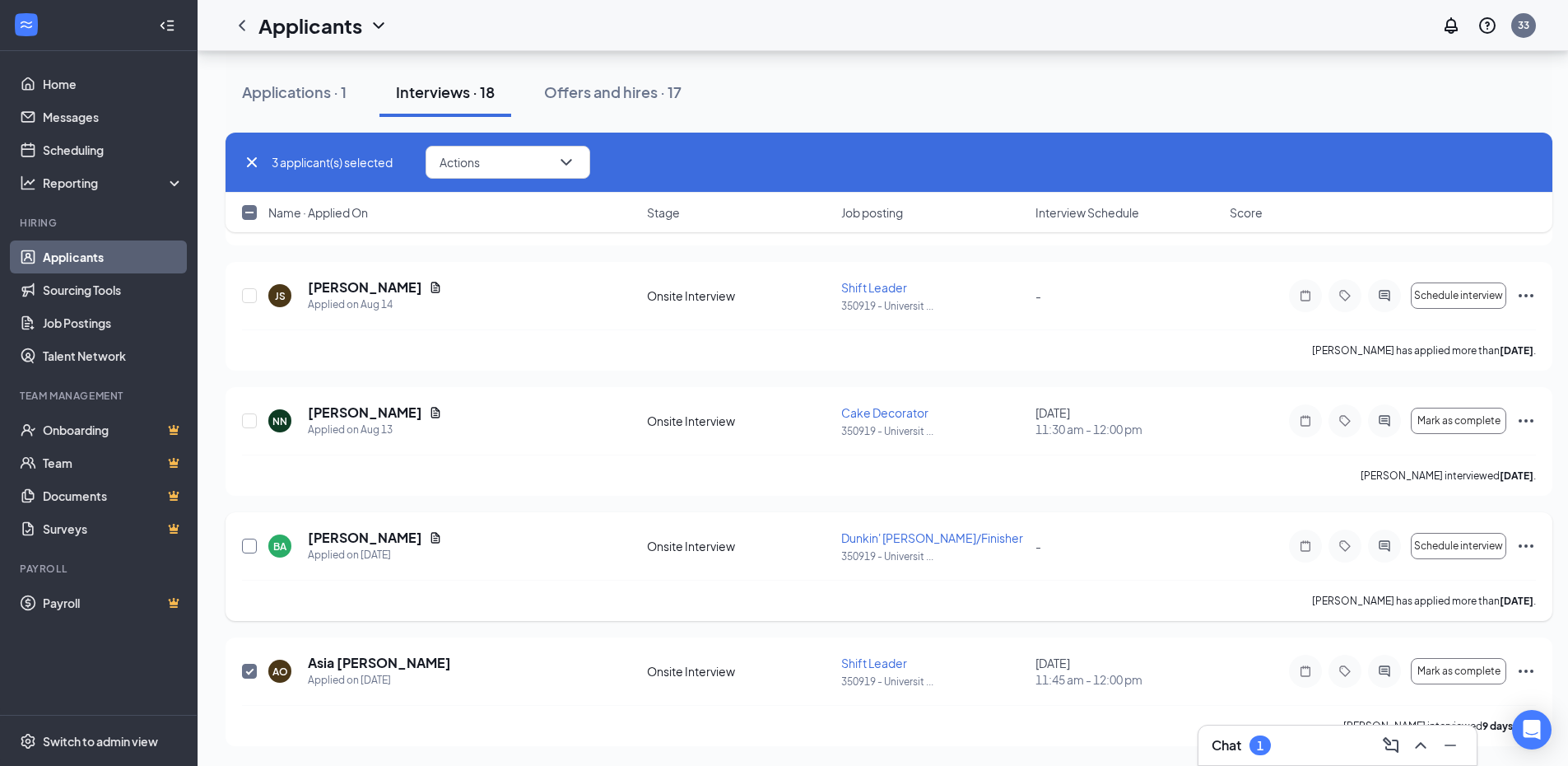
click at [249, 544] on input "checkbox" at bounding box center [249, 546] width 15 height 15
checkbox input "true"
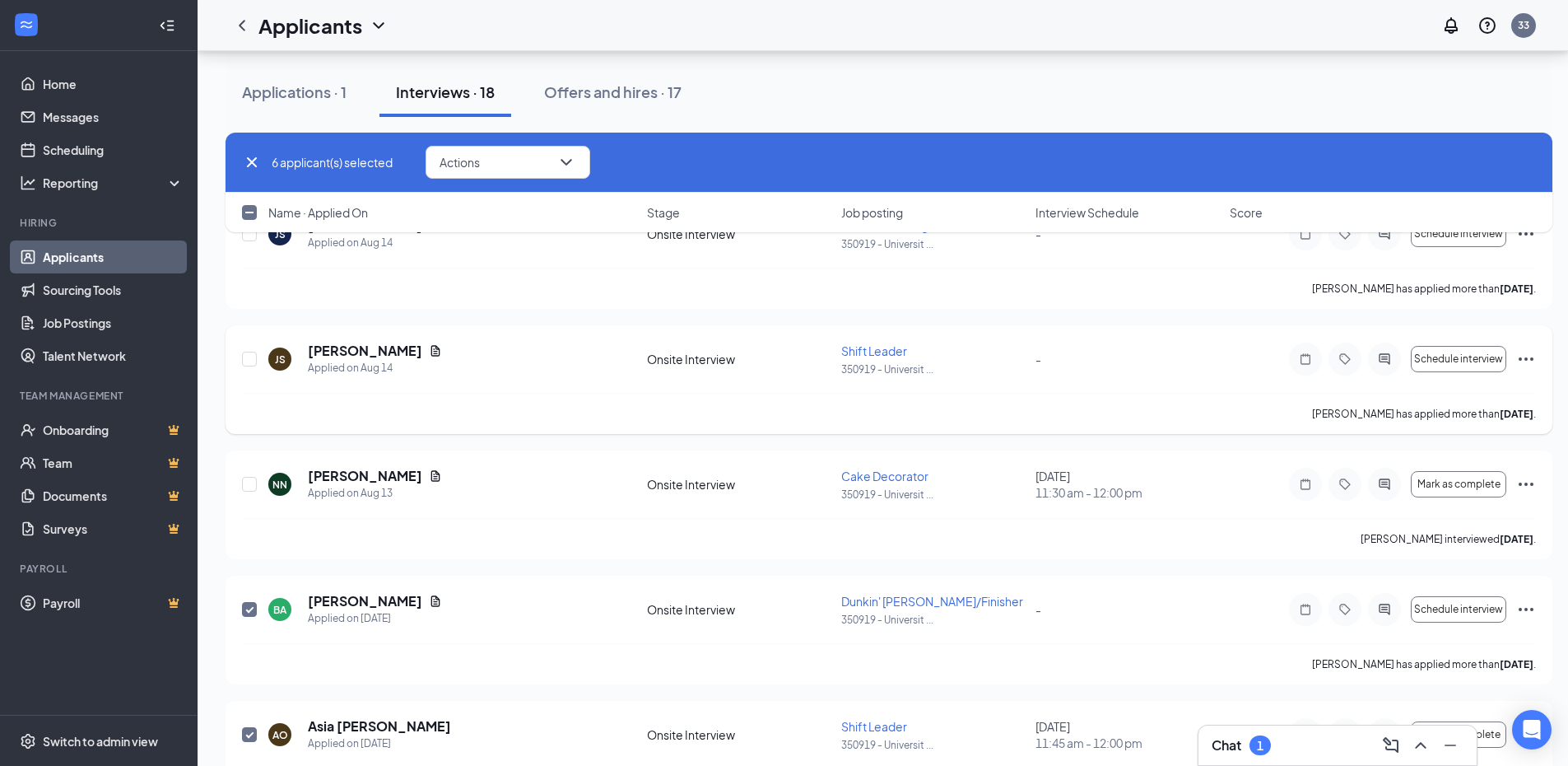
scroll to position [6232, 0]
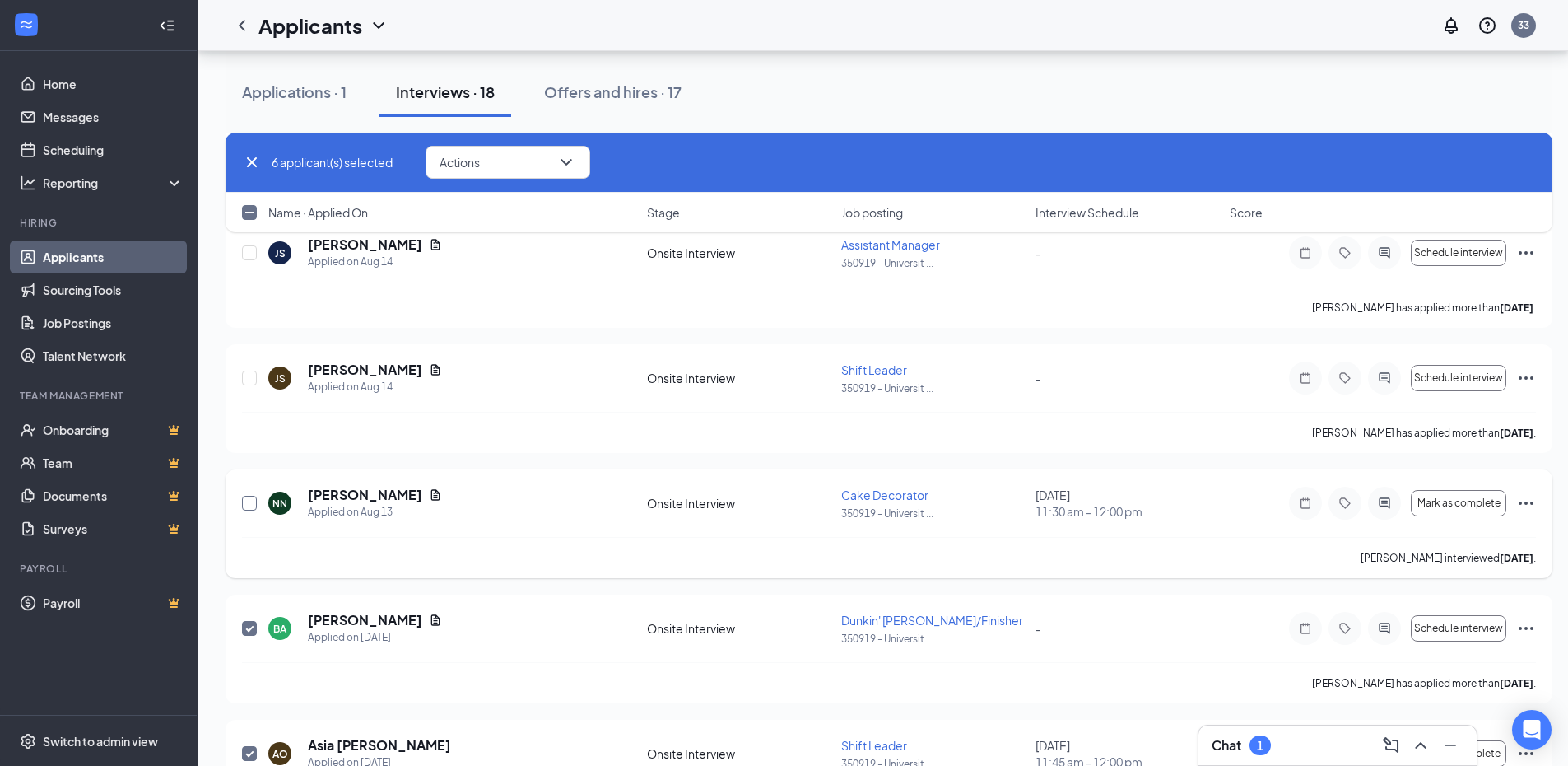
click at [244, 501] on input "checkbox" at bounding box center [249, 503] width 15 height 15
checkbox input "true"
click at [565, 156] on icon "ChevronDown" at bounding box center [566, 162] width 20 height 20
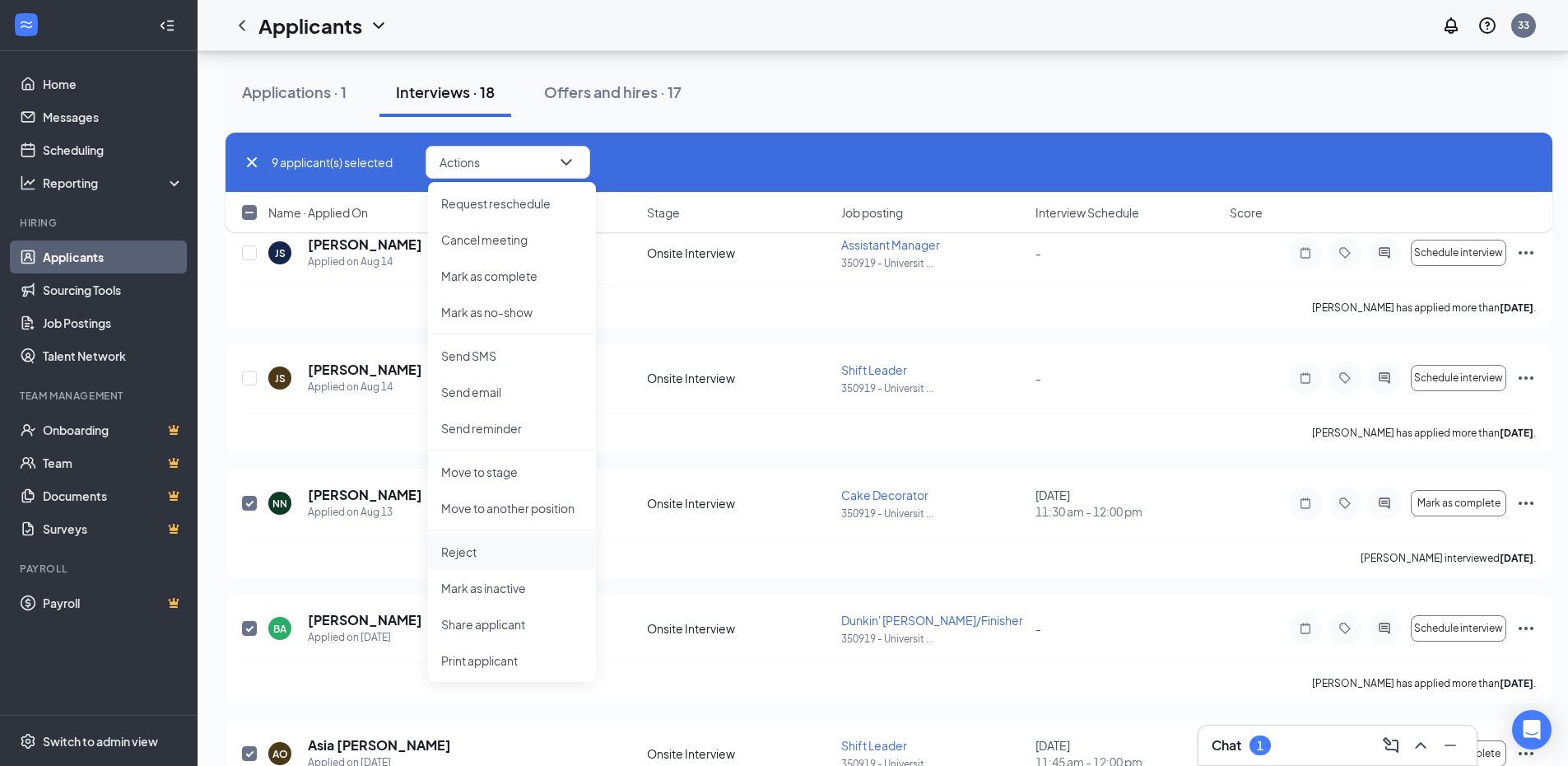
click at [472, 557] on p "Reject" at bounding box center [512, 551] width 142 height 16
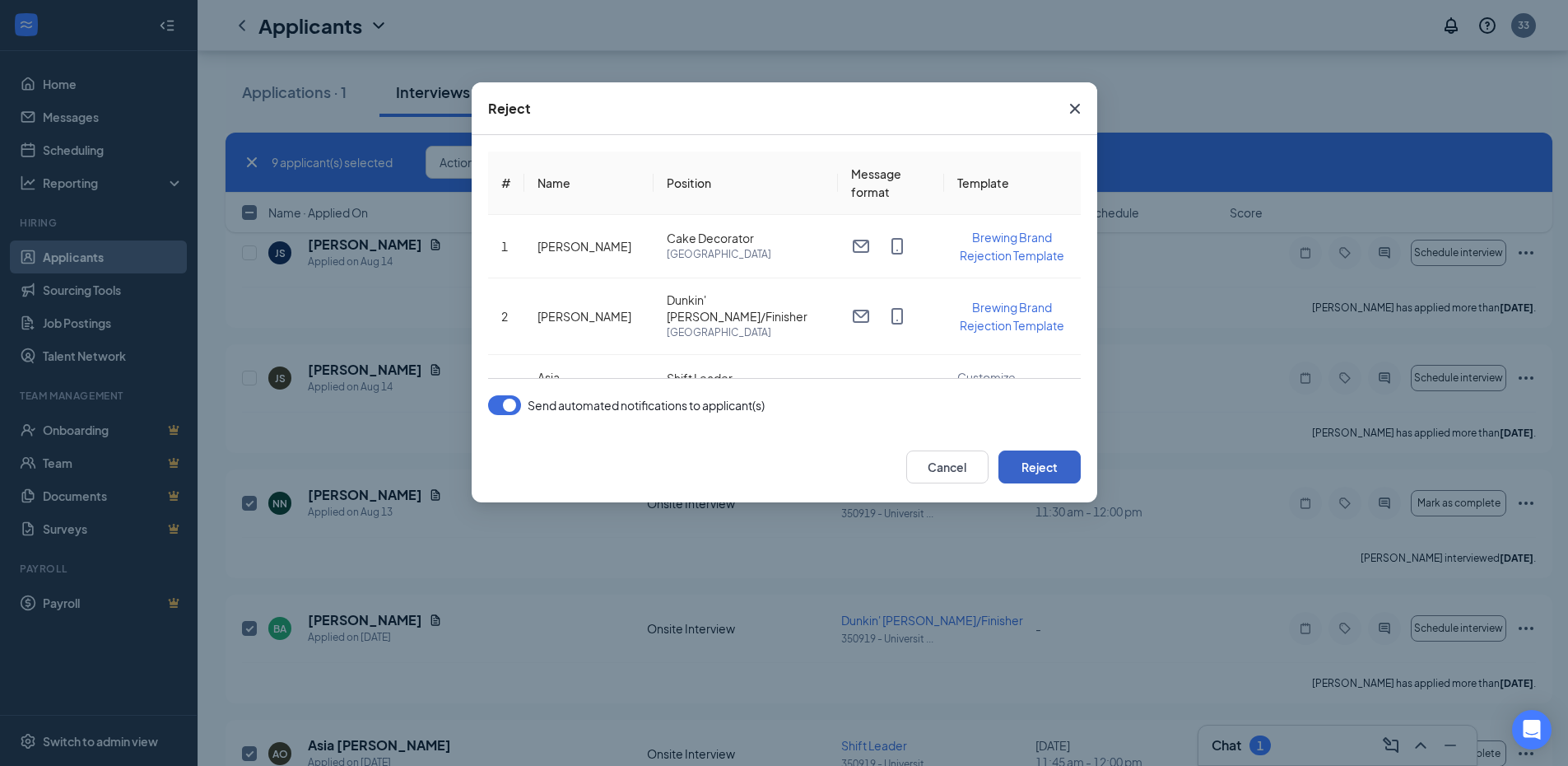
click at [1046, 466] on button "Reject" at bounding box center [1040, 466] width 83 height 33
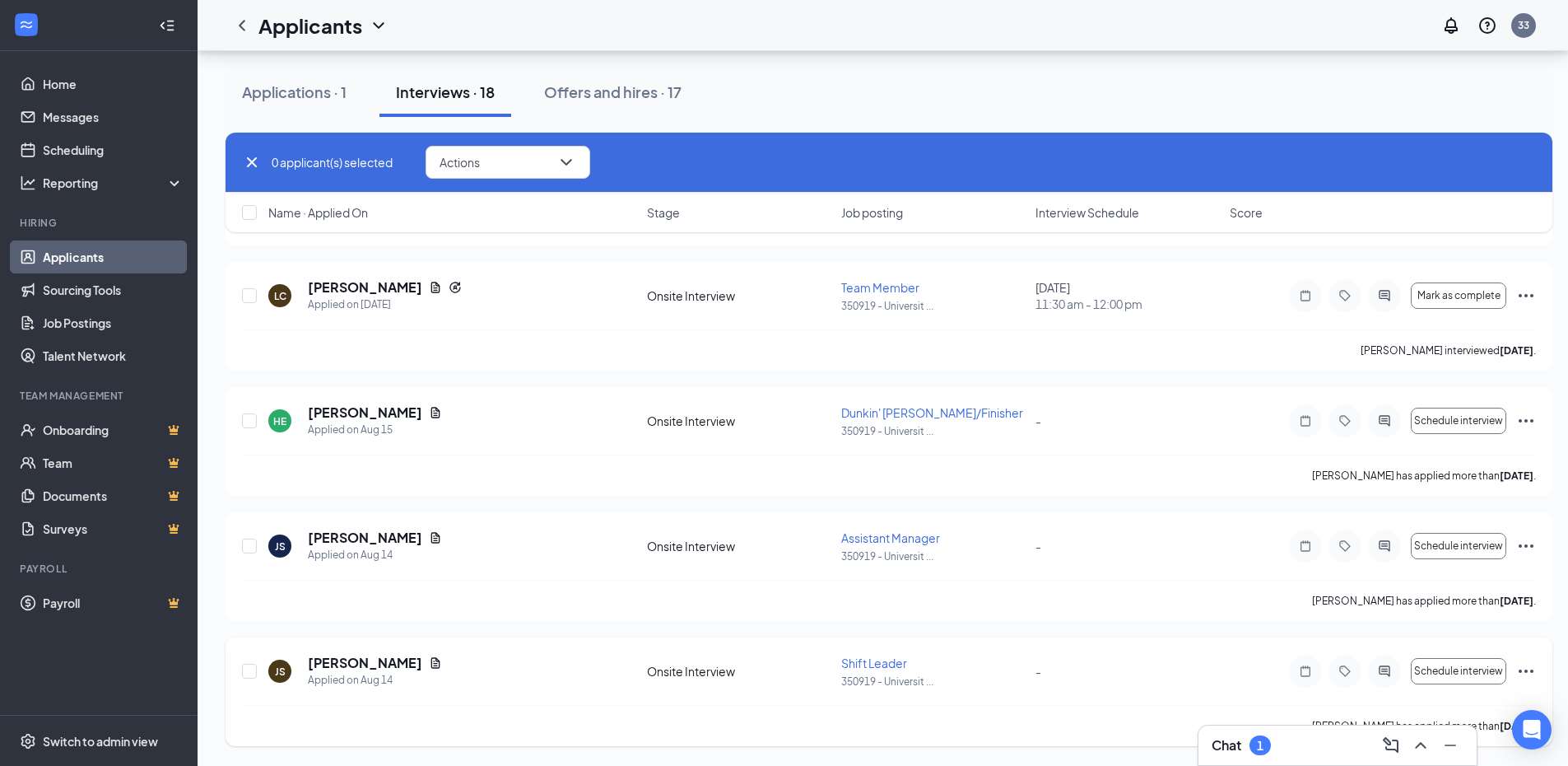
checkbox input "false"
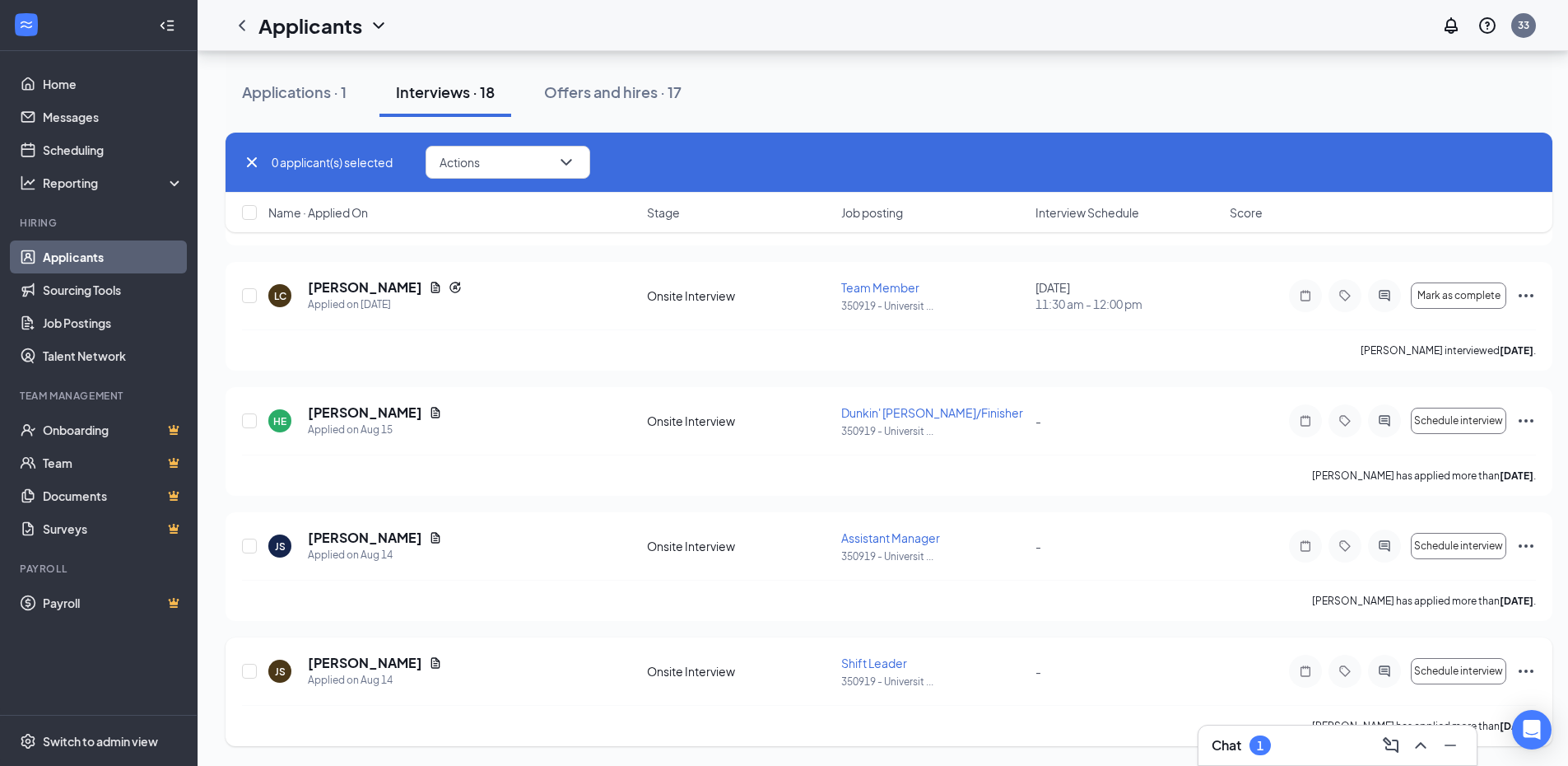
checkbox input "false"
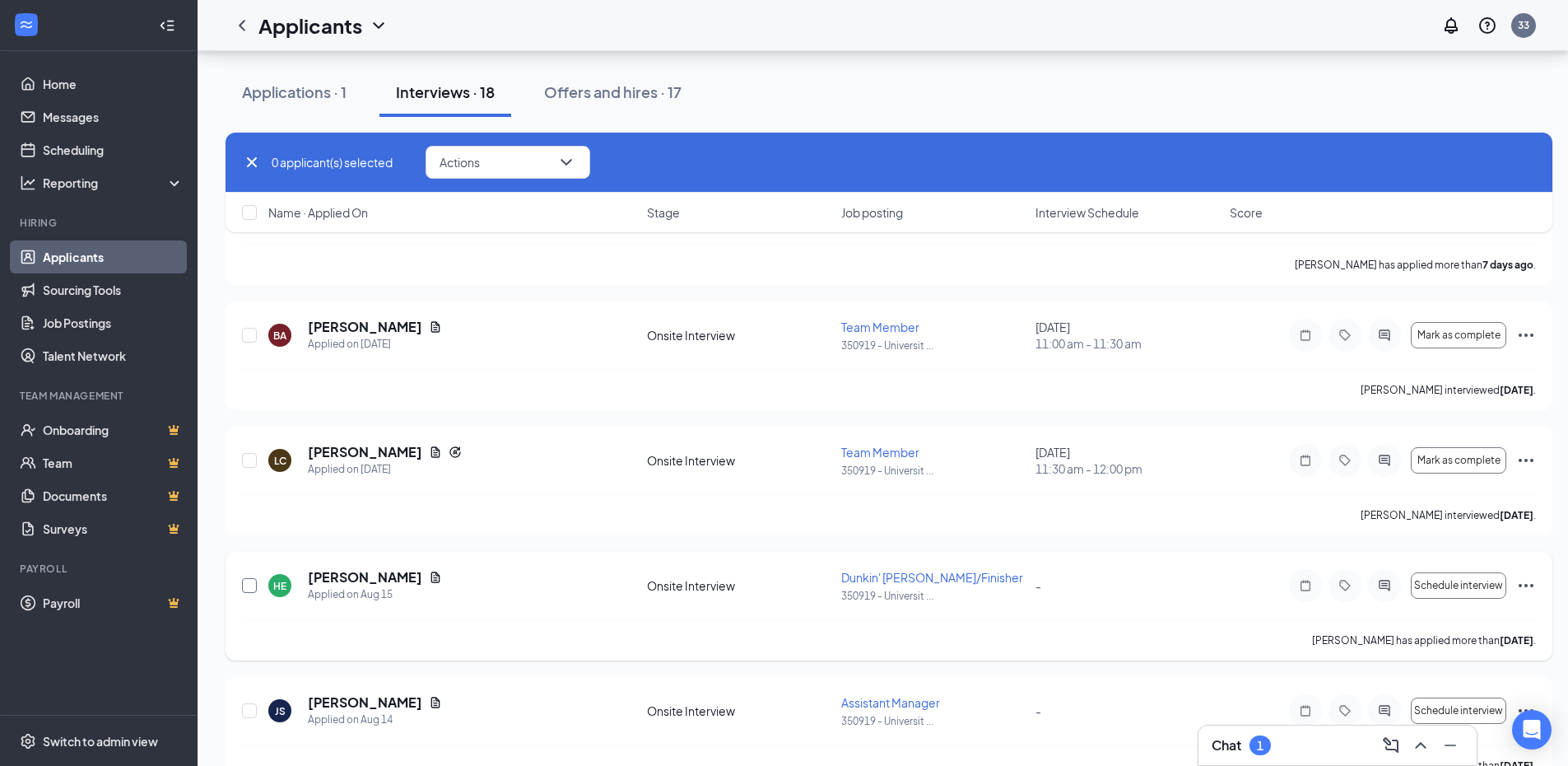
click at [249, 583] on input "checkbox" at bounding box center [249, 585] width 15 height 15
checkbox input "true"
click at [1516, 581] on icon "Ellipses" at bounding box center [1526, 585] width 20 height 20
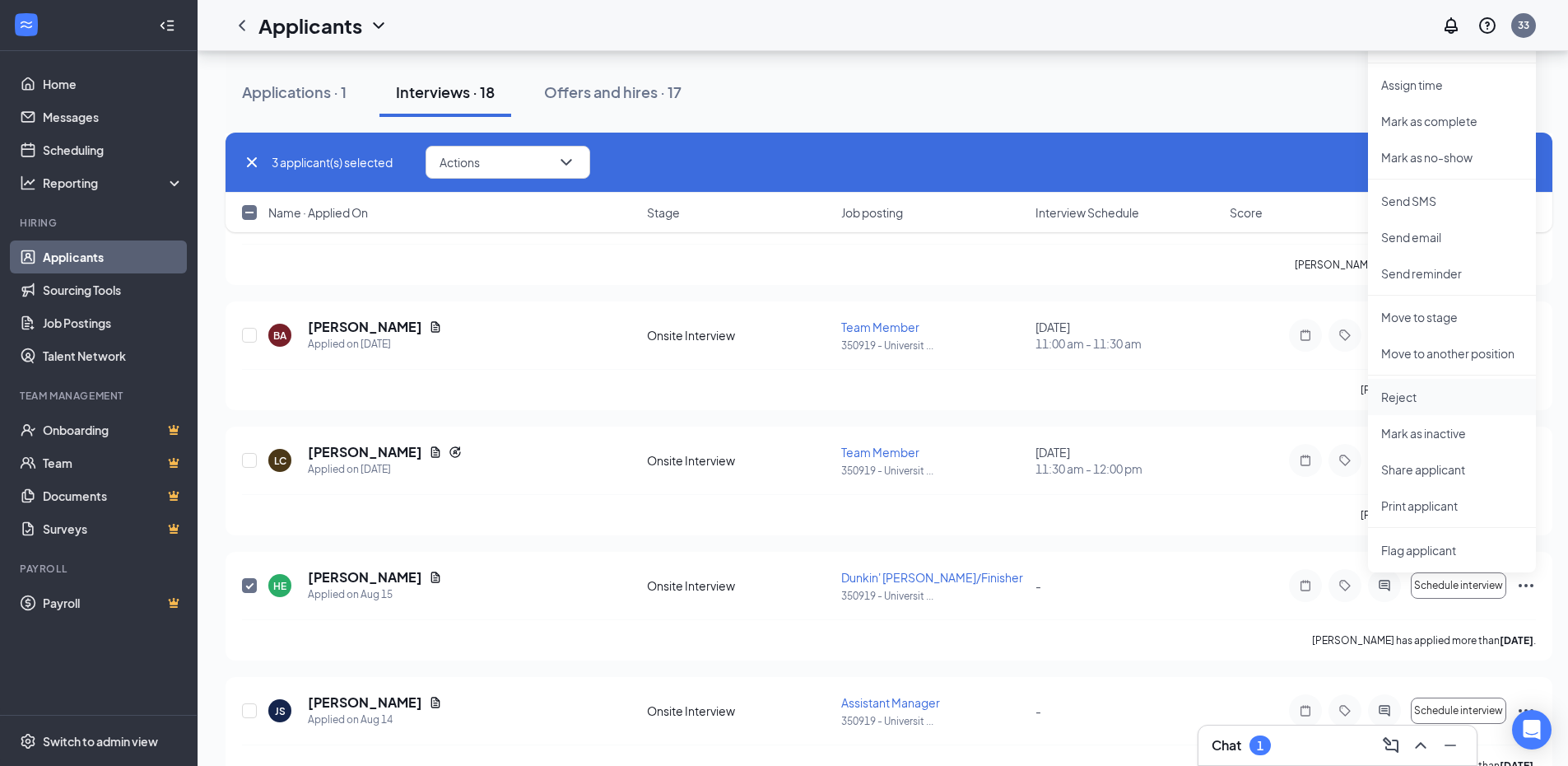
click at [1429, 391] on p "Reject" at bounding box center [1452, 397] width 142 height 16
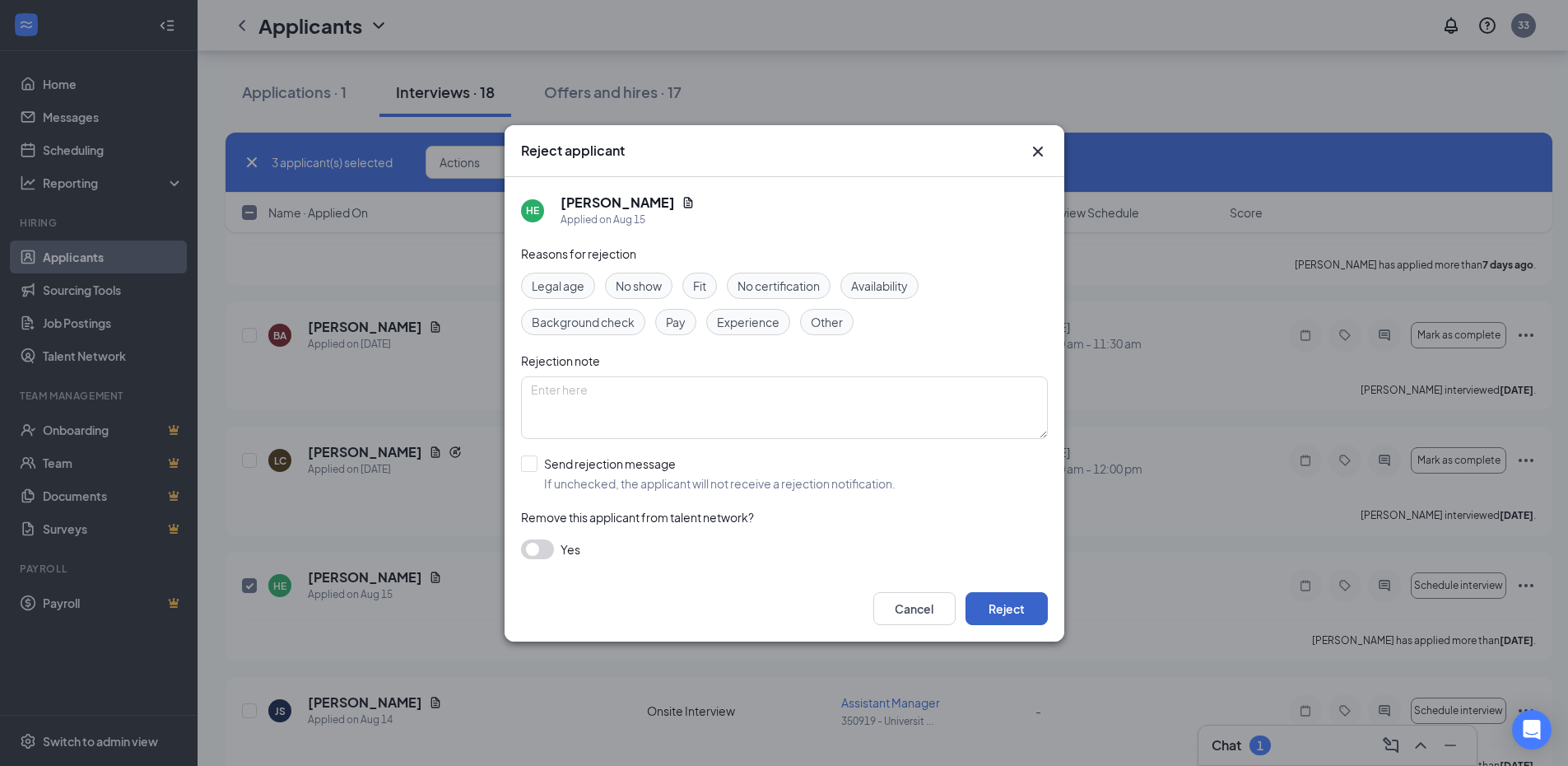
click at [1011, 611] on button "Reject" at bounding box center [1007, 608] width 83 height 33
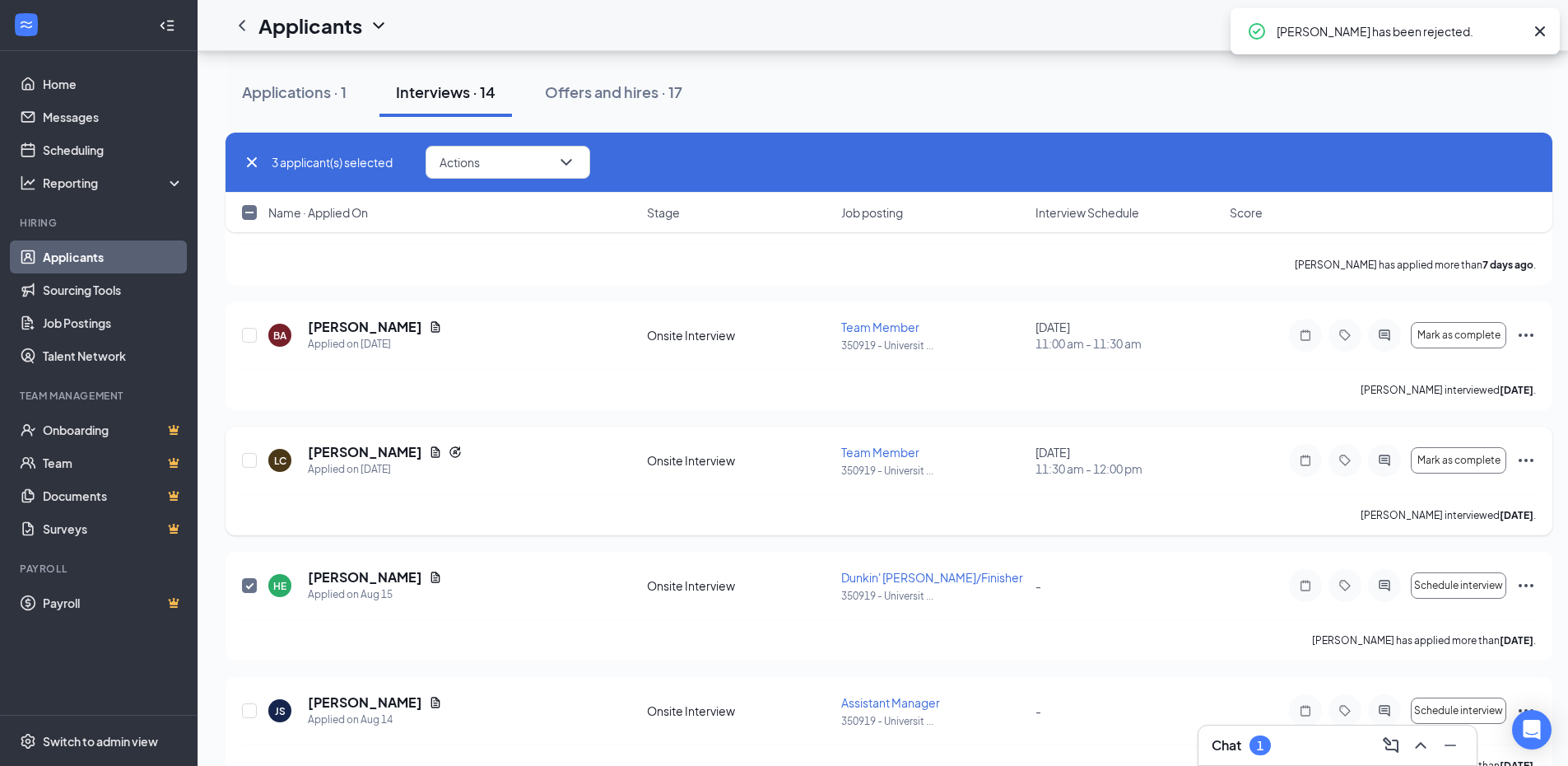
checkbox input "false"
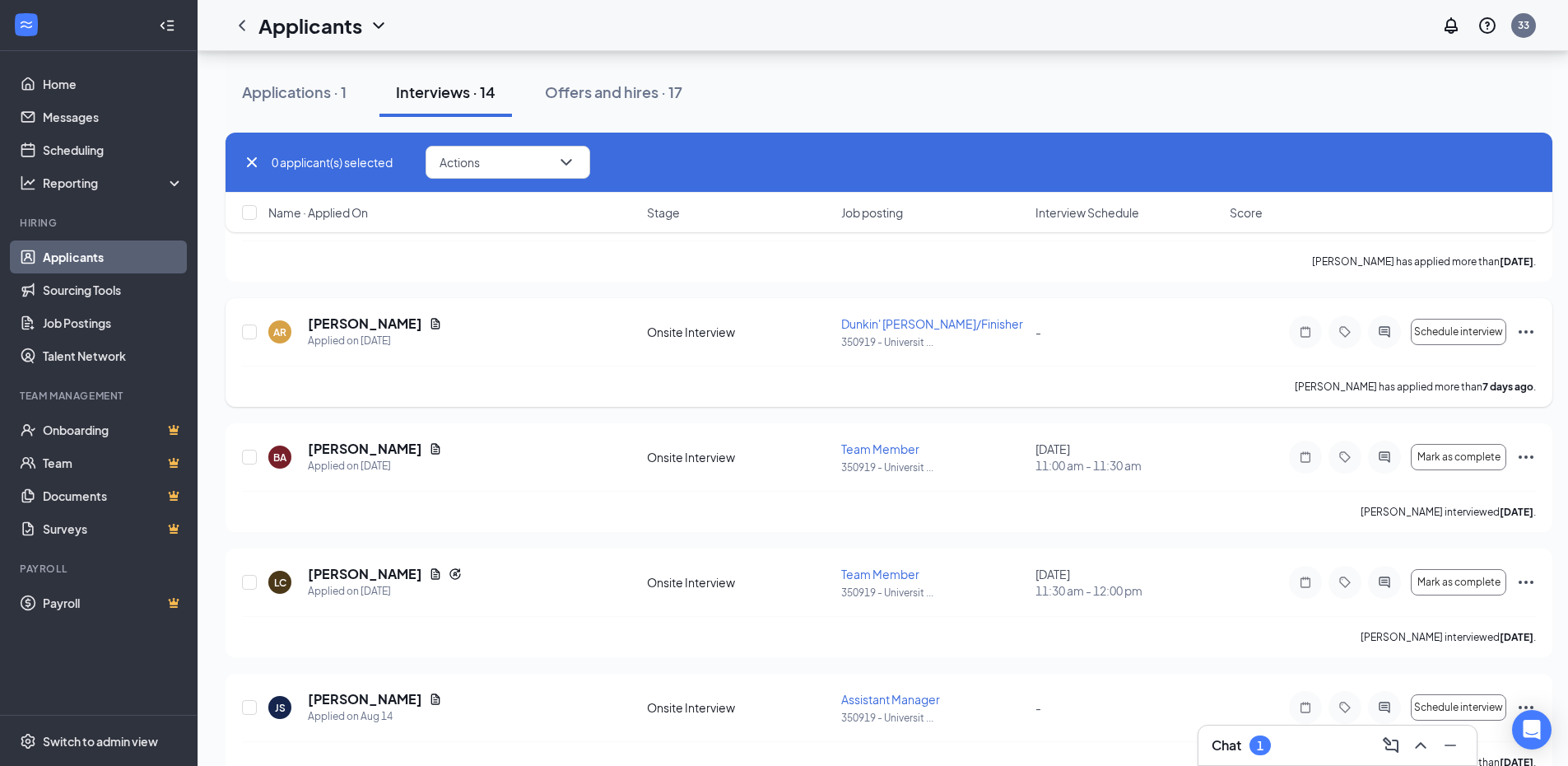
scroll to position [2754, 0]
